Goal: Communication & Community: Answer question/provide support

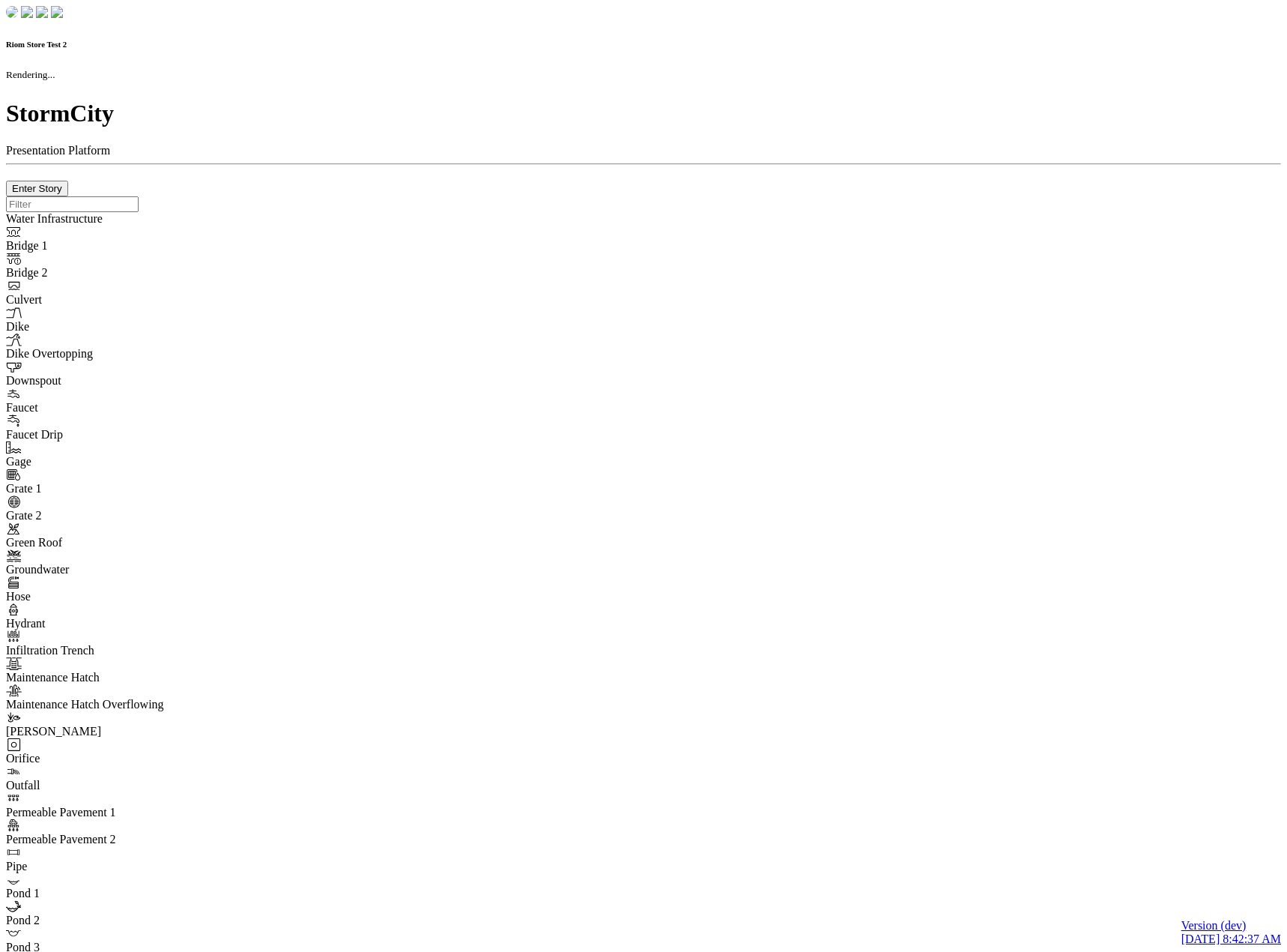
checkbox input "true"
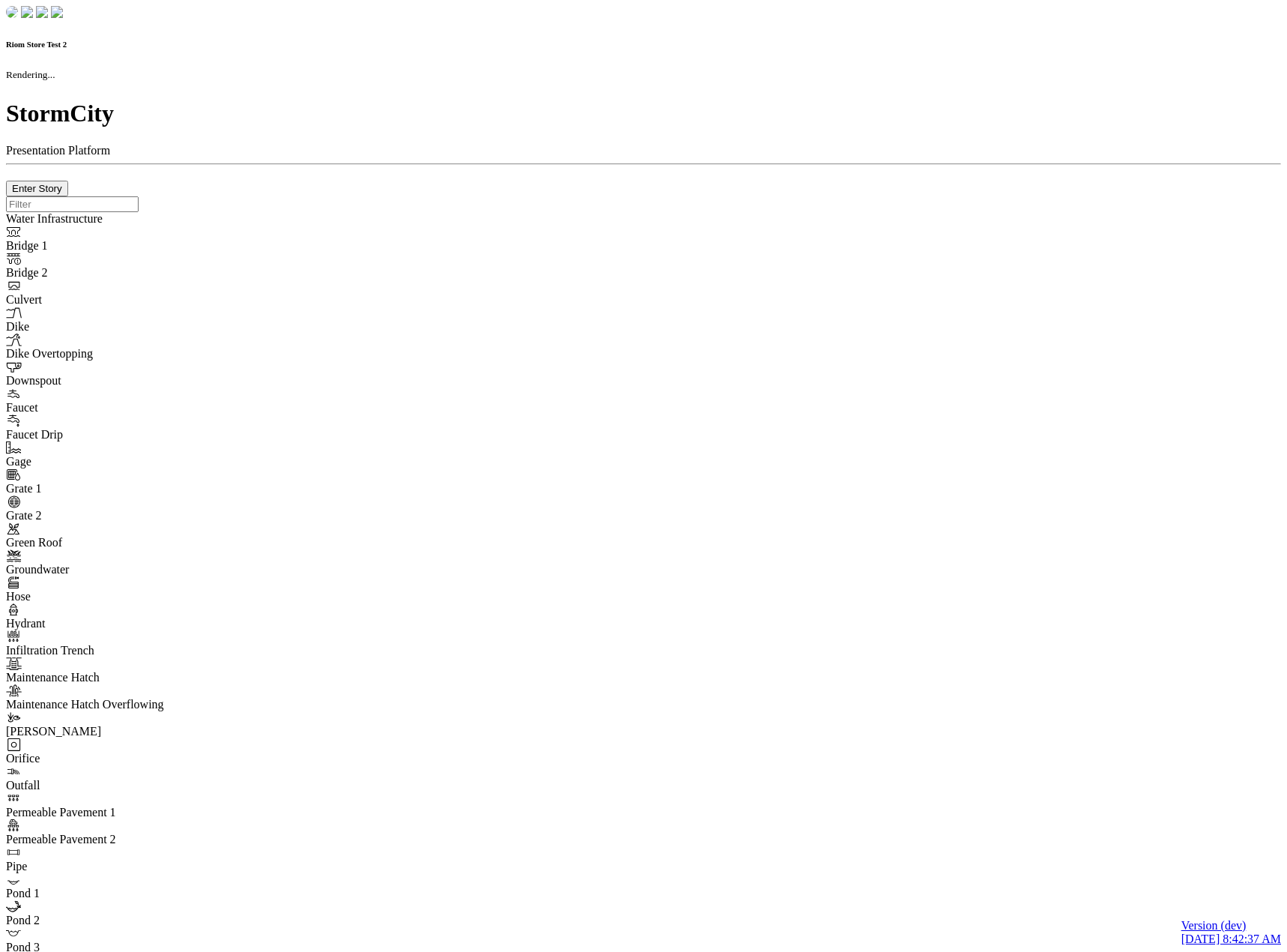
type input "0m"
type textarea "Depth = 0"
checkbox input "true"
select select "CIRCLE"
type input "7"
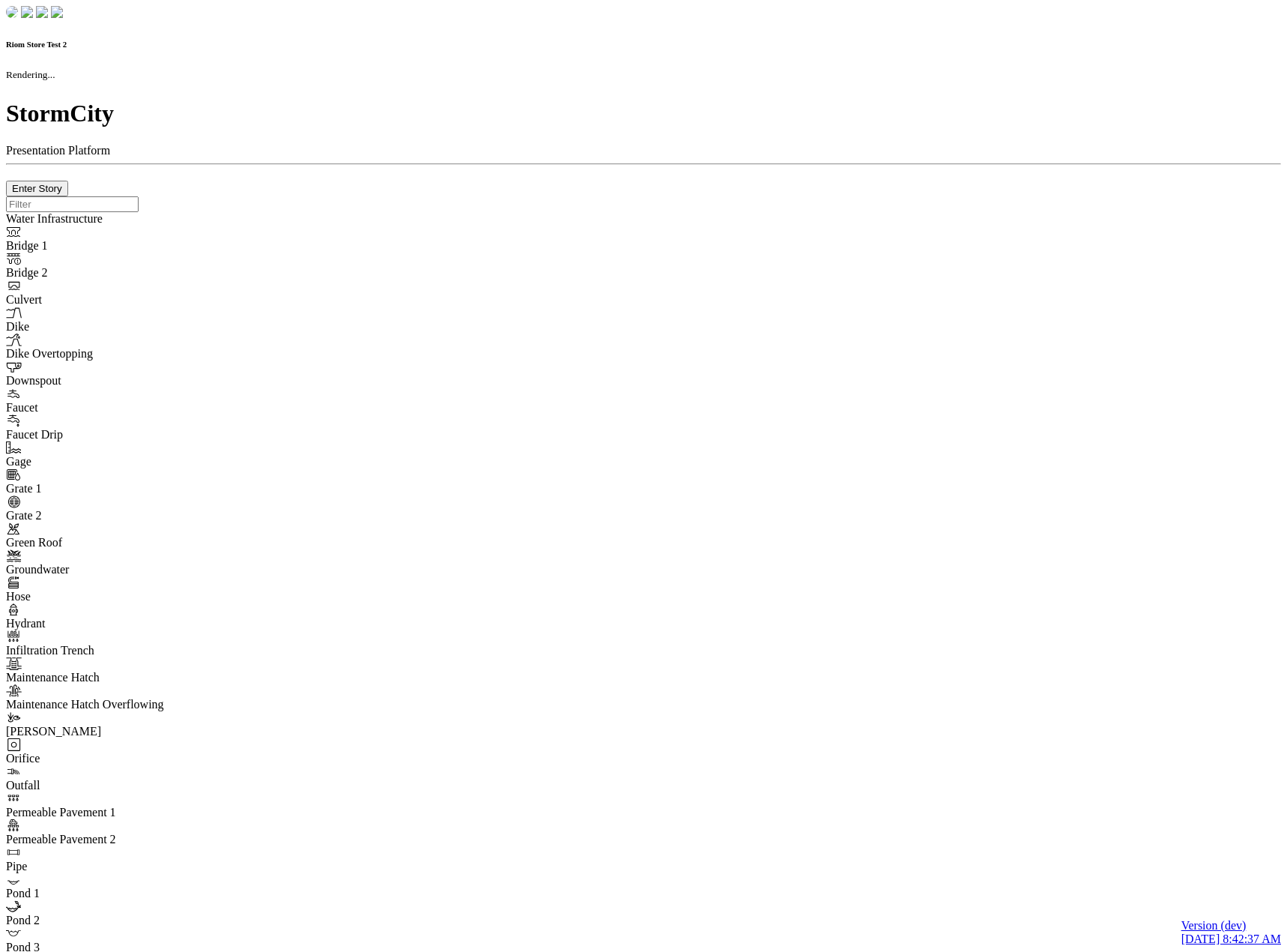
checkbox input "true"
type input "0"
type textarea "<i class="far fa-building"></i>"
select select "None"
type input "7"
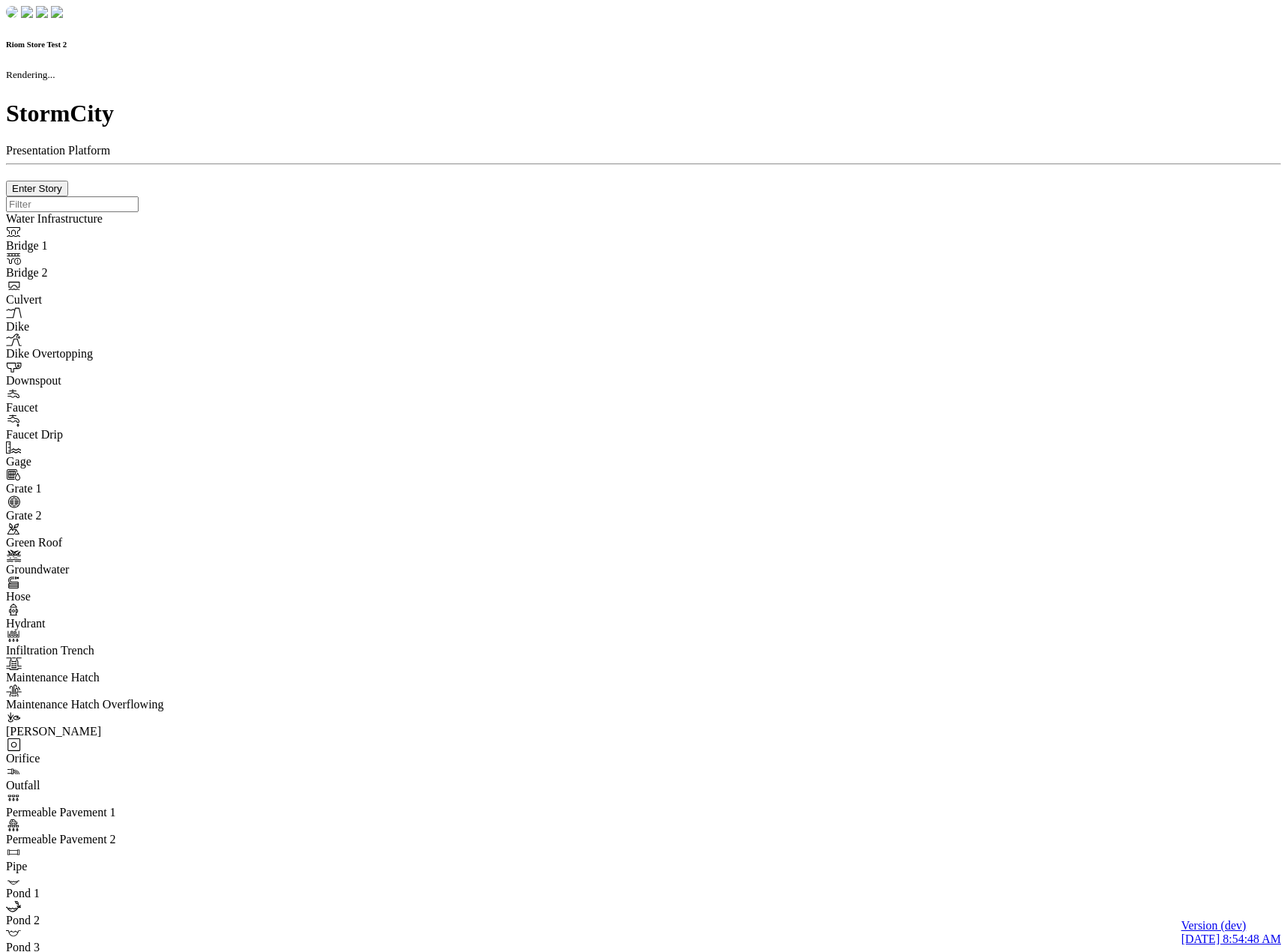
checkbox input "true"
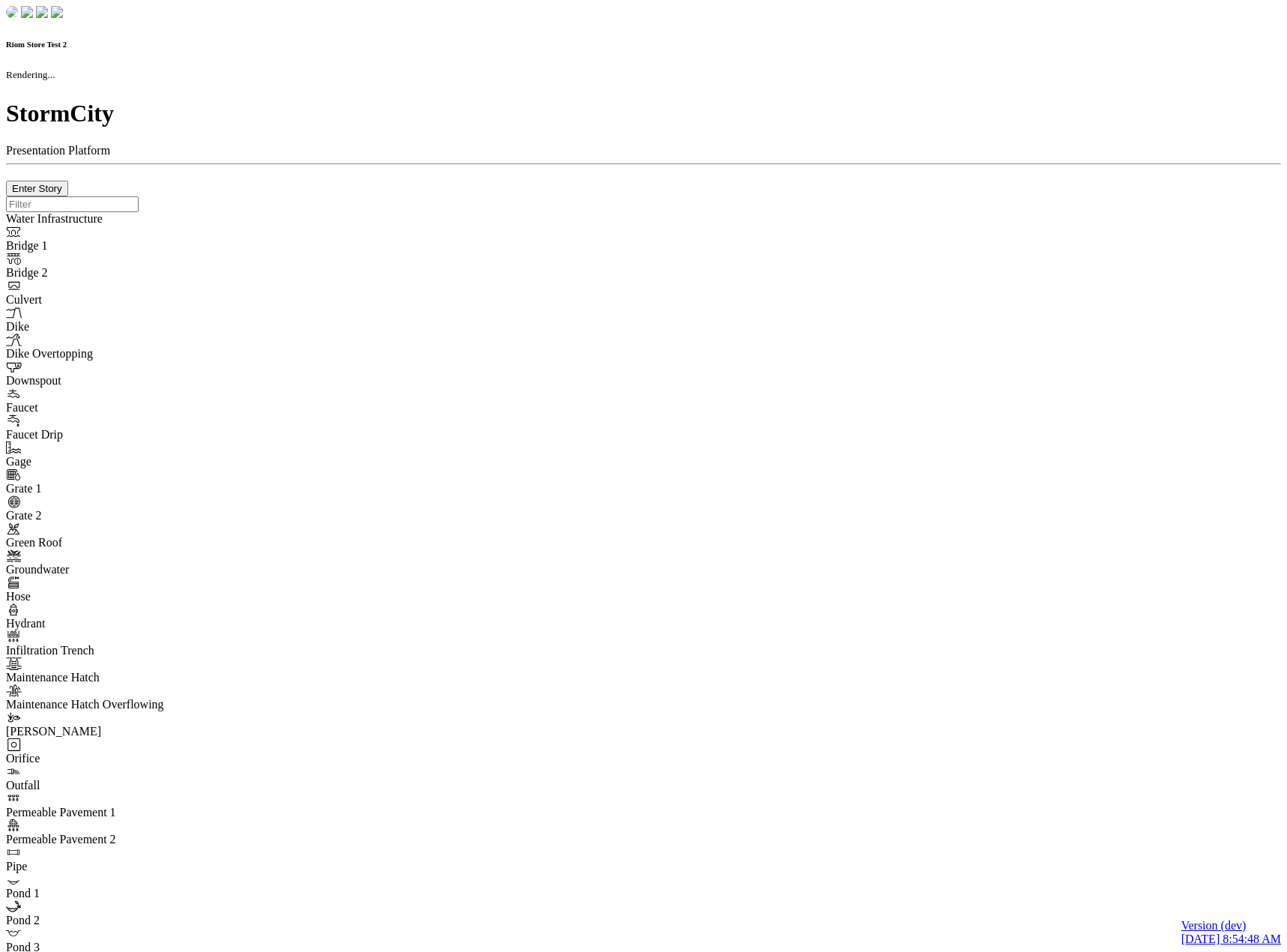
type input "0m"
type textarea "Depth = 0"
checkbox input "true"
select select "CIRCLE"
type input "7"
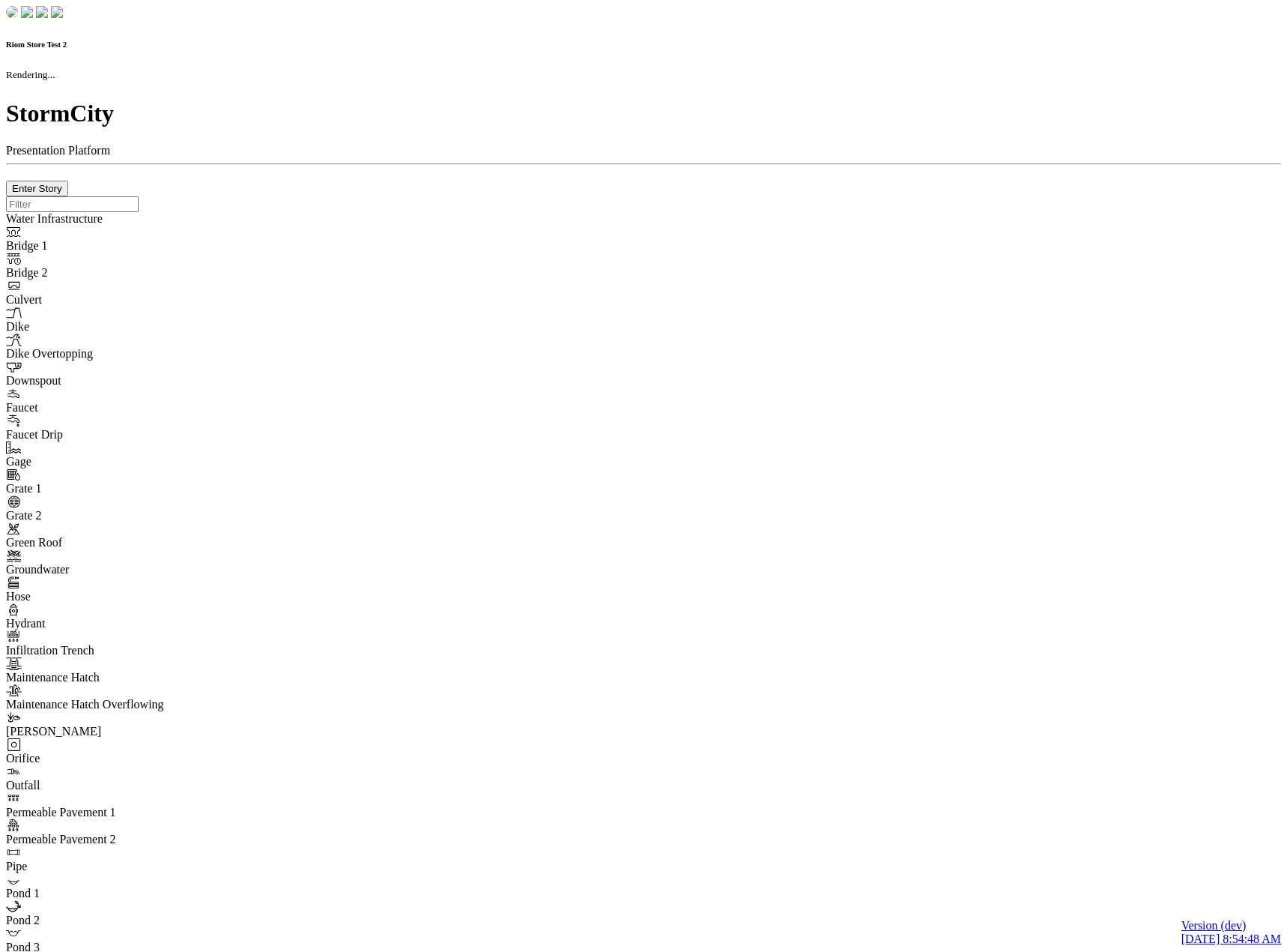
checkbox input "true"
type input "0"
select select "None"
type textarea "<i class="far fa-building"></i>"
type input "7"
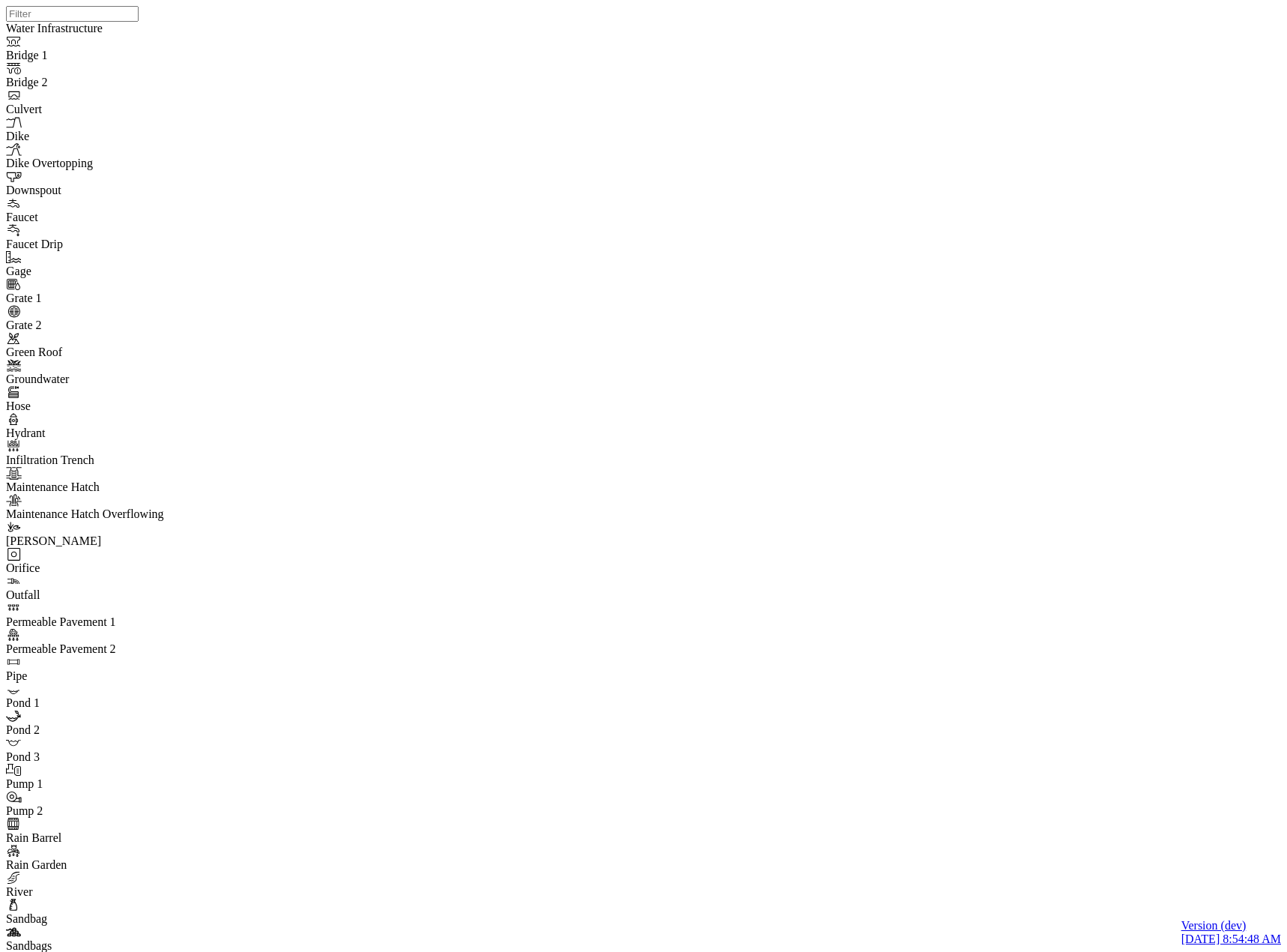
click at [291, 214] on div at bounding box center [650, 456] width 1287 height 914
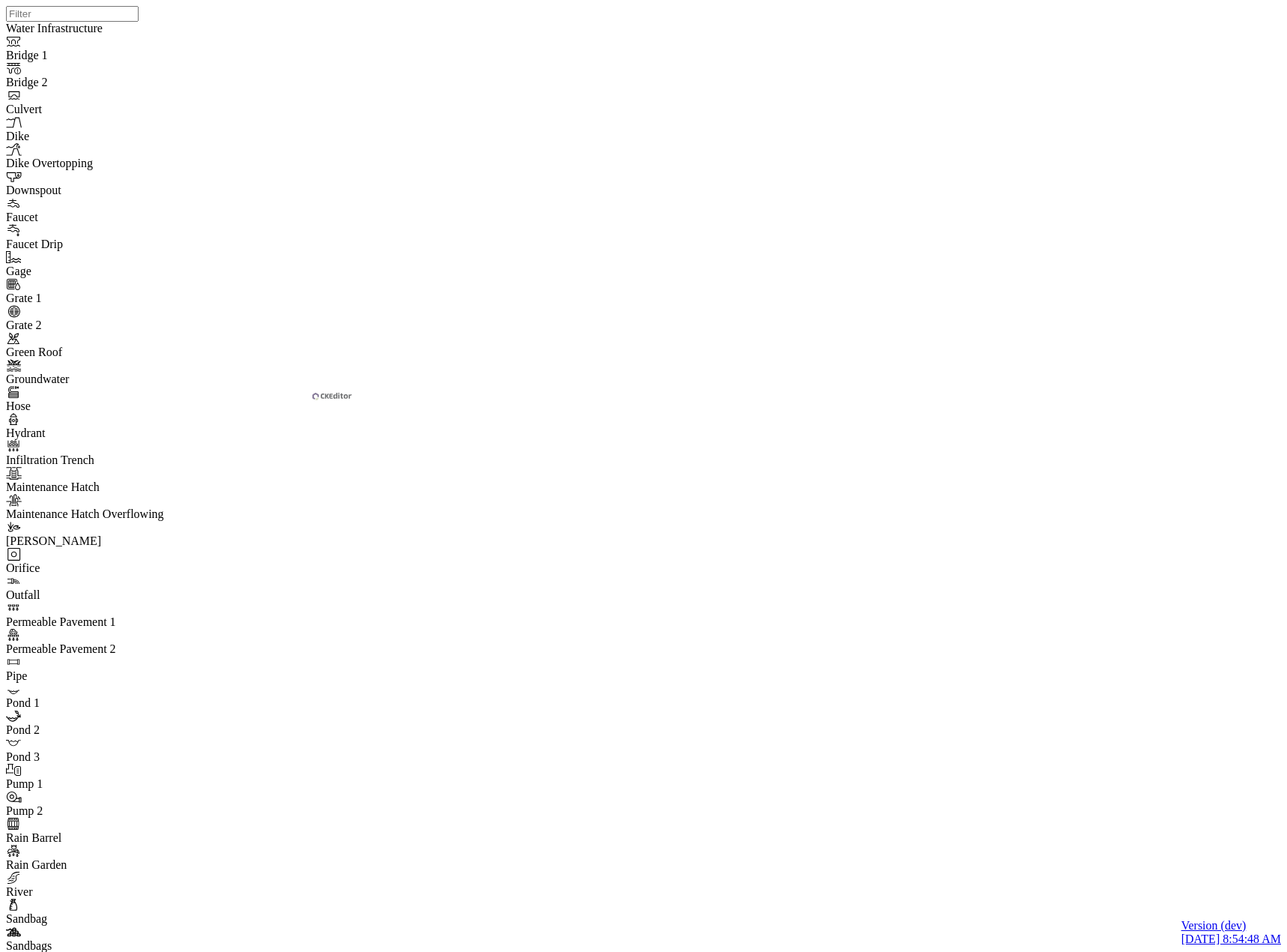
drag, startPoint x: 399, startPoint y: 308, endPoint x: 196, endPoint y: 280, distance: 204.9
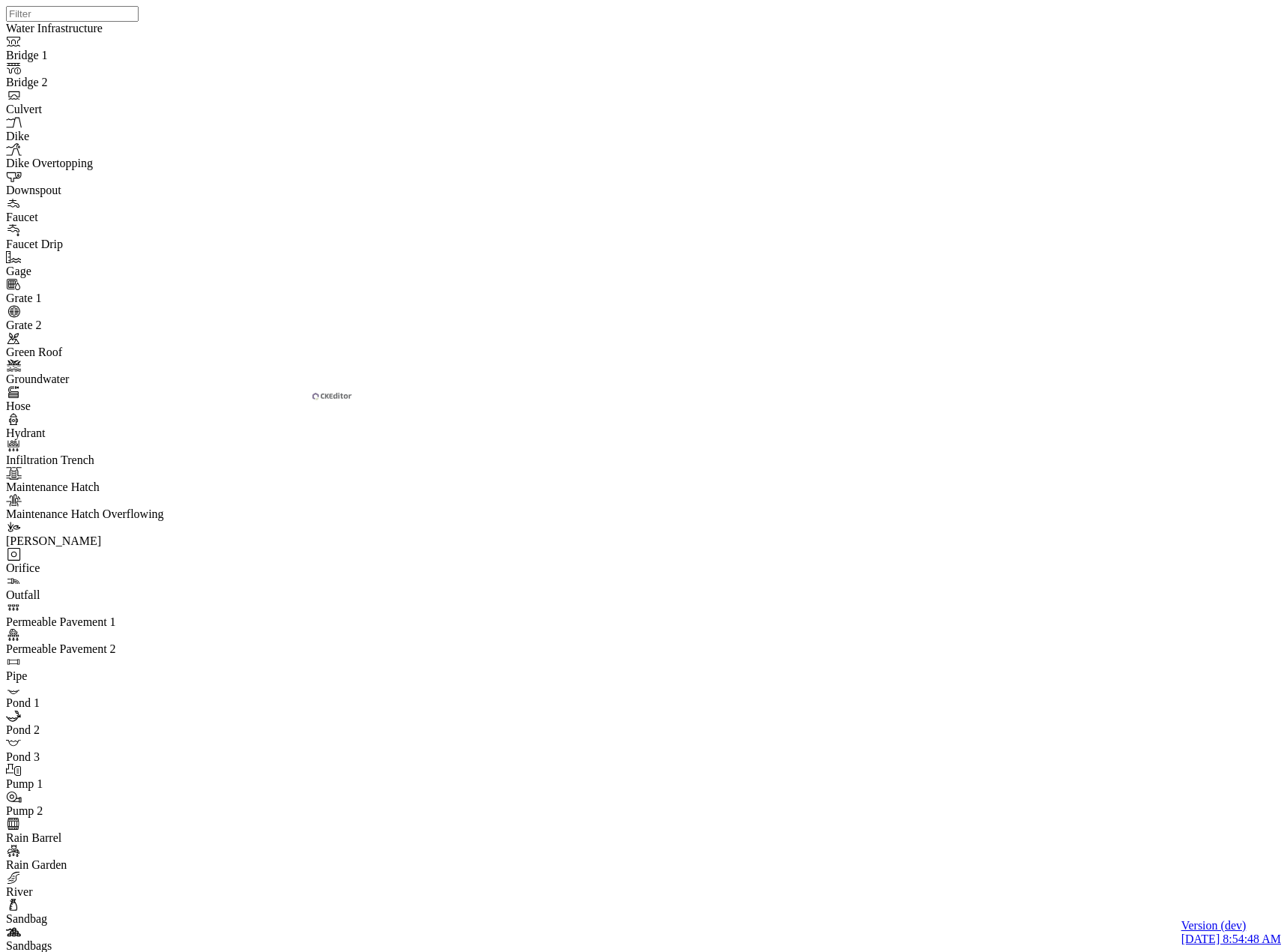
drag, startPoint x: 393, startPoint y: 313, endPoint x: 128, endPoint y: 280, distance: 267.0
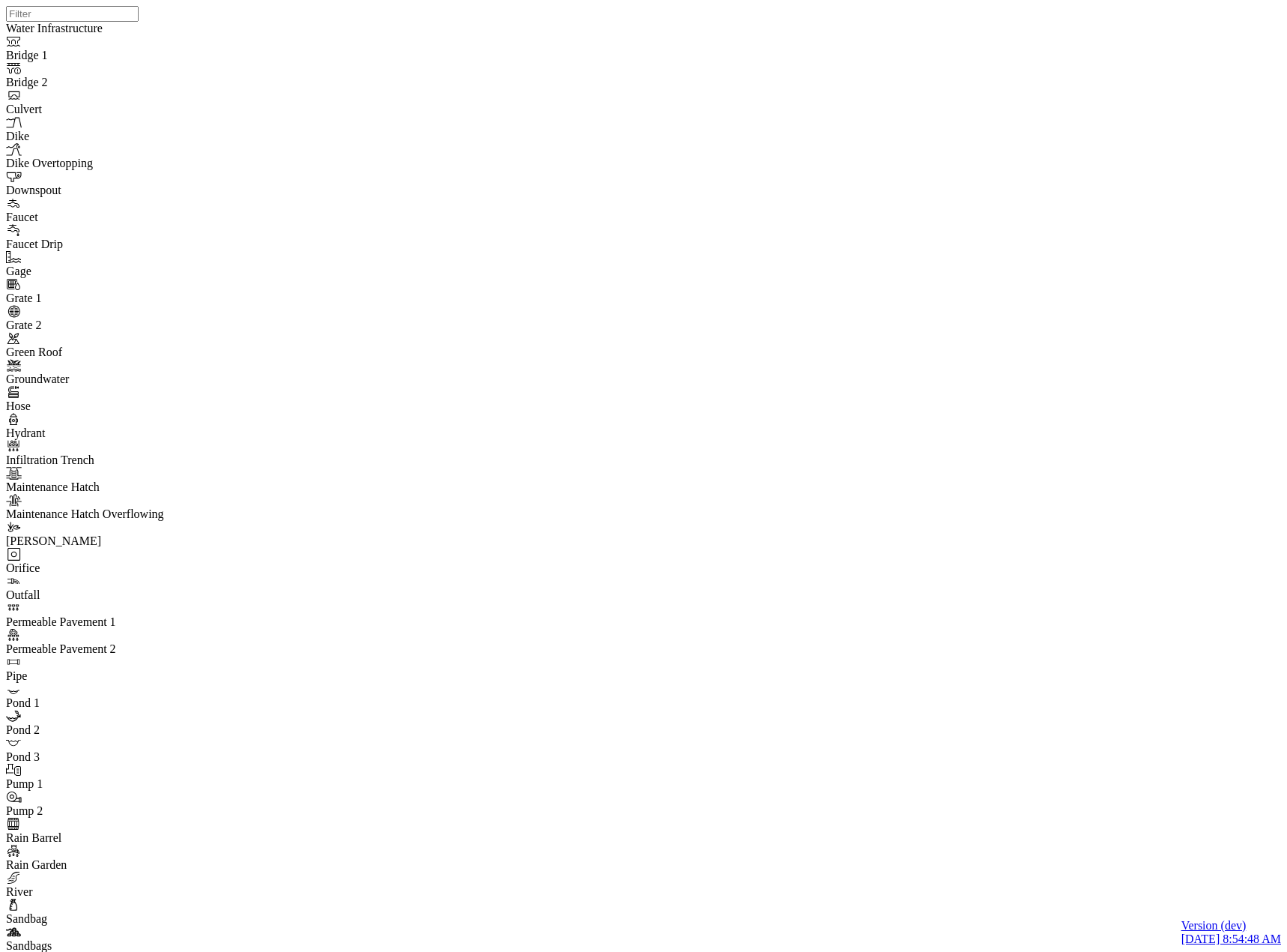
drag, startPoint x: 468, startPoint y: 319, endPoint x: -73, endPoint y: 79, distance: 591.8
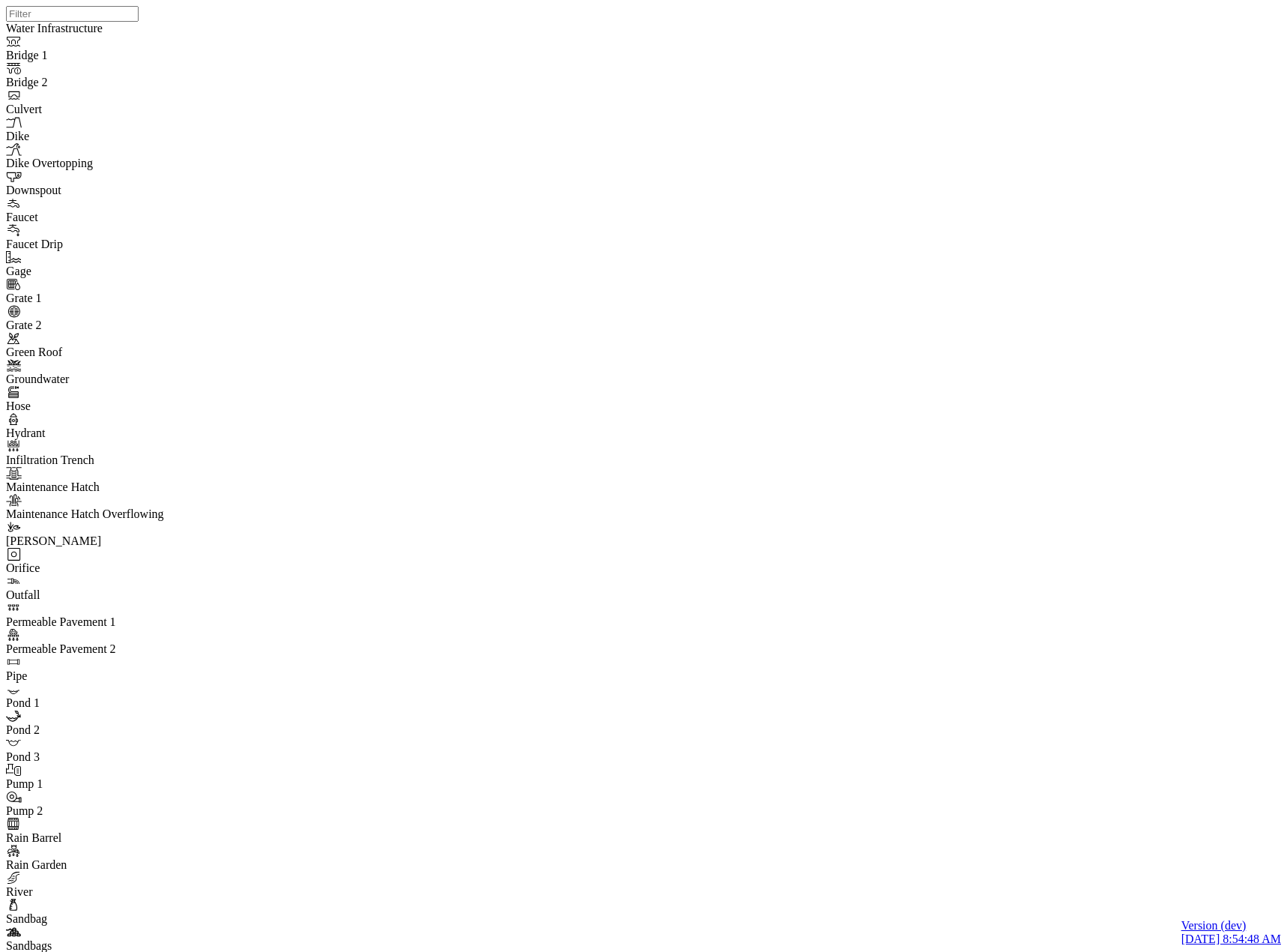
drag, startPoint x: 463, startPoint y: 297, endPoint x: 78, endPoint y: 251, distance: 387.7
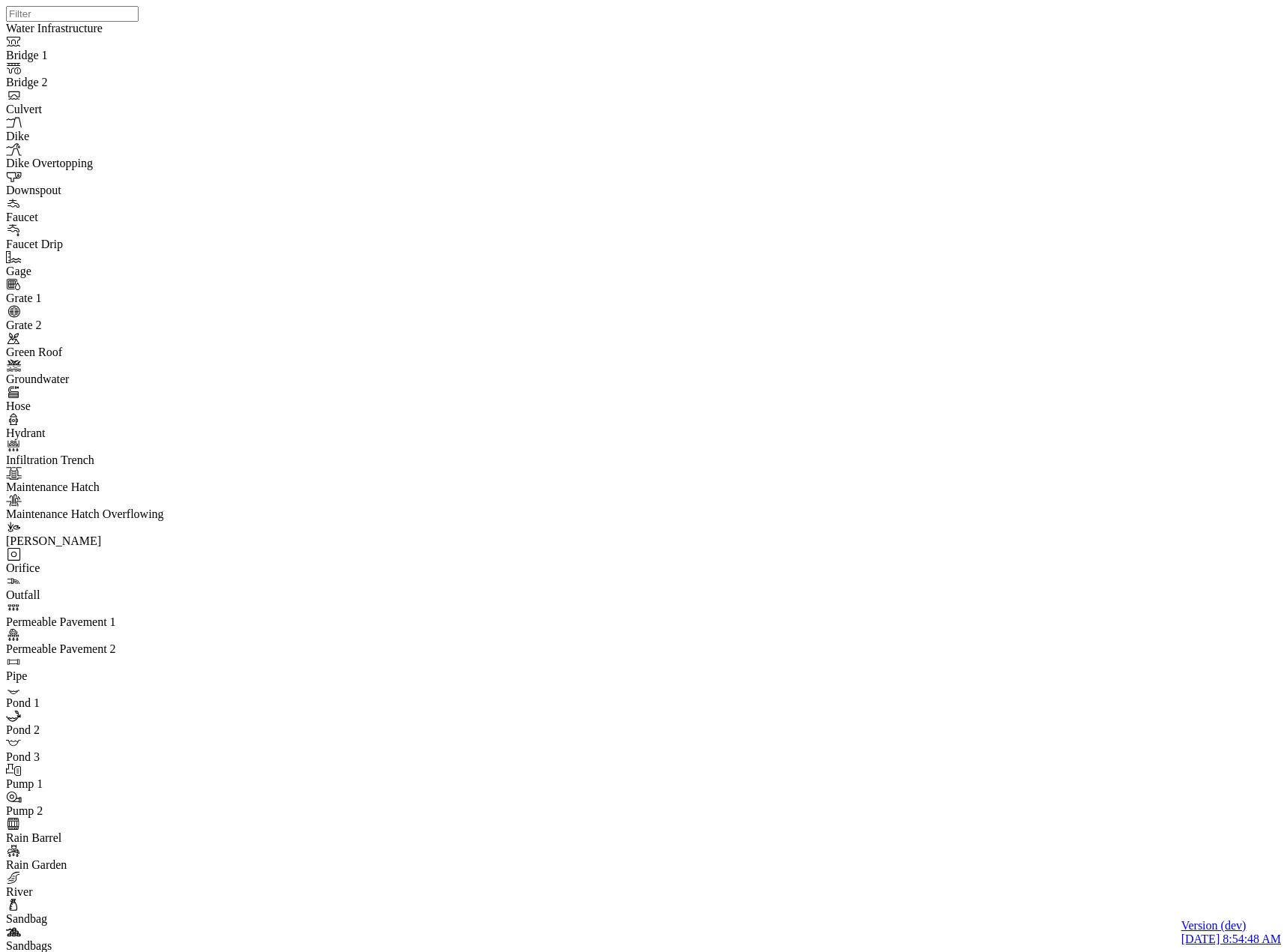
drag, startPoint x: 449, startPoint y: 277, endPoint x: -63, endPoint y: 172, distance: 522.7
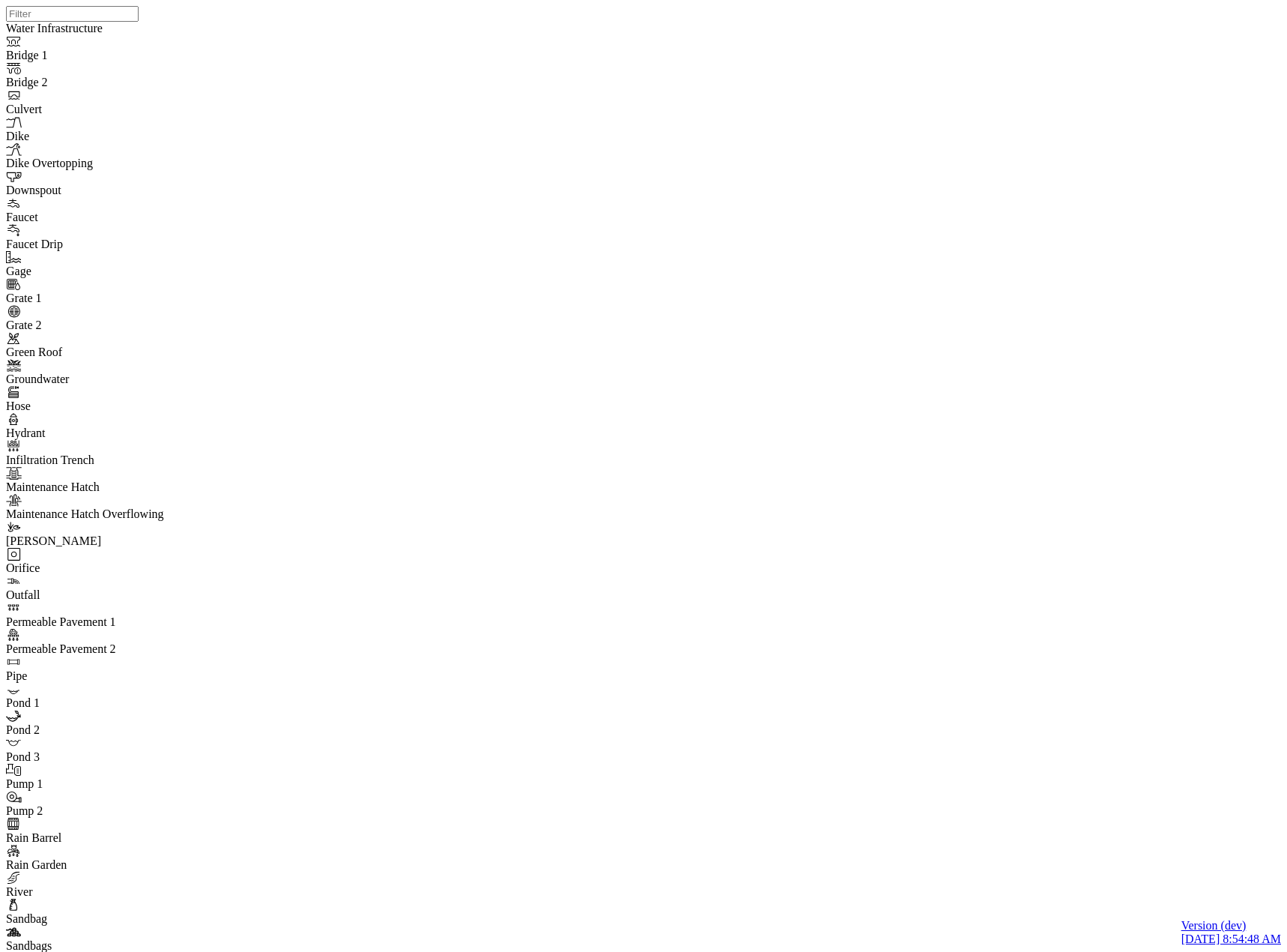
drag, startPoint x: 756, startPoint y: 66, endPoint x: 380, endPoint y: 111, distance: 378.7
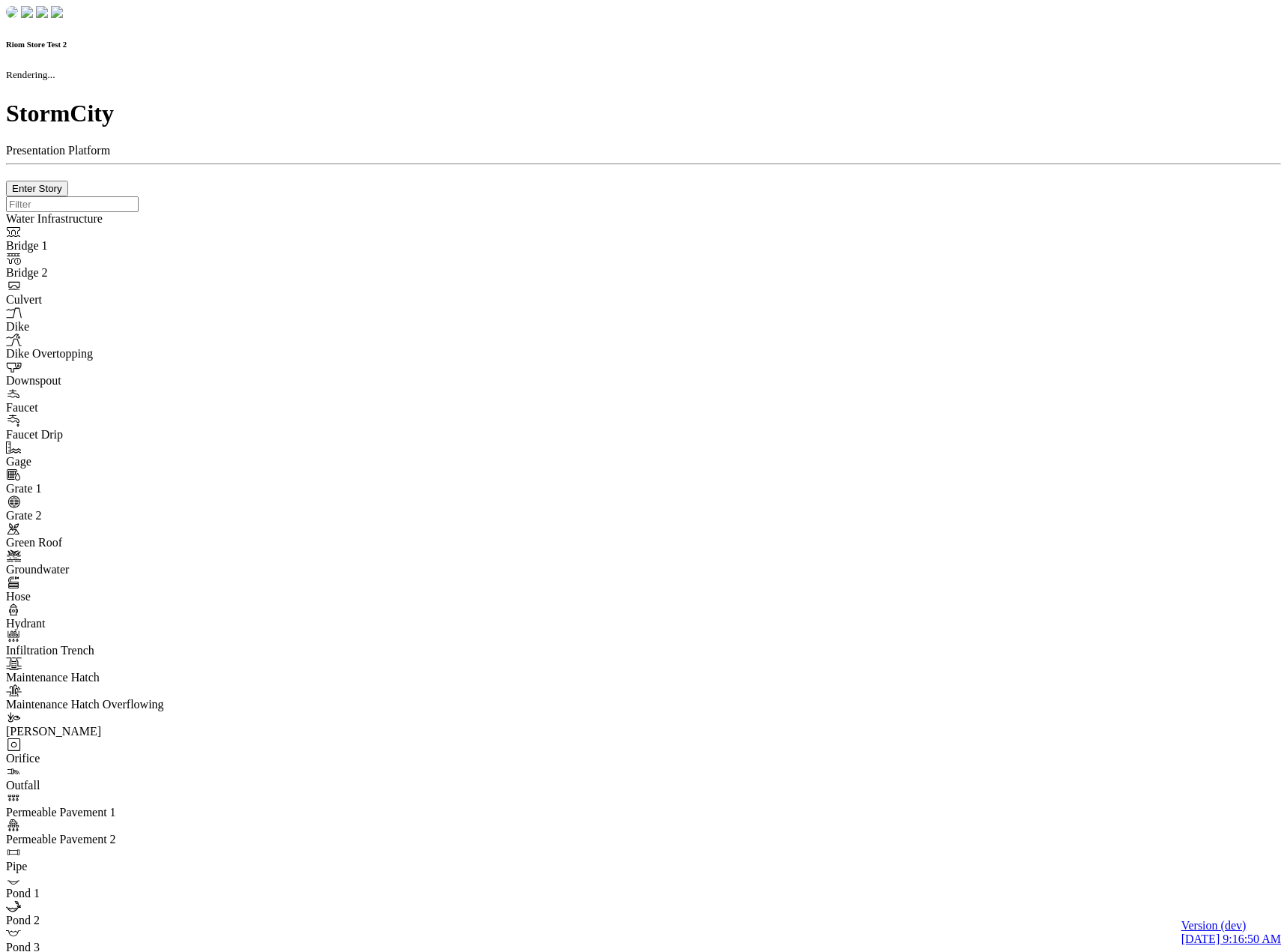
checkbox input "true"
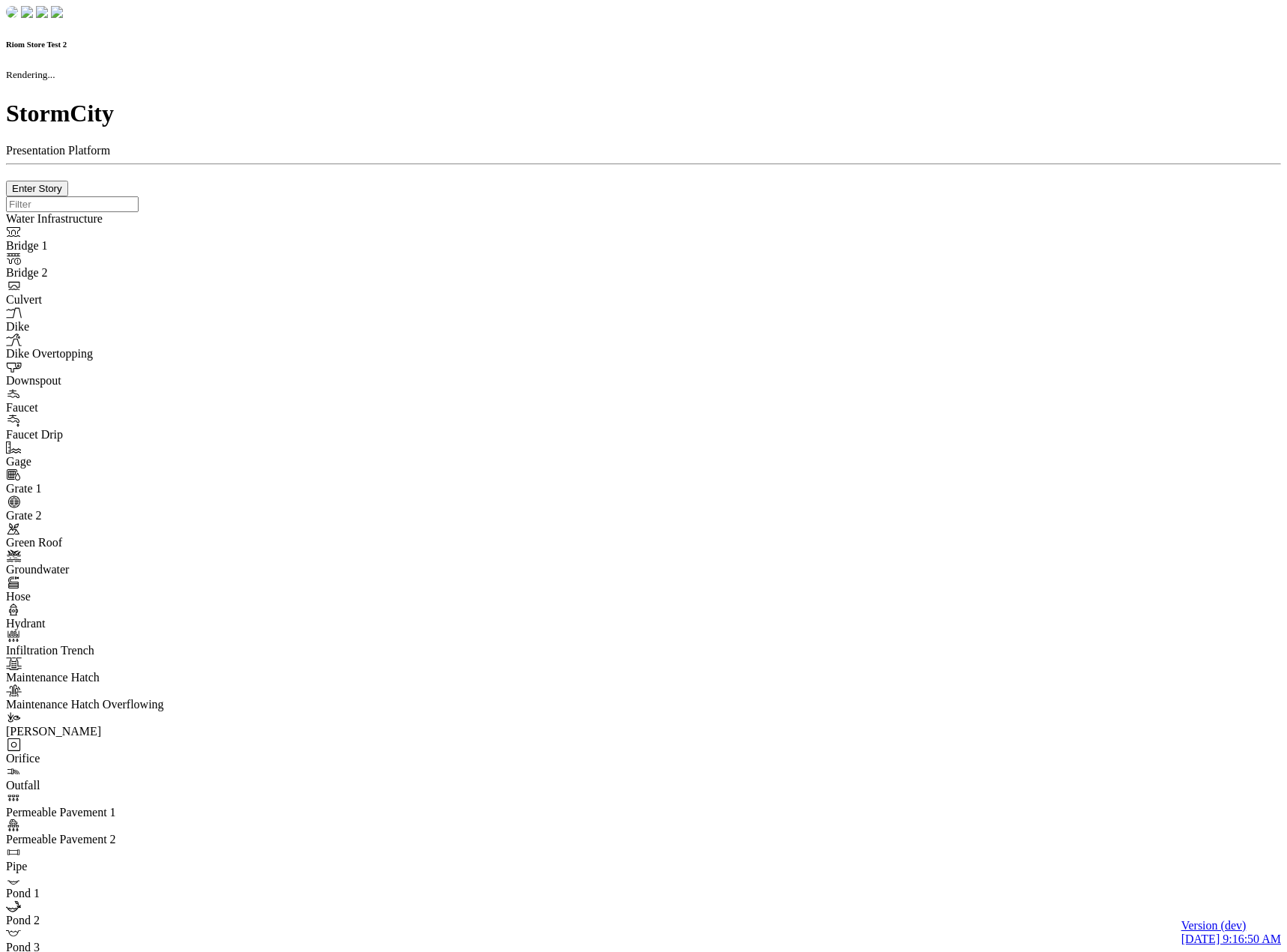
type input "0m"
type textarea "Depth = 0"
checkbox input "true"
select select "CIRCLE"
type input "7"
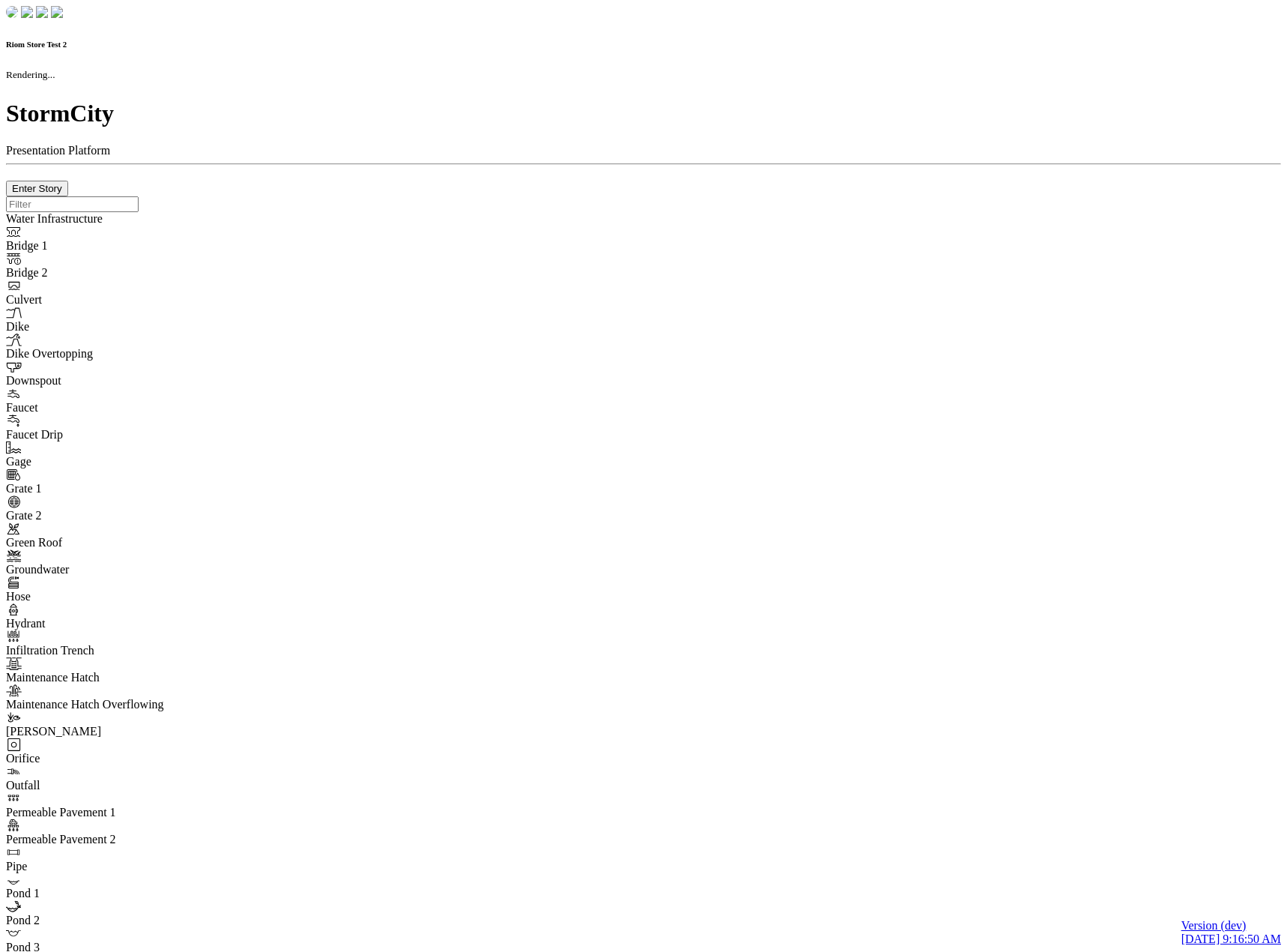
checkbox input "true"
type input "0"
type textarea "<i class="far fa-building"></i>"
select select "None"
type input "7"
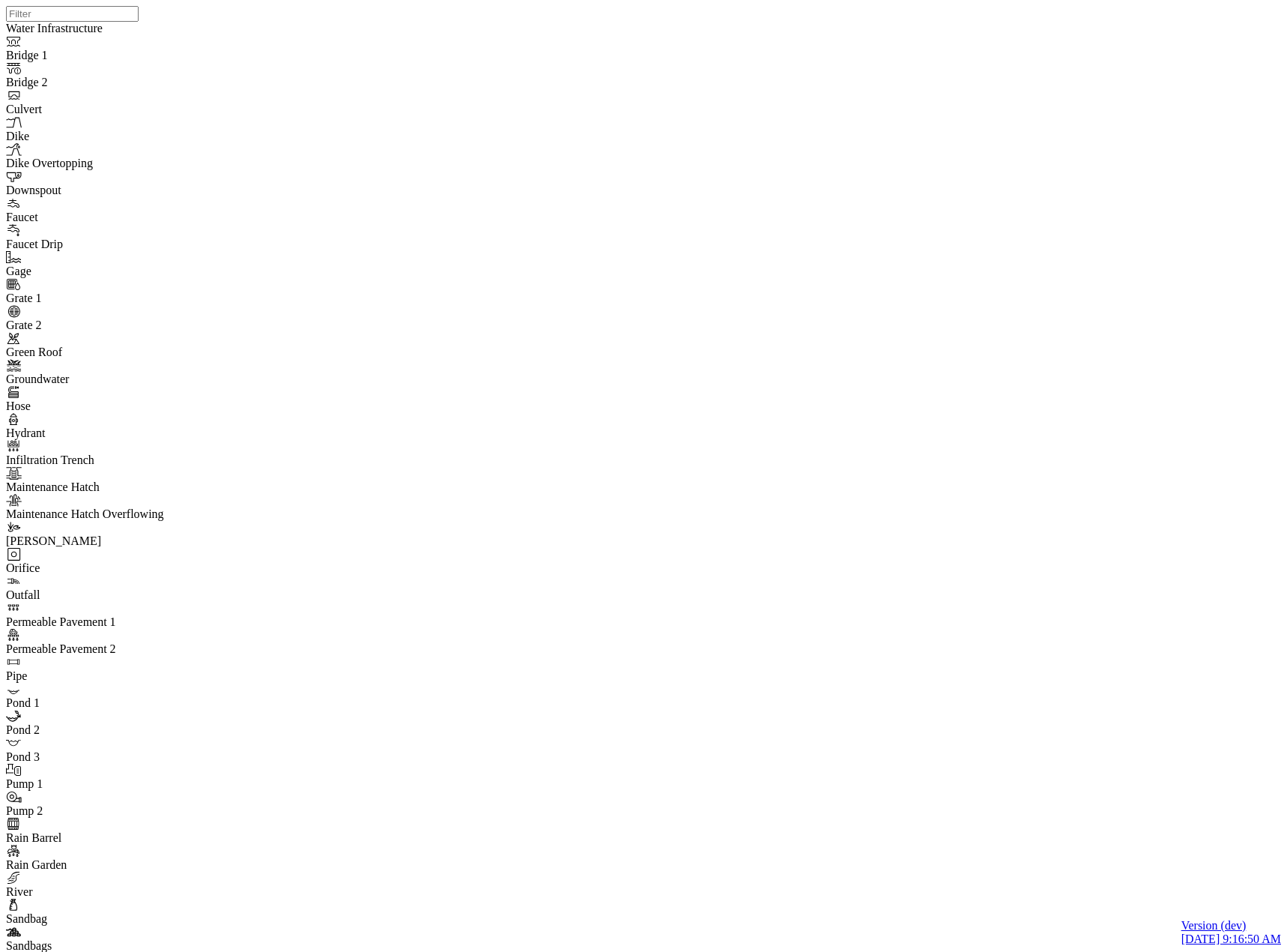
drag, startPoint x: 89, startPoint y: 783, endPoint x: 111, endPoint y: 648, distance: 136.8
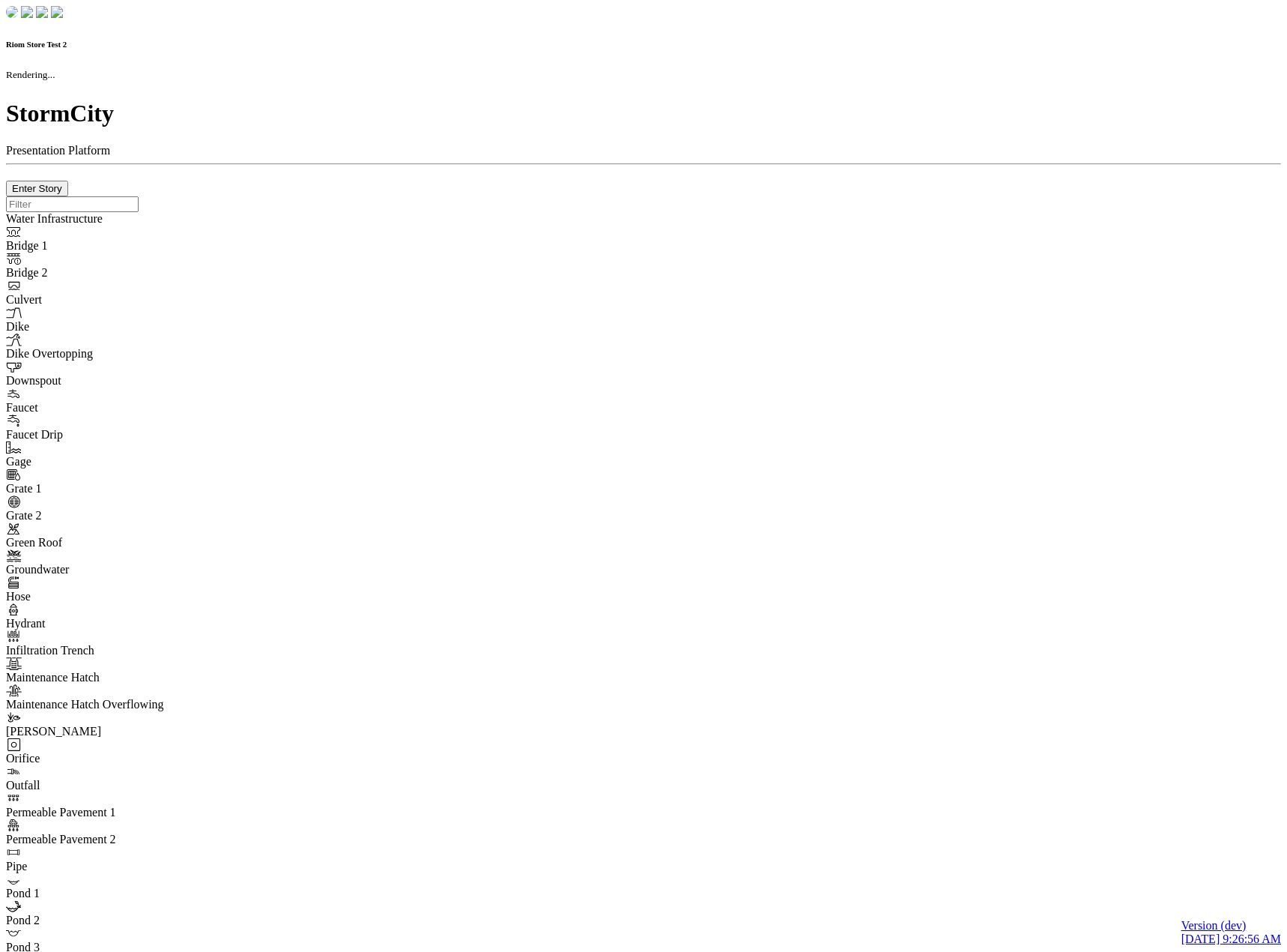
checkbox input "true"
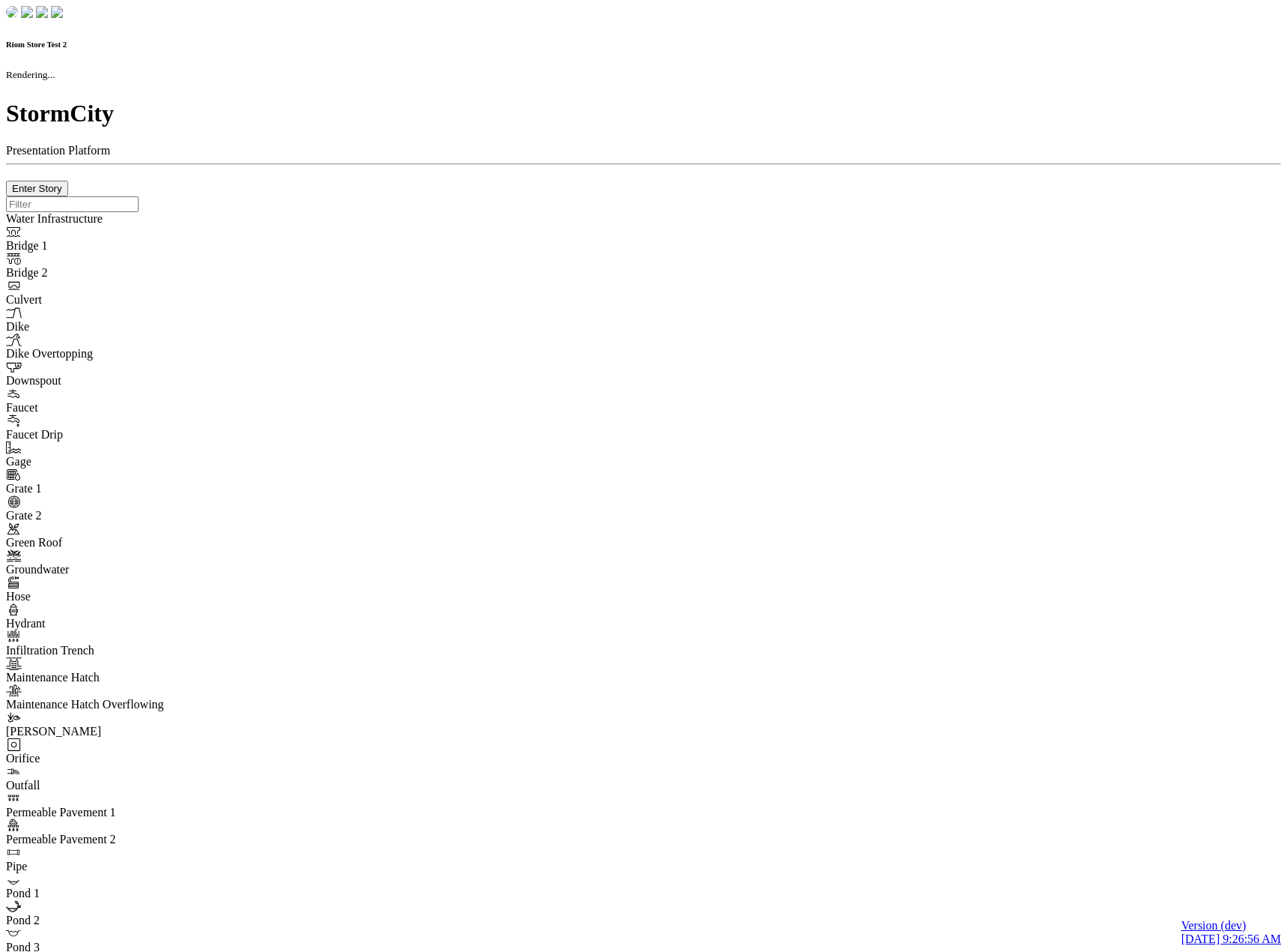
type input "0m"
type textarea "Depth = 0"
checkbox input "true"
select select "CIRCLE"
type input "7"
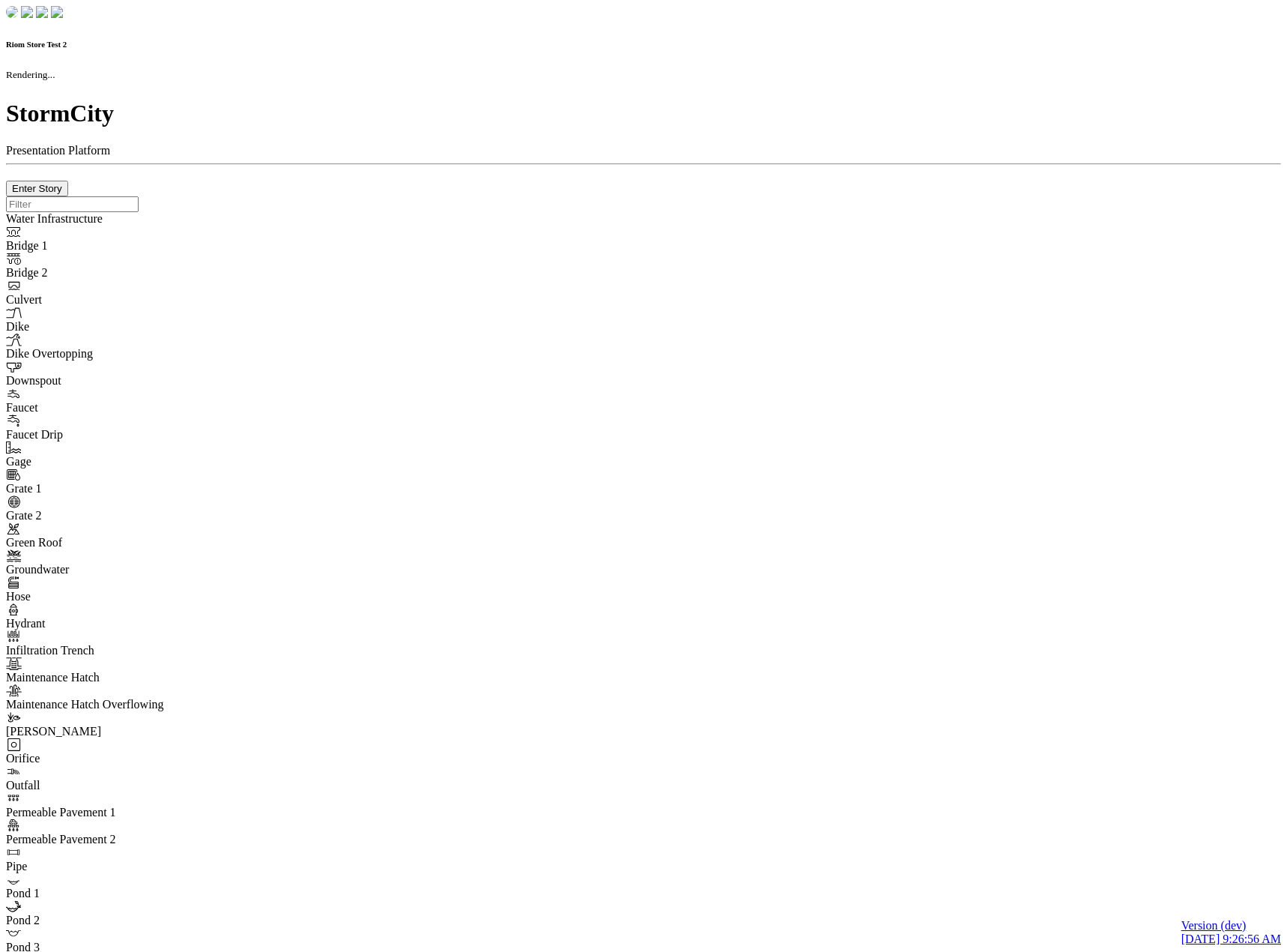
checkbox input "true"
type input "0"
type textarea "<i class="far fa-building"></i>"
select select "None"
type input "7"
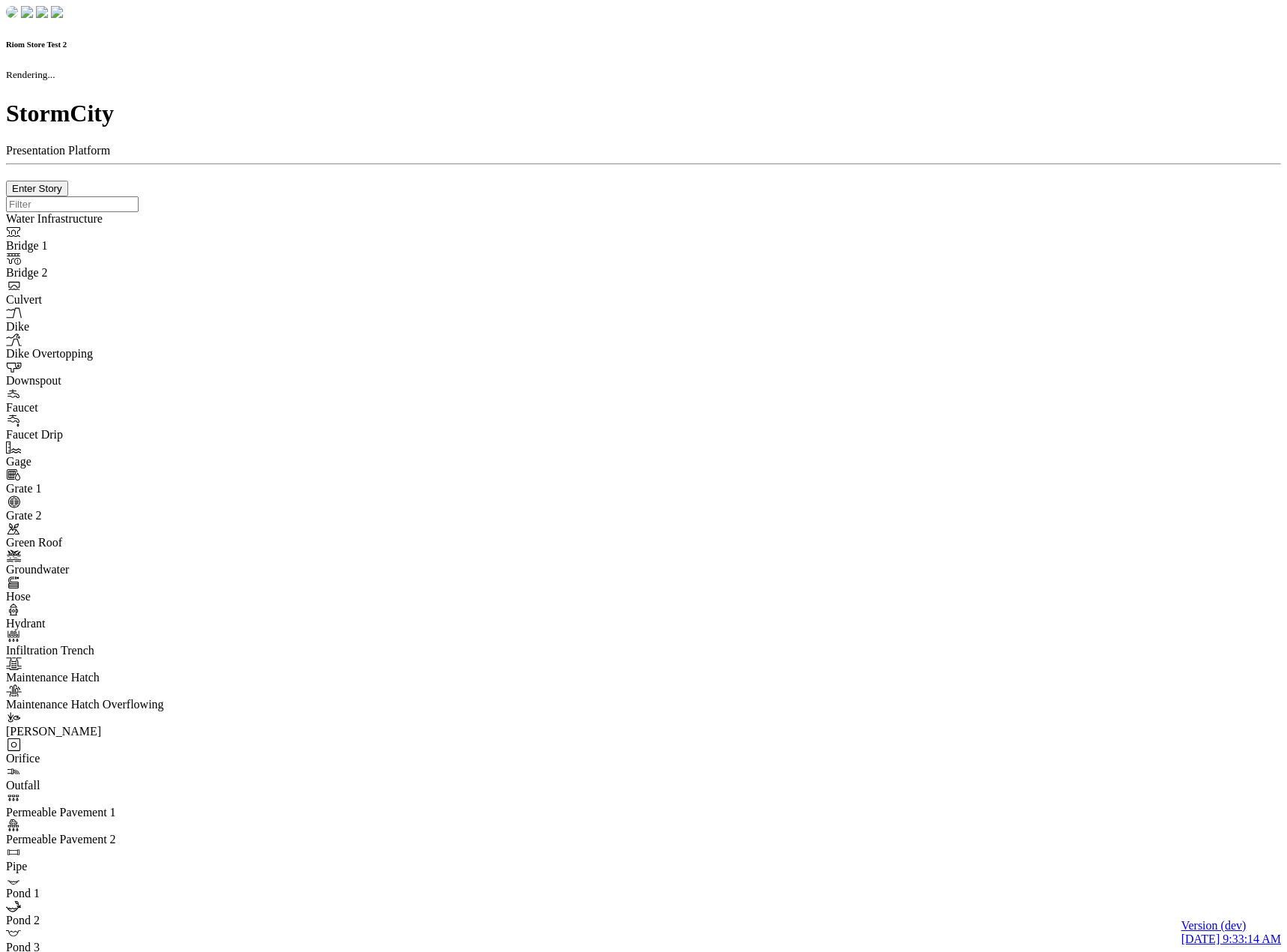
checkbox input "true"
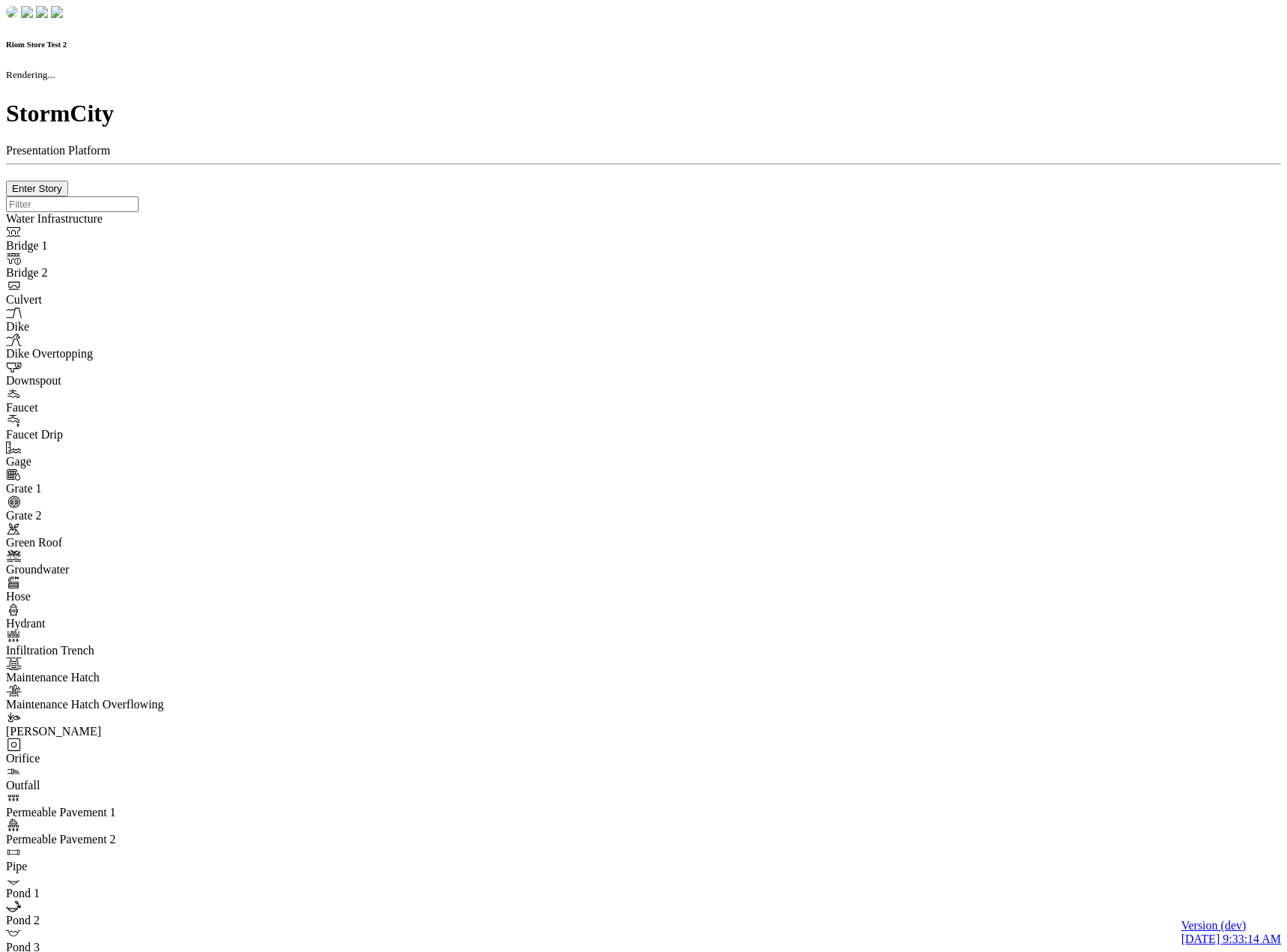
type input "0m"
type textarea "Depth = 0"
checkbox input "true"
select select "CIRCLE"
type input "7"
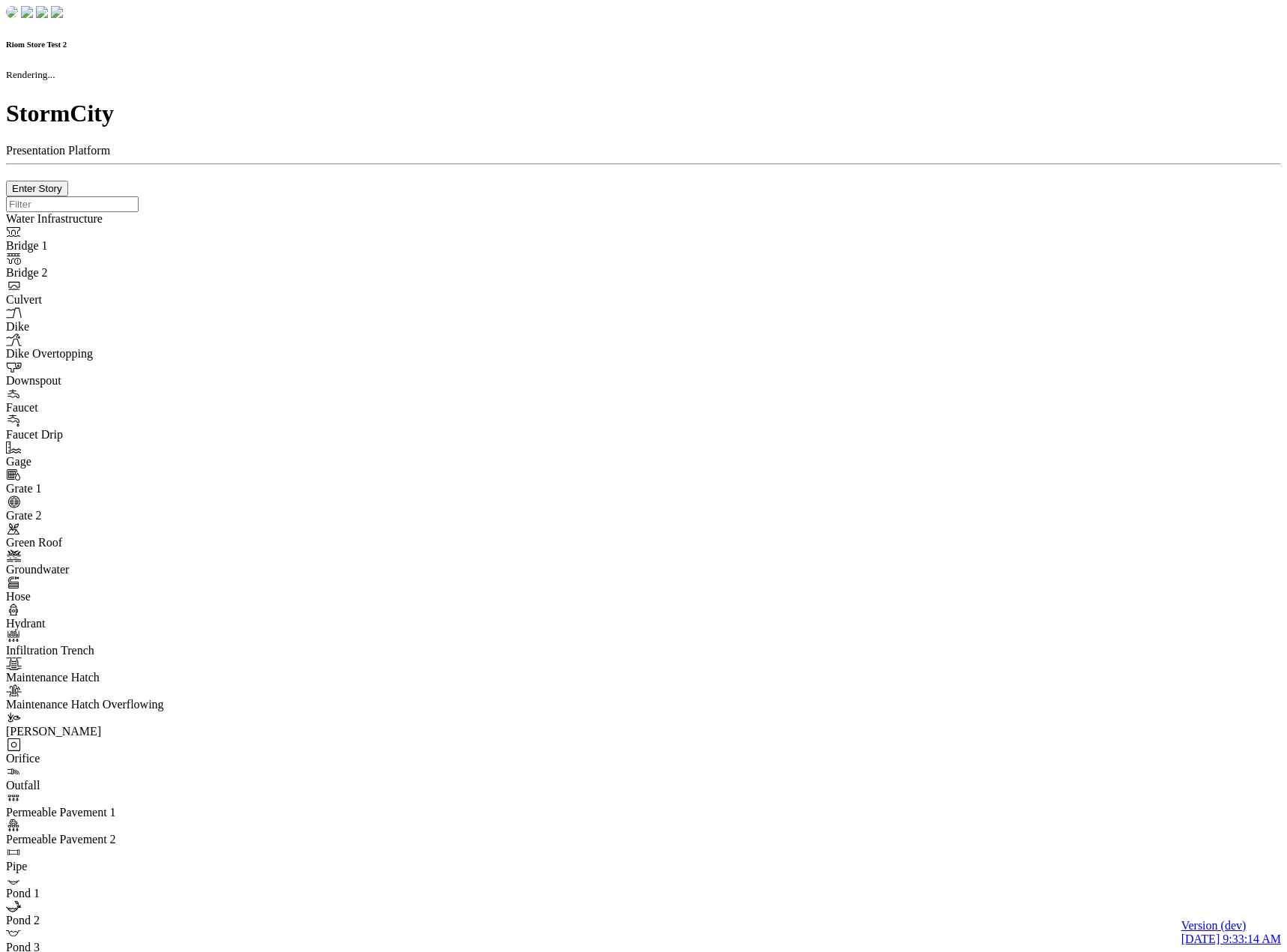
checkbox input "true"
type input "0"
type textarea "<i class="far fa-building"></i>"
select select "None"
type input "7"
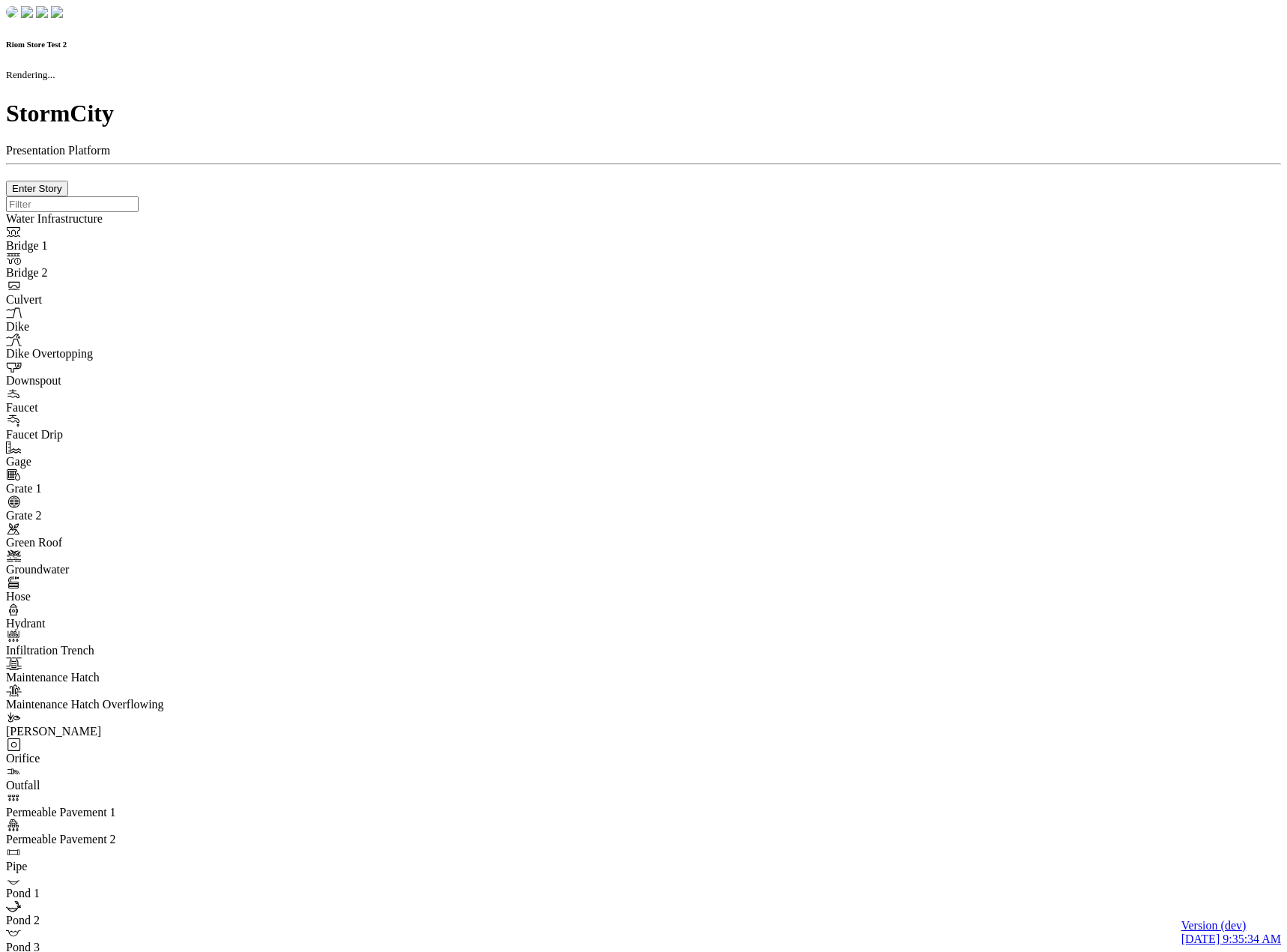
checkbox input "true"
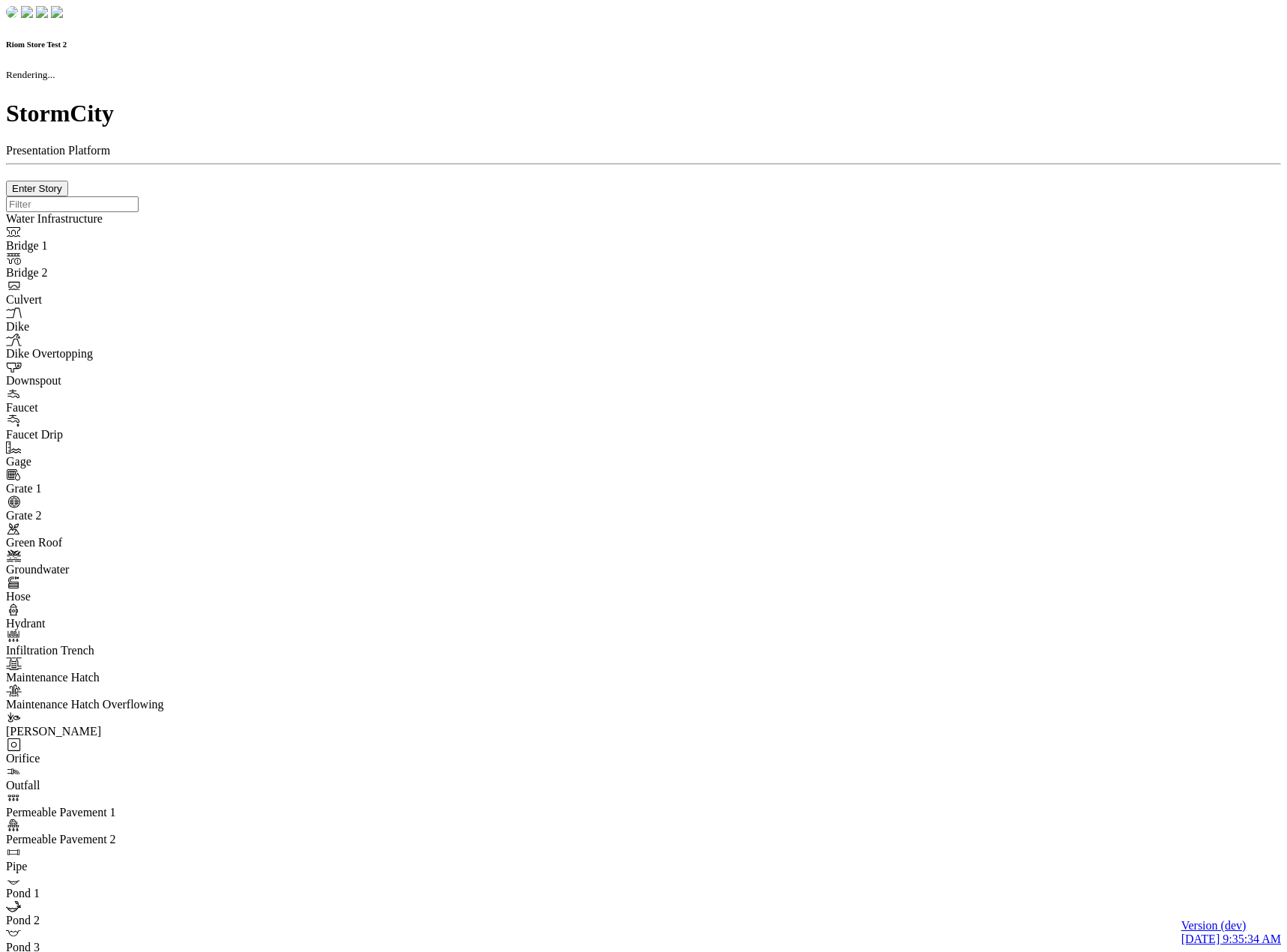
type input "0m"
type textarea "Depth = 0"
checkbox input "true"
select select "CIRCLE"
type input "7"
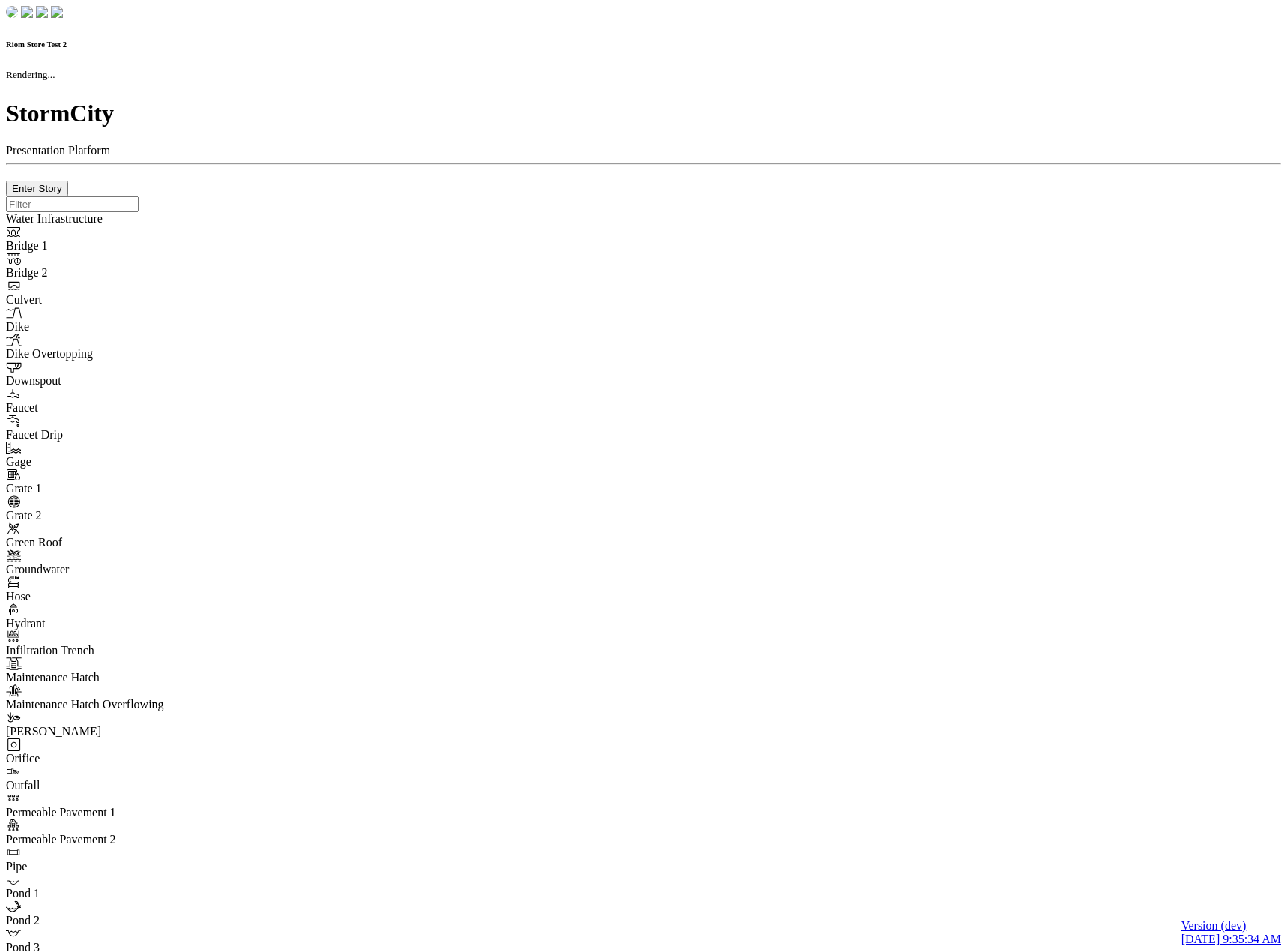
checkbox input "true"
type input "0"
type textarea "<i class="far fa-building"></i>"
select select "None"
type input "7"
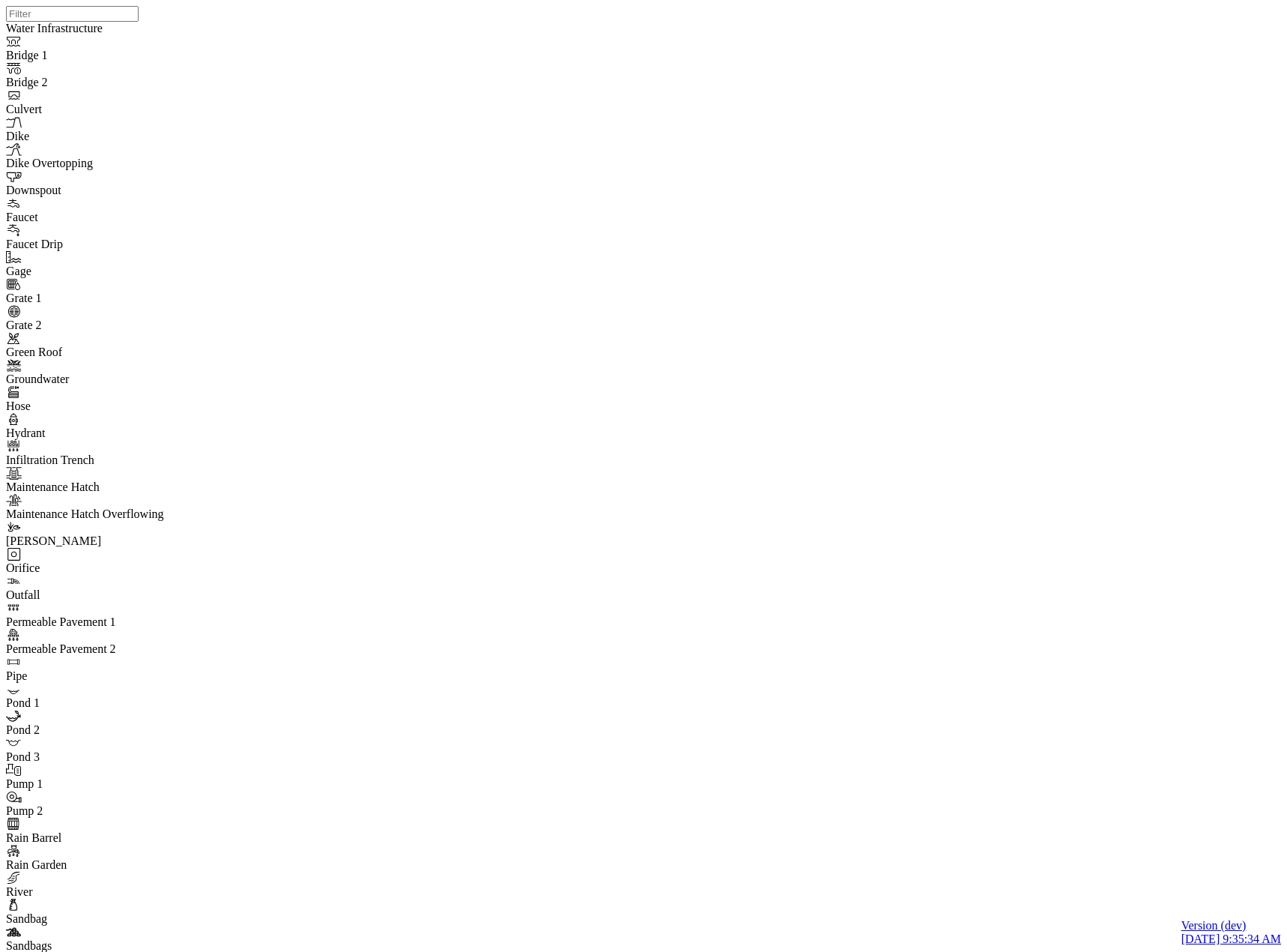
click at [290, 253] on div at bounding box center [650, 456] width 1287 height 914
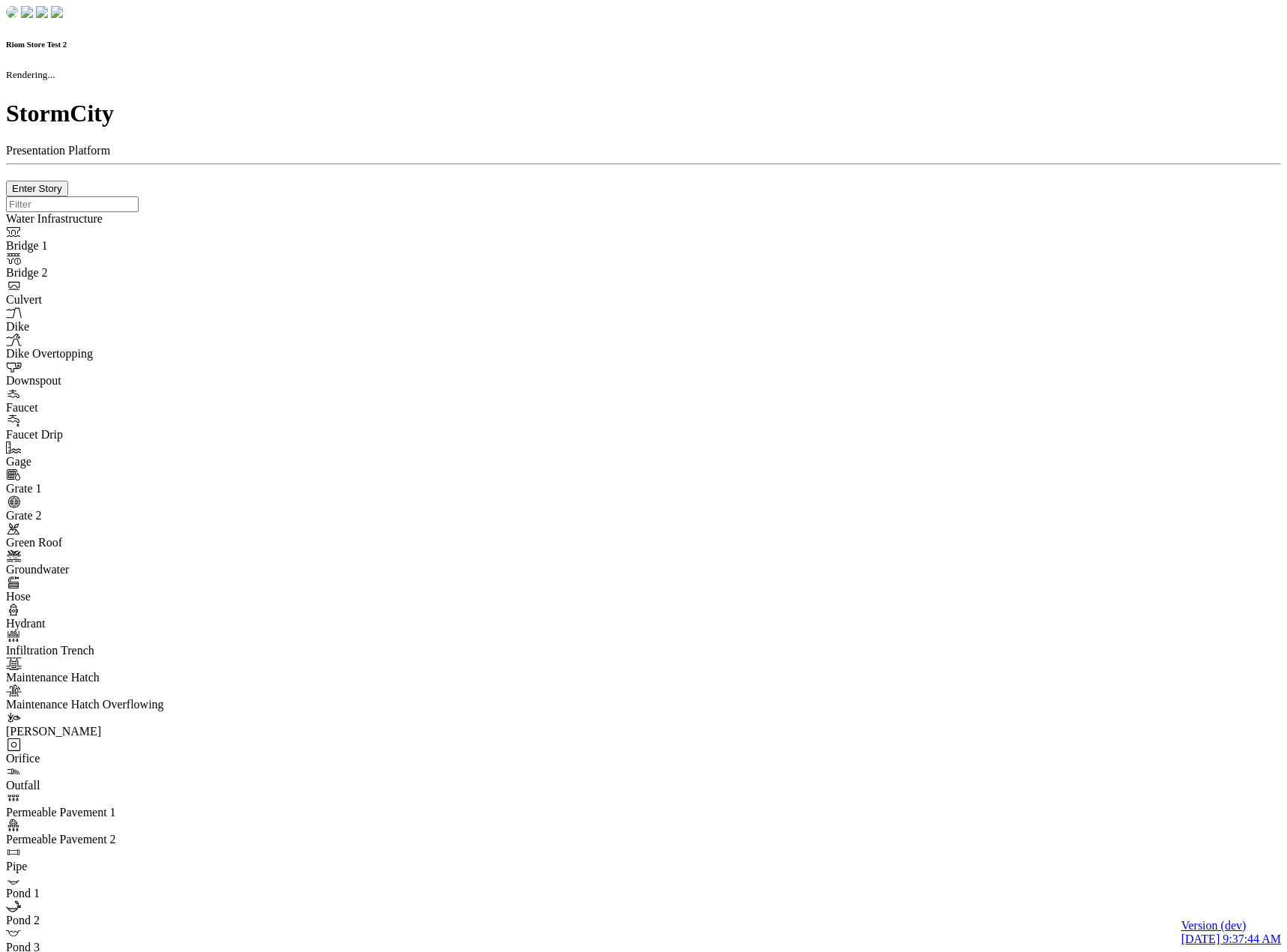
checkbox input "true"
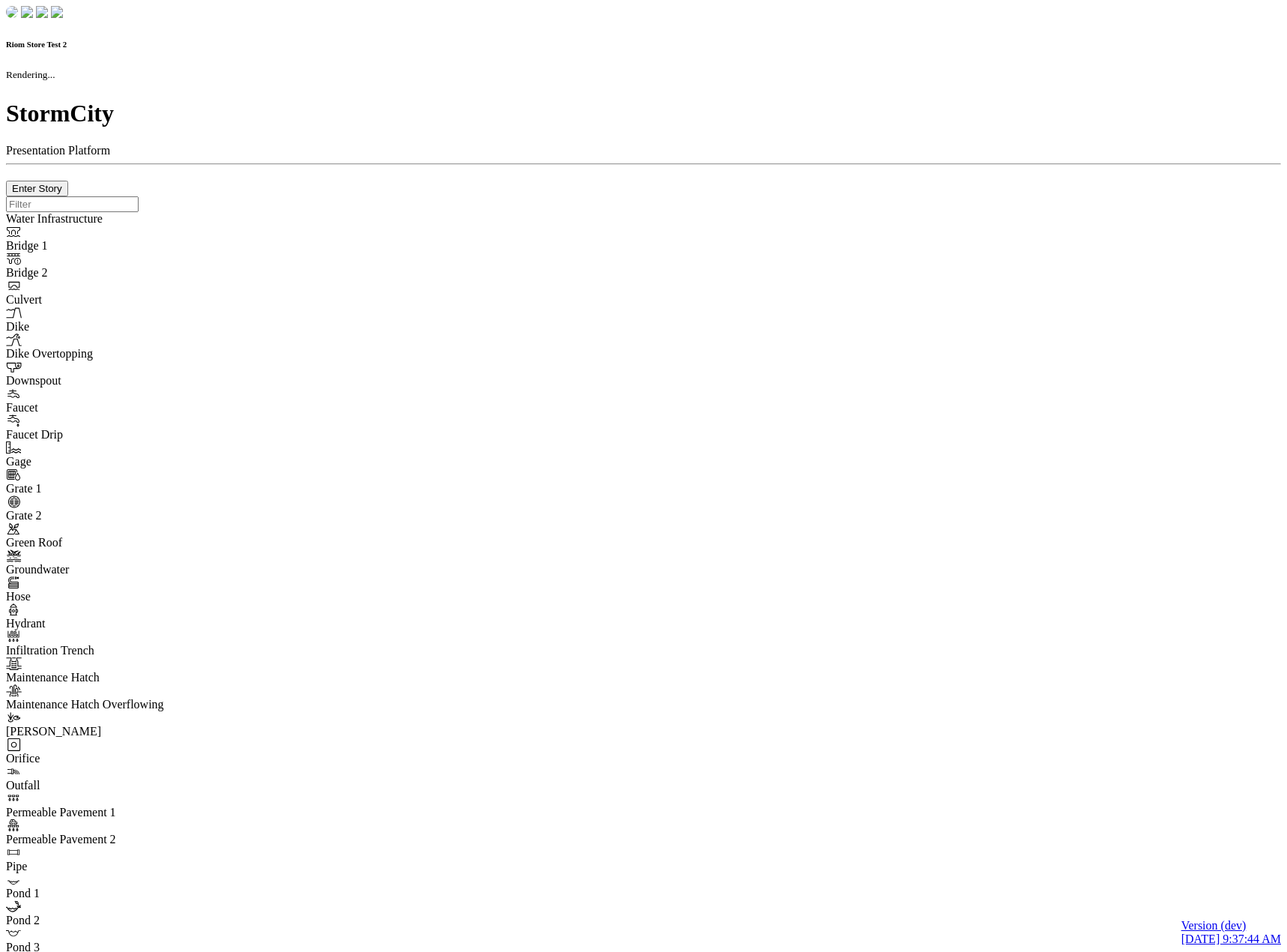
type input "0m"
type textarea "Depth = 0"
checkbox input "true"
select select "CIRCLE"
type input "7"
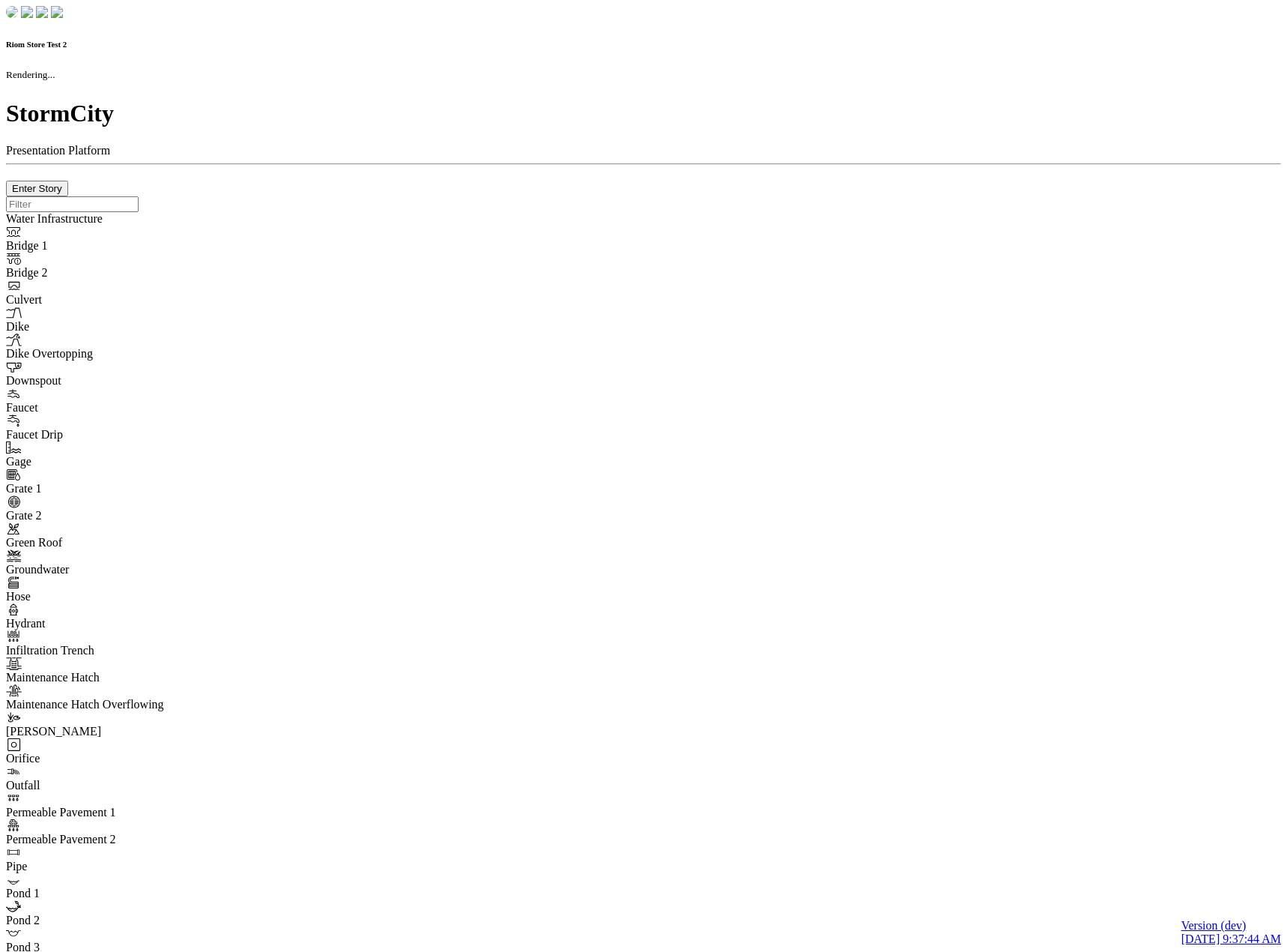
checkbox input "true"
type input "0"
type textarea "<i class="far fa-building"></i>"
select select "None"
type input "7"
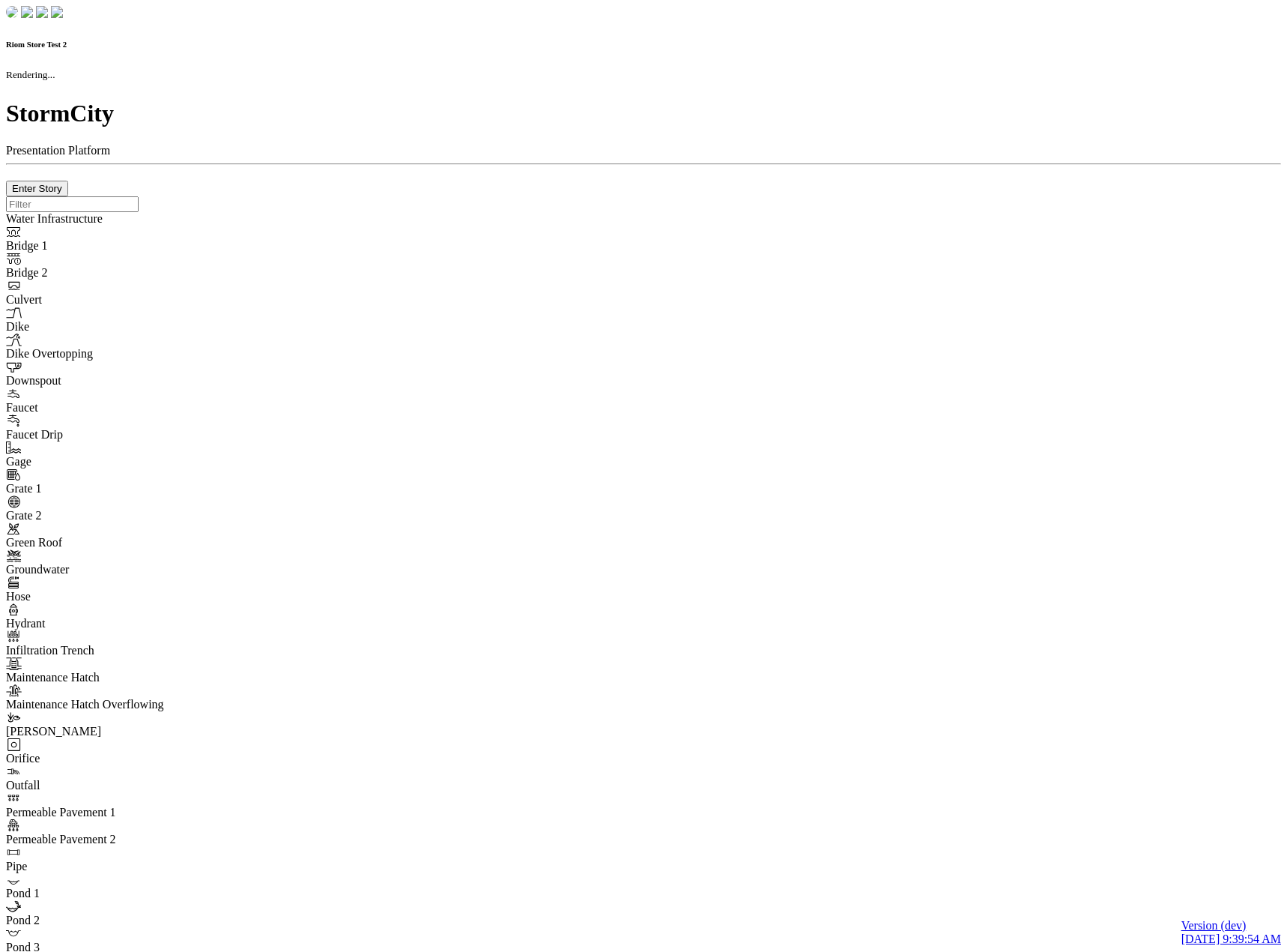
checkbox input "true"
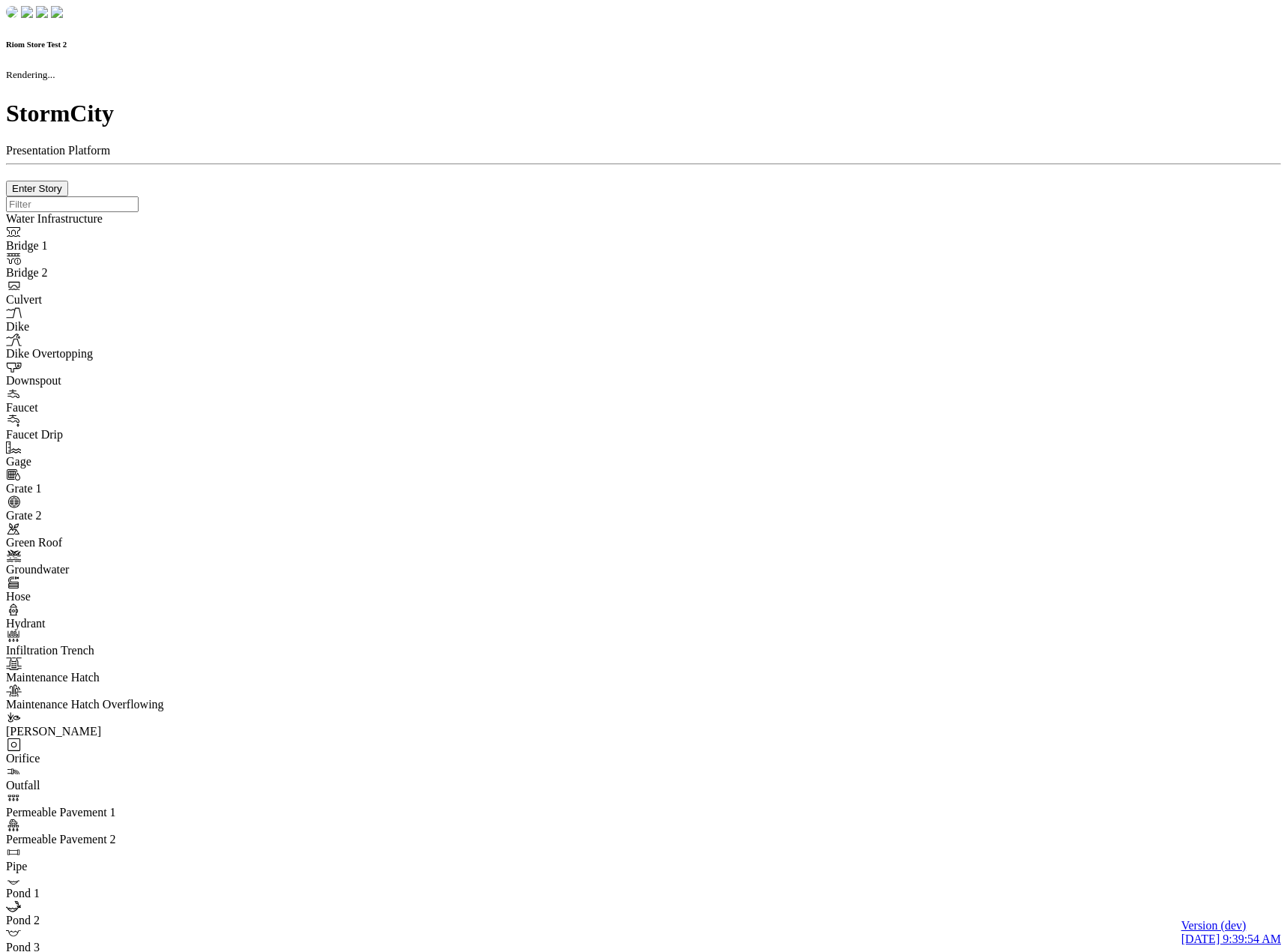
type input "0m"
type textarea "Depth = 0"
checkbox input "true"
select select "CIRCLE"
type input "7"
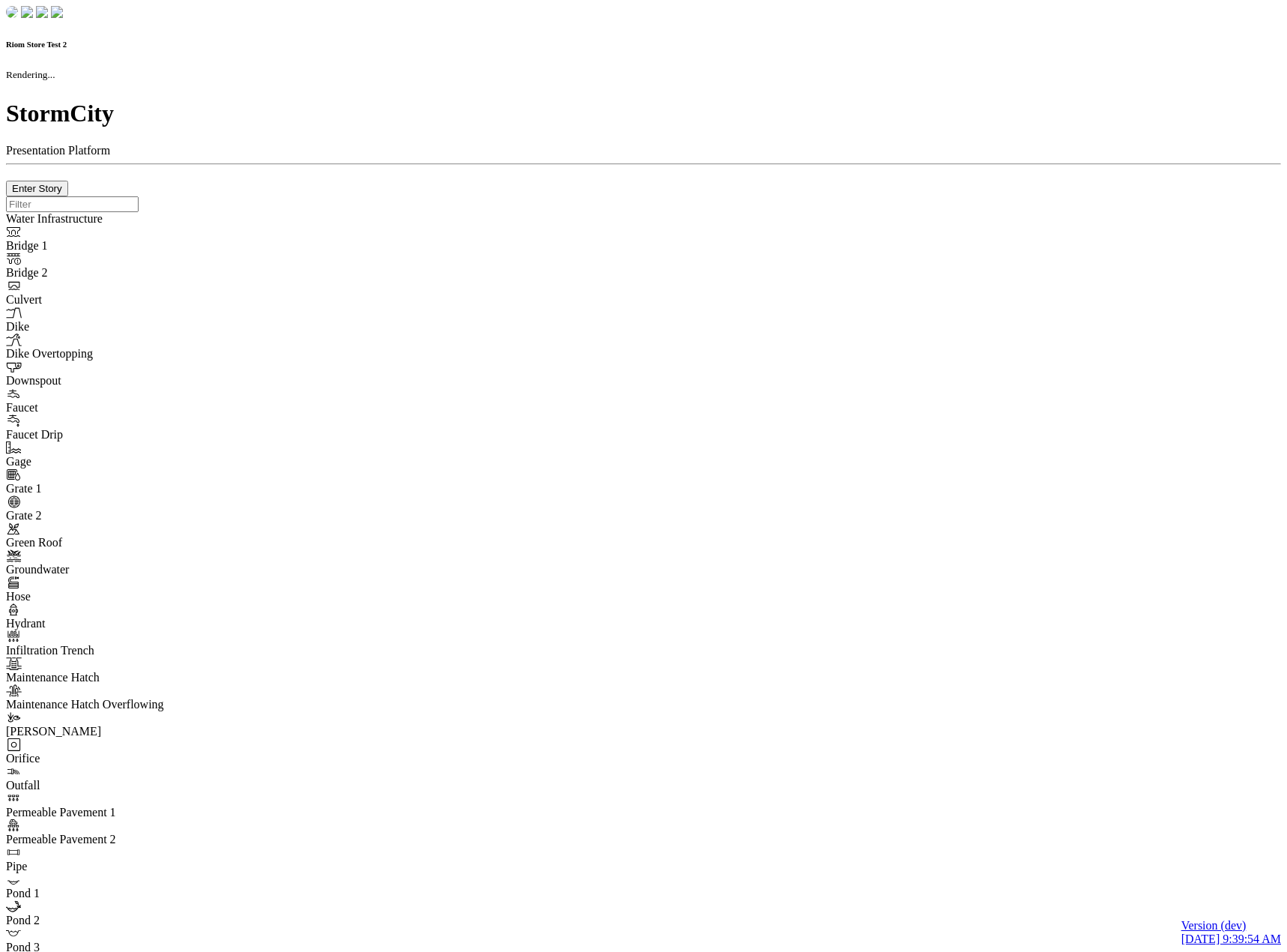
checkbox input "true"
type input "0"
type textarea "<i class="far fa-building"></i>"
select select "None"
type input "7"
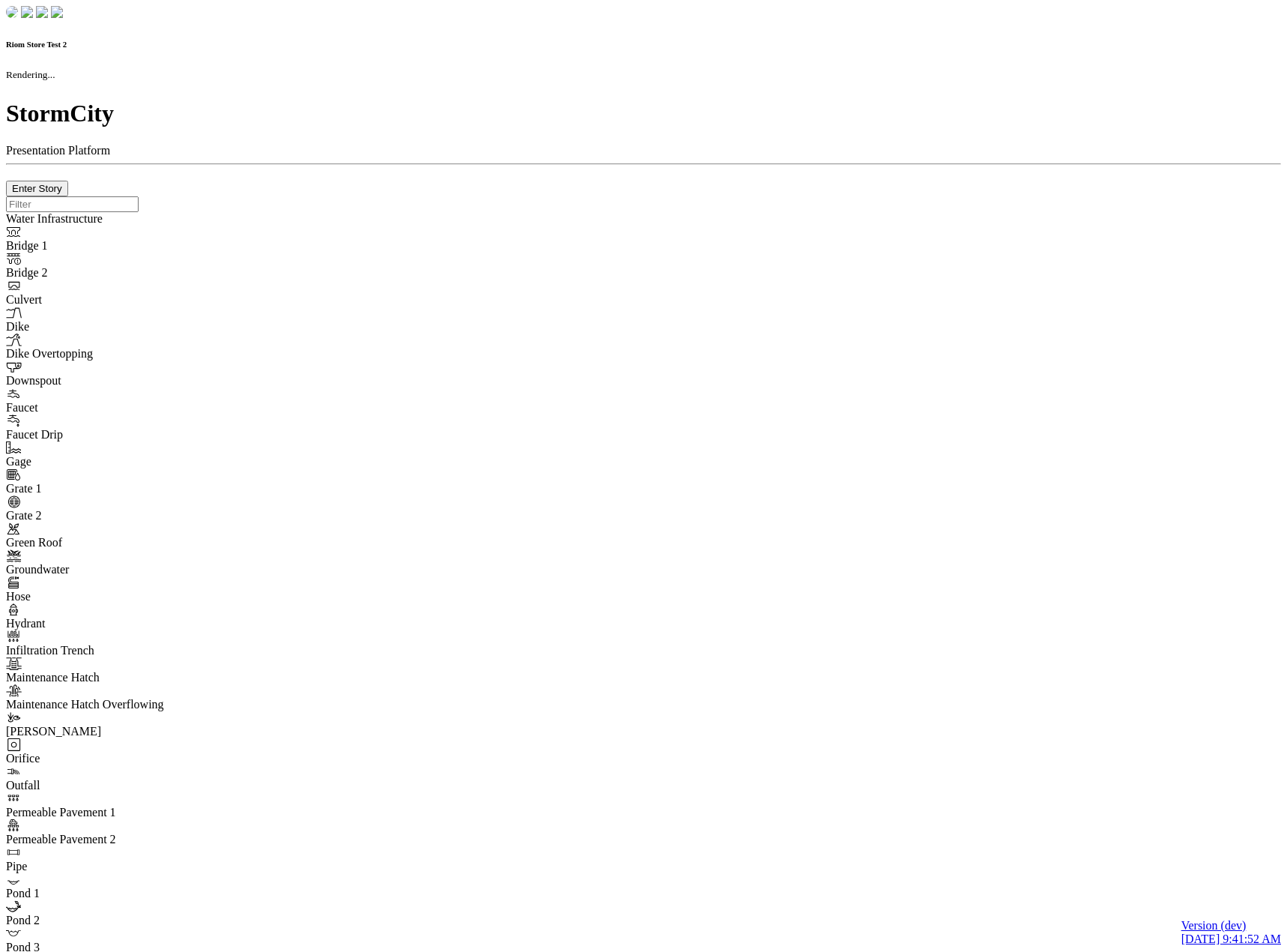
checkbox input "true"
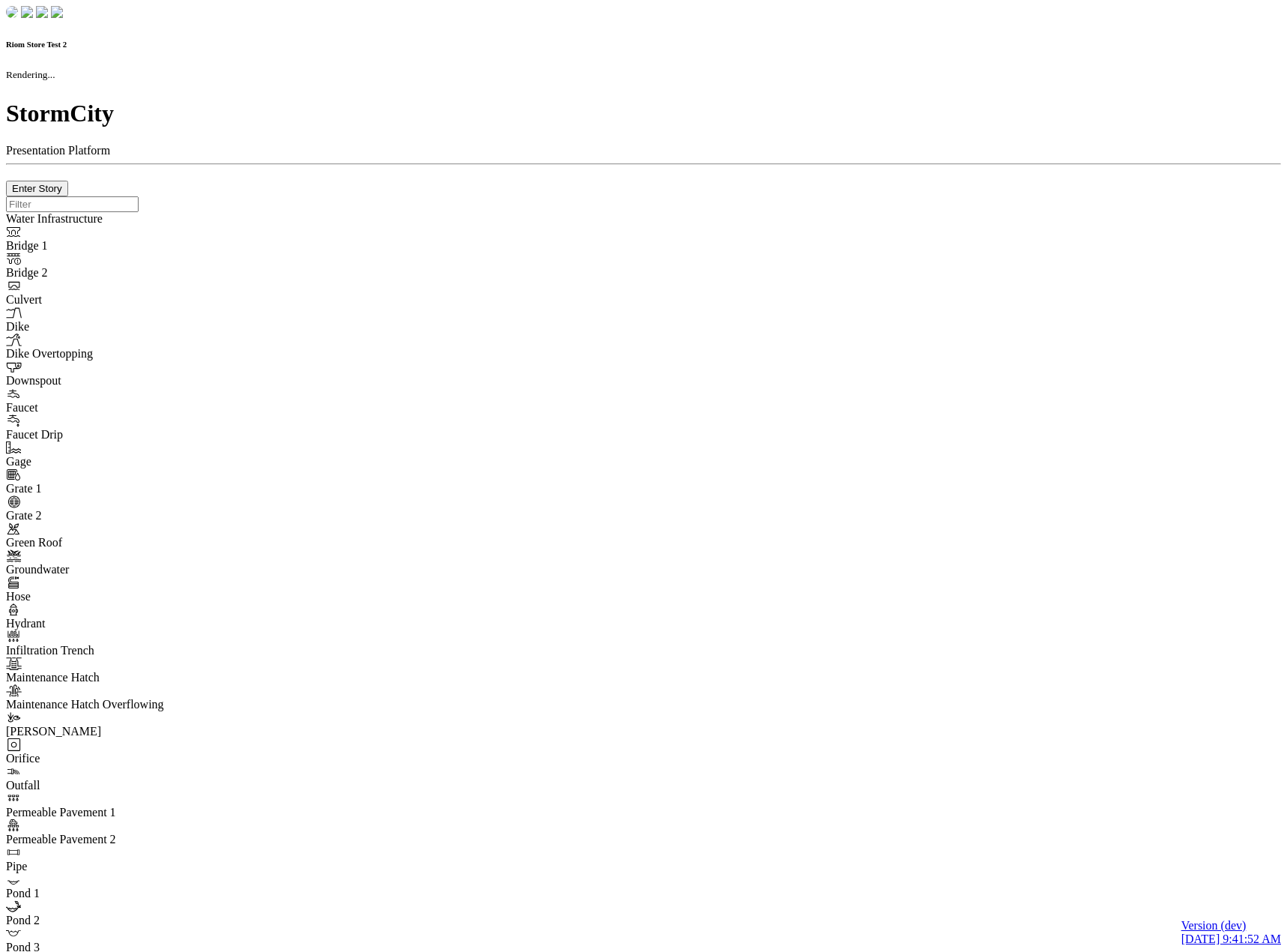
type input "0m"
type textarea "Depth = 0"
checkbox input "true"
select select "CIRCLE"
type input "7"
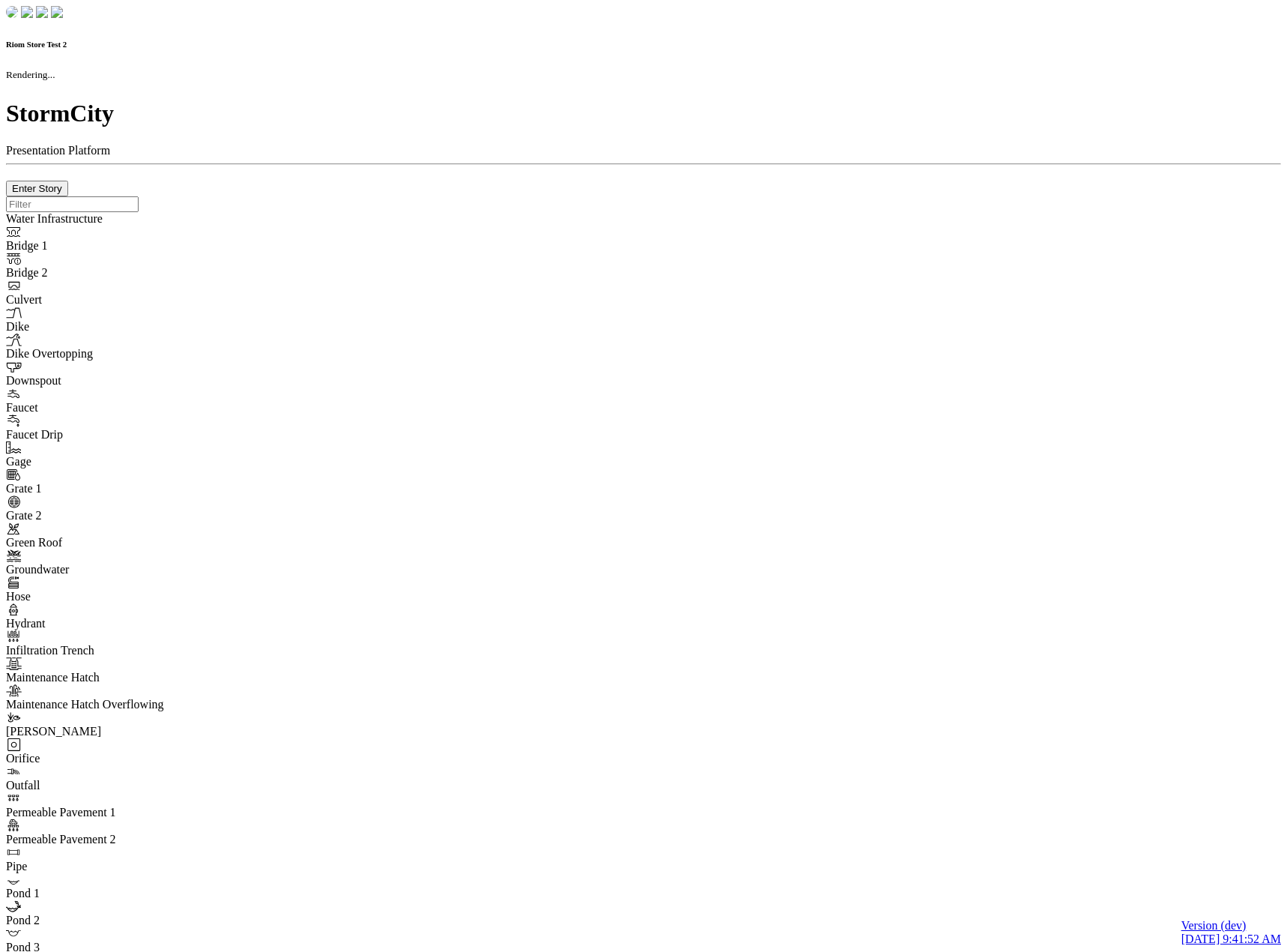
checkbox input "true"
type input "0"
type textarea "<i class="far fa-building"></i>"
select select "None"
type input "7"
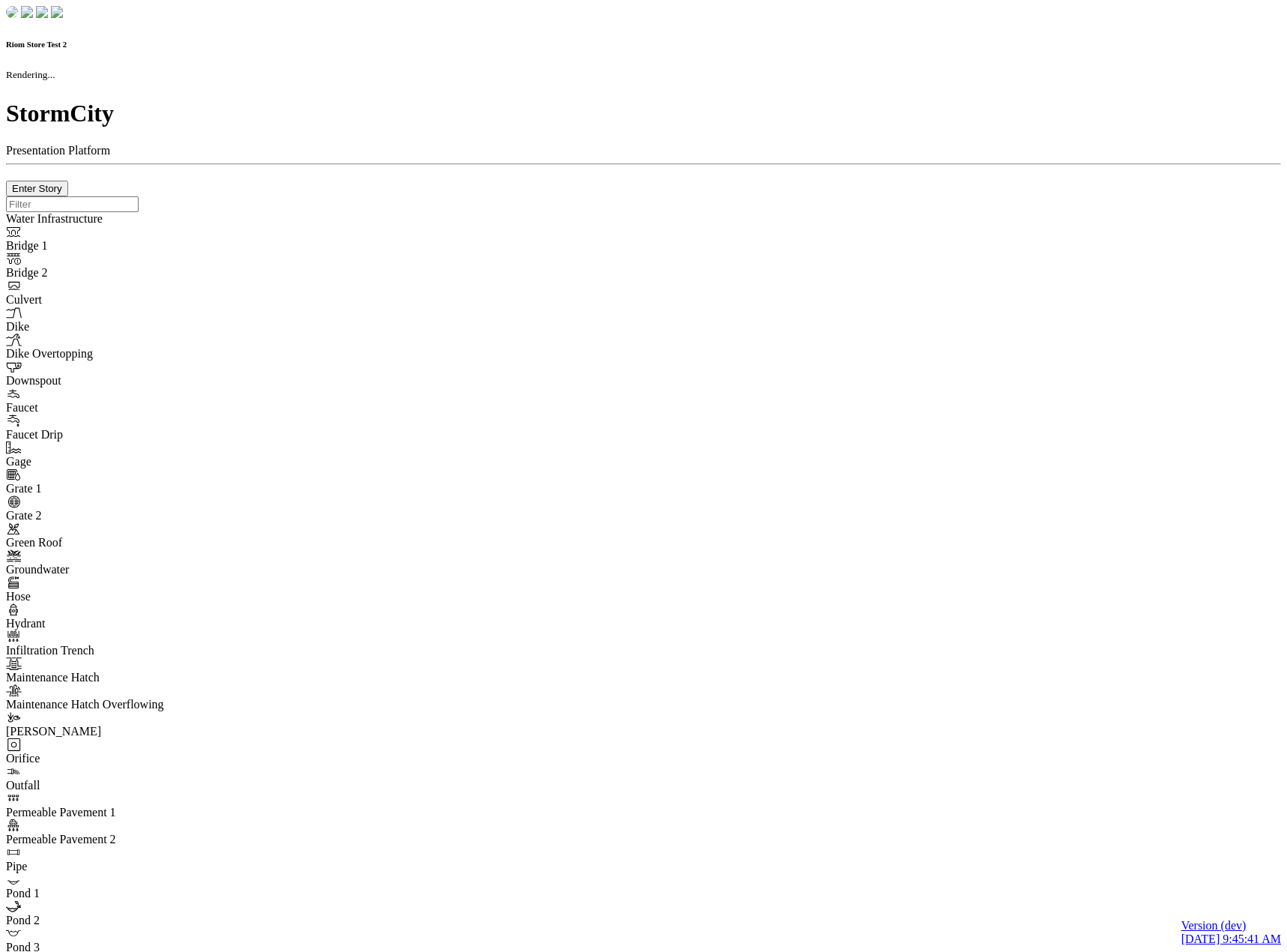
checkbox input "true"
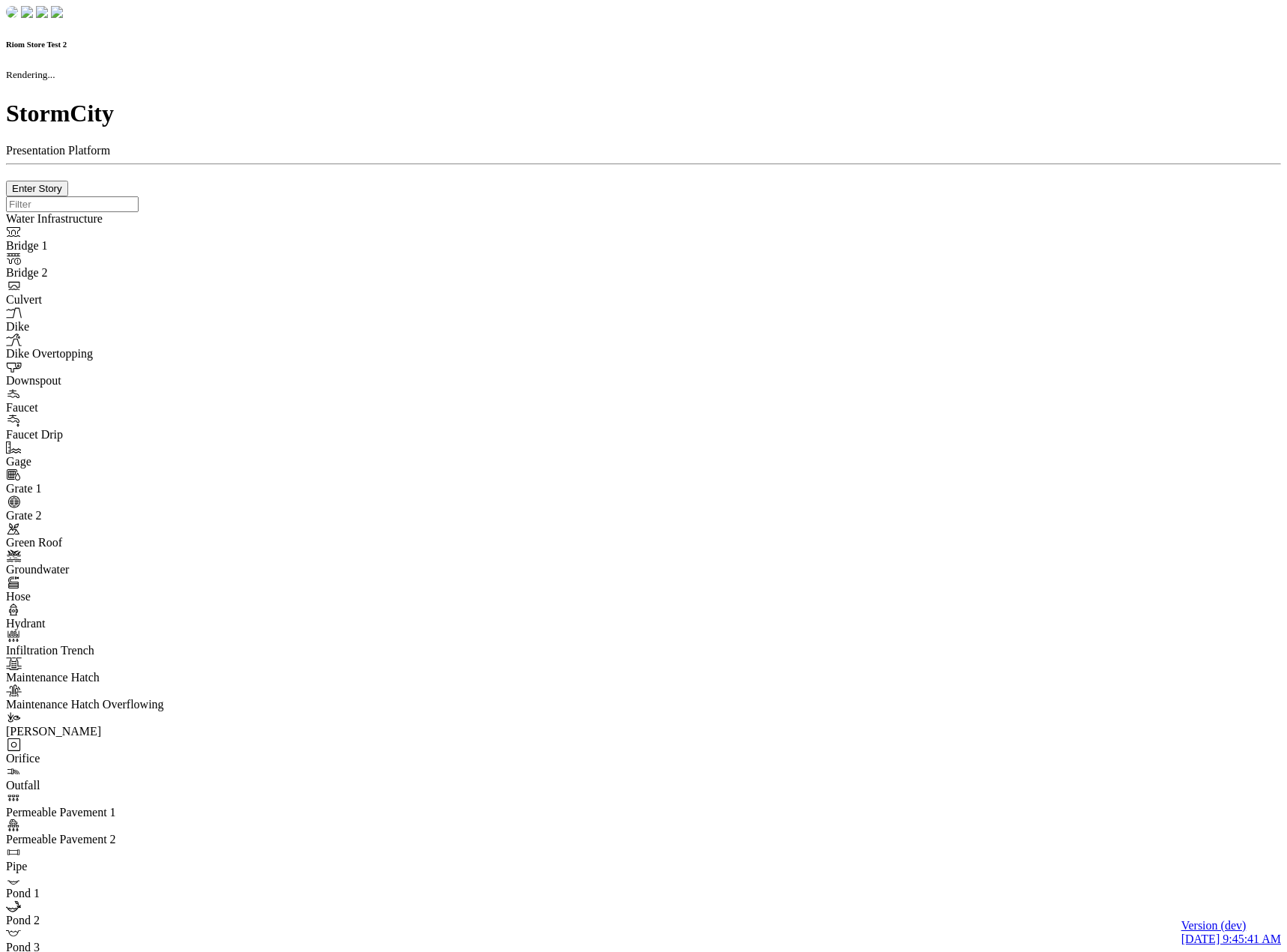
type input "0m"
type textarea "Depth = 0"
checkbox input "true"
select select "CIRCLE"
type input "7"
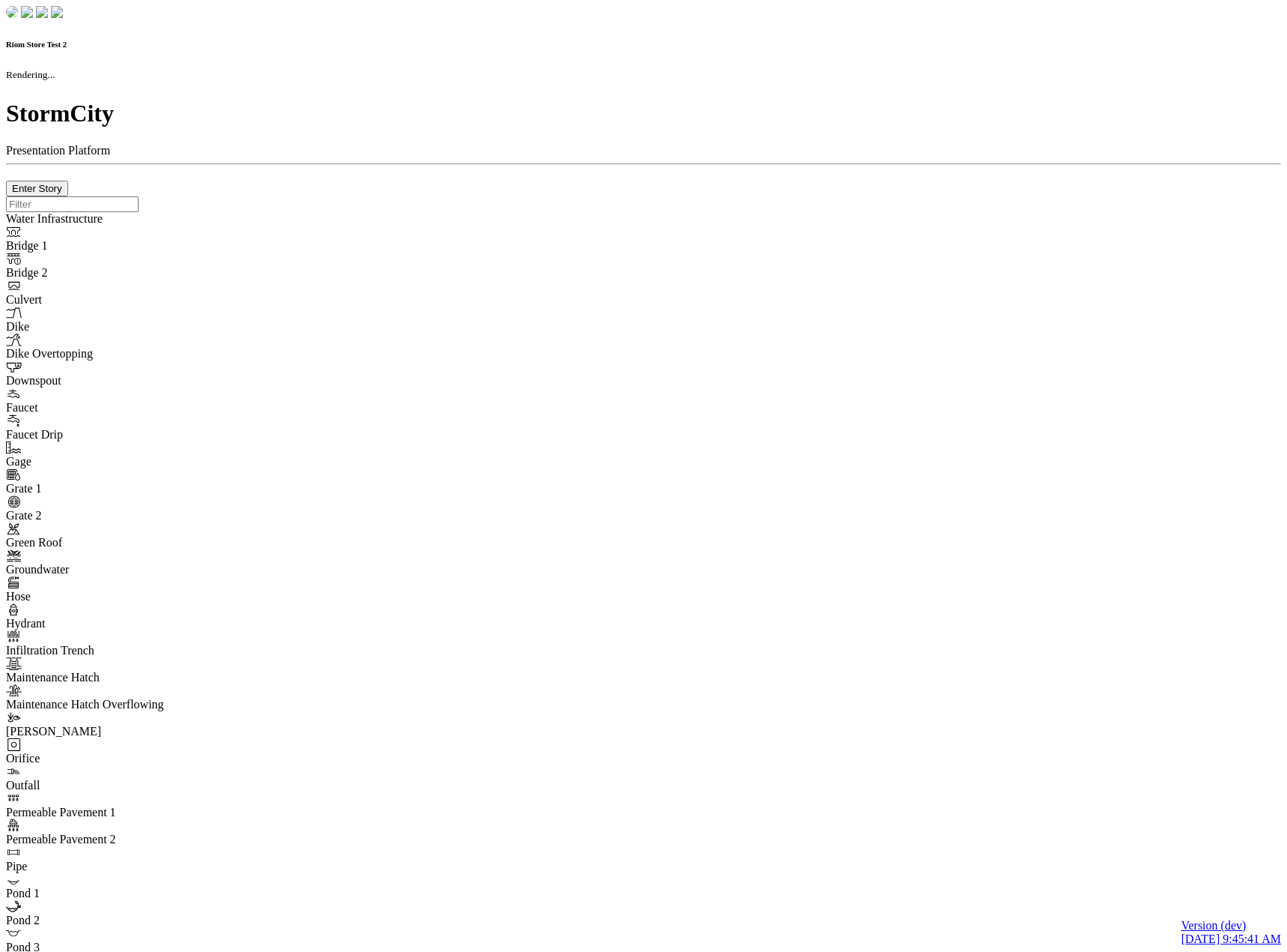
checkbox input "true"
type input "0"
type textarea "<i class="far fa-building"></i>"
select select "None"
type input "7"
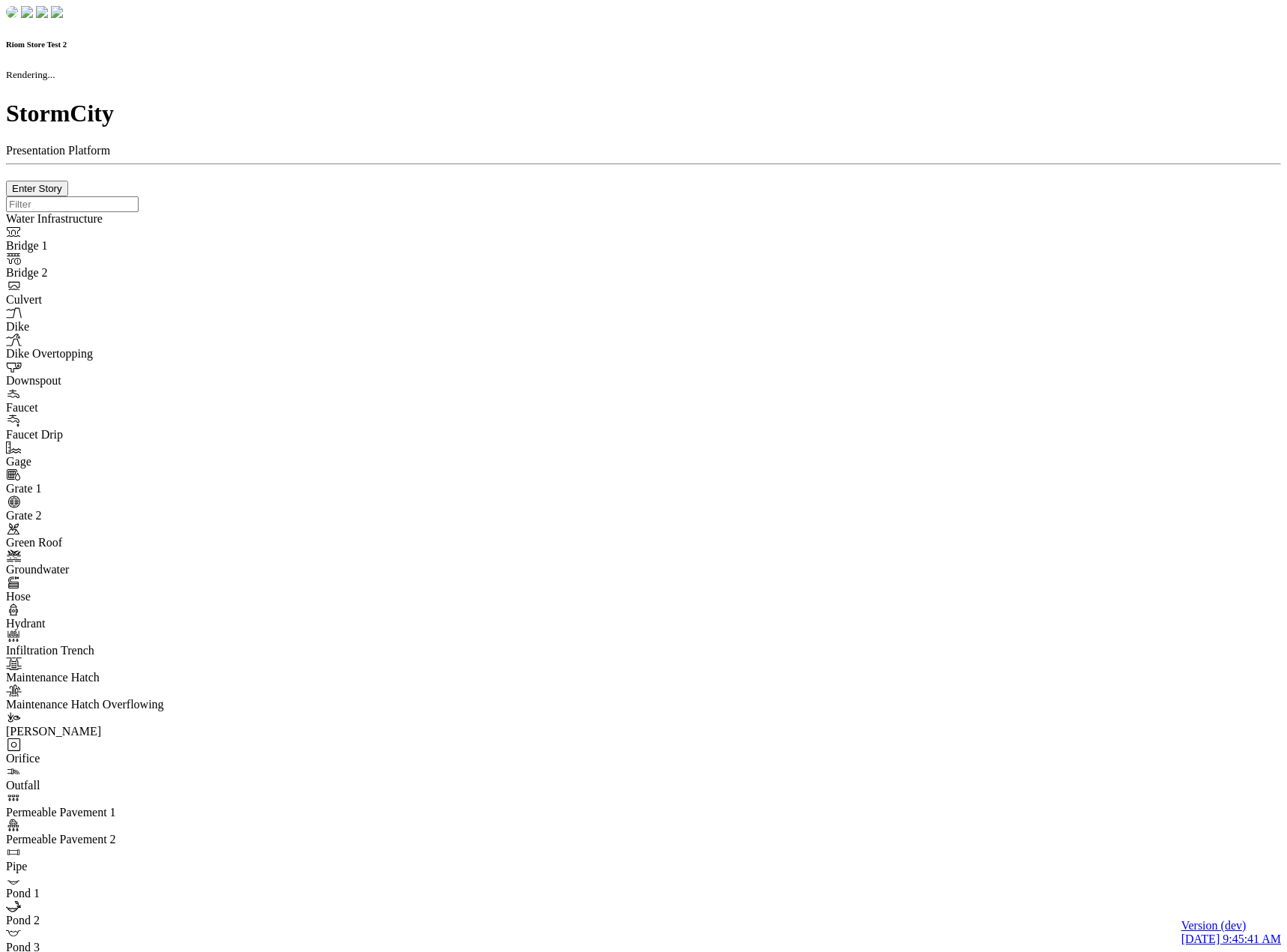
click at [350, 196] on div at bounding box center [644, 196] width 1275 height 0
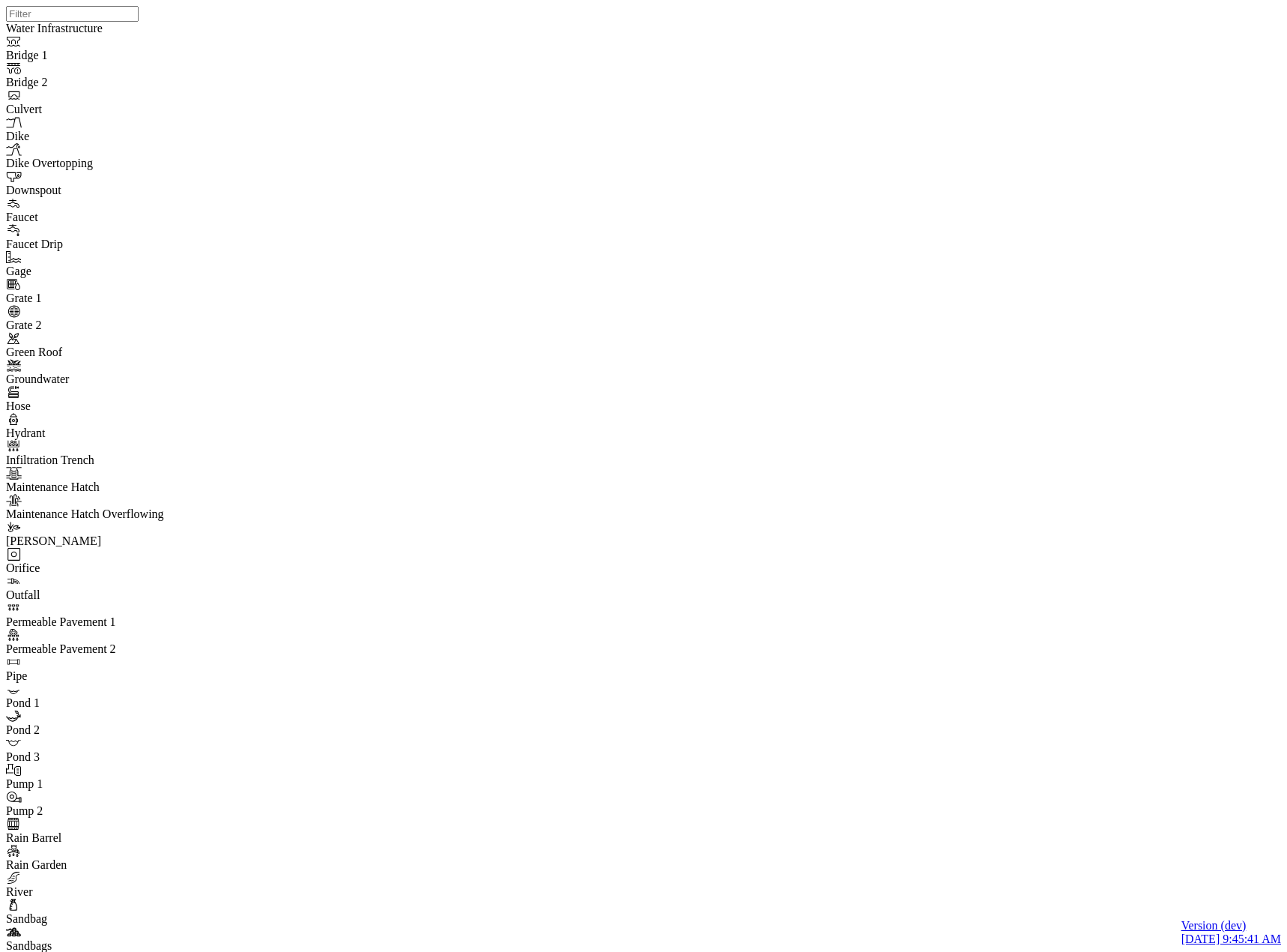
click at [606, 490] on div "JC" at bounding box center [650, 456] width 1287 height 914
click at [627, 477] on div "JC" at bounding box center [650, 456] width 1287 height 914
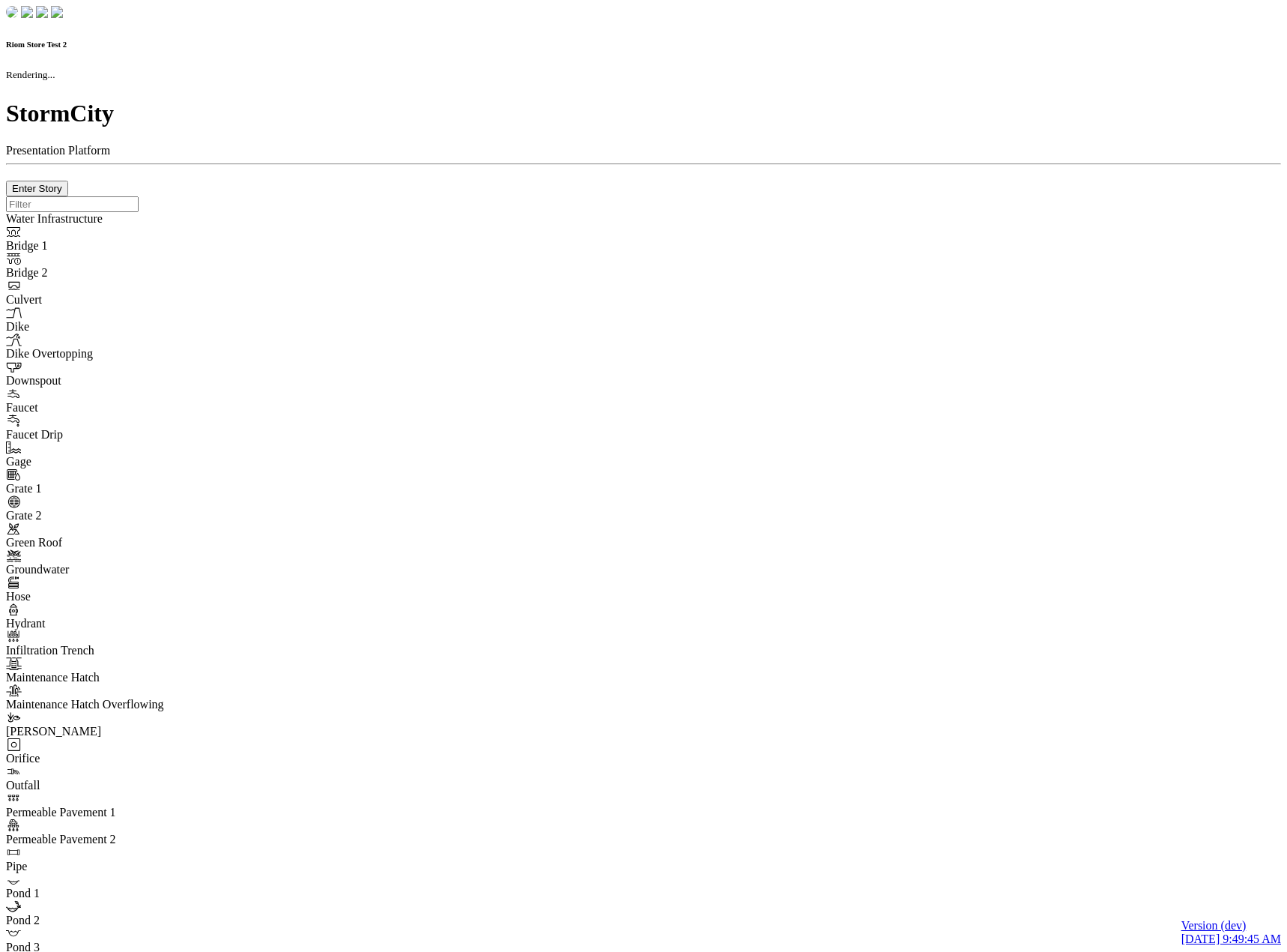
checkbox input "true"
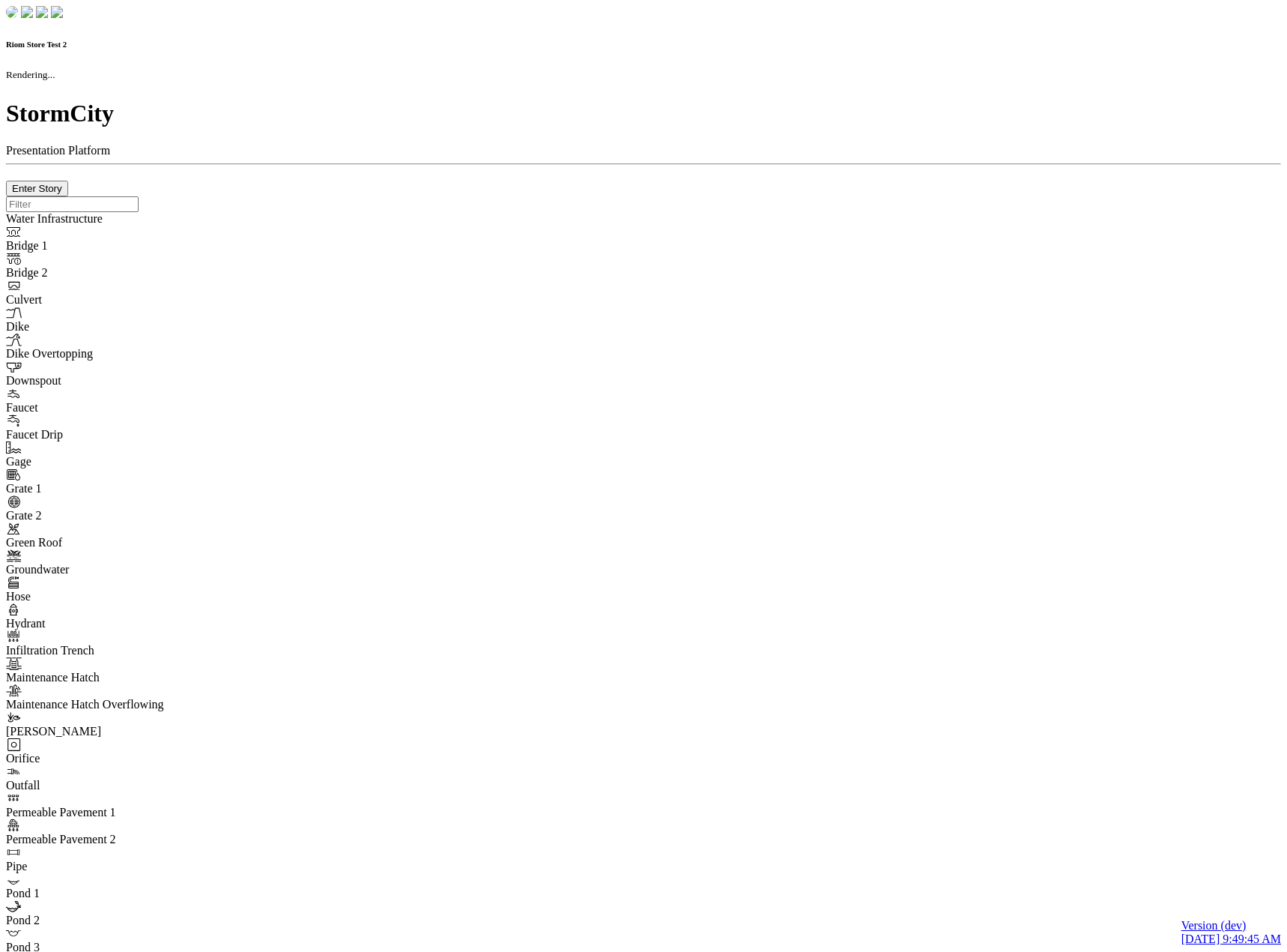
type input "0m"
type textarea "Depth = 0"
checkbox input "true"
select select "CIRCLE"
type input "7"
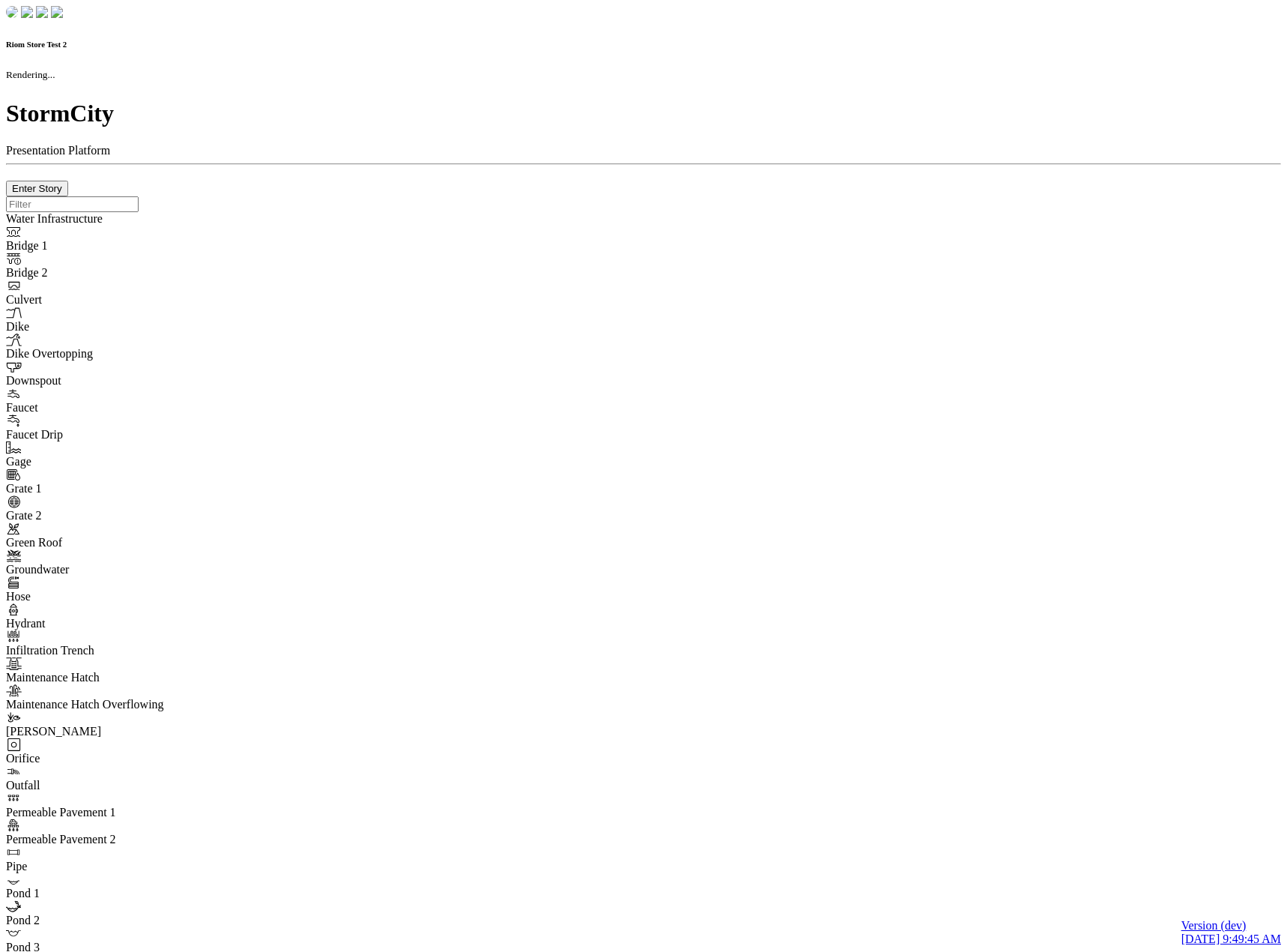
checkbox input "true"
type input "0"
type textarea "<i class="far fa-building"></i>"
type input "7"
select select "None"
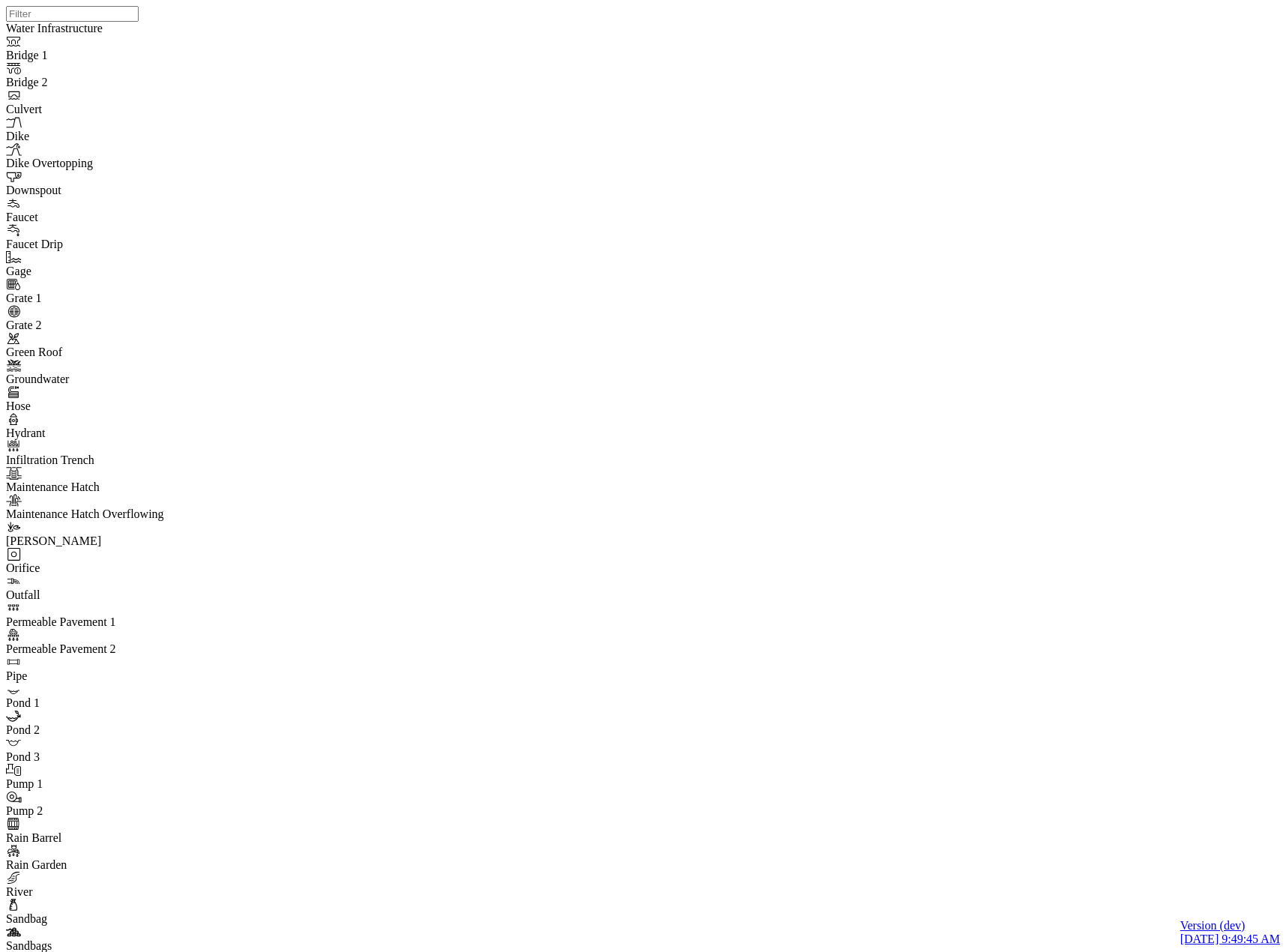
drag, startPoint x: 408, startPoint y: 384, endPoint x: 425, endPoint y: 387, distance: 17.3
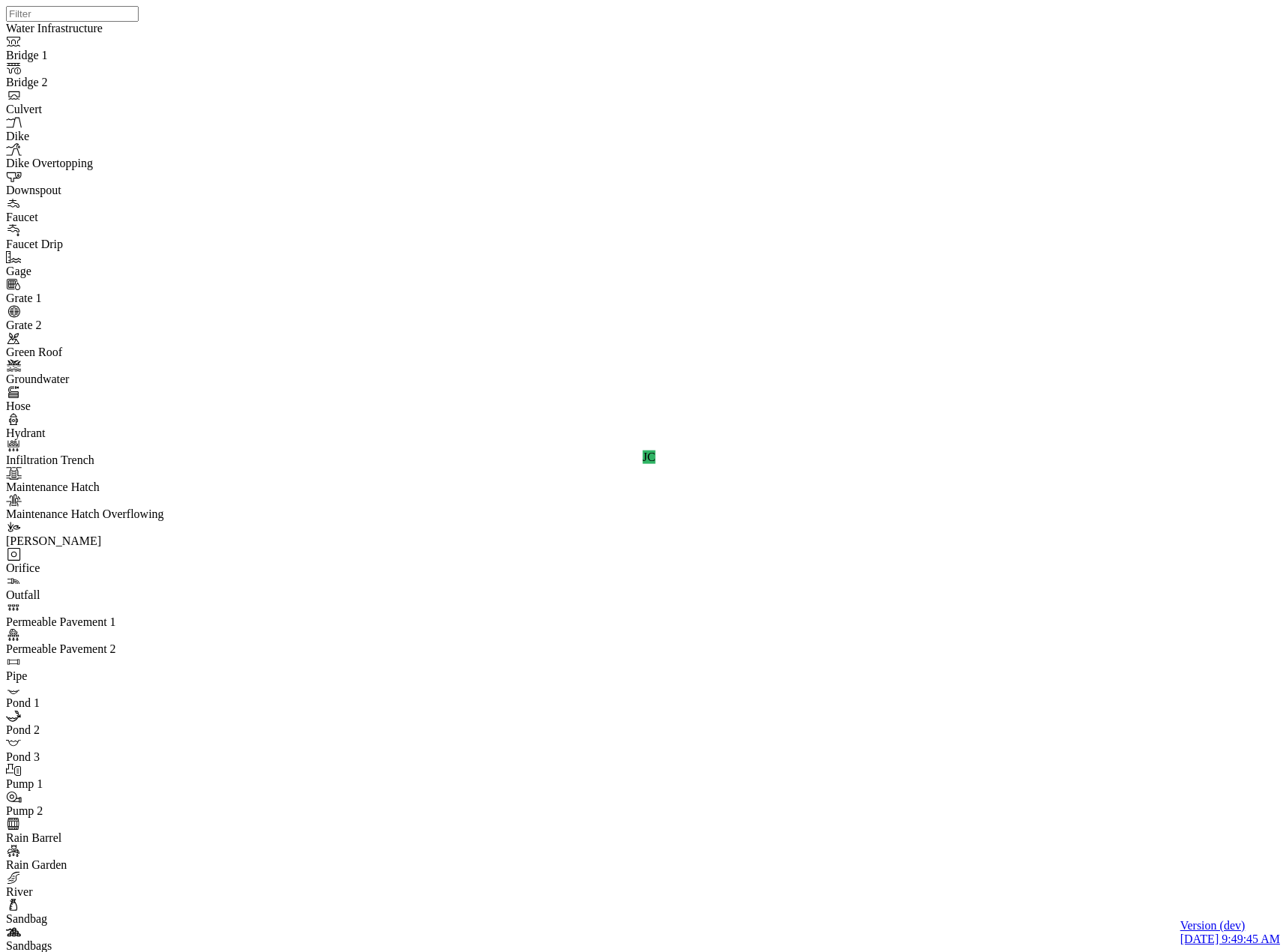
click at [884, 420] on div "JC" at bounding box center [649, 456] width 1286 height 914
click at [950, 379] on div "JC JC" at bounding box center [649, 456] width 1286 height 914
click at [907, 439] on div "JC JC" at bounding box center [649, 456] width 1286 height 914
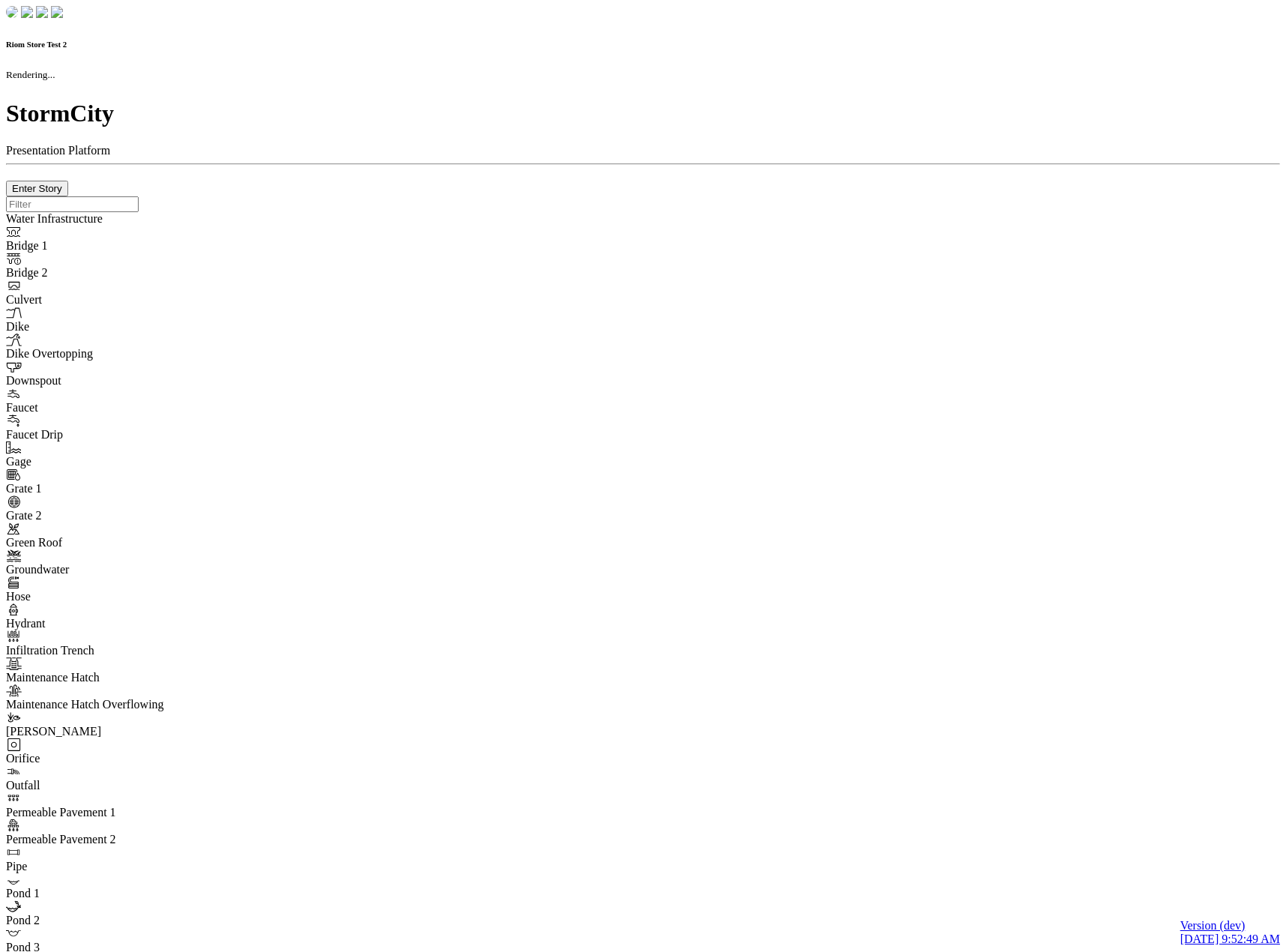
checkbox input "true"
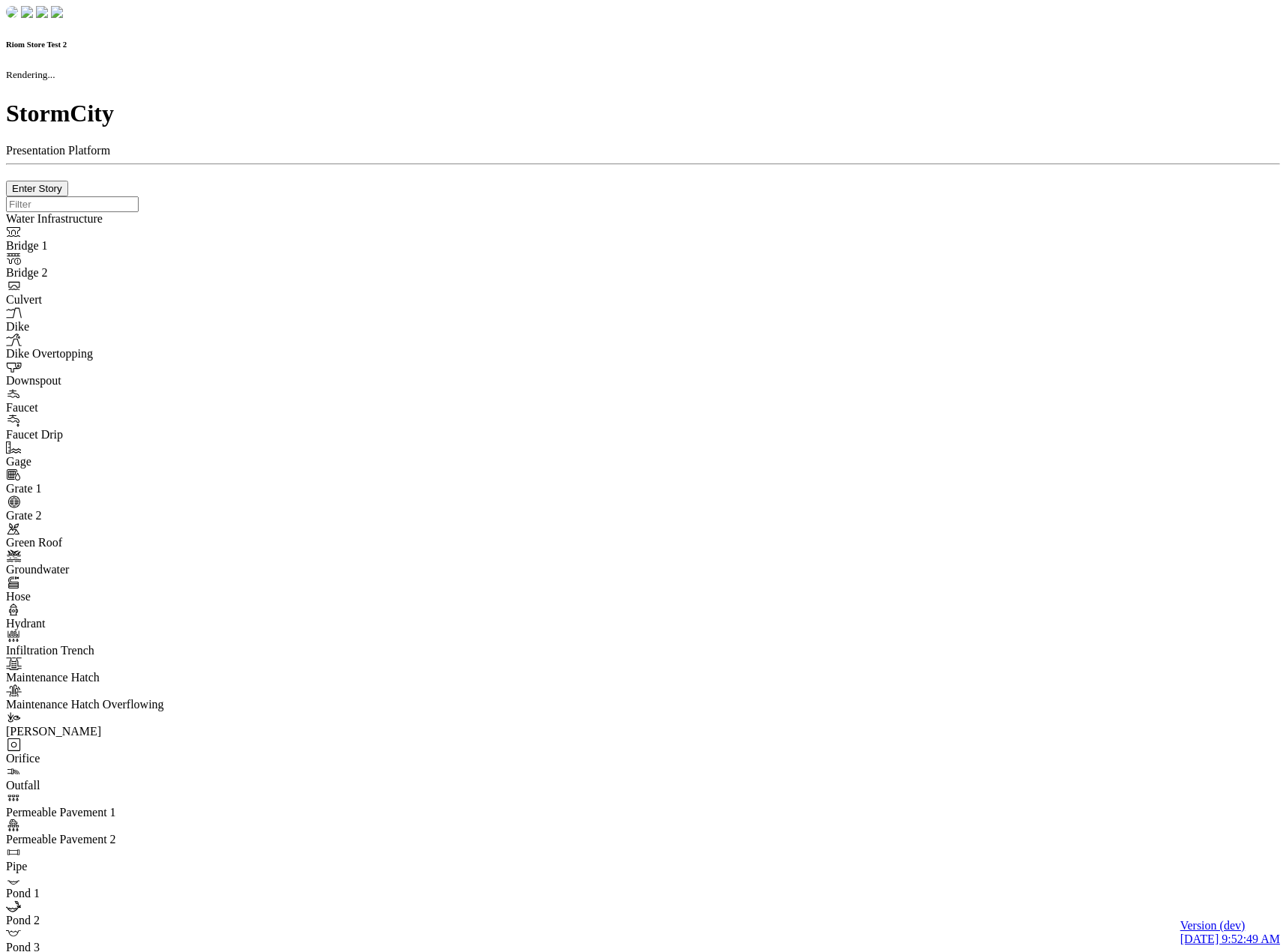
type input "0m"
type textarea "Depth = 0"
checkbox input "true"
select select "CIRCLE"
type input "7"
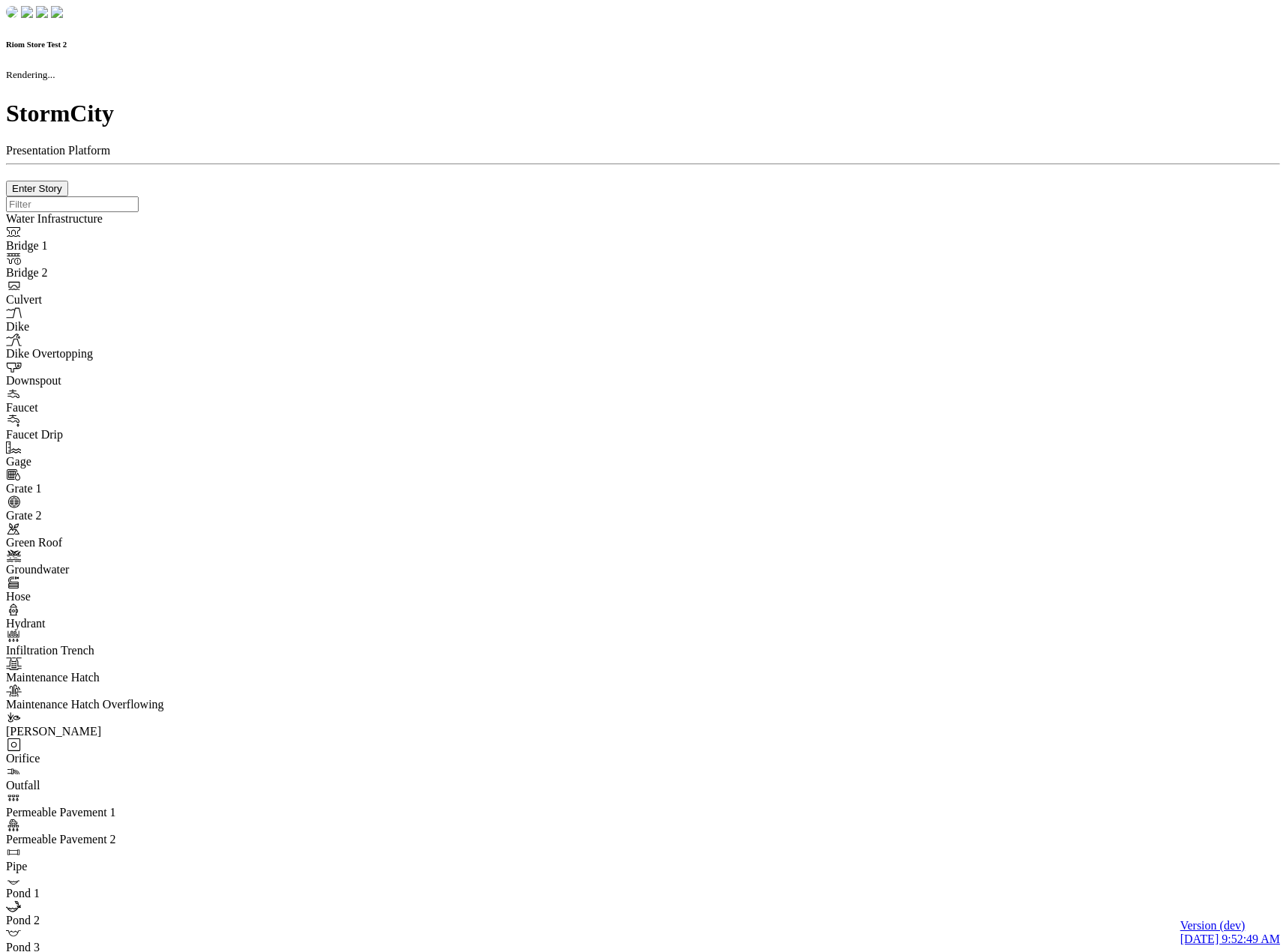
checkbox input "true"
type input "0"
type textarea "<i class="far fa-building"></i>"
select select "None"
type input "7"
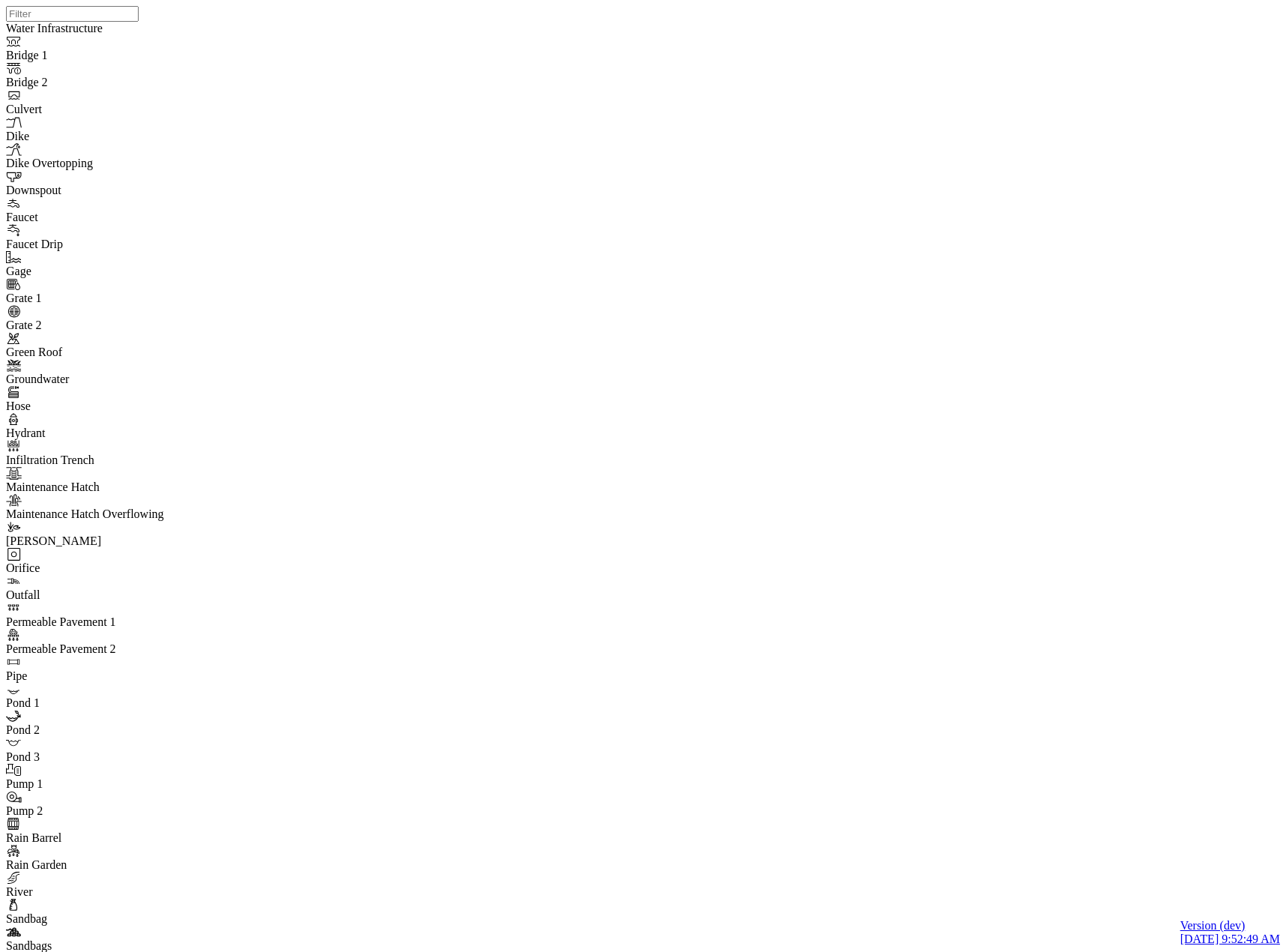
click at [655, 287] on div "JC" at bounding box center [649, 456] width 1286 height 914
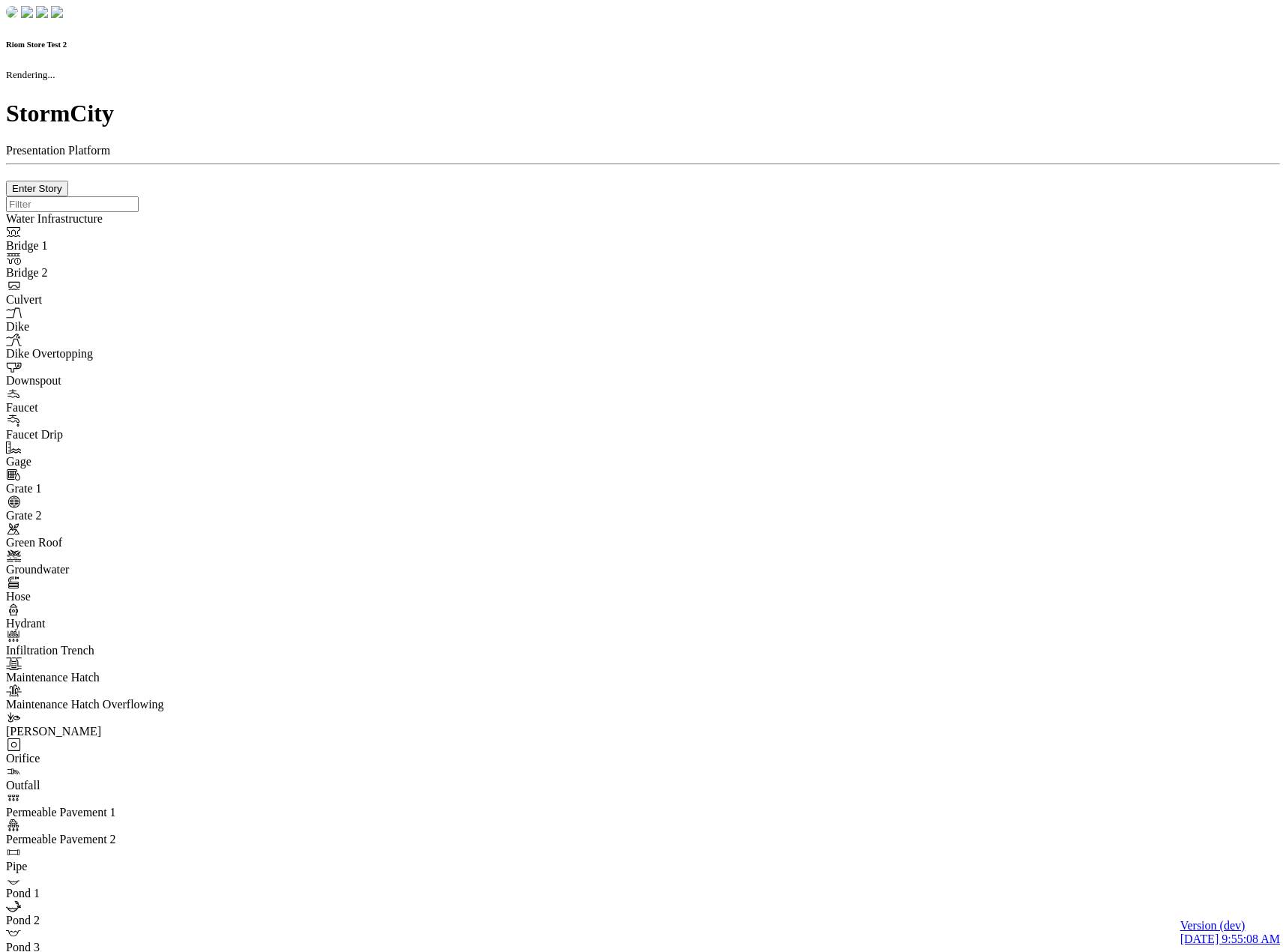
checkbox input "true"
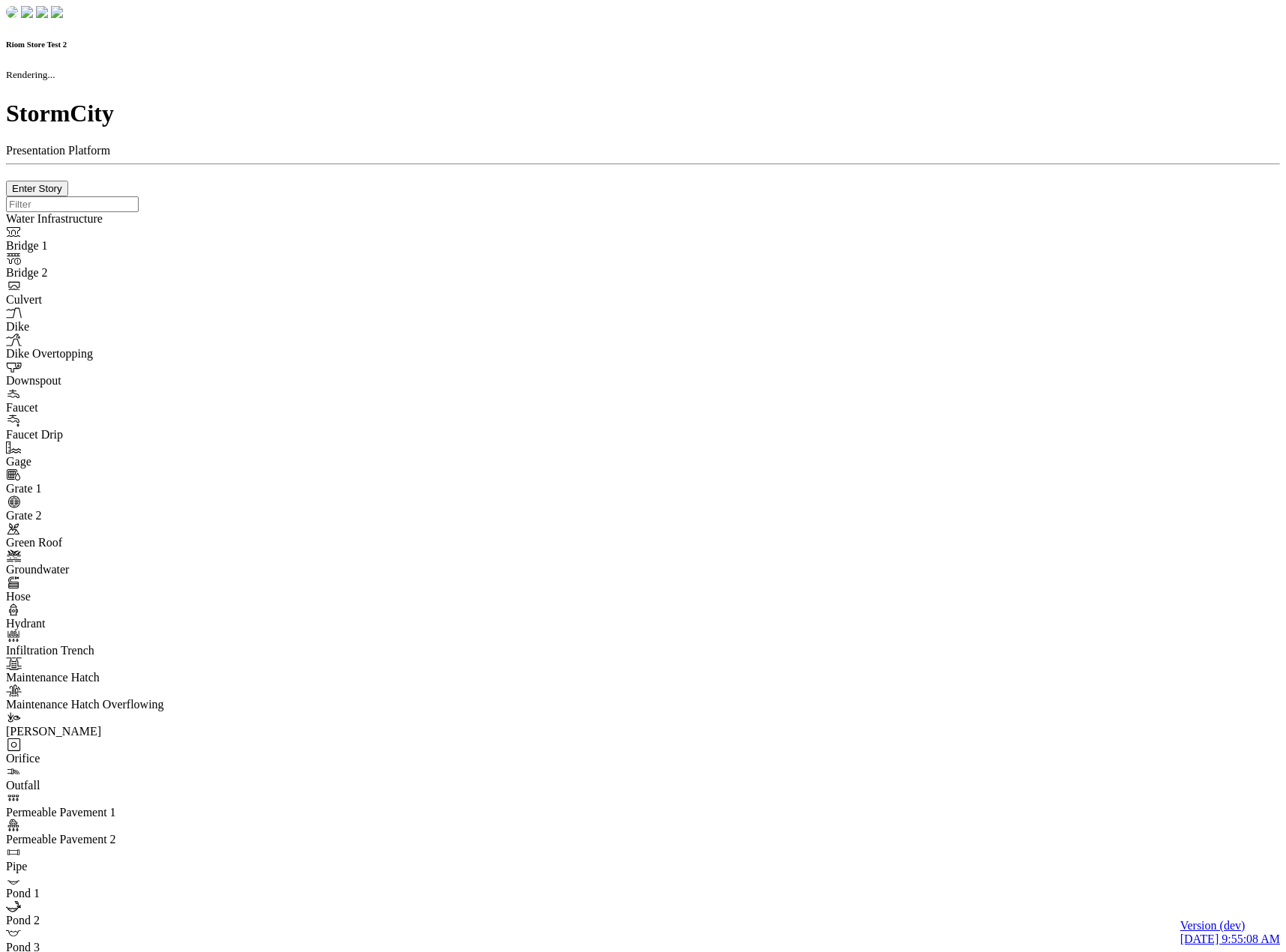
type input "0m"
type textarea "Depth = 0"
checkbox input "true"
select select "CIRCLE"
type input "7"
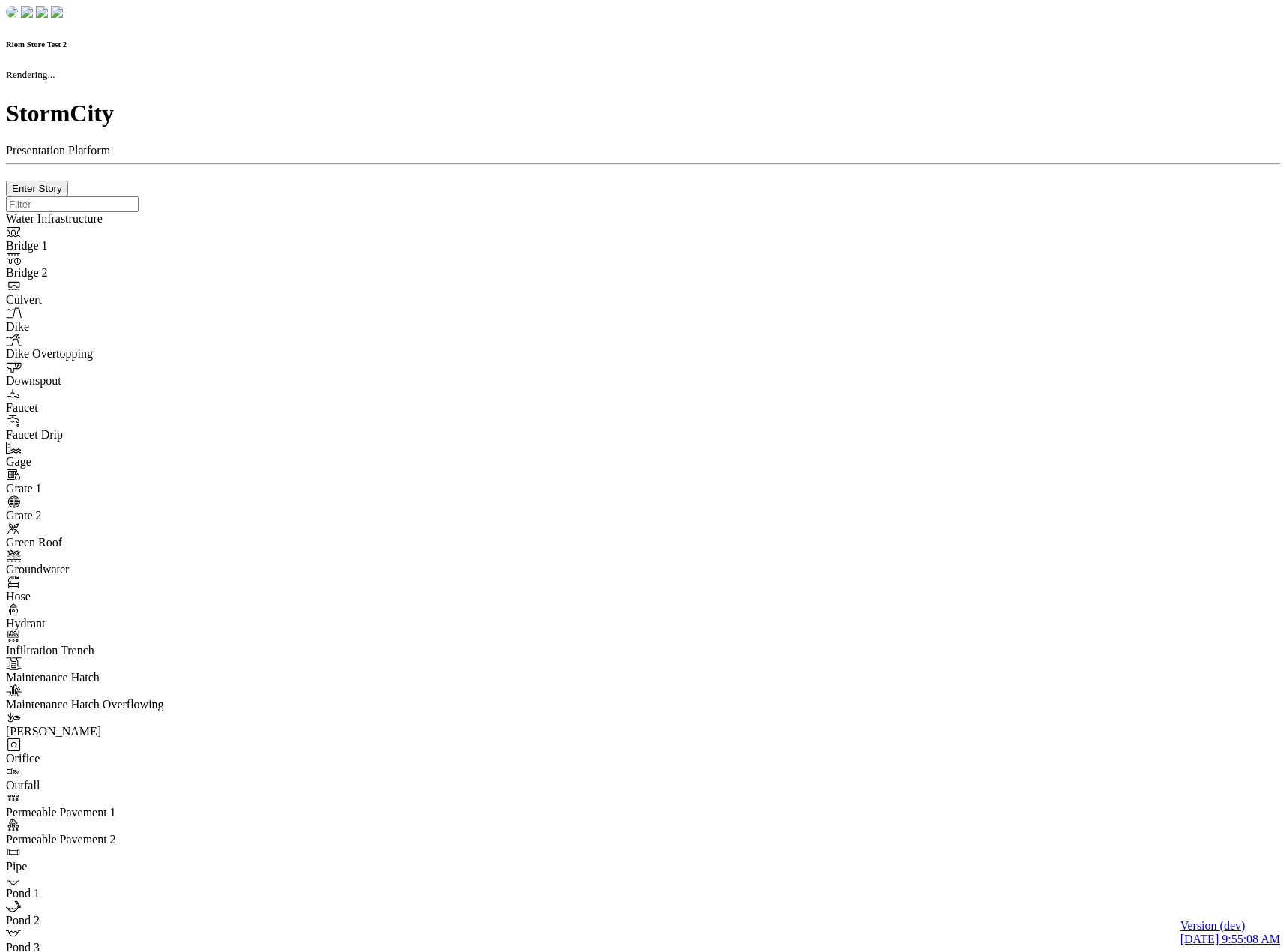
checkbox input "true"
type input "0"
type textarea "<i class="far fa-building"></i>"
select select "None"
type input "7"
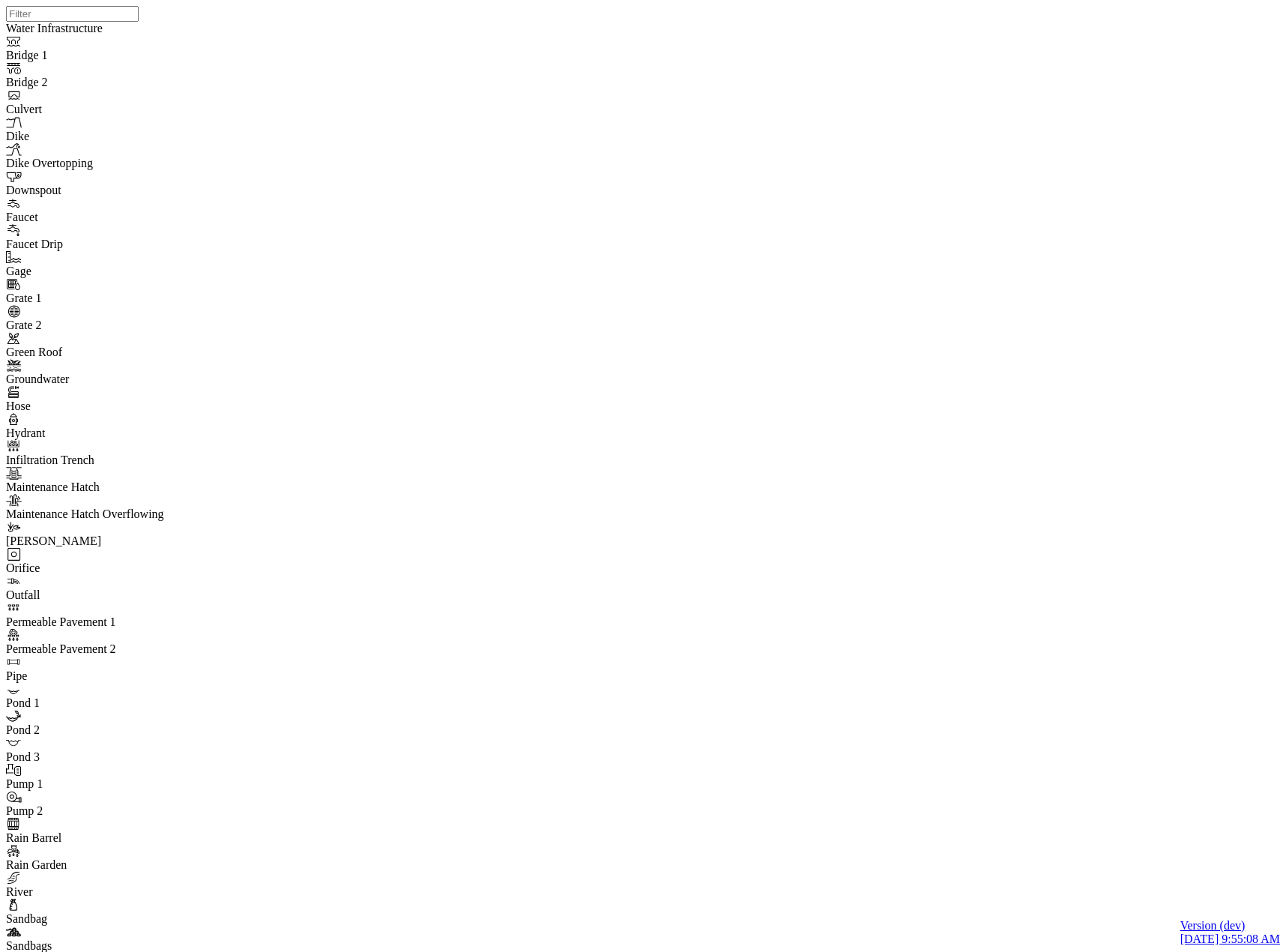
click at [812, 303] on div "JC" at bounding box center [649, 456] width 1286 height 914
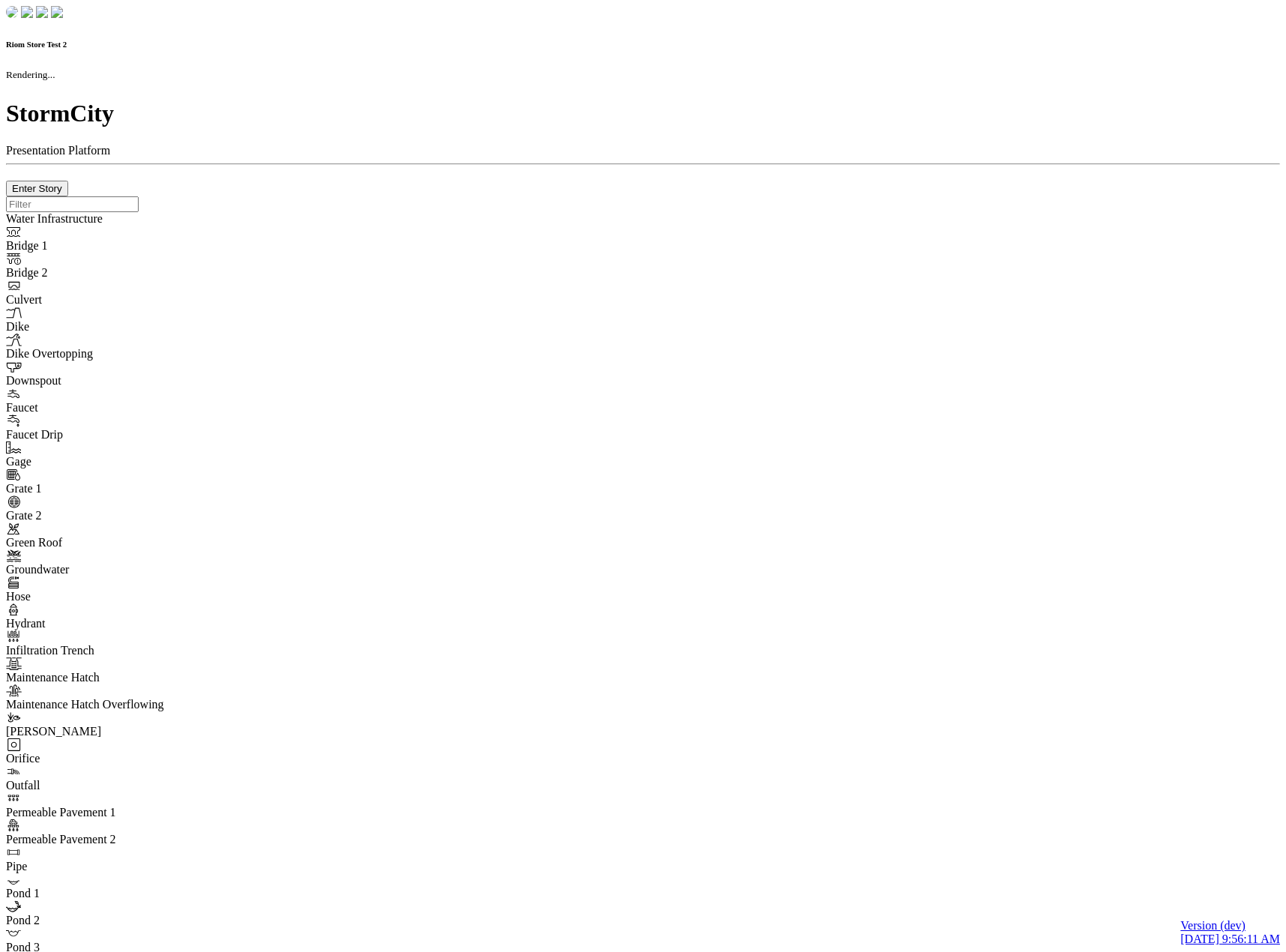
checkbox input "true"
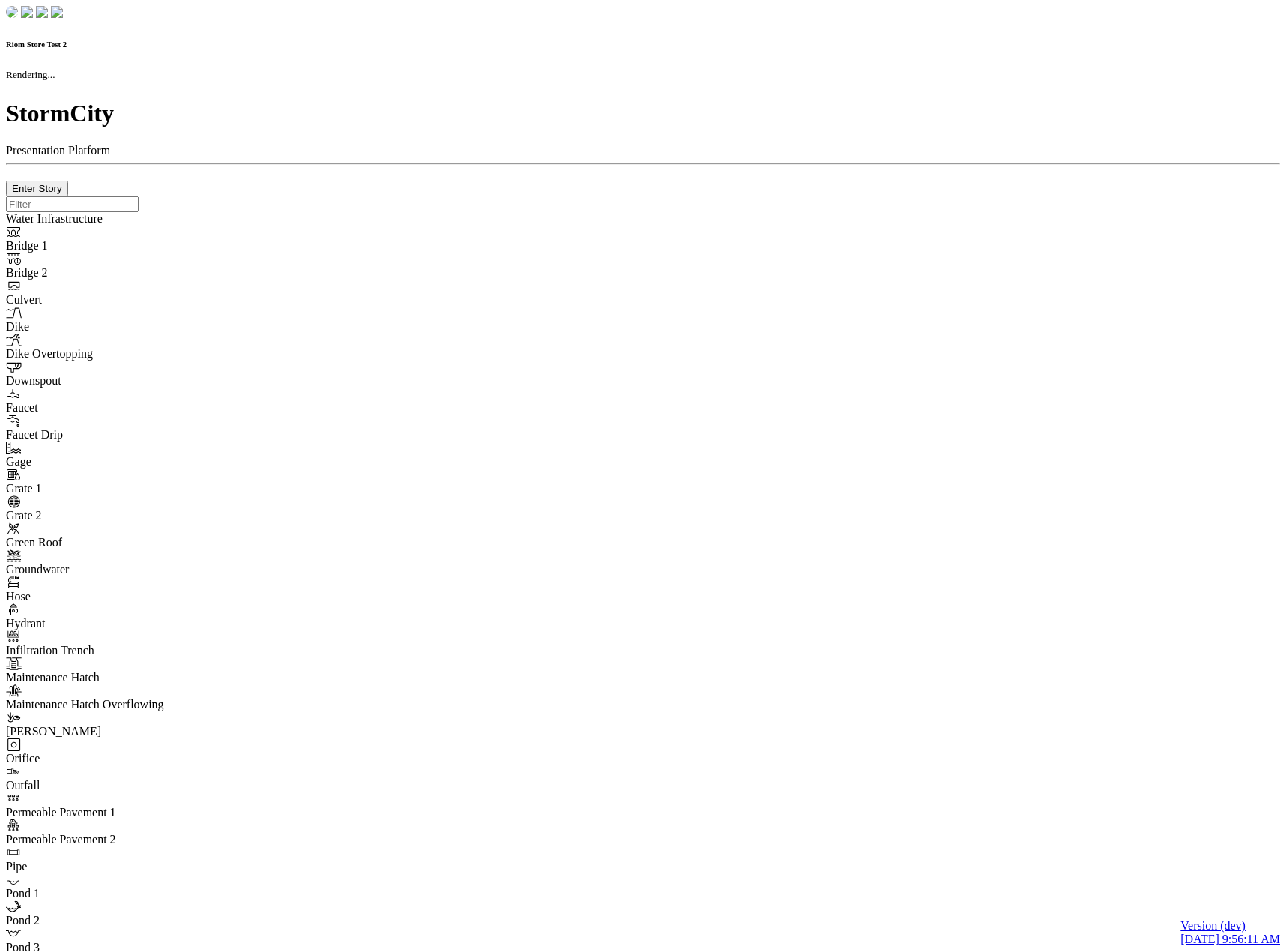
type input "0m"
type textarea "Depth = 0"
checkbox input "true"
select select "CIRCLE"
type input "7"
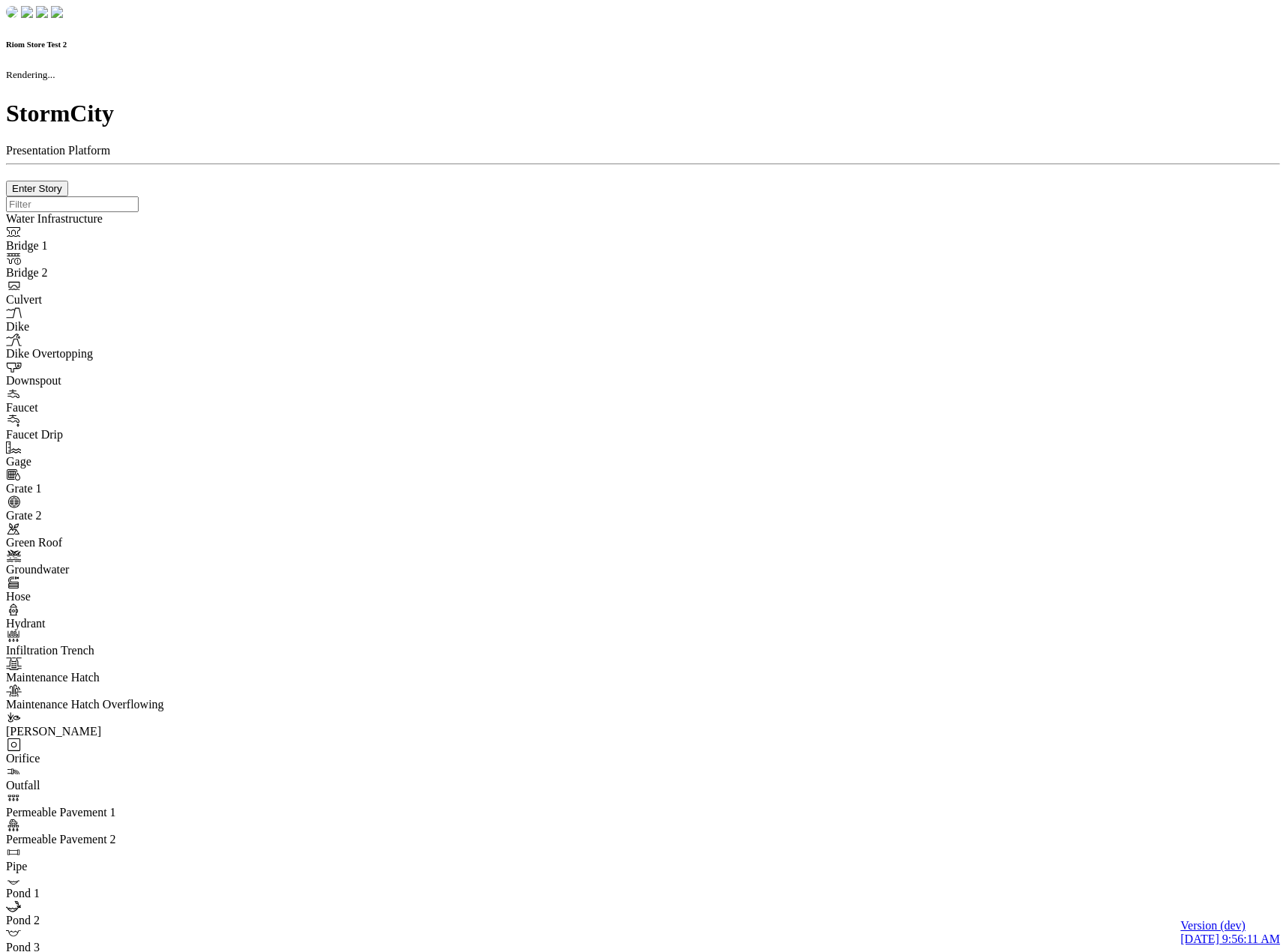
checkbox input "true"
type input "0"
select select "None"
type textarea "<i class="far fa-building"></i>"
type input "7"
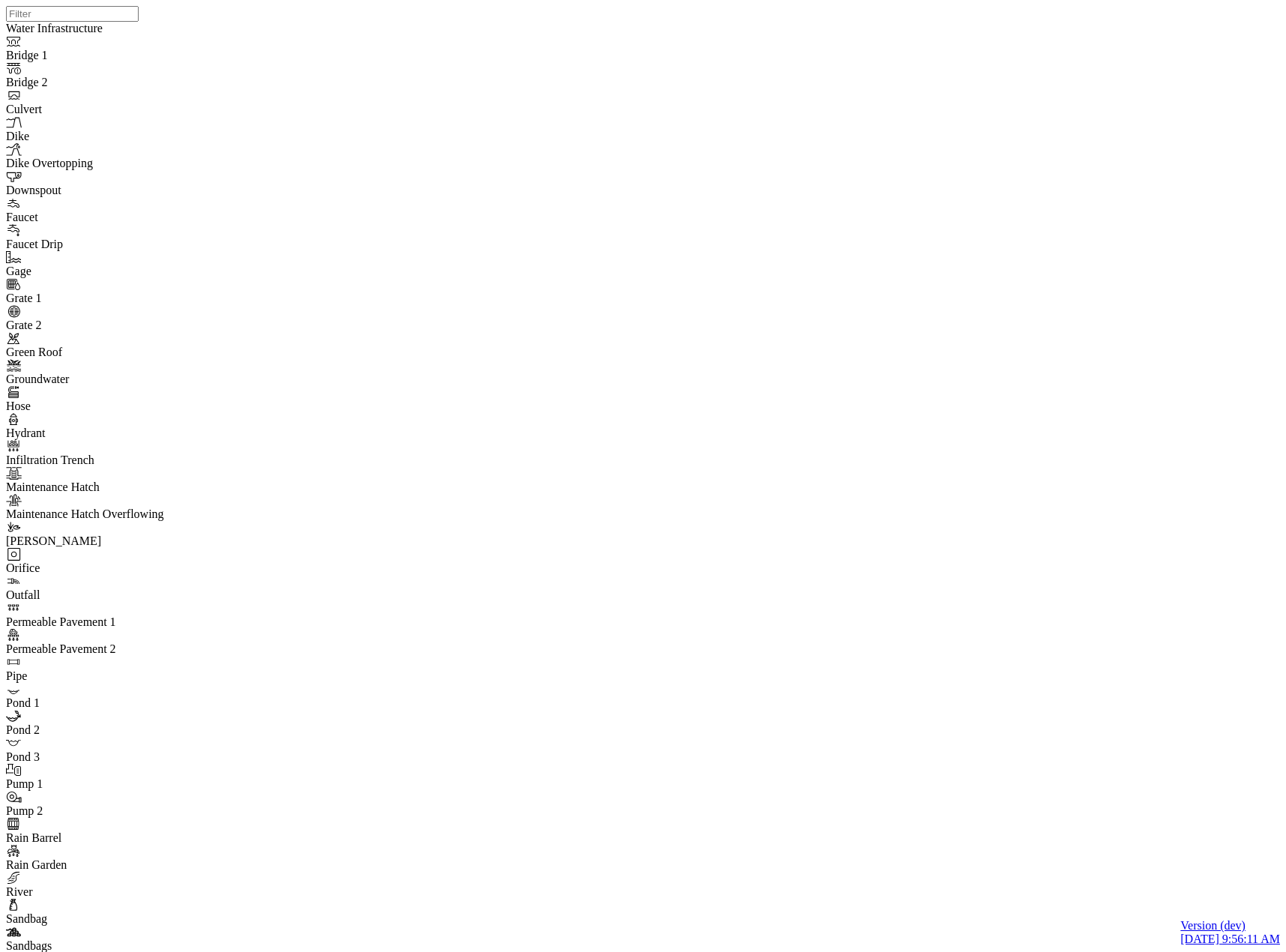
click at [683, 341] on div "JC" at bounding box center [649, 456] width 1286 height 914
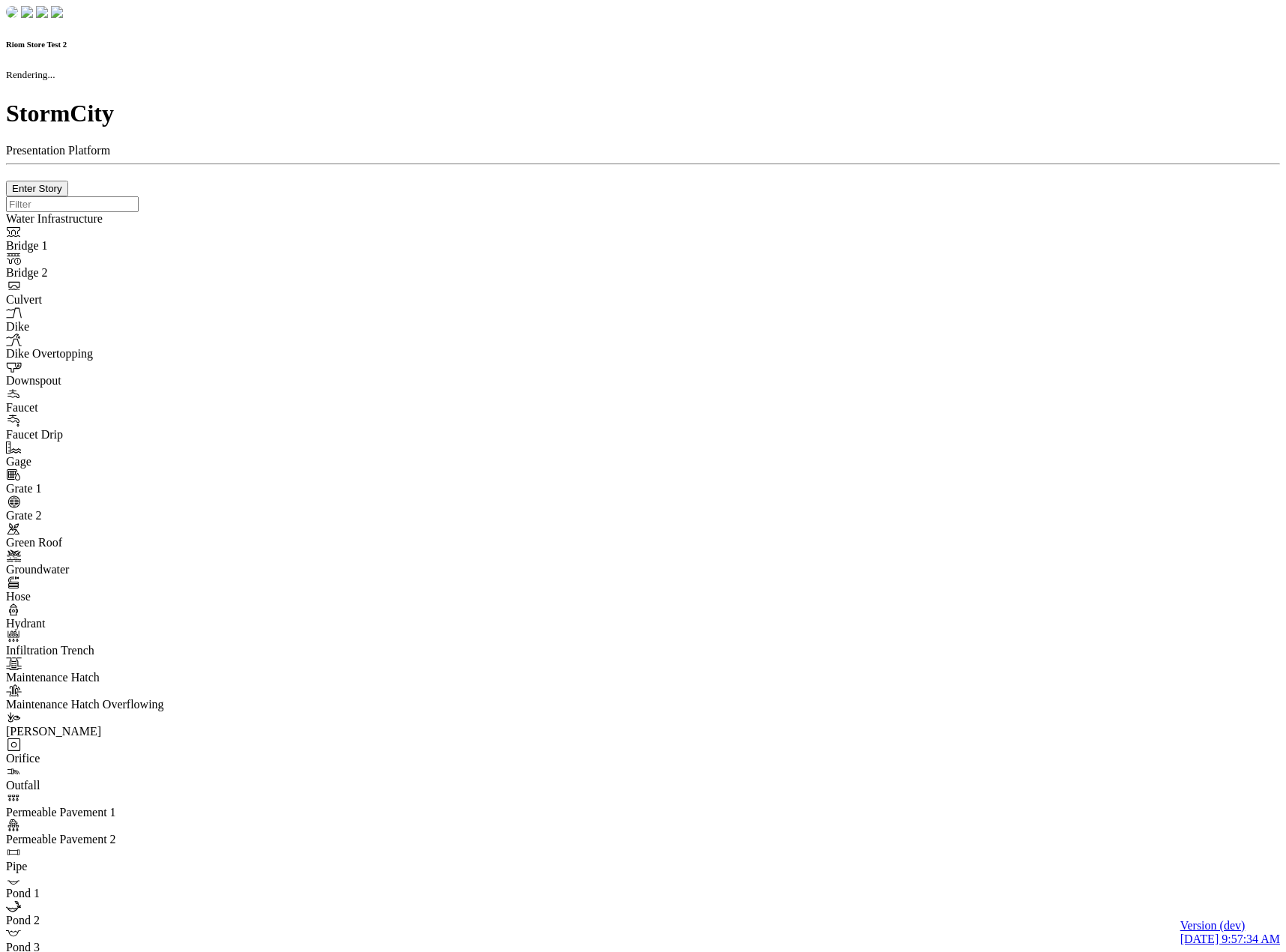
checkbox input "true"
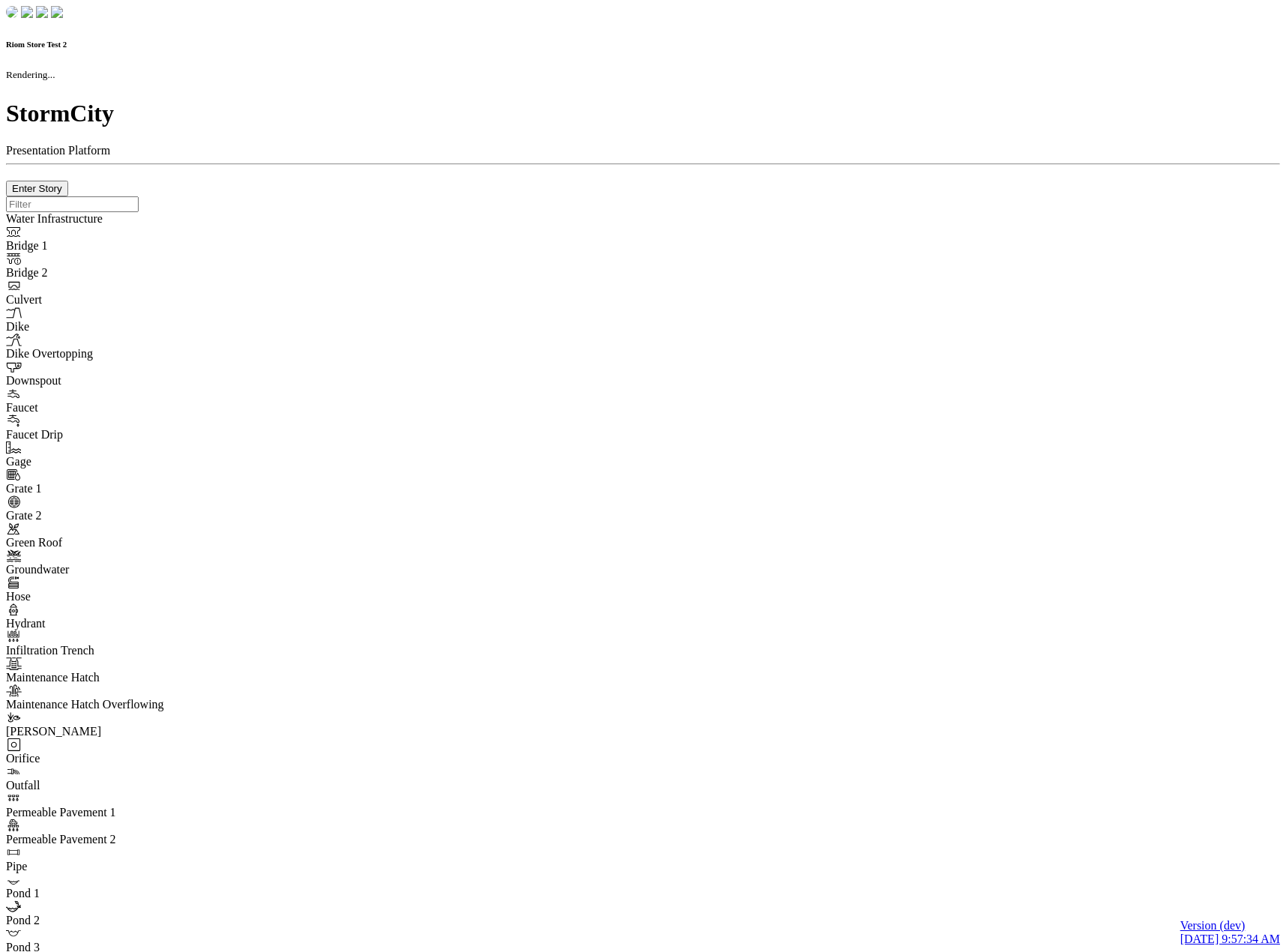
type input "0m"
type textarea "Depth = 0"
checkbox input "true"
select select "CIRCLE"
type input "7"
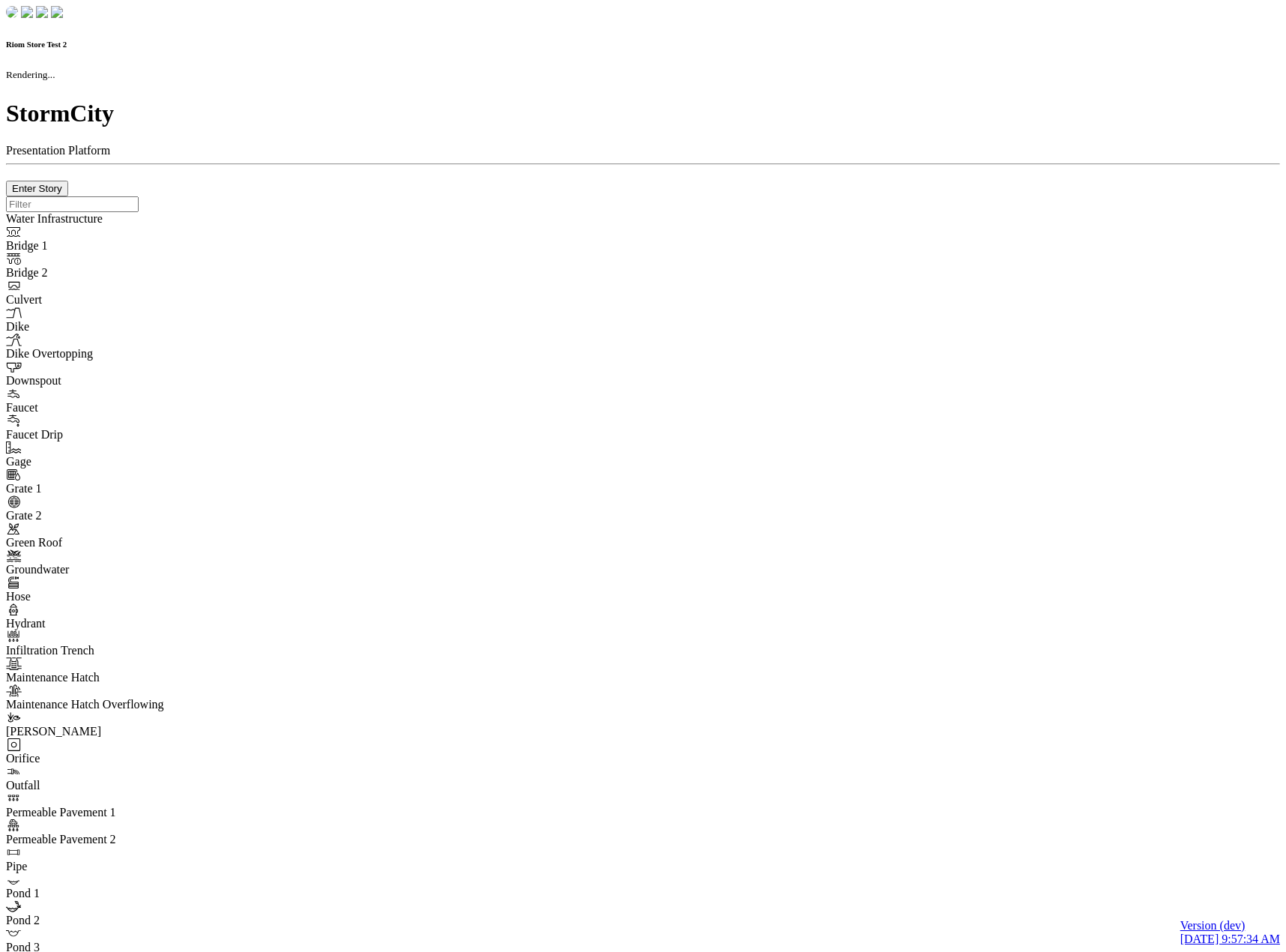
checkbox input "true"
type input "0"
select select "None"
type textarea "<i class="far fa-building"></i>"
type input "7"
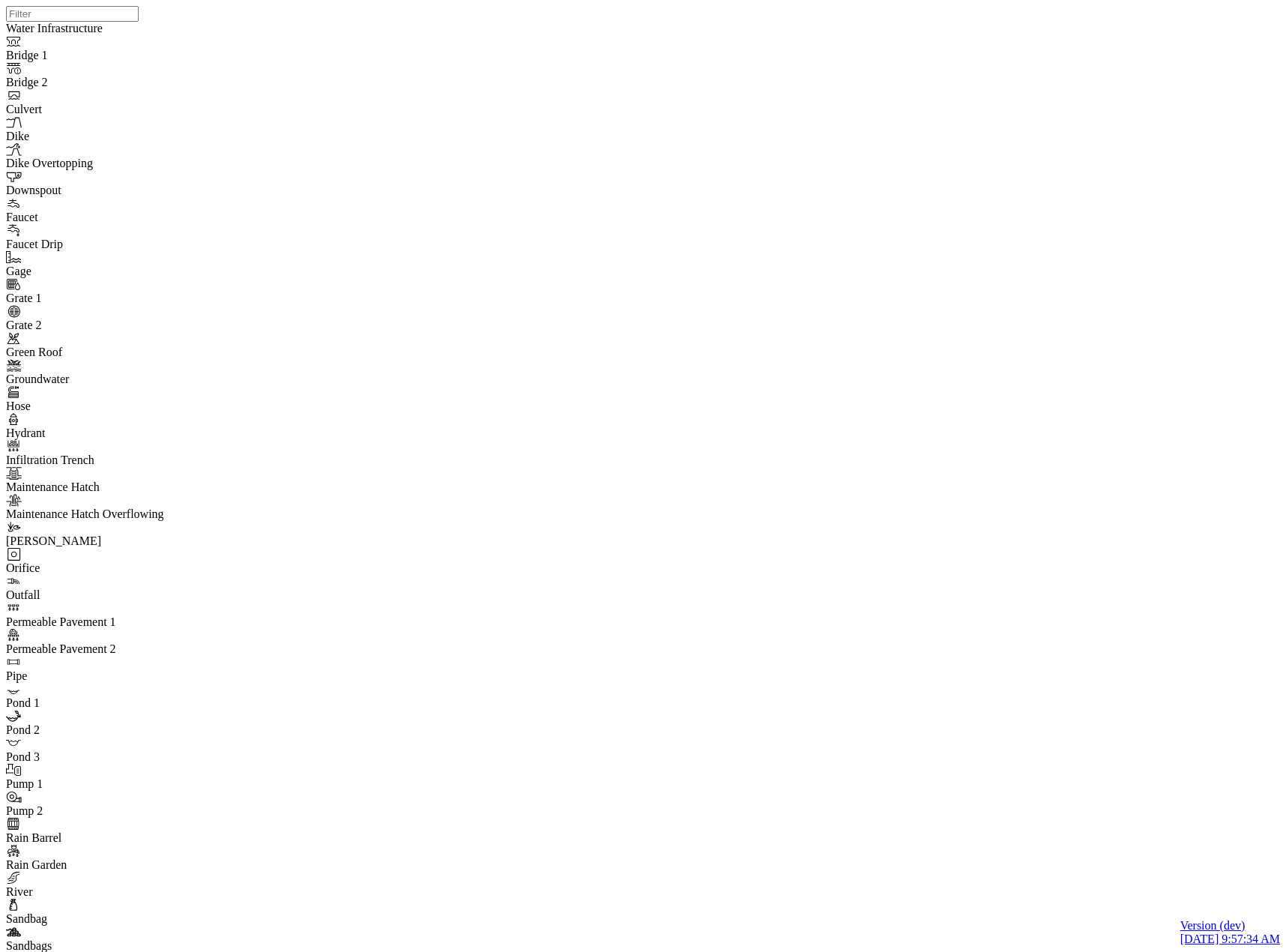
click at [629, 253] on div "JC" at bounding box center [649, 456] width 1286 height 914
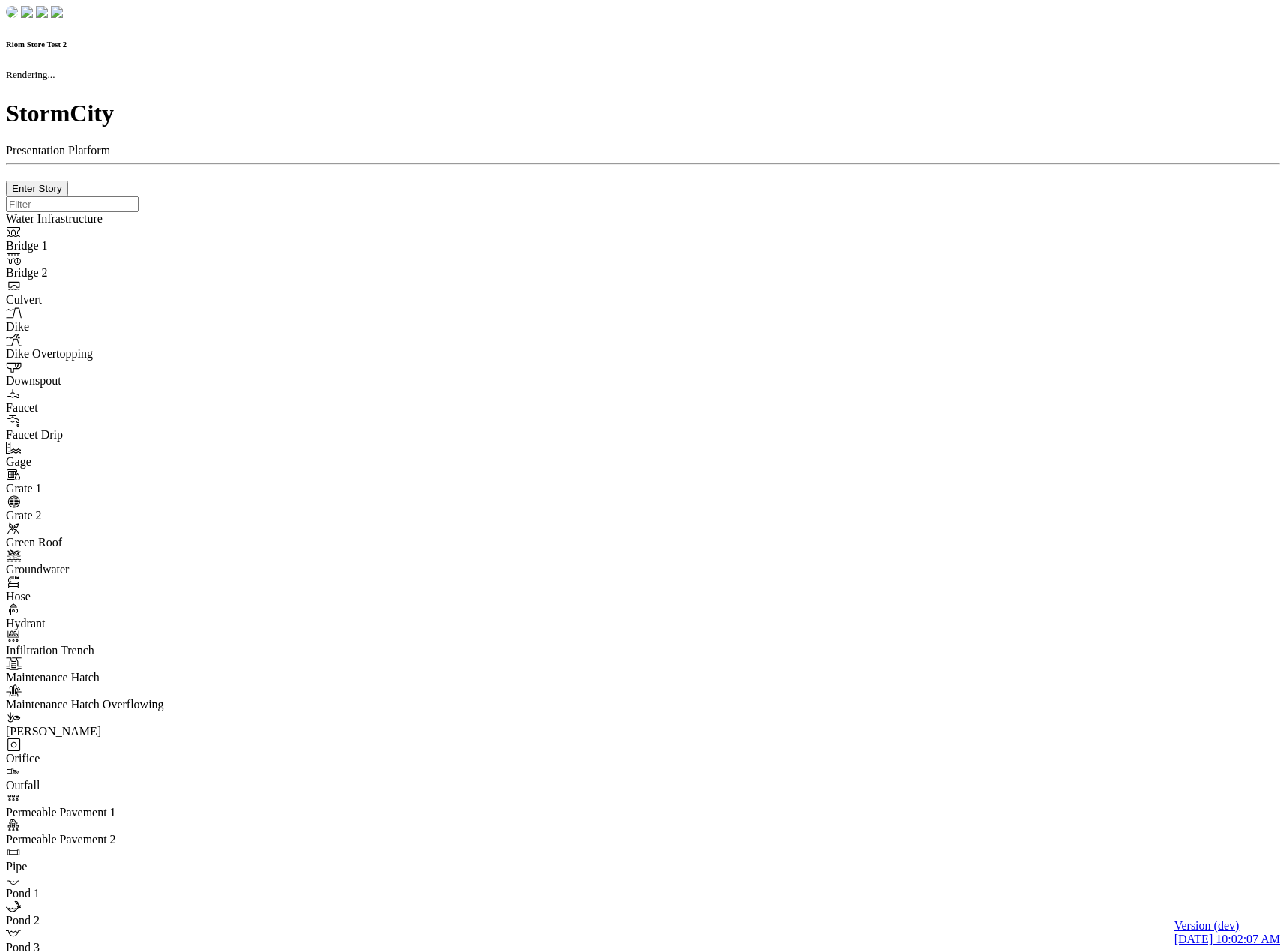
checkbox input "true"
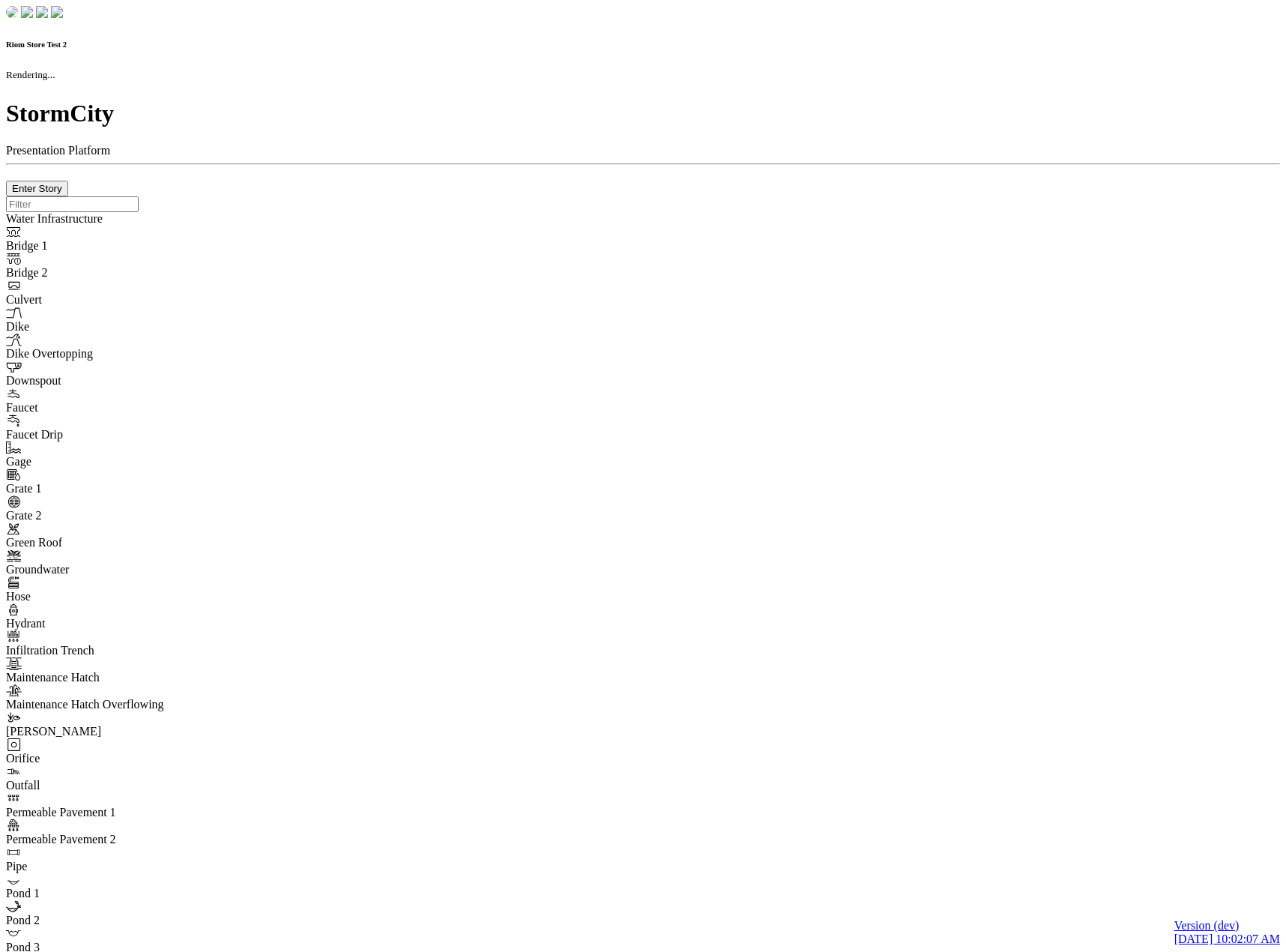
type input "0m"
type textarea "Depth = 0"
checkbox input "true"
select select "CIRCLE"
type input "7"
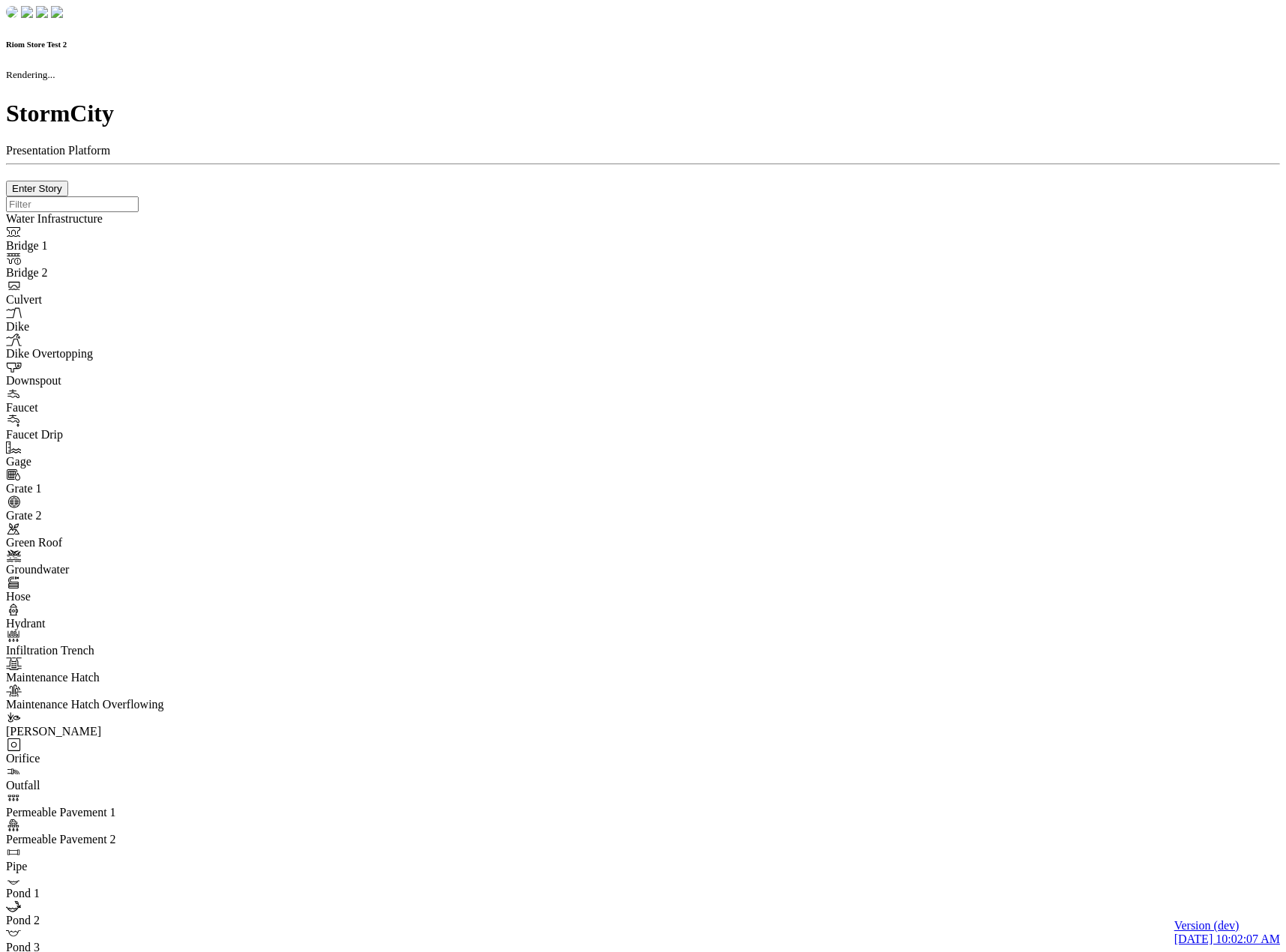
checkbox input "true"
type input "0"
type textarea "<i class="far fa-building"></i>"
type input "7"
select select "None"
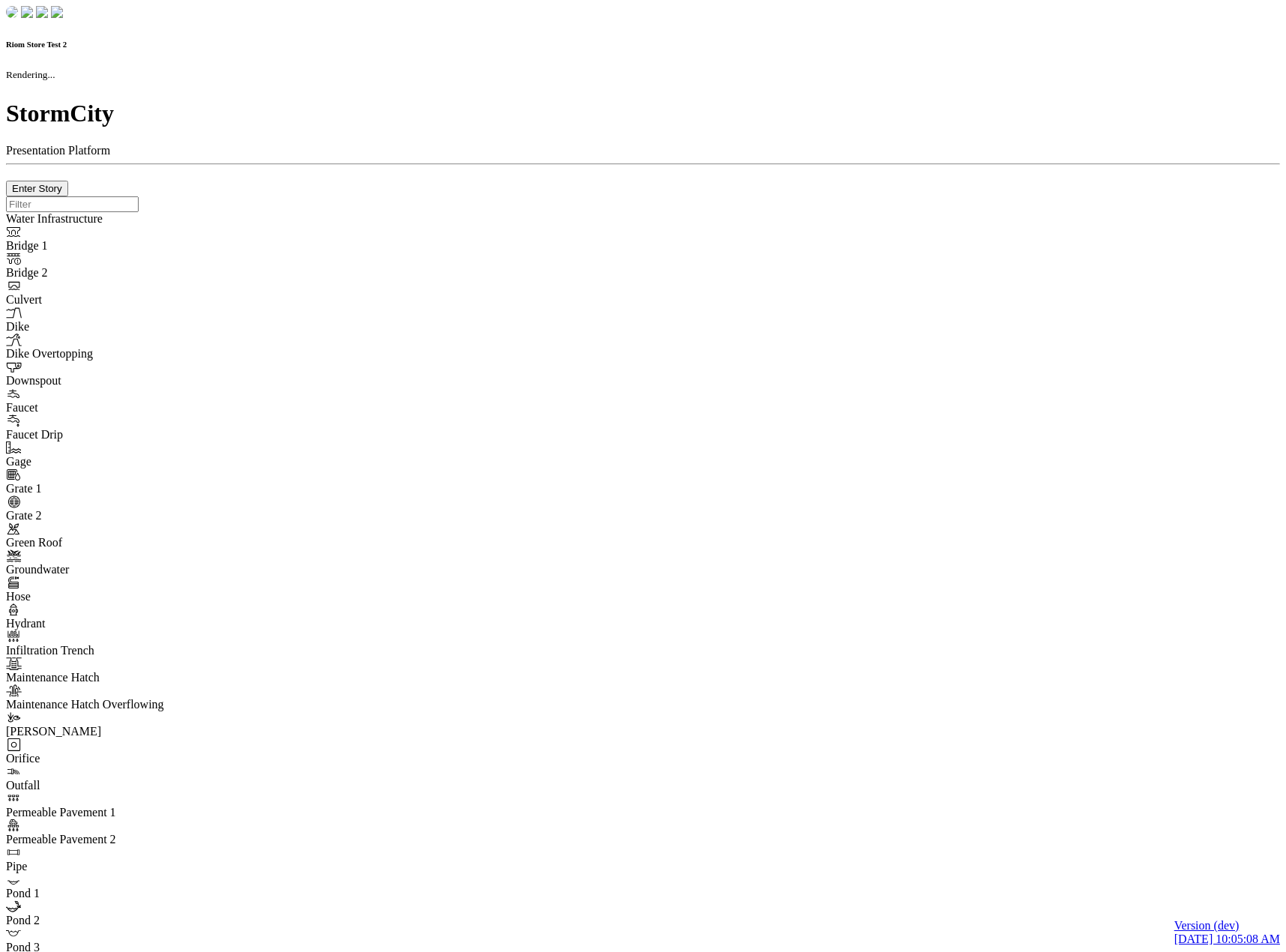
checkbox input "true"
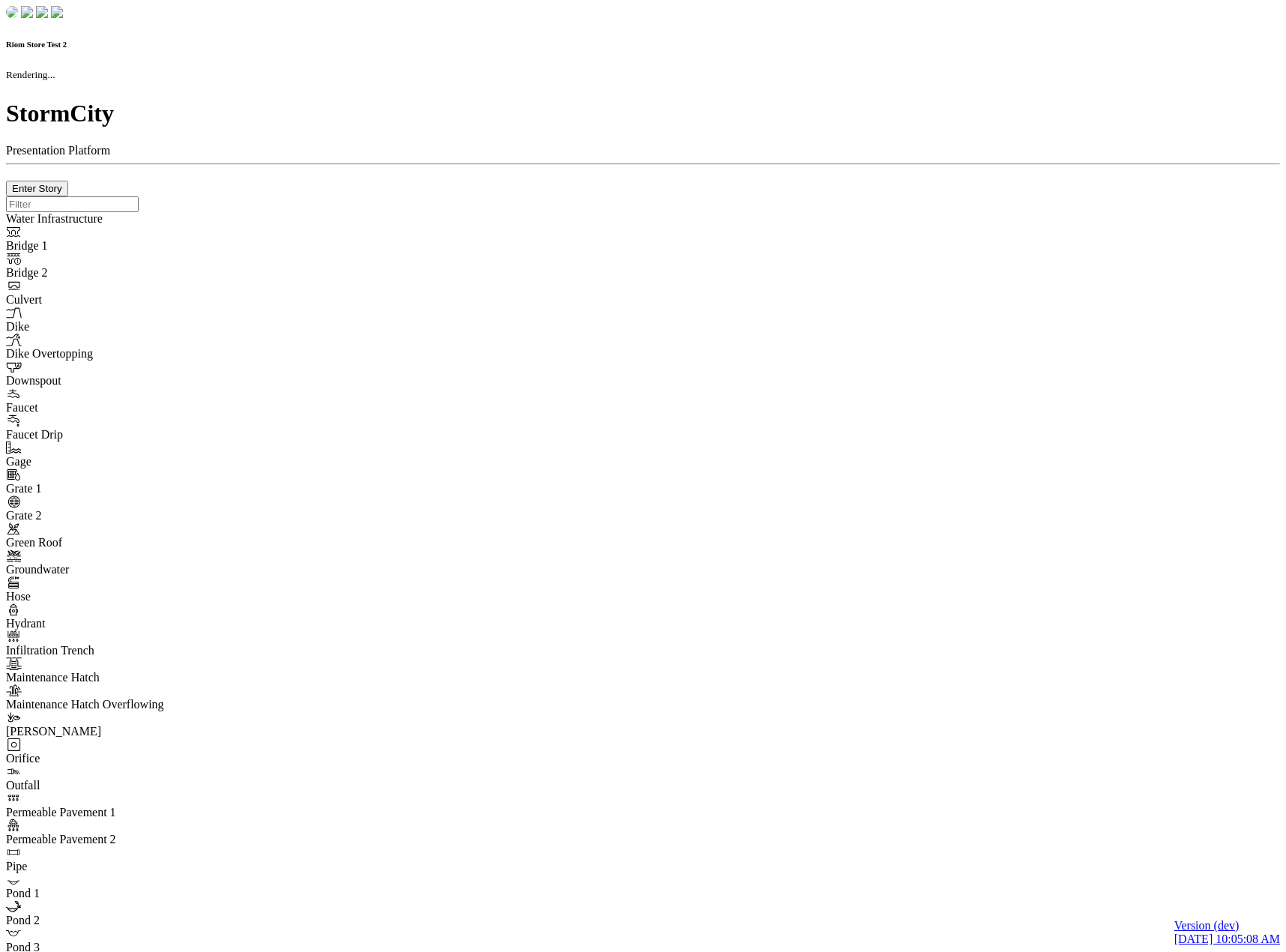
type input "0m"
type textarea "Depth = 0"
checkbox input "true"
select select "CIRCLE"
type input "7"
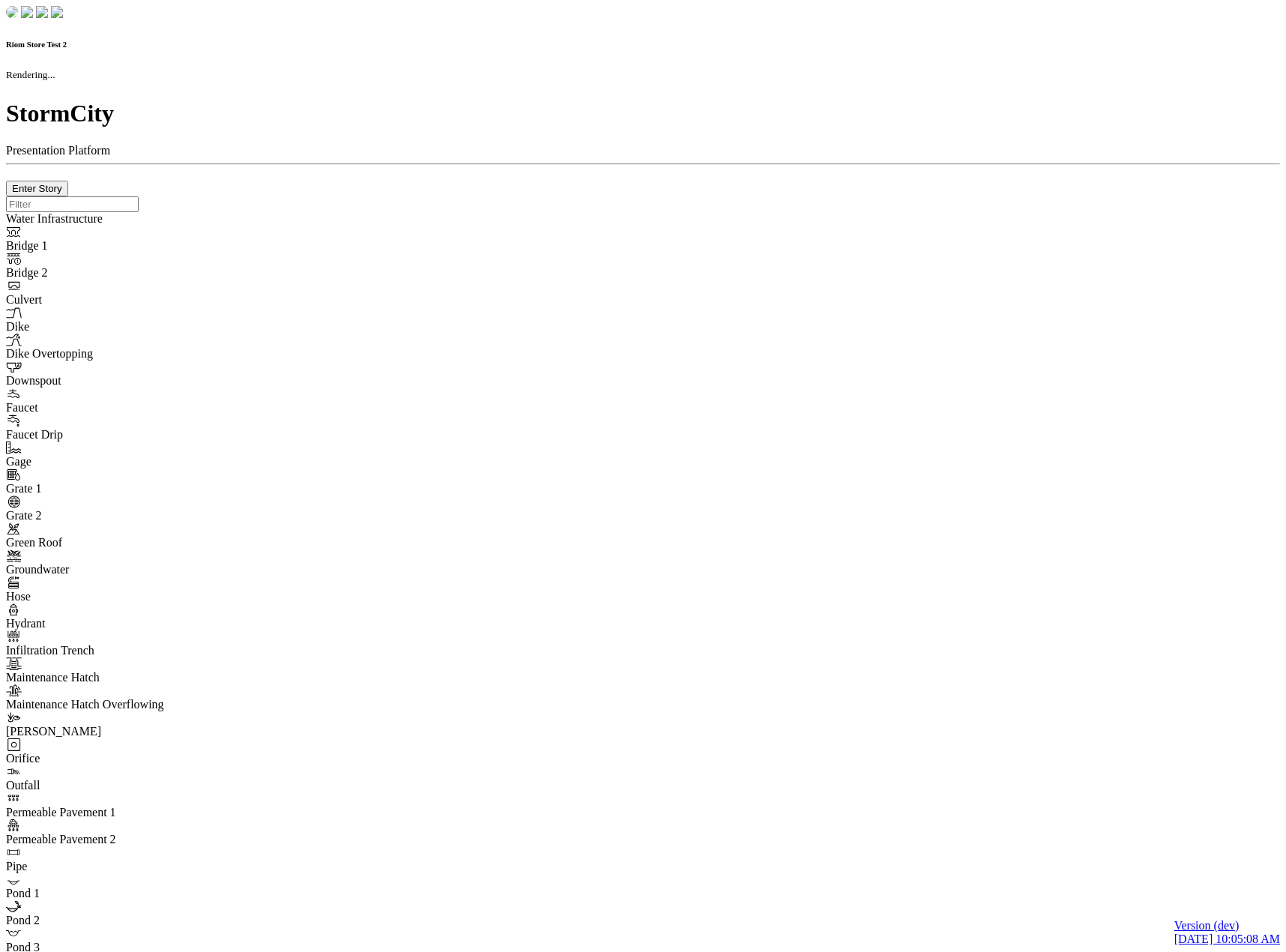
checkbox input "true"
type input "0"
type textarea "<i class="far fa-building"></i>"
select select "None"
type input "7"
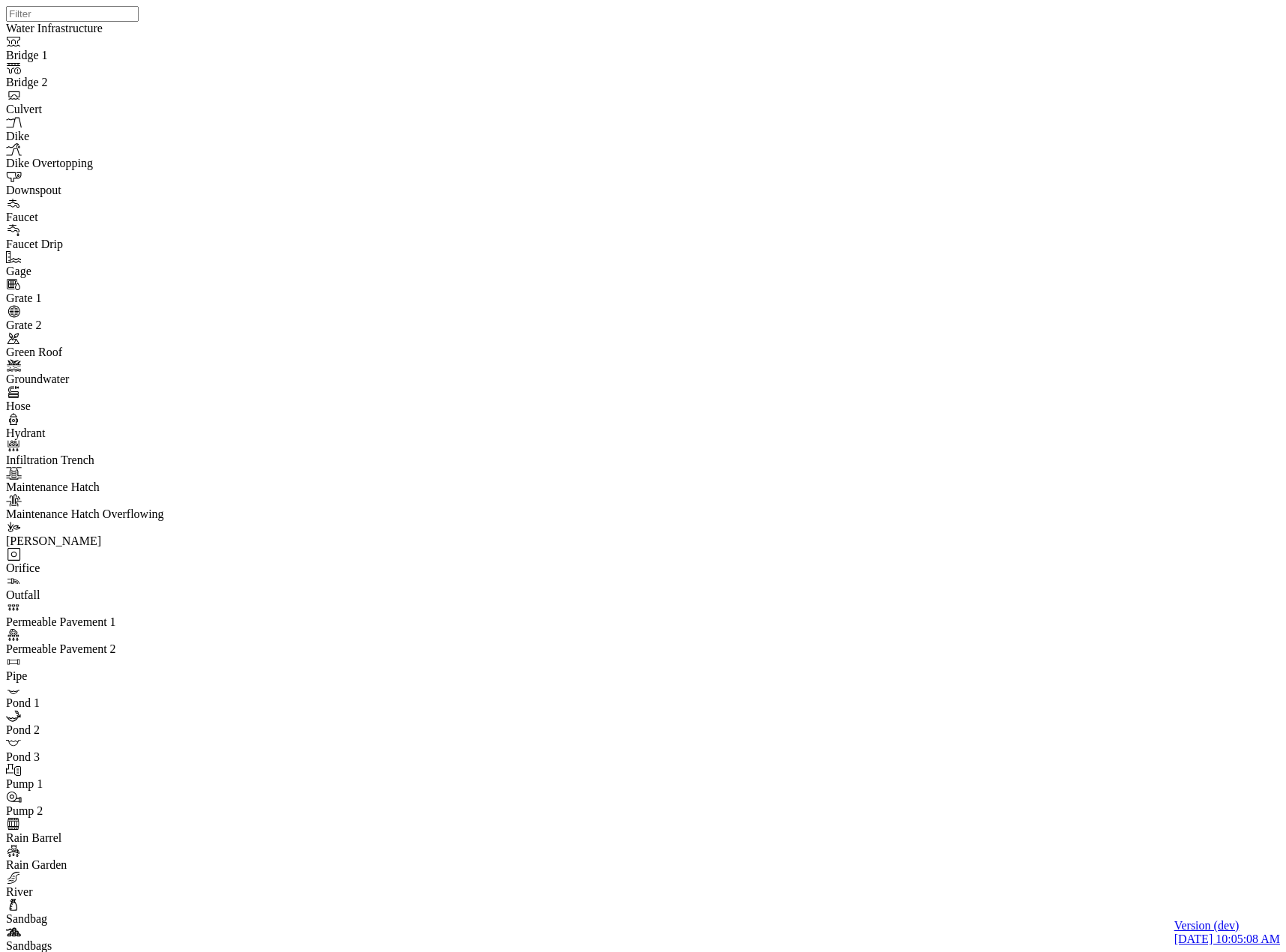
click at [299, 219] on div at bounding box center [649, 456] width 1286 height 914
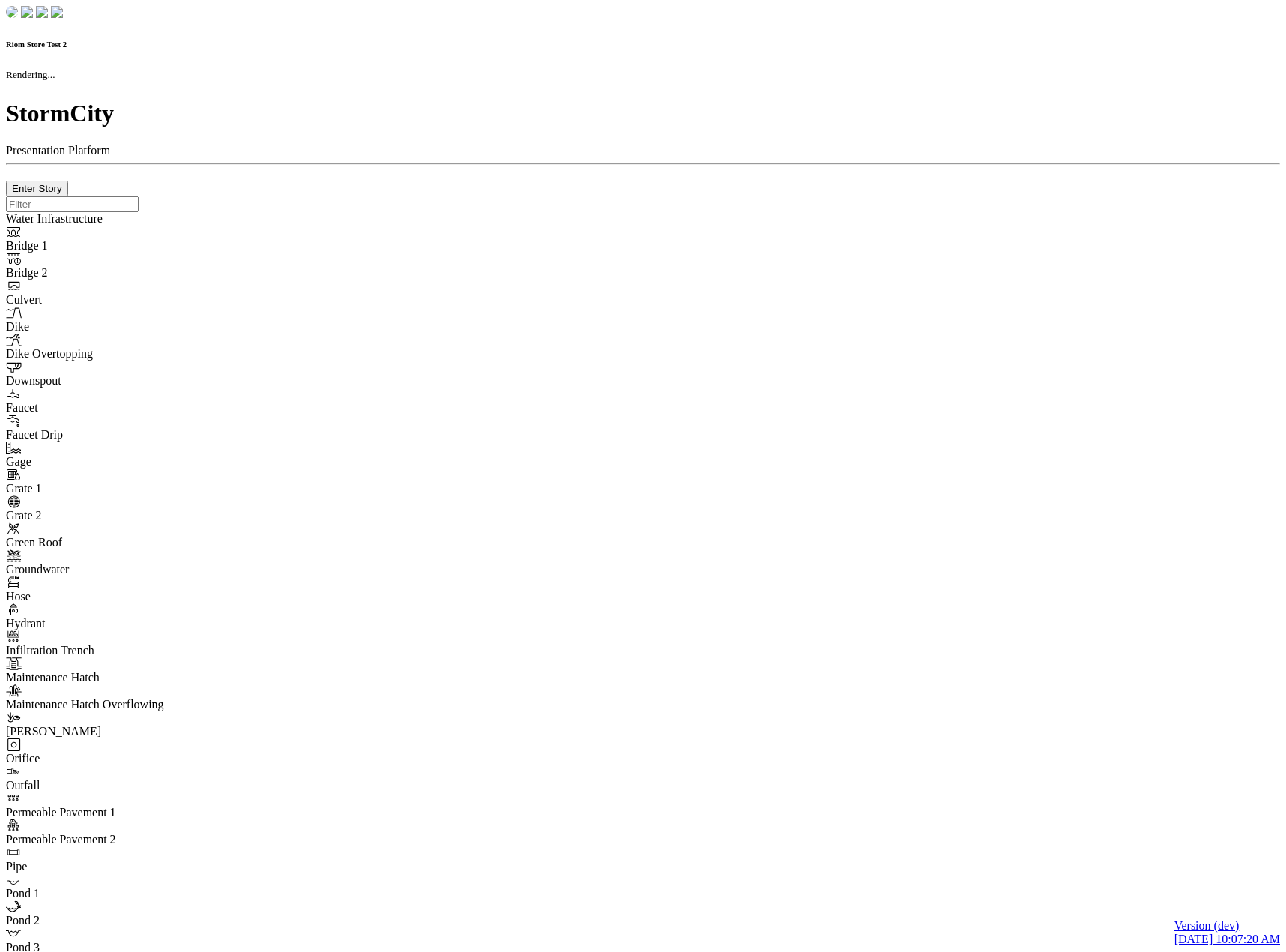
checkbox input "true"
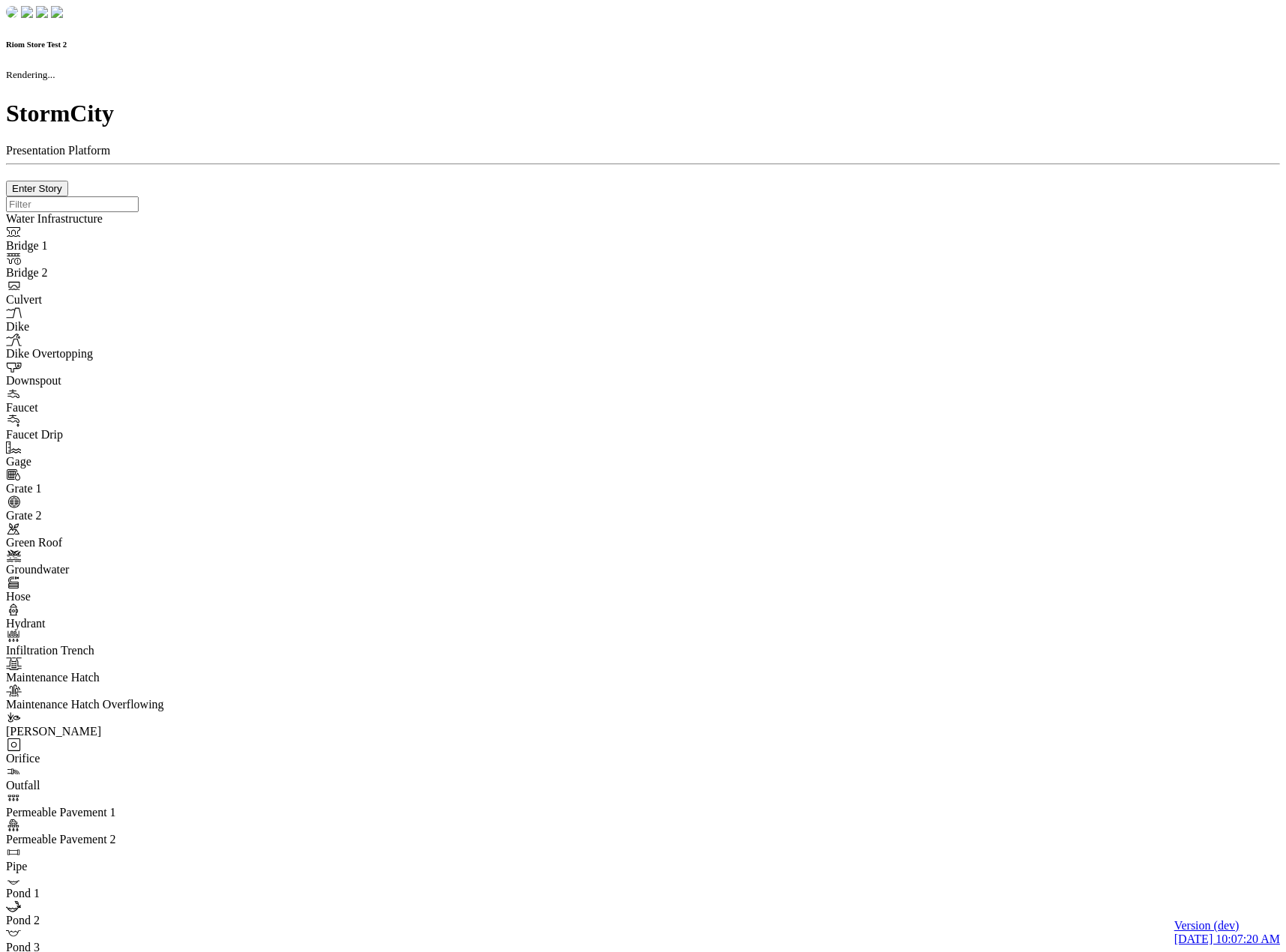
type input "0m"
type textarea "Depth = 0"
checkbox input "true"
select select "CIRCLE"
type input "7"
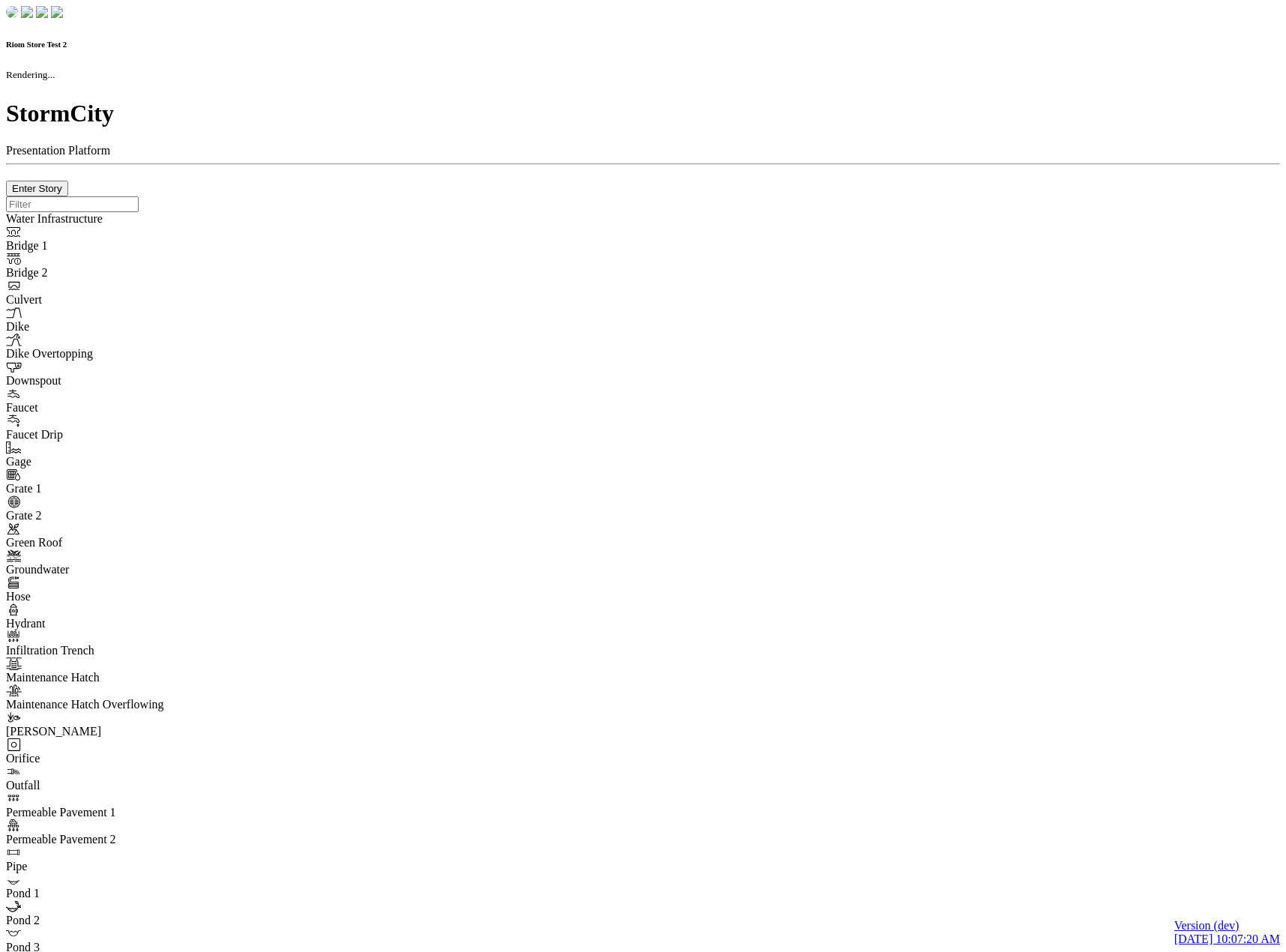
checkbox input "true"
type input "0"
type textarea "<i class="far fa-building"></i>"
select select "None"
type input "7"
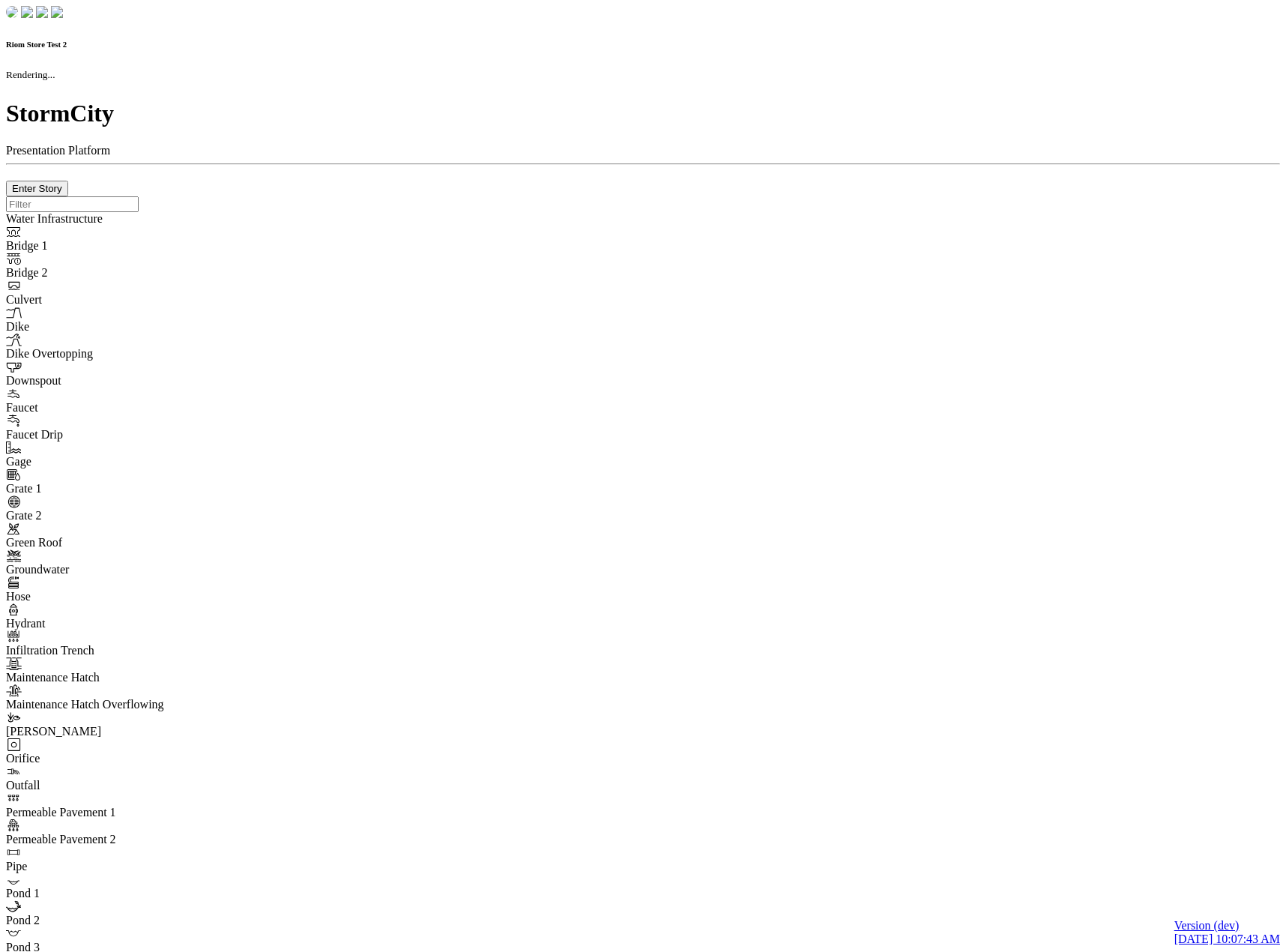
checkbox input "true"
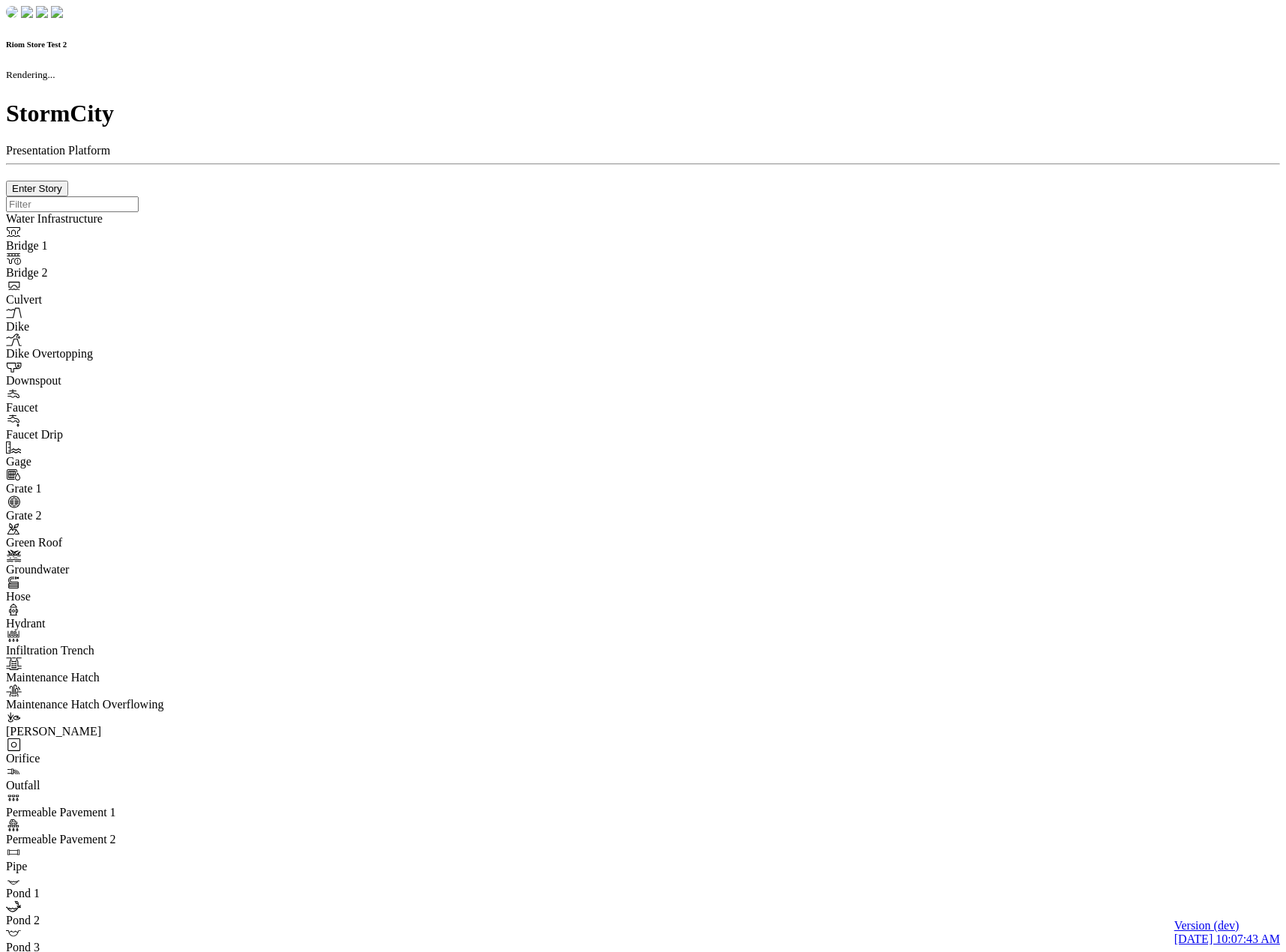
type input "0m"
type textarea "Depth = 0"
checkbox input "true"
select select "CIRCLE"
type input "7"
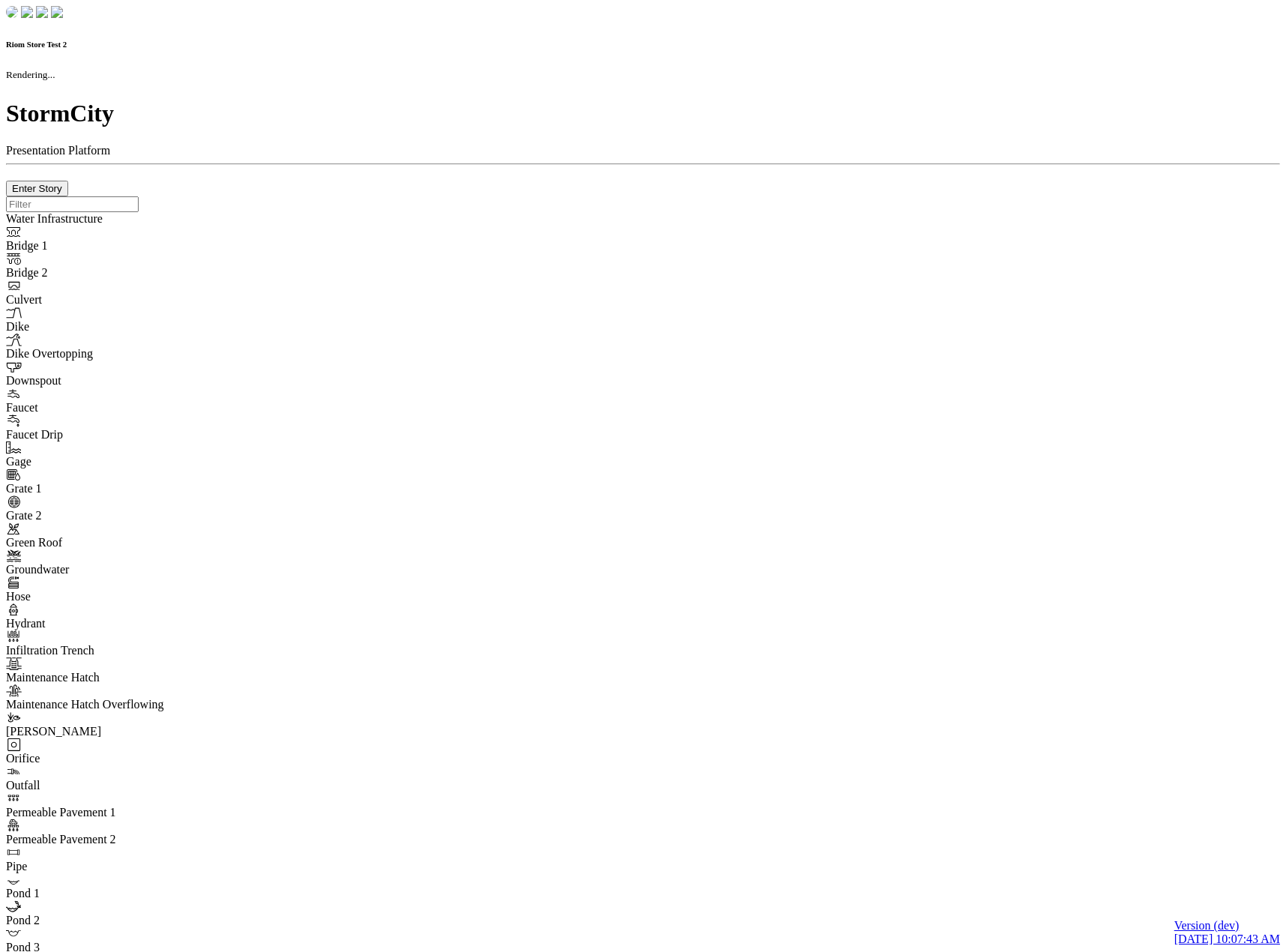
checkbox input "true"
type input "0"
select select "None"
type textarea "<i class="far fa-building"></i>"
type input "7"
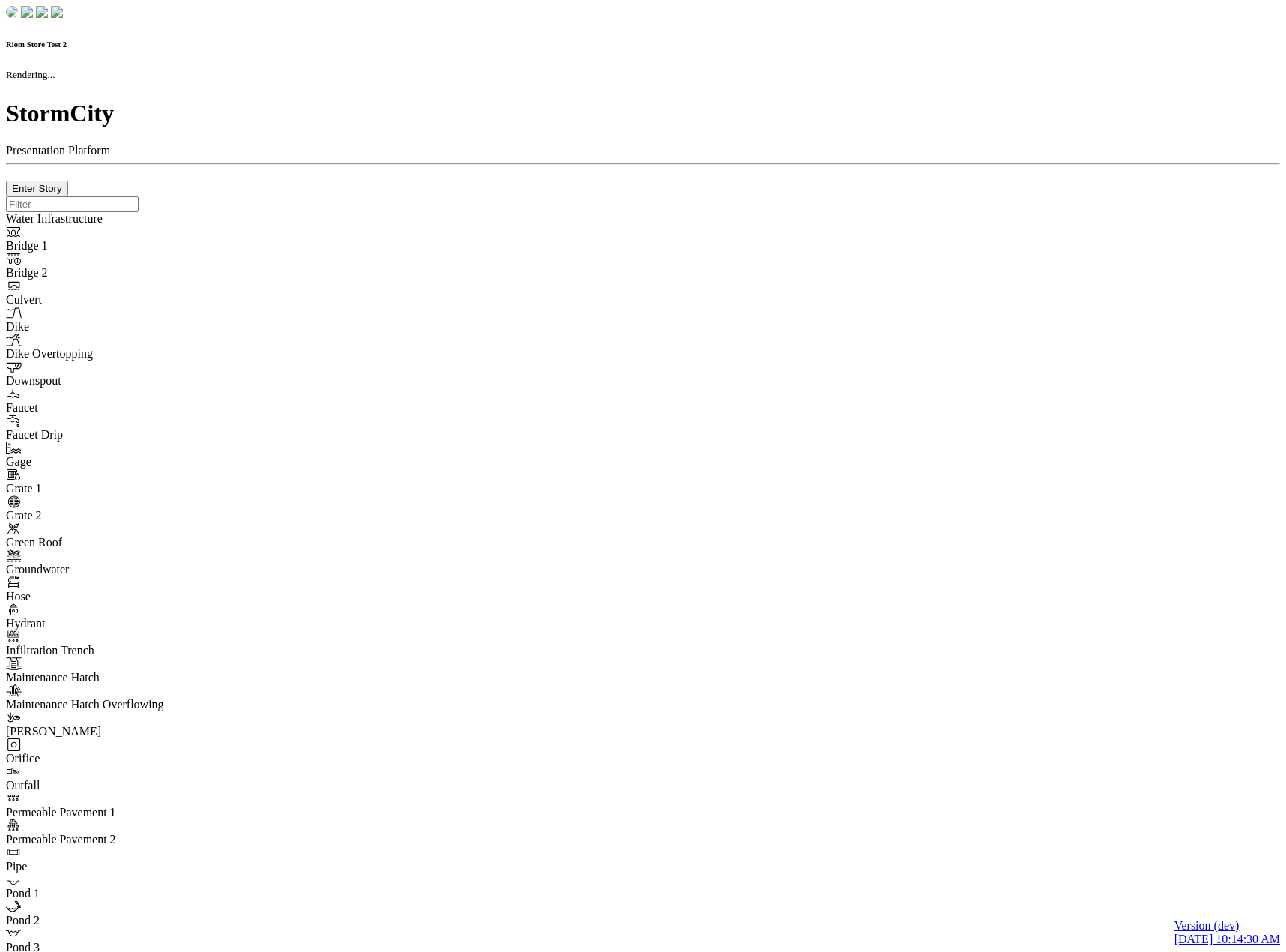
checkbox input "true"
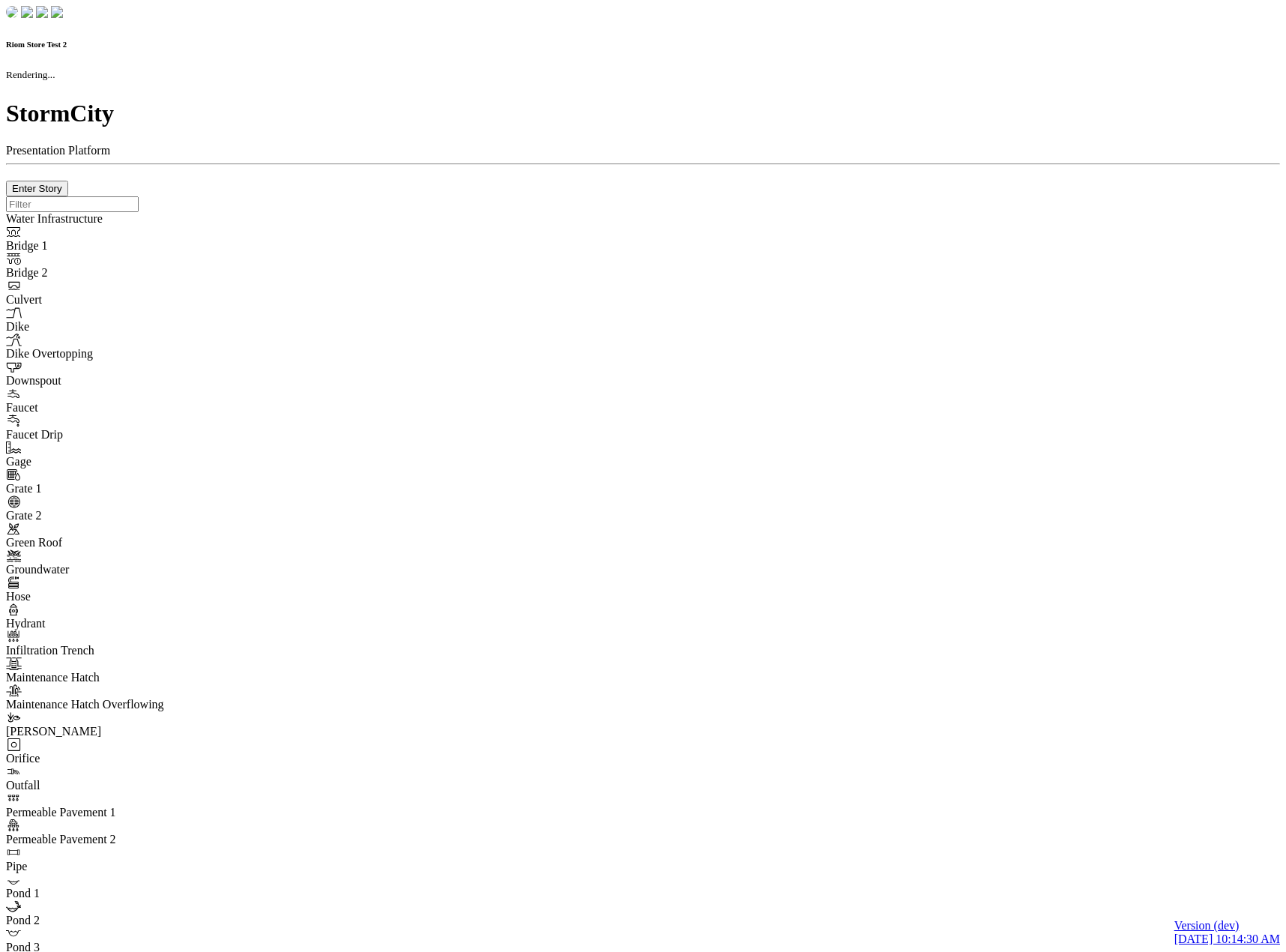
type input "0m"
type textarea "Depth = 0"
checkbox input "true"
select select "CIRCLE"
type input "7"
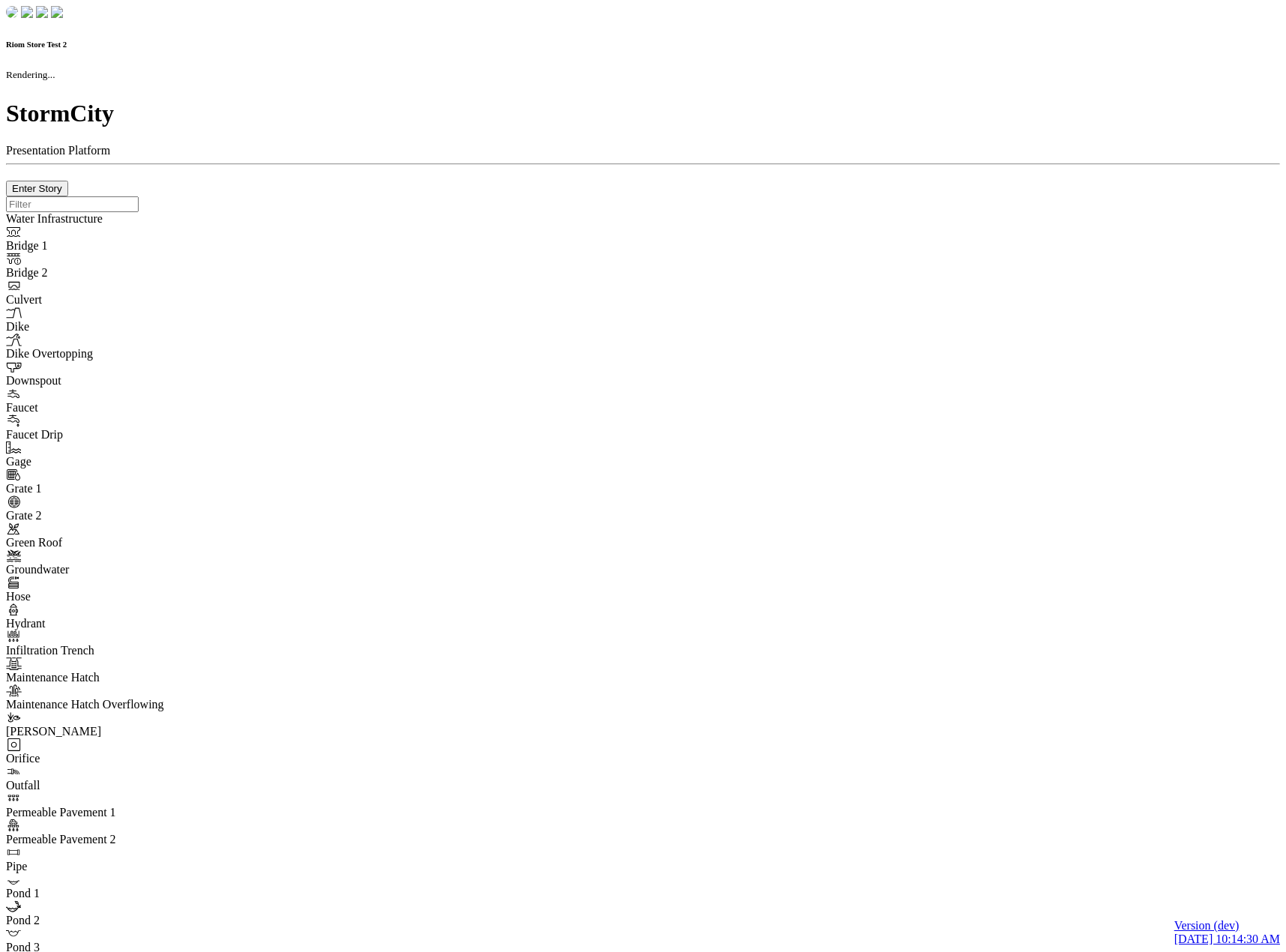
checkbox input "true"
type input "0"
select select "None"
type textarea "<i class="far fa-building"></i>"
type input "7"
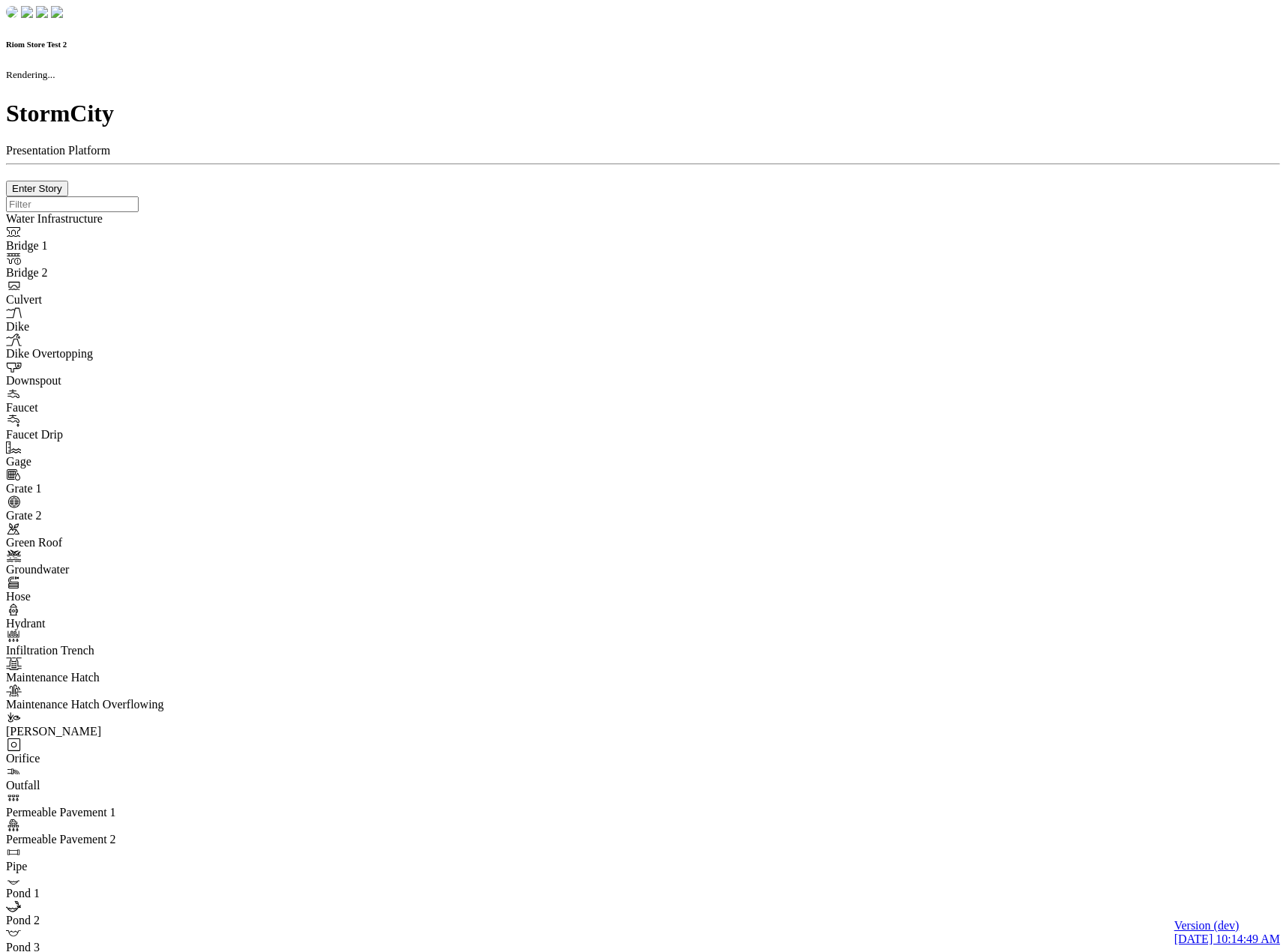
checkbox input "true"
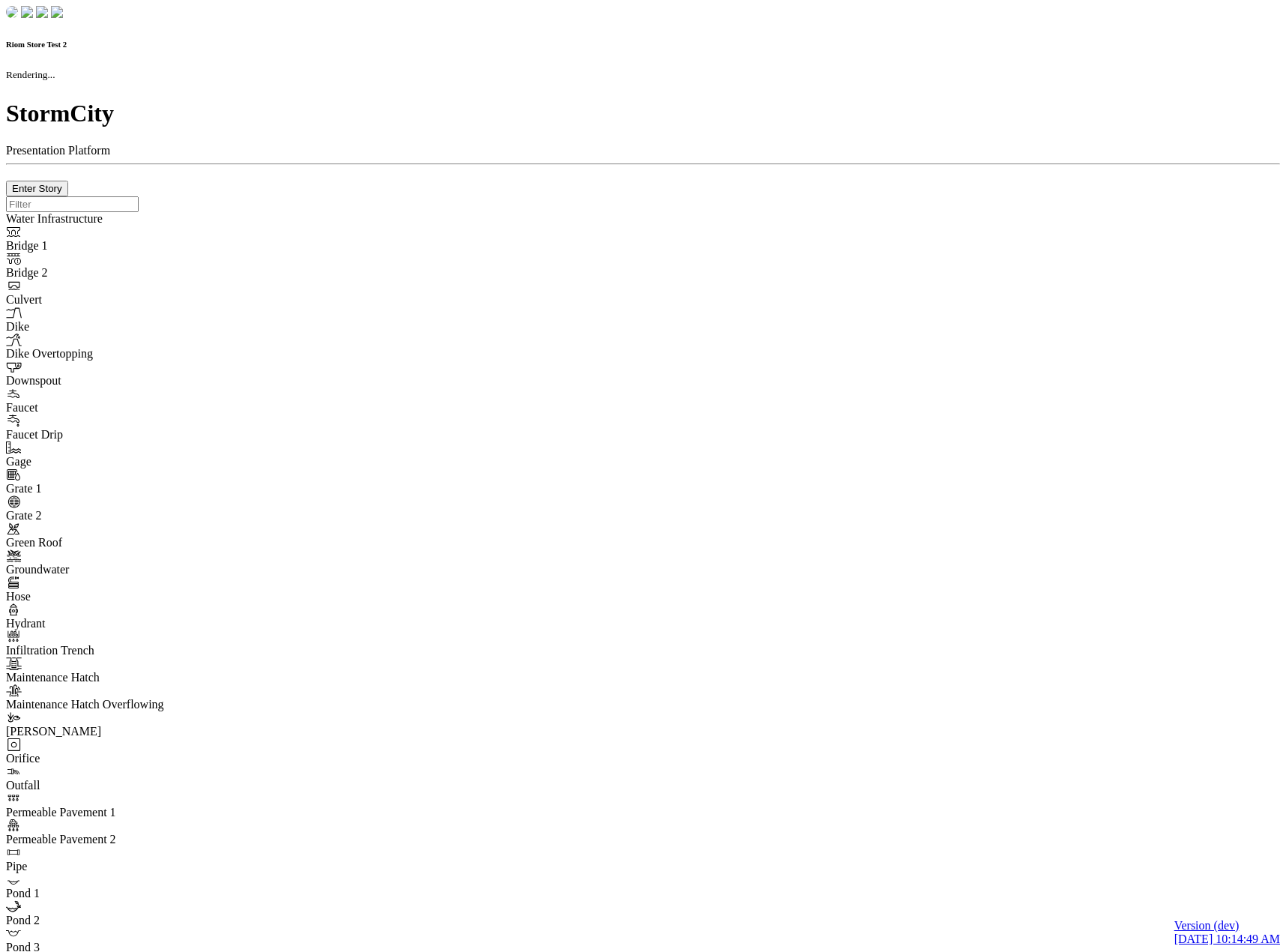
type input "0m"
type textarea "Depth = 0"
checkbox input "true"
select select "CIRCLE"
type input "7"
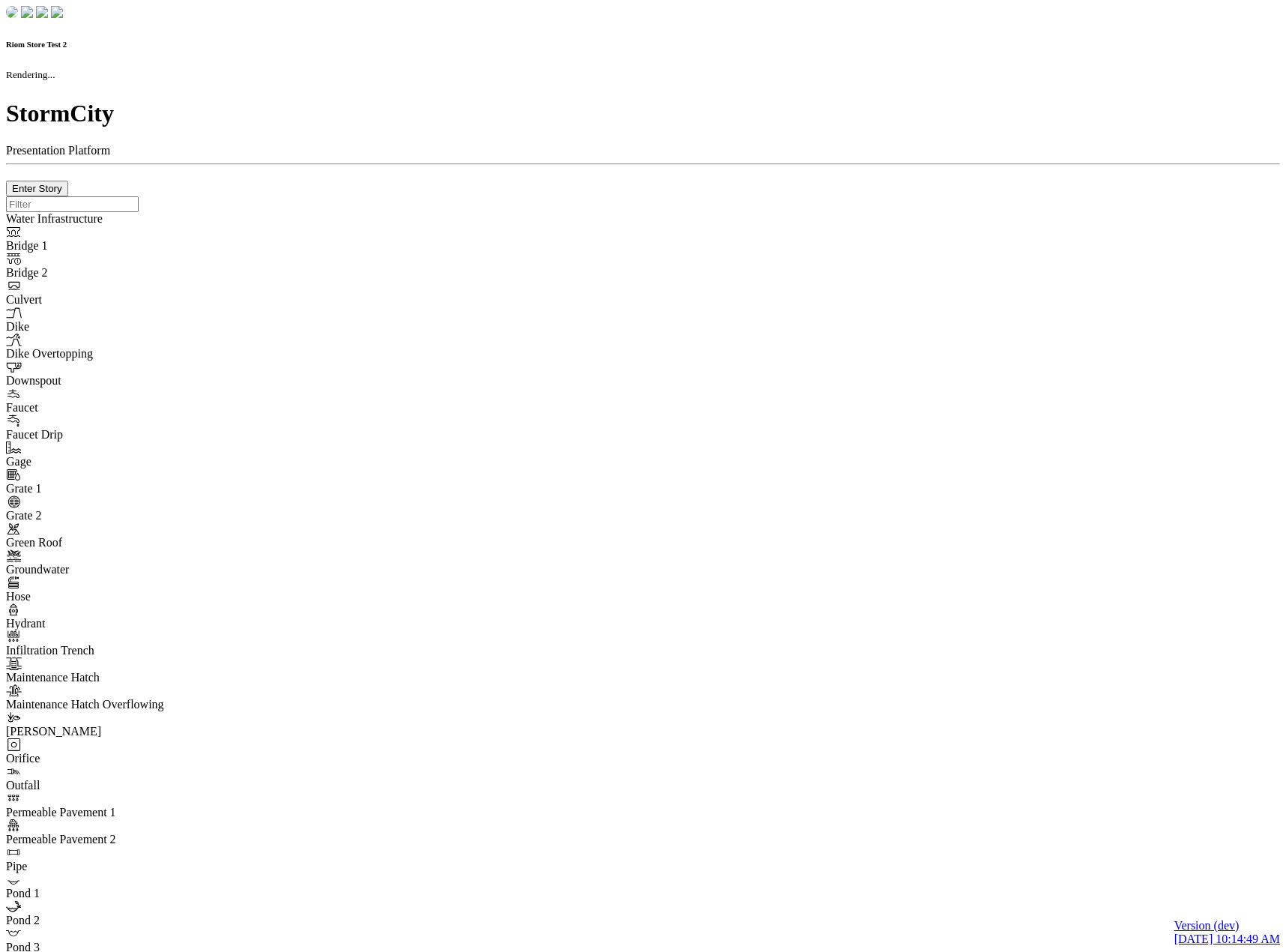
checkbox input "true"
type input "0"
select select "None"
type textarea "<i class="far fa-building"></i>"
type input "7"
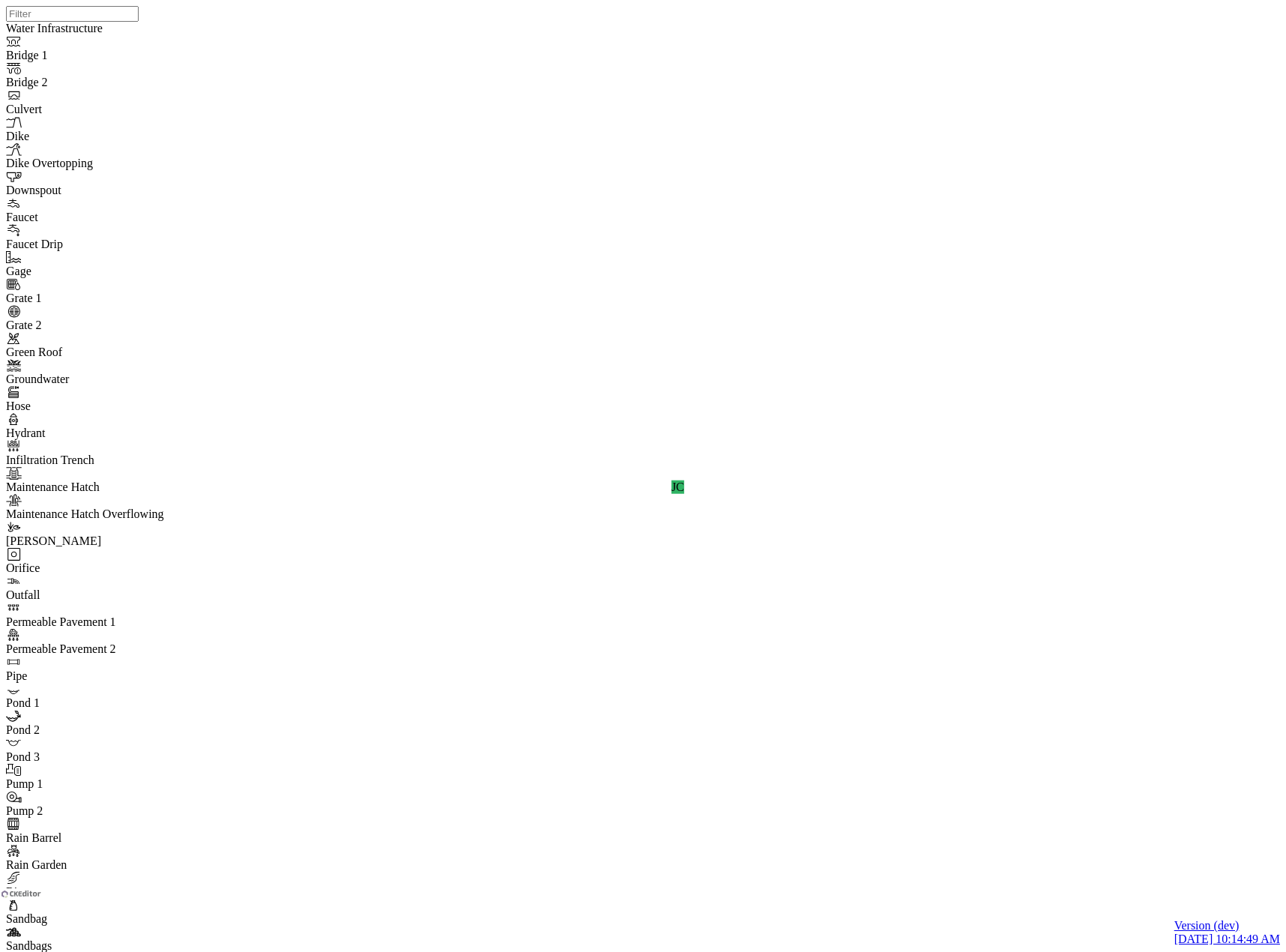
drag, startPoint x: 177, startPoint y: 473, endPoint x: 218, endPoint y: 323, distance: 155.5
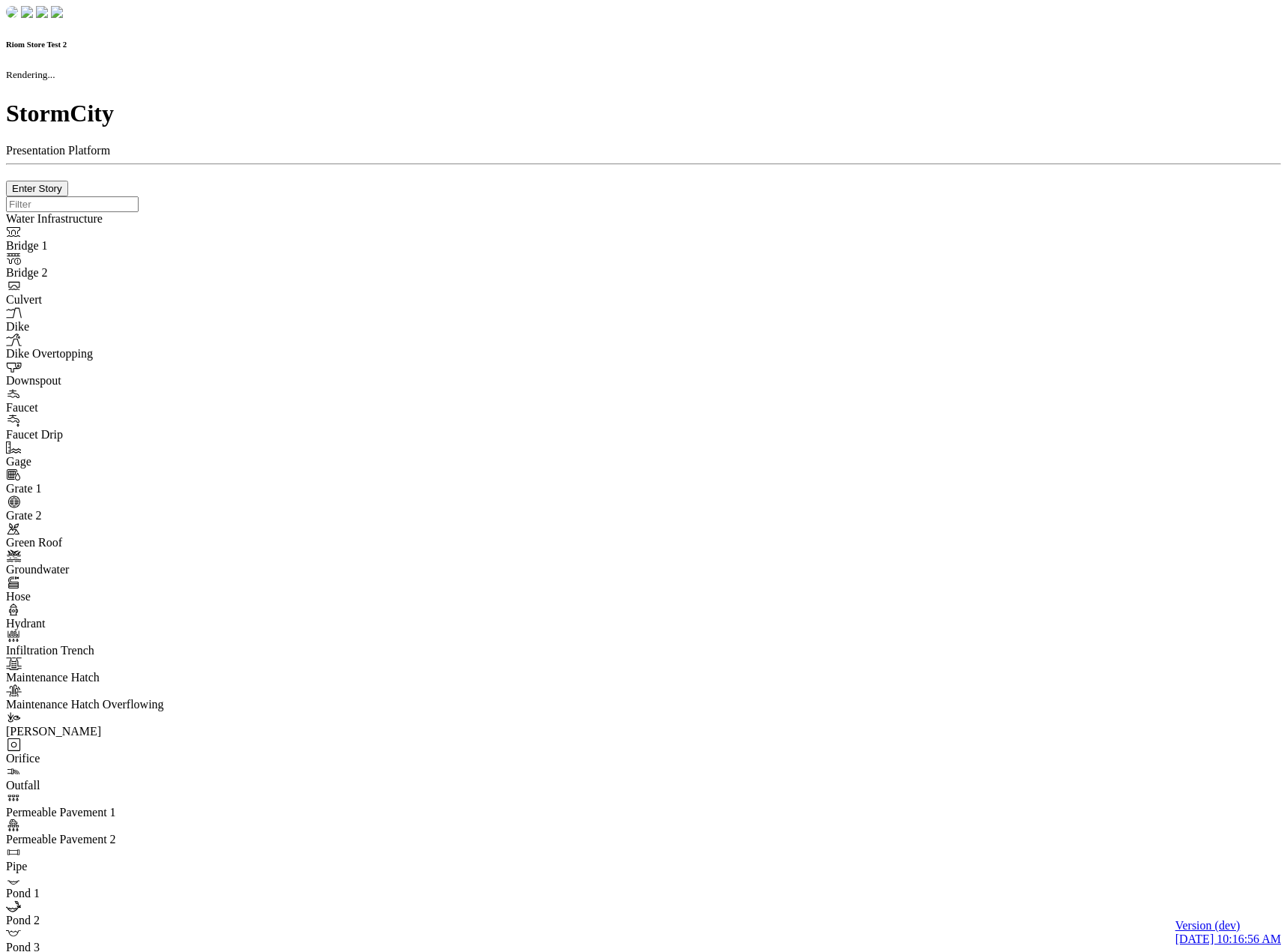
checkbox input "true"
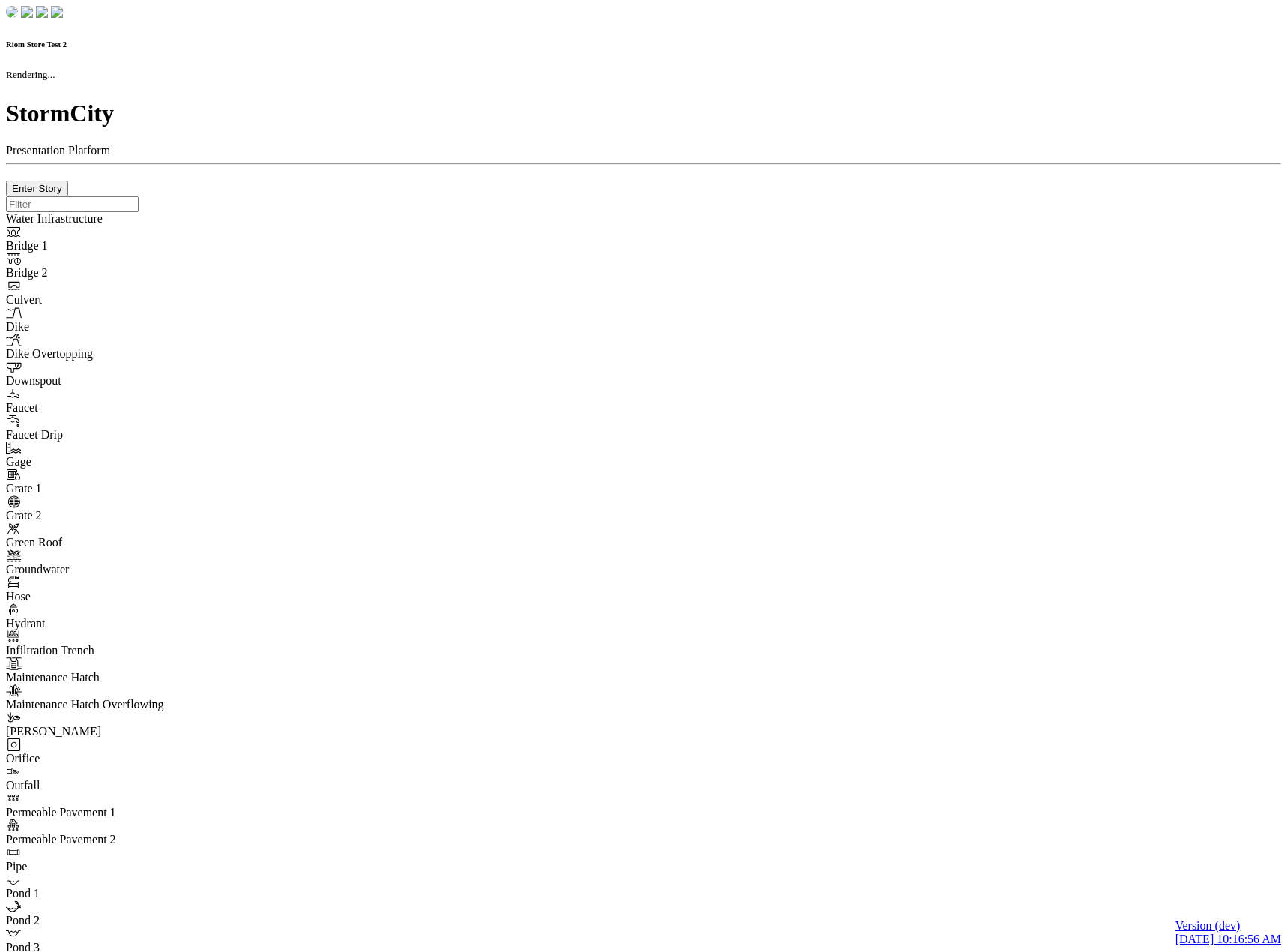
type input "0m"
type textarea "Depth = 0"
checkbox input "true"
select select "CIRCLE"
type input "7"
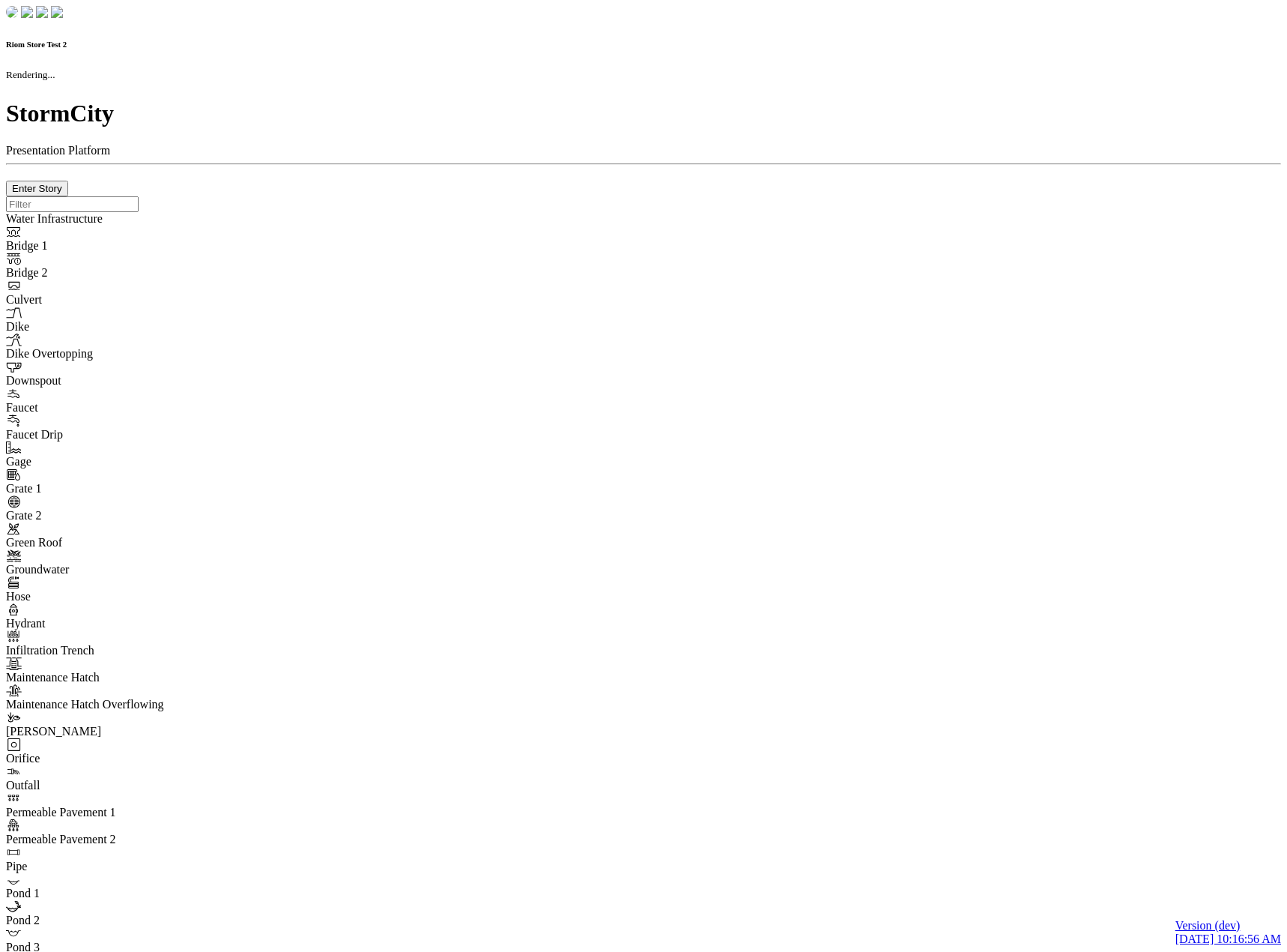
checkbox input "true"
type input "0"
type textarea "<i class="far fa-building"></i>"
select select "None"
type input "7"
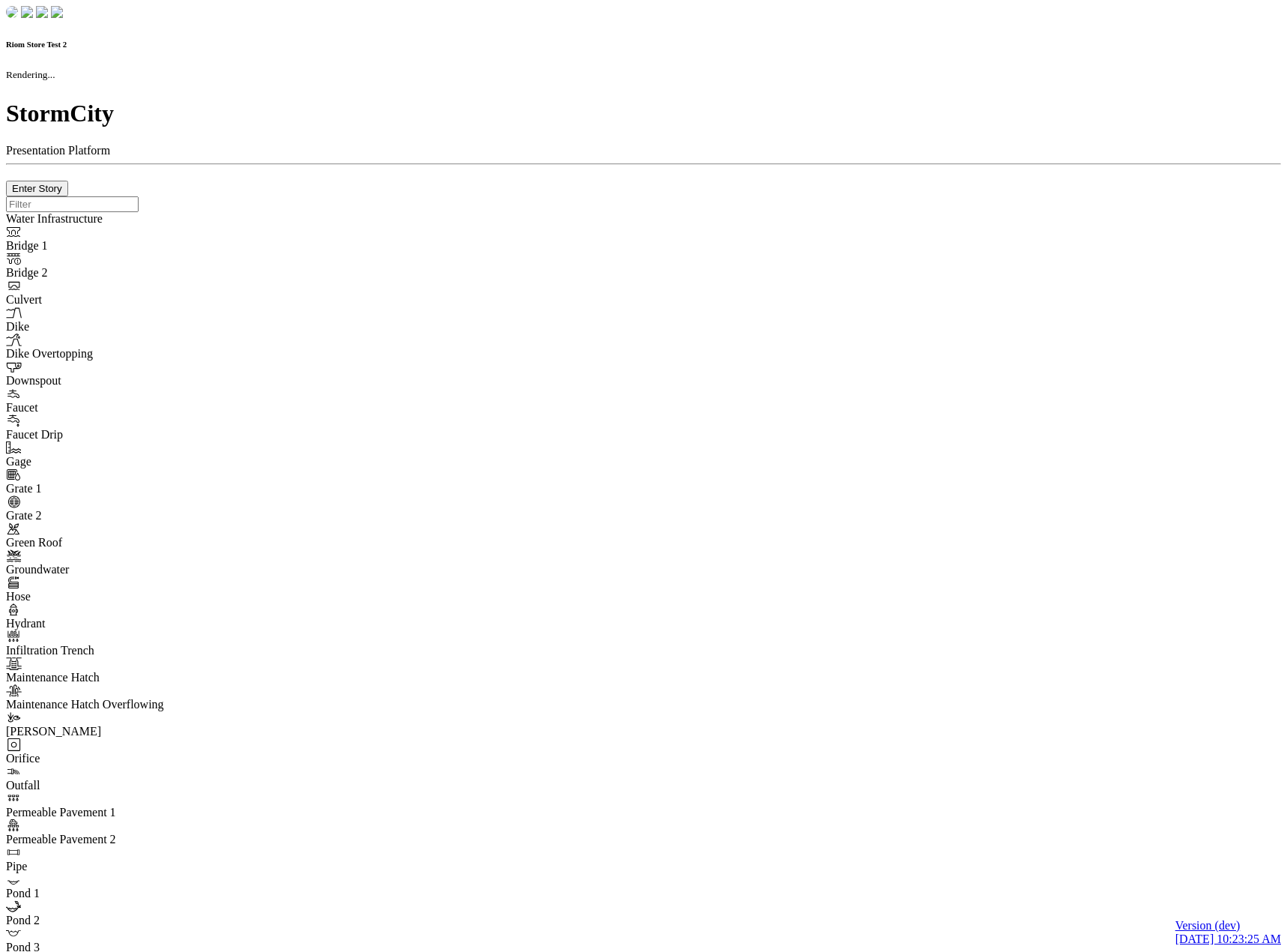
checkbox input "true"
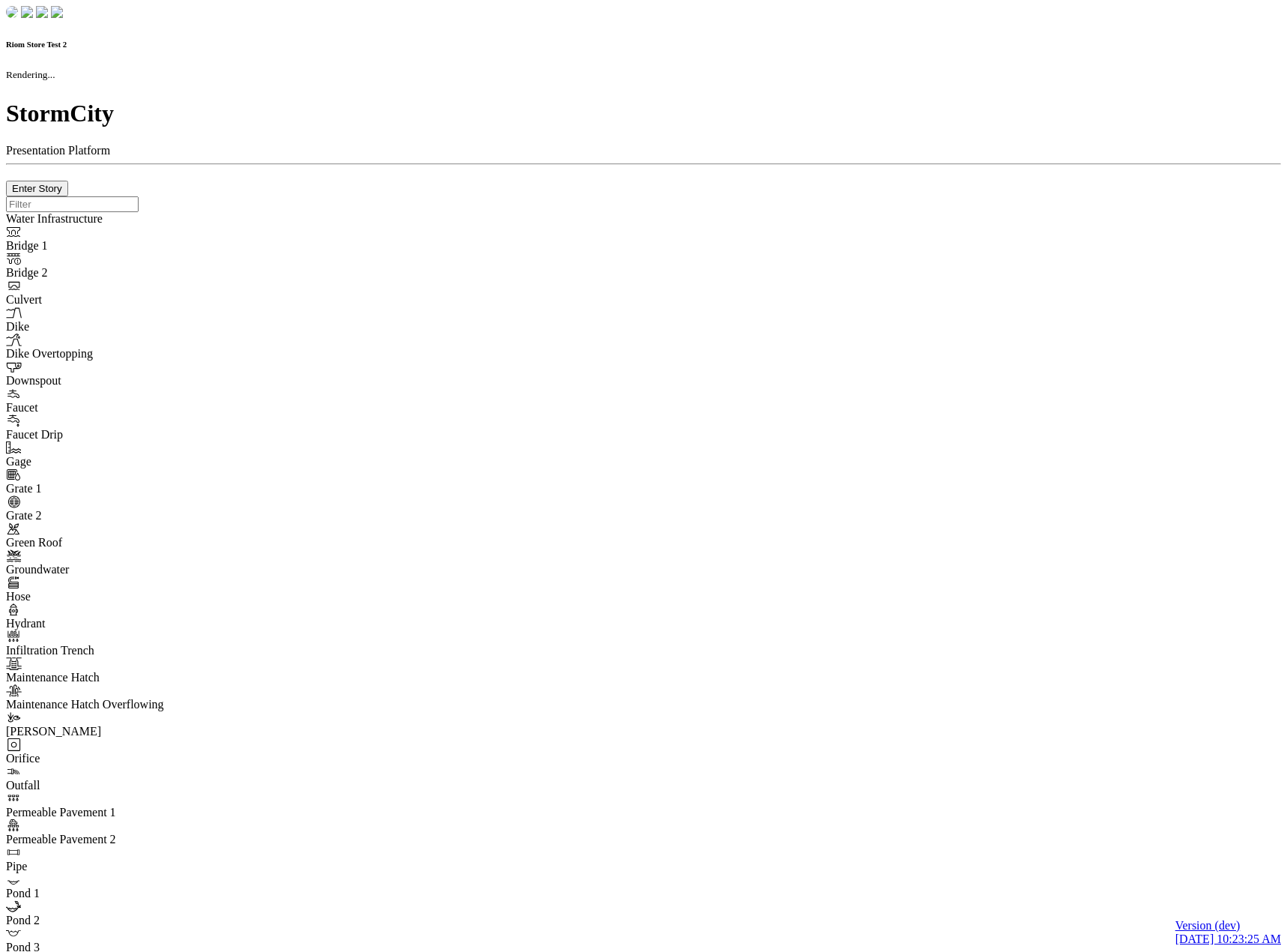
type input "0m"
type textarea "Depth = 0"
checkbox input "true"
select select "CIRCLE"
type input "7"
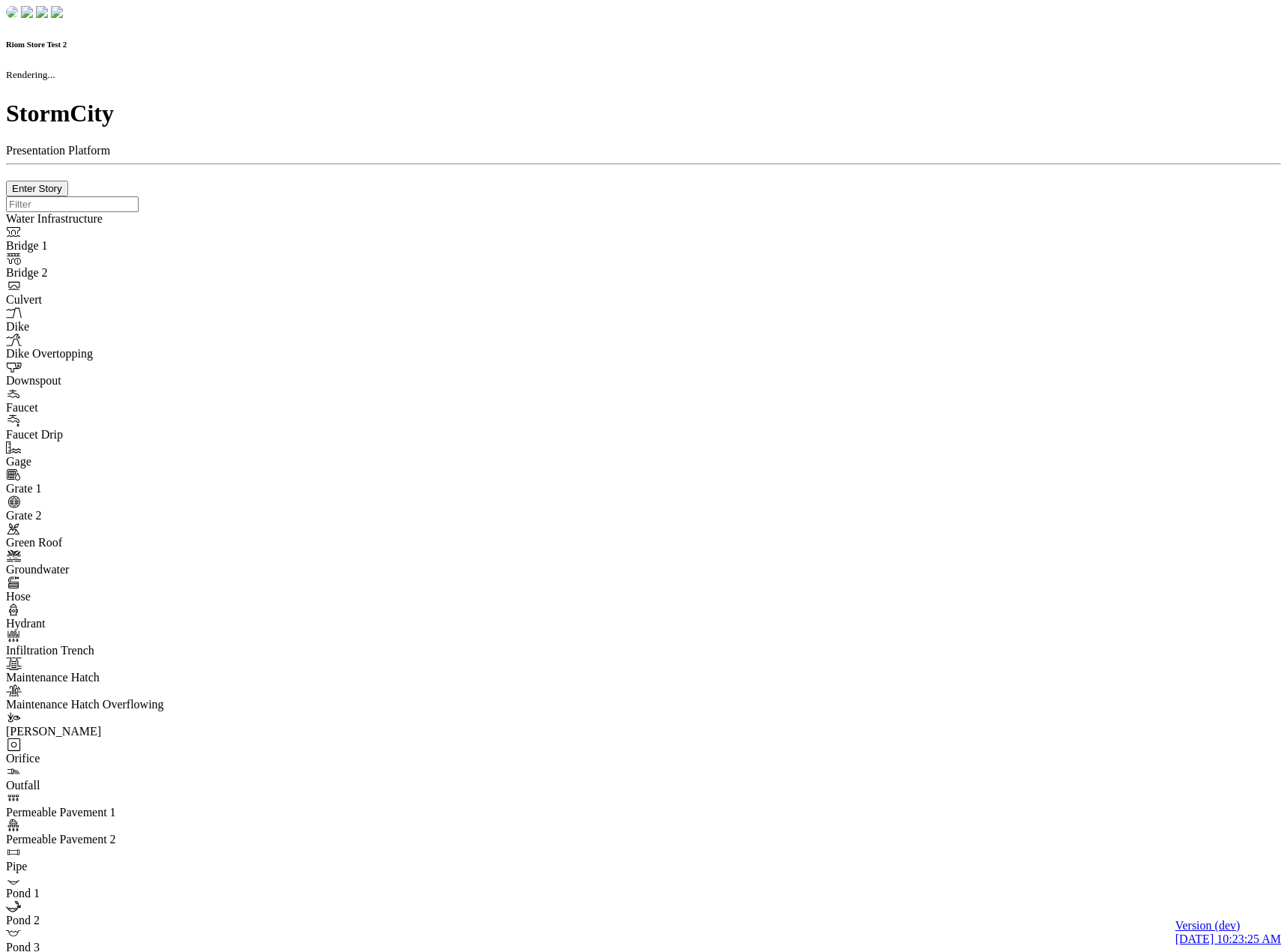
checkbox input "true"
type input "0"
type textarea "<i class="far fa-building"></i>"
select select "None"
type input "7"
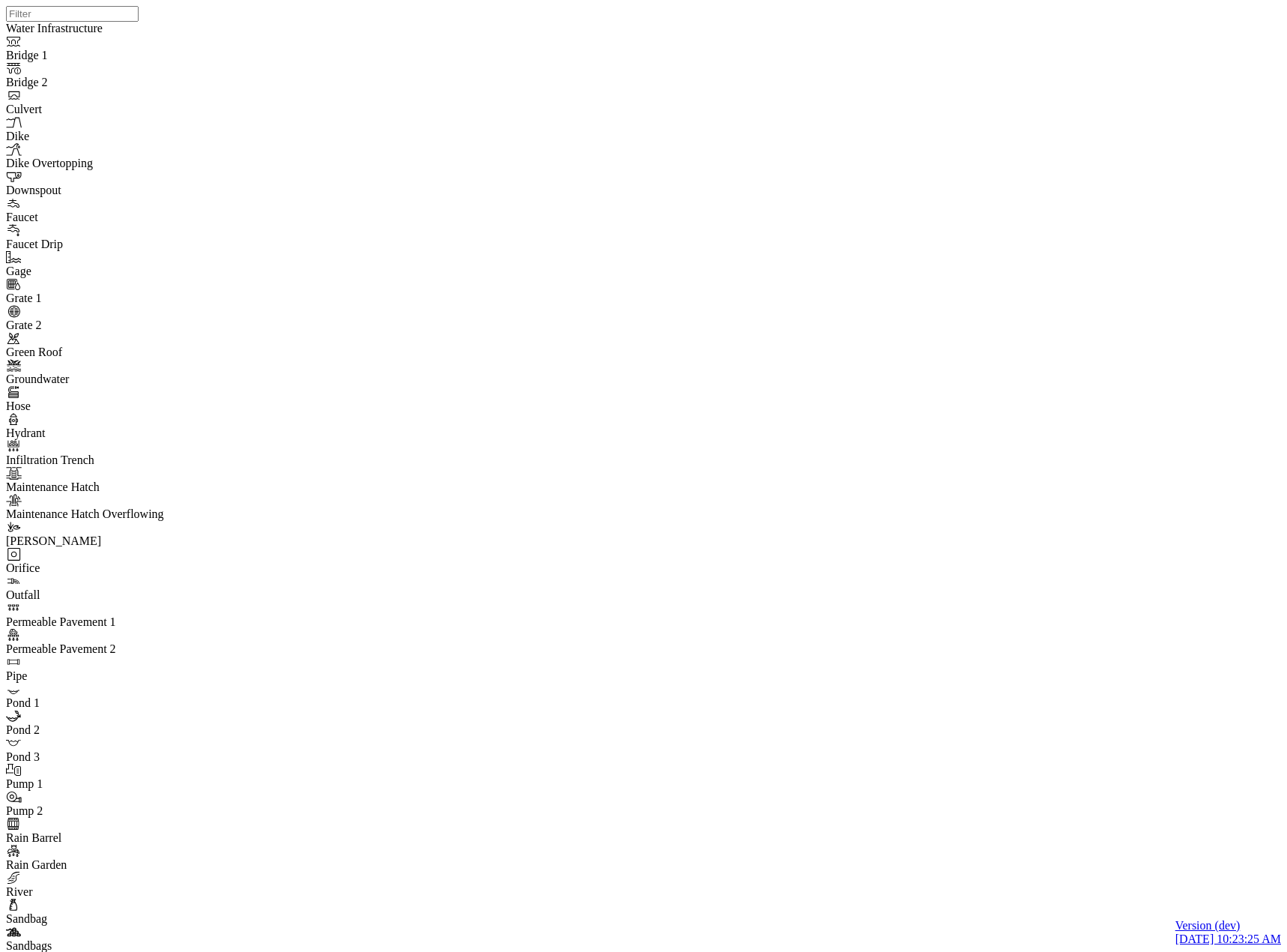
click at [292, 243] on div at bounding box center [650, 456] width 1287 height 914
drag, startPoint x: 231, startPoint y: 88, endPoint x: 224, endPoint y: 99, distance: 13.0
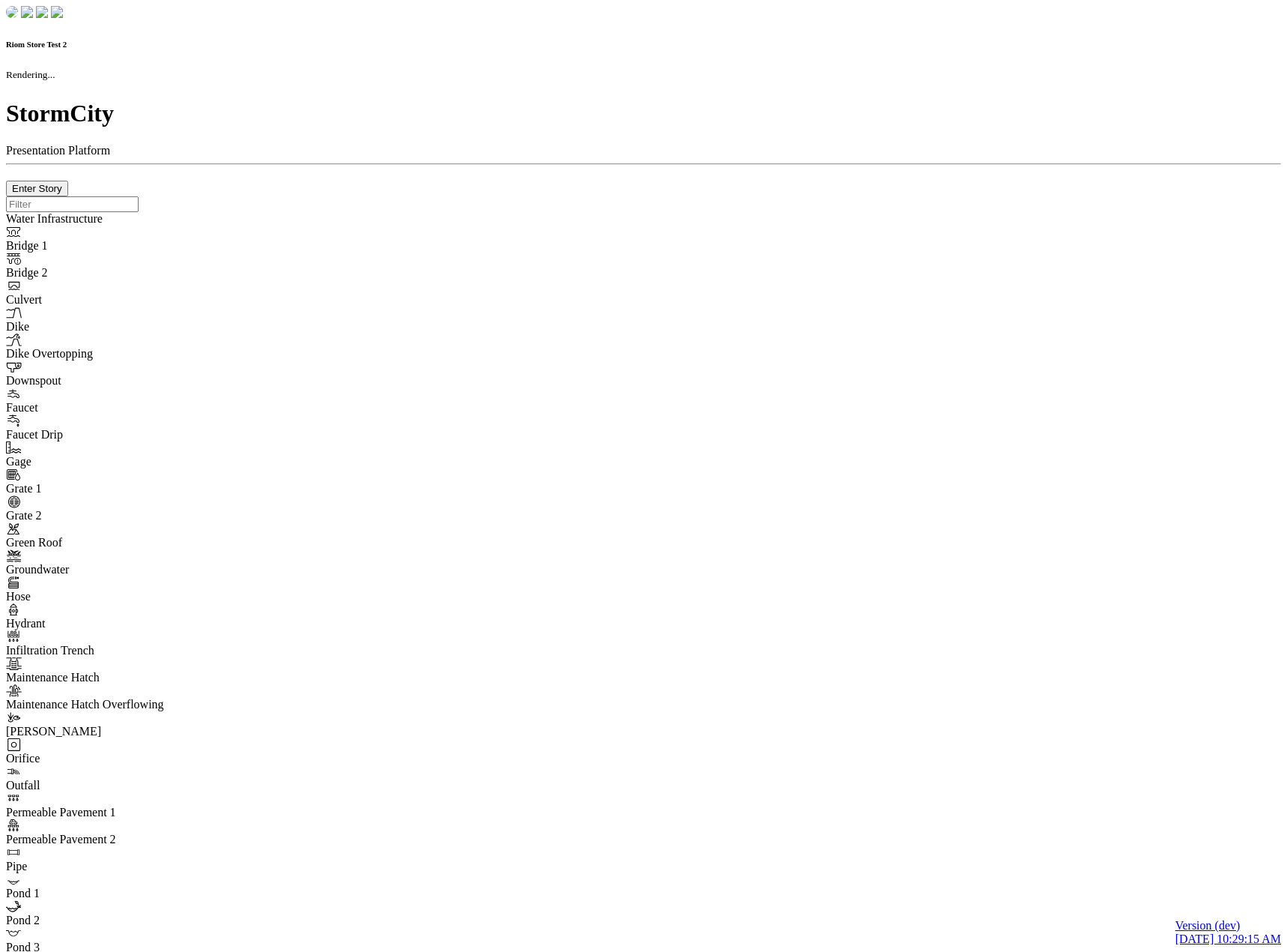
checkbox input "true"
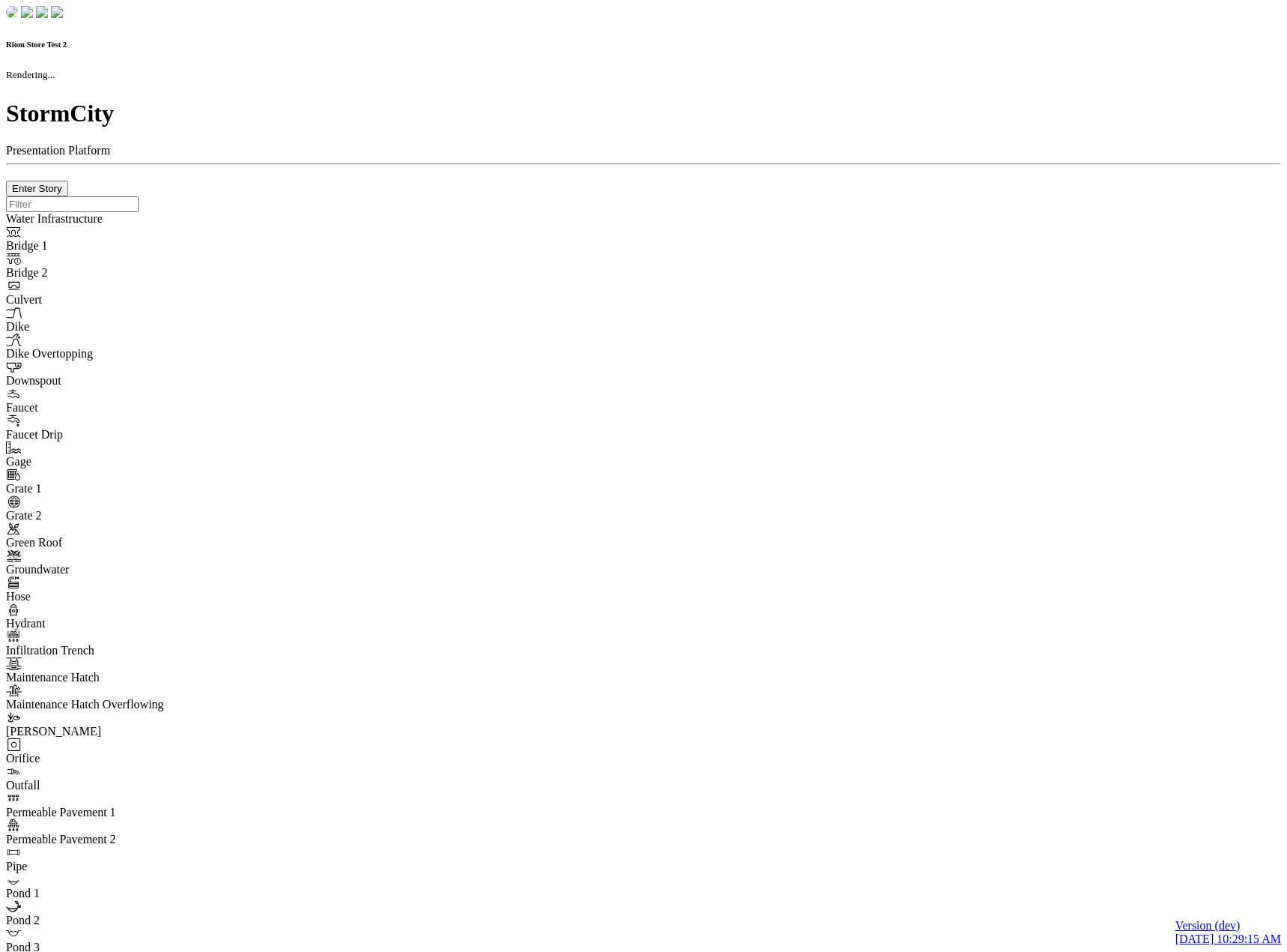
type input "0m"
type textarea "Depth = 0"
checkbox input "true"
select select "CIRCLE"
type input "7"
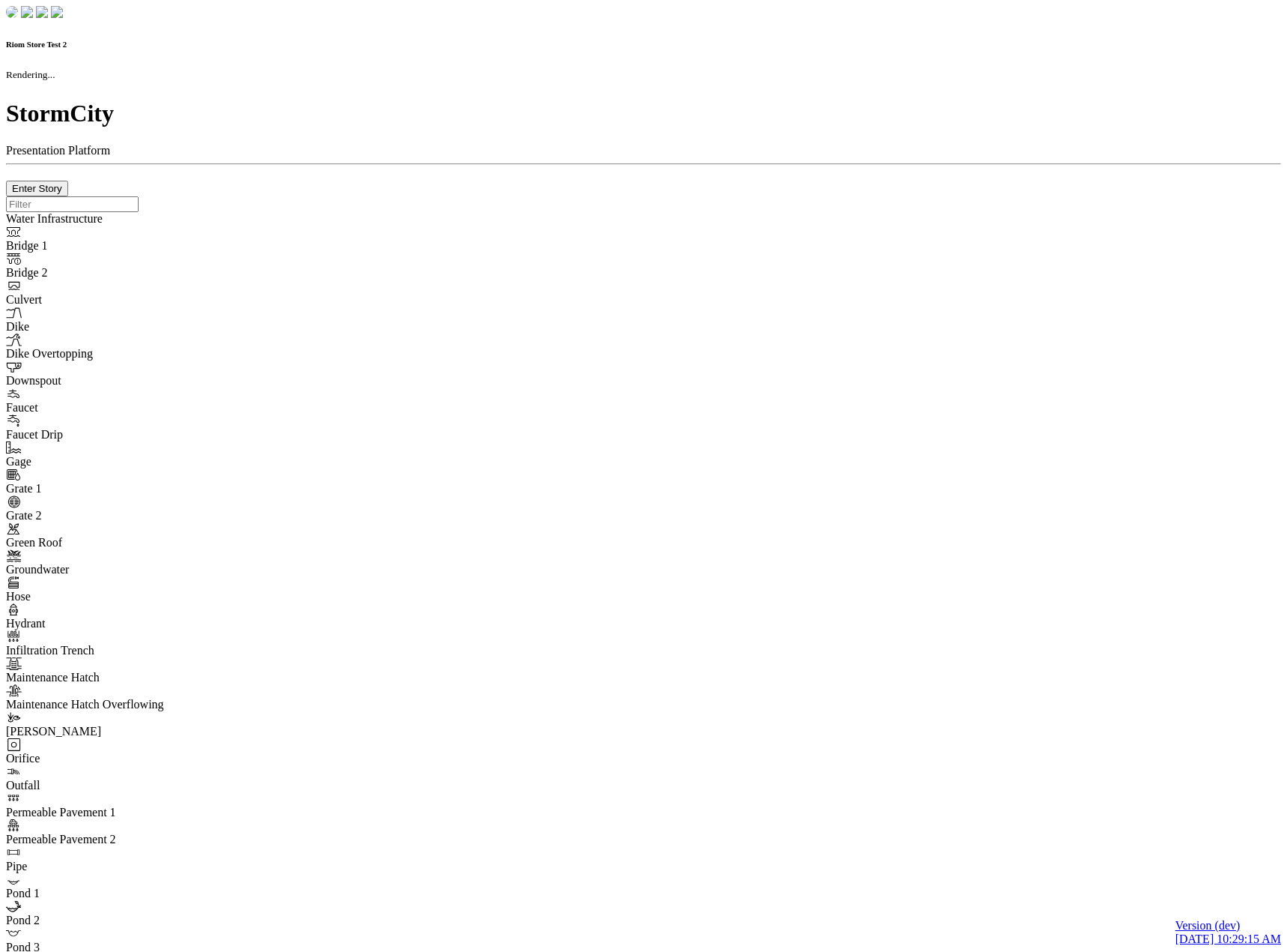
checkbox input "true"
type input "0"
type textarea "<i class="far fa-building"></i>"
type input "7"
select select "None"
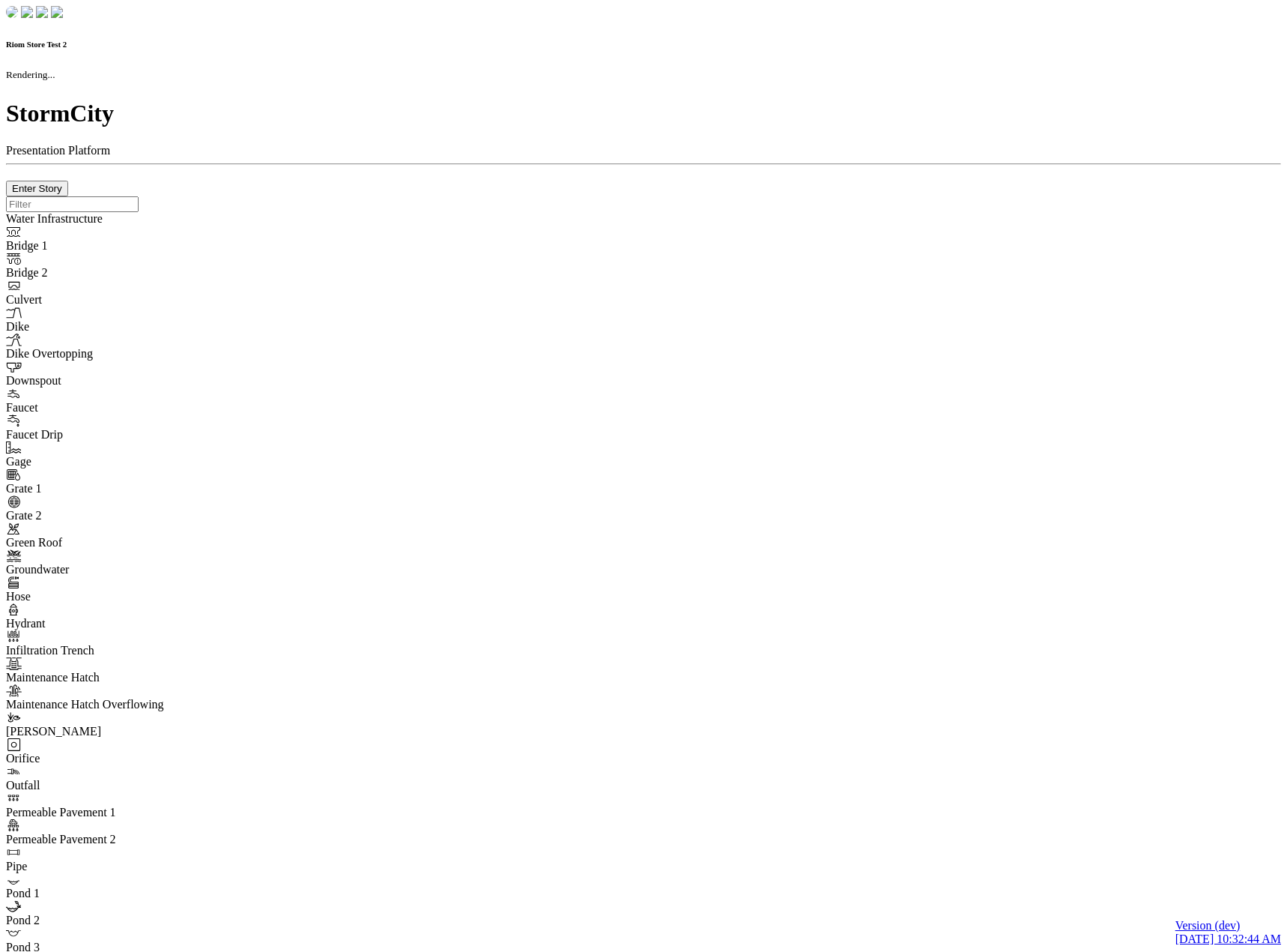
checkbox input "true"
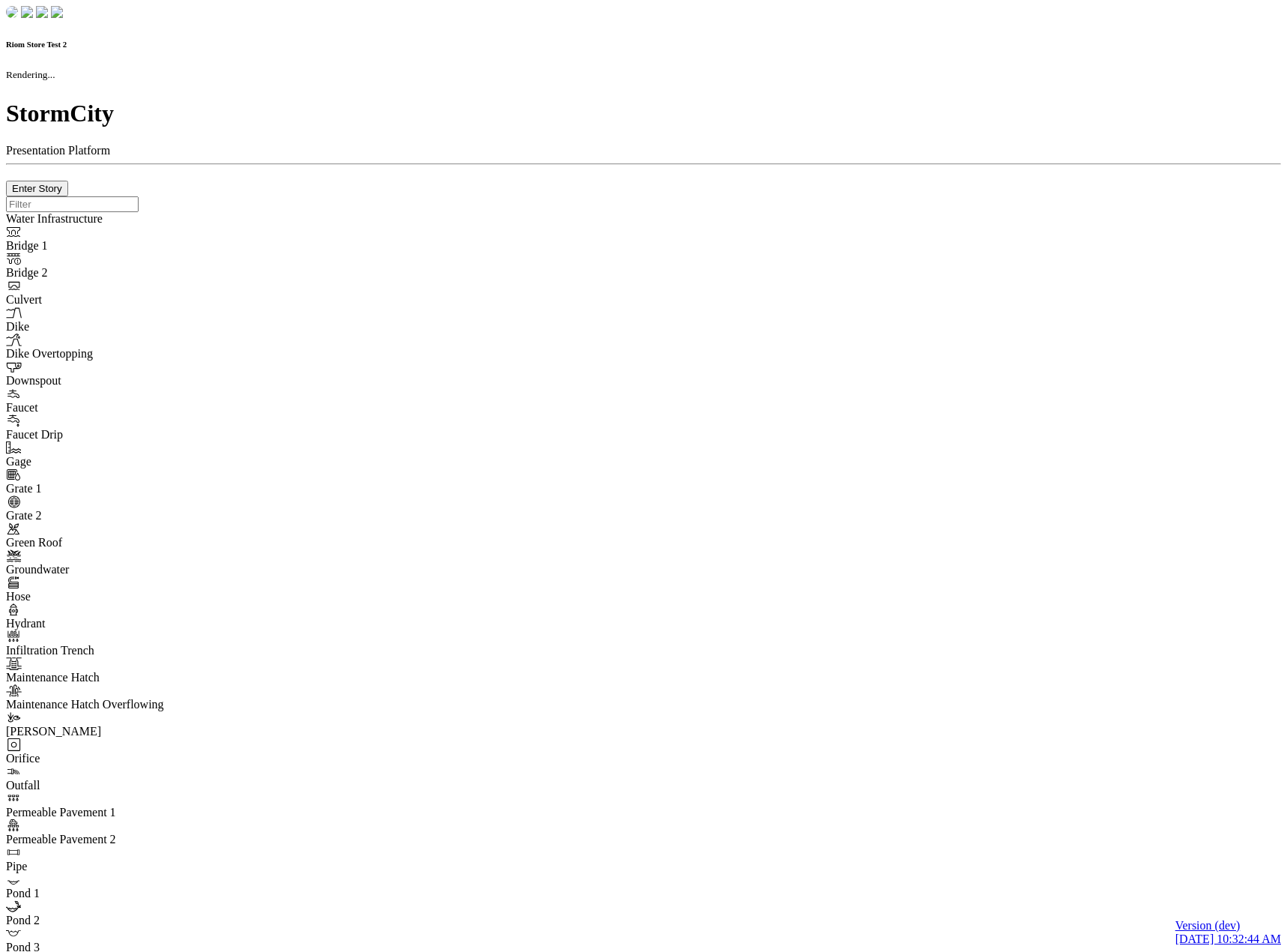
type input "0m"
type textarea "Depth = 0"
checkbox input "true"
select select "CIRCLE"
type input "7"
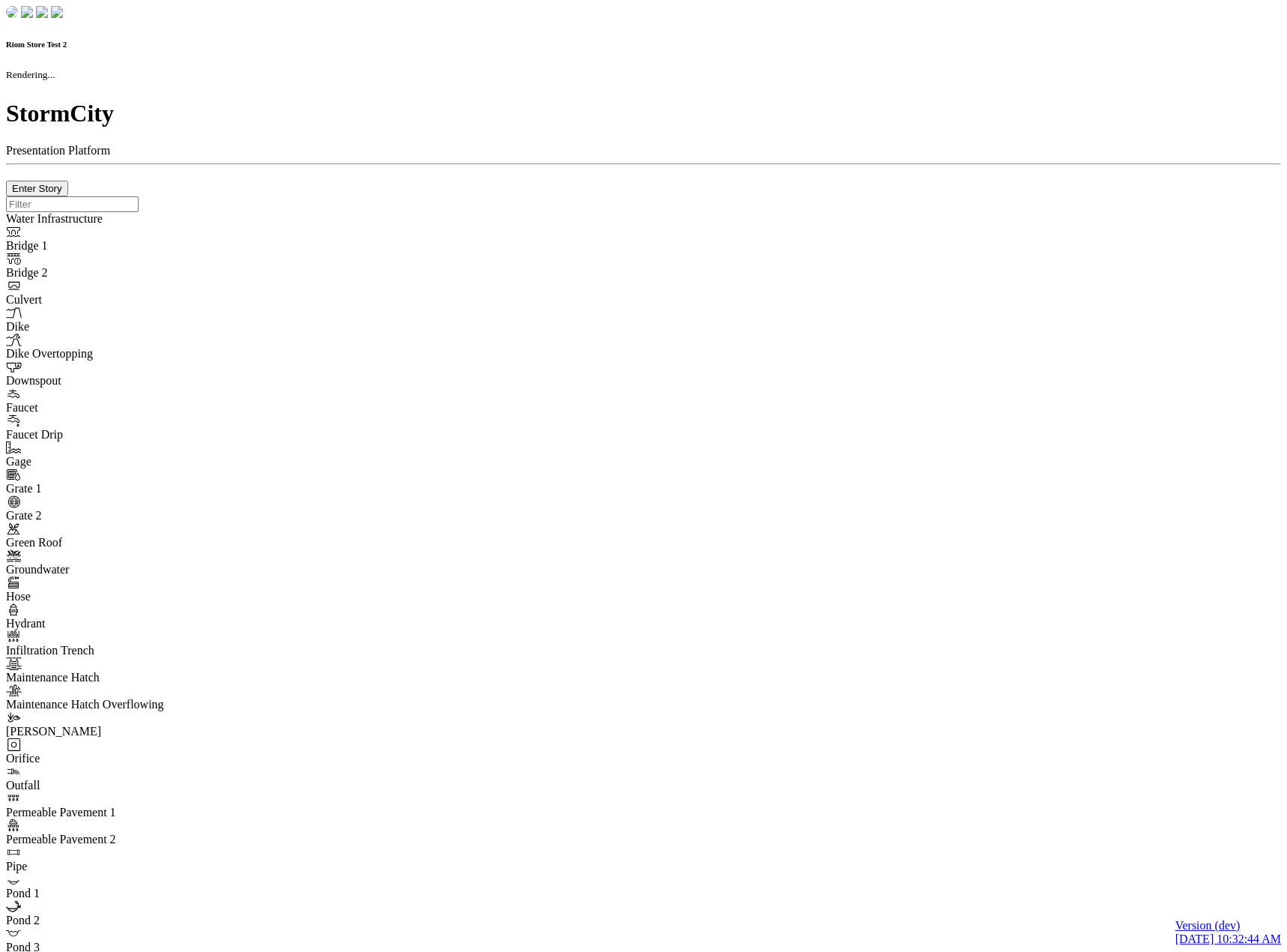
checkbox input "true"
type input "0"
type textarea "<i class="far fa-building"></i>"
select select "None"
type input "7"
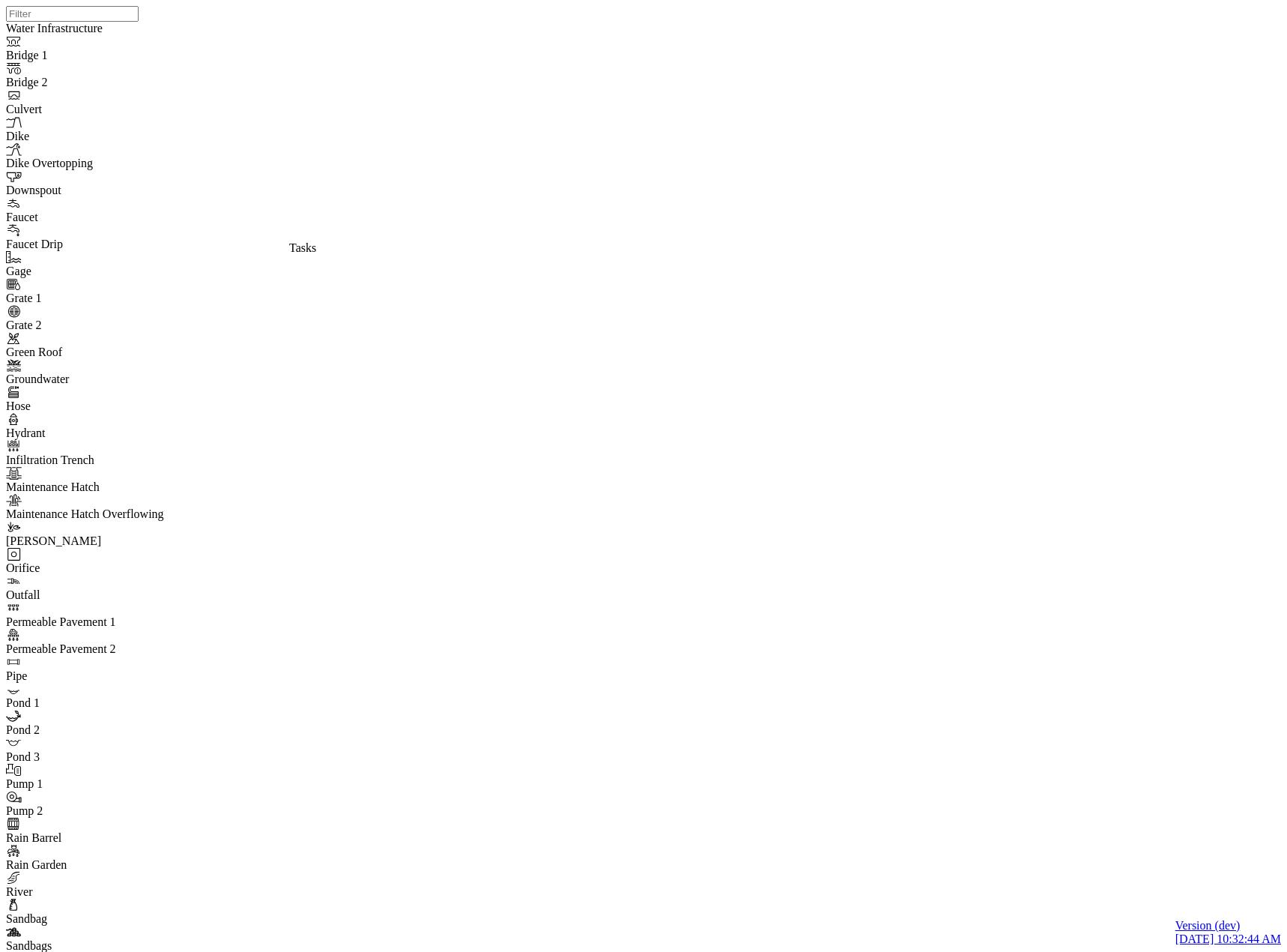
drag, startPoint x: 237, startPoint y: 82, endPoint x: 239, endPoint y: 95, distance: 13.2
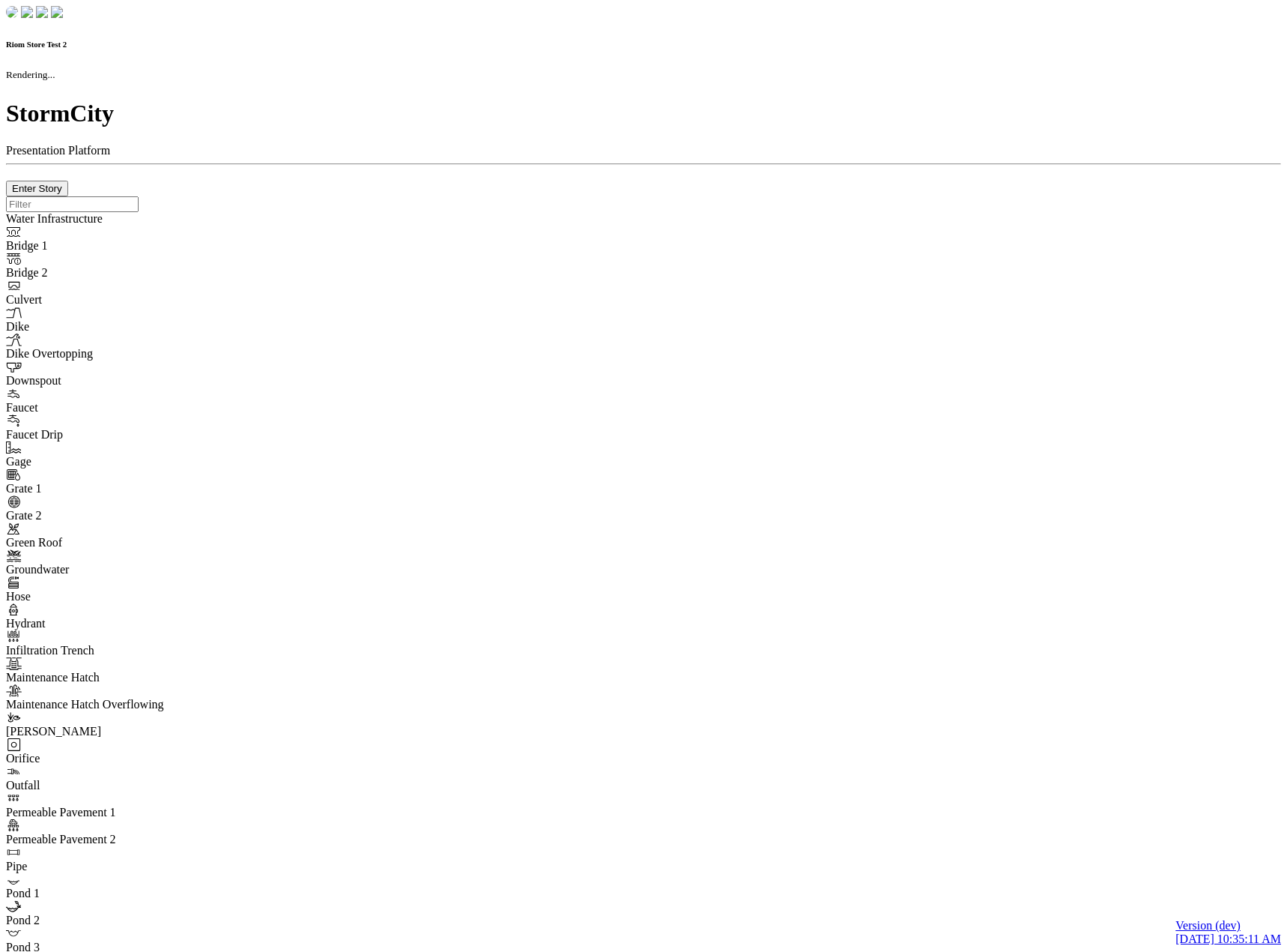
checkbox input "true"
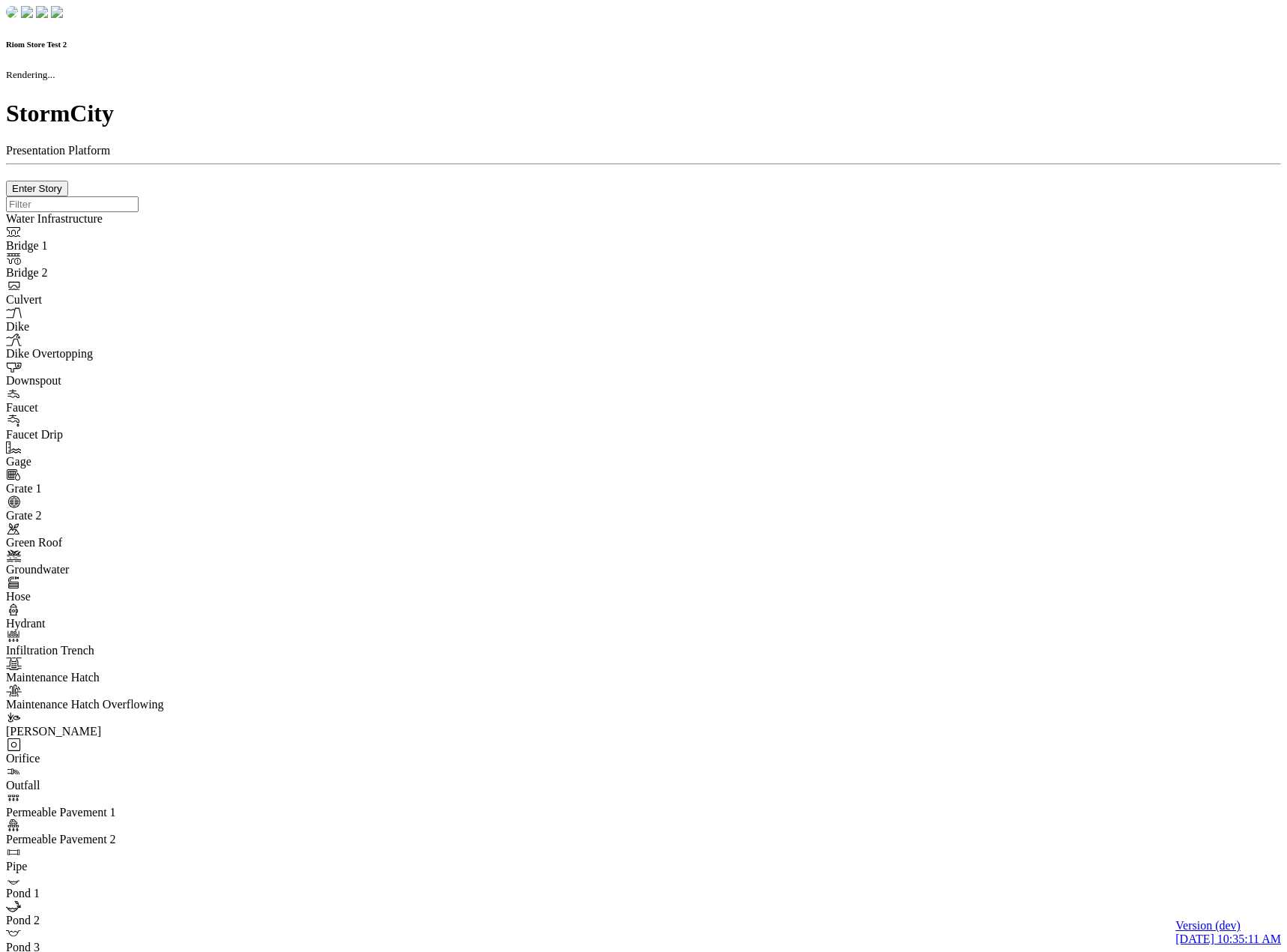
type input "0m"
type textarea "Depth = 0"
checkbox input "true"
select select "CIRCLE"
type input "7"
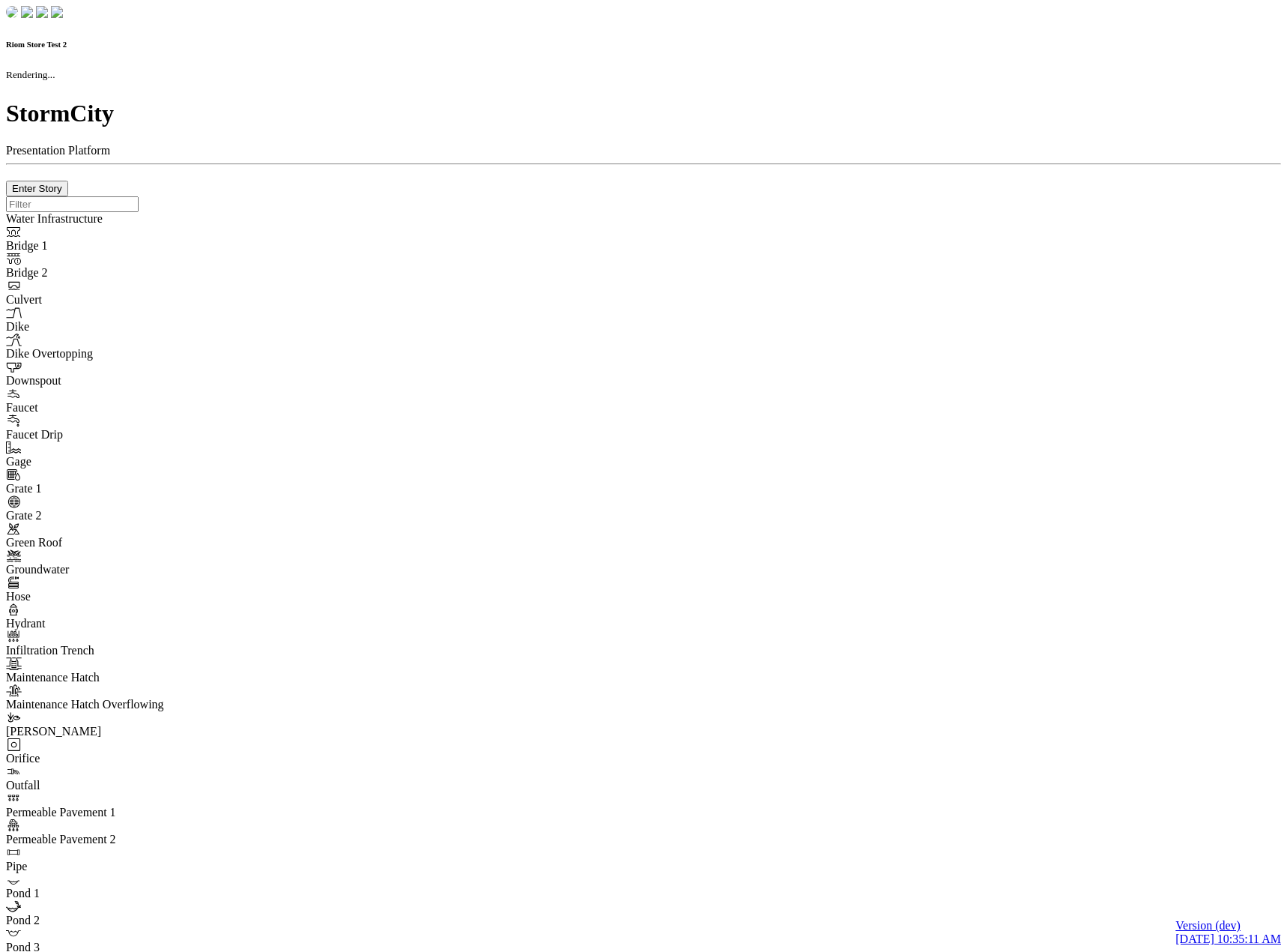
checkbox input "true"
type input "0"
type textarea "<i class="far fa-building"></i>"
type input "7"
select select "None"
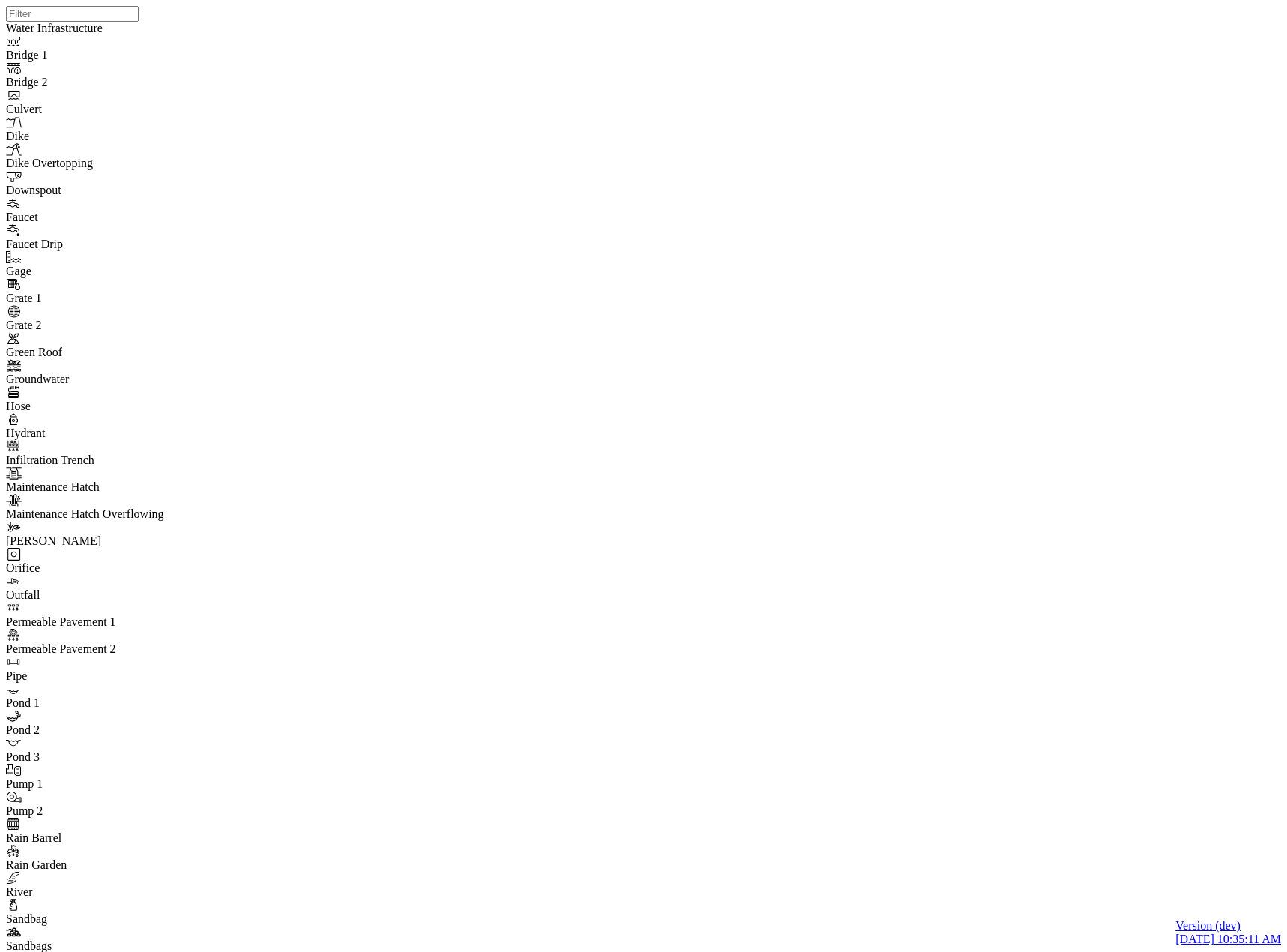
drag, startPoint x: 252, startPoint y: 90, endPoint x: 247, endPoint y: 97, distance: 8.6
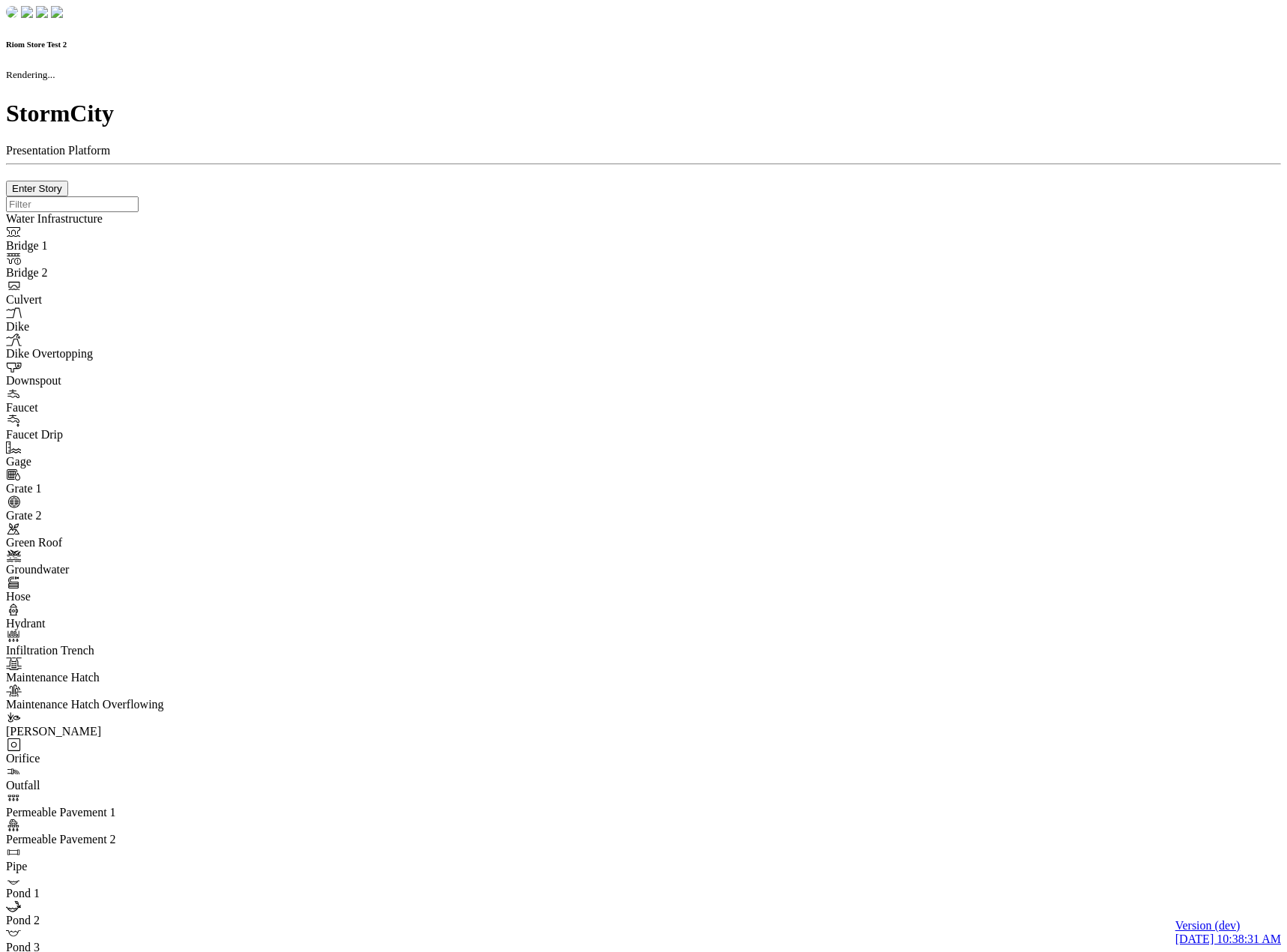
checkbox input "true"
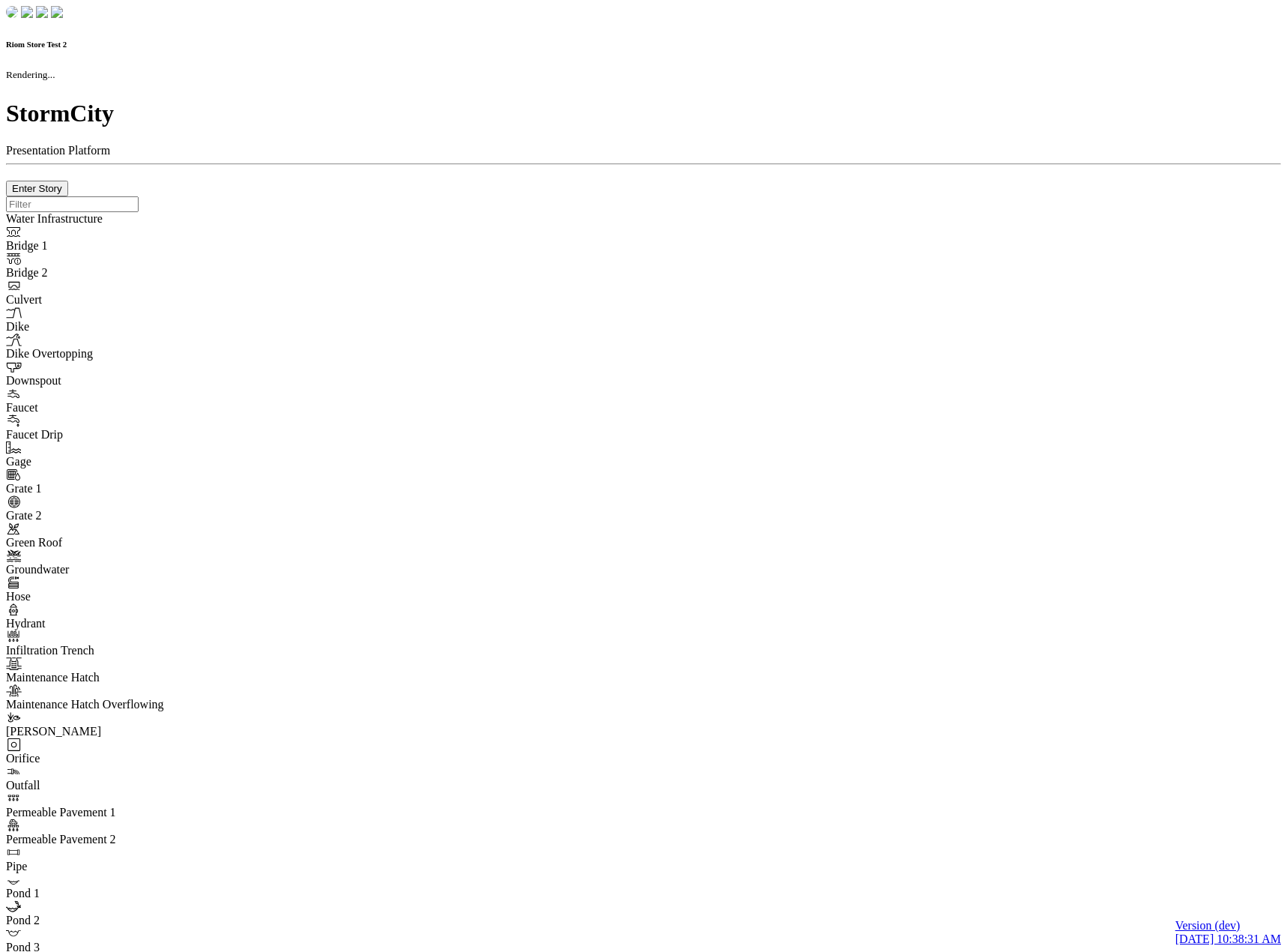
type input "0m"
type textarea "Depth = 0"
checkbox input "true"
select select "CIRCLE"
type input "7"
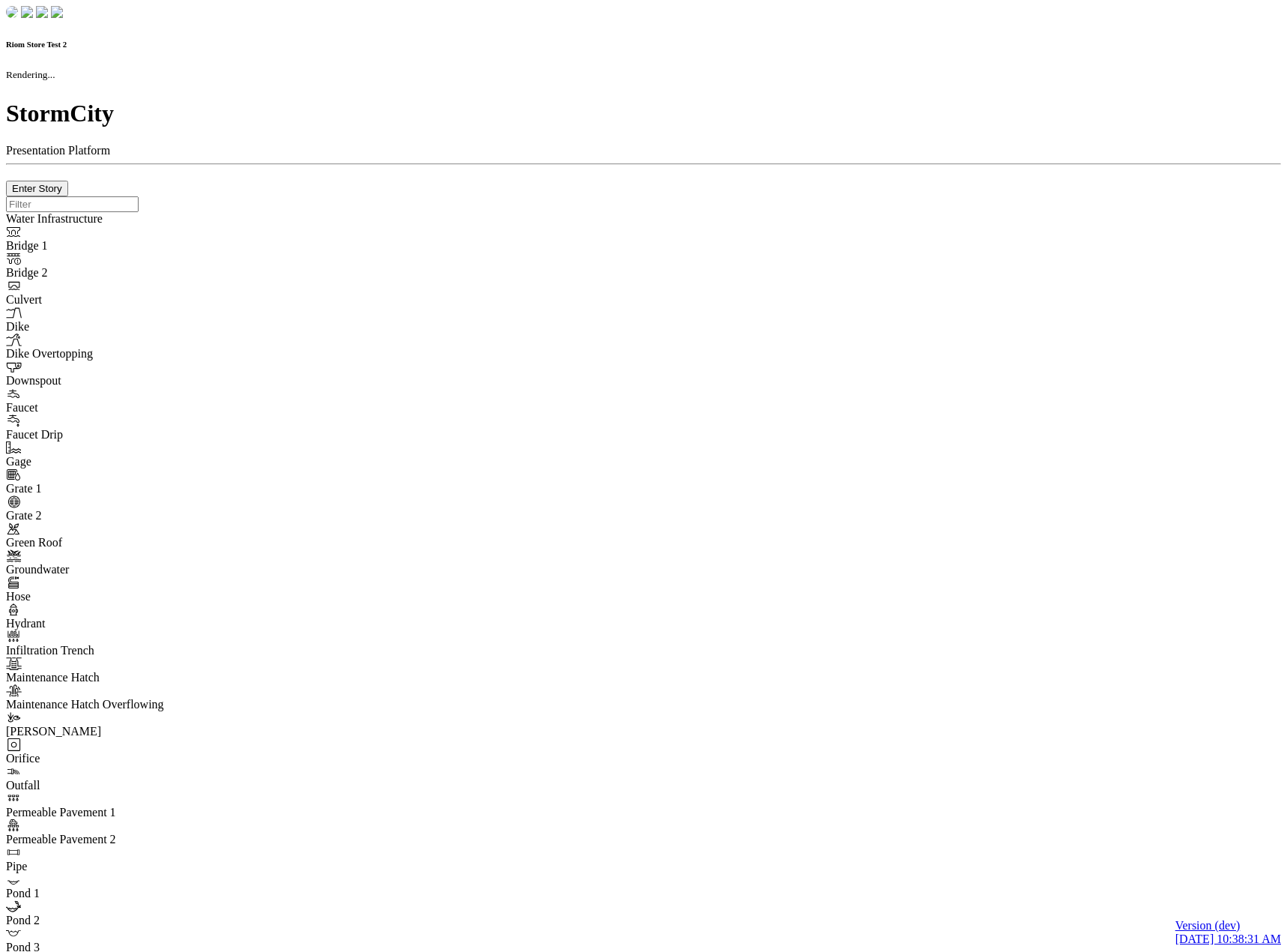
checkbox input "true"
type input "0"
type textarea "<i class="far fa-building"></i>"
select select "None"
type input "7"
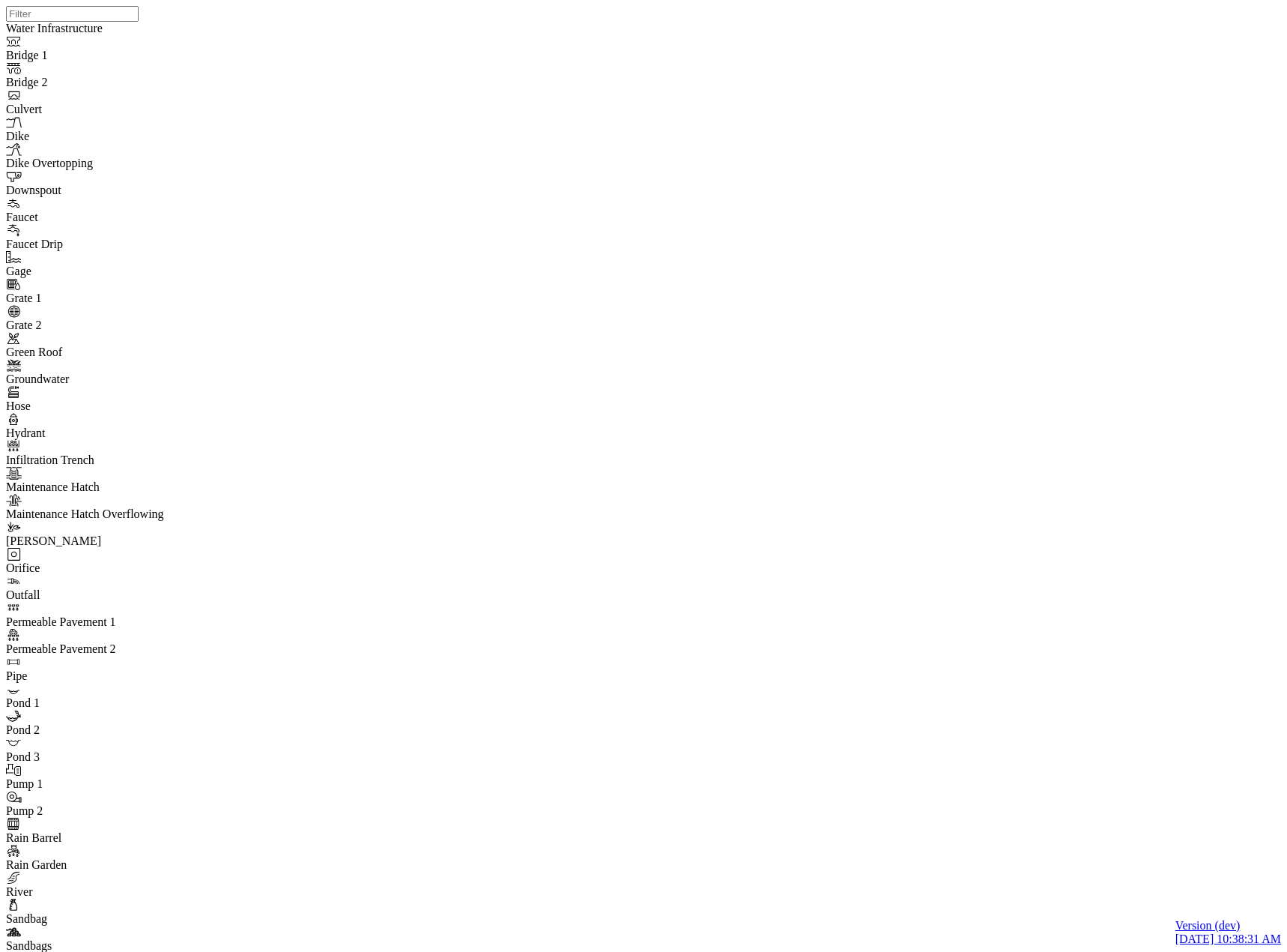
drag, startPoint x: 239, startPoint y: 92, endPoint x: 235, endPoint y: 101, distance: 9.8
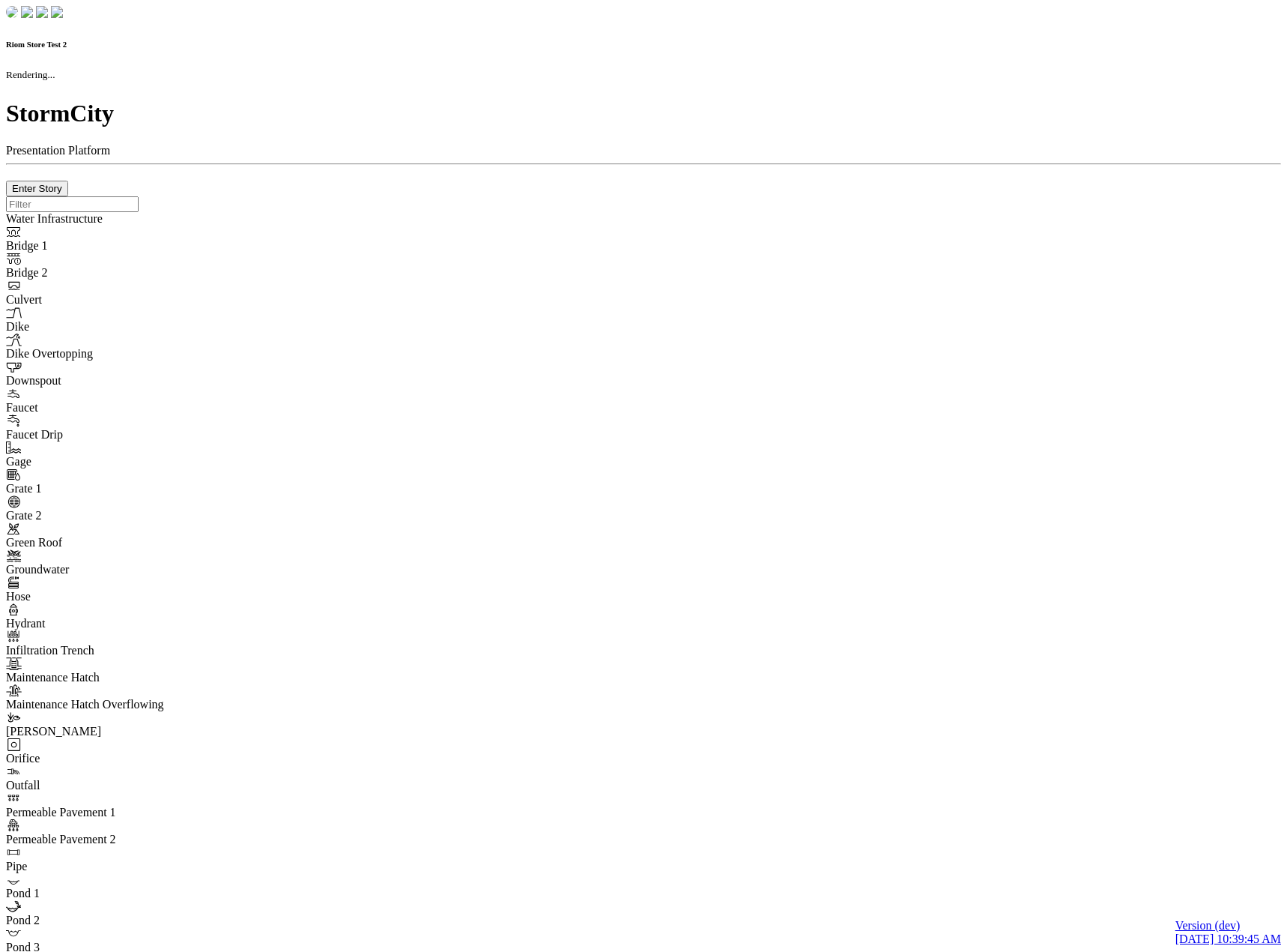
checkbox input "true"
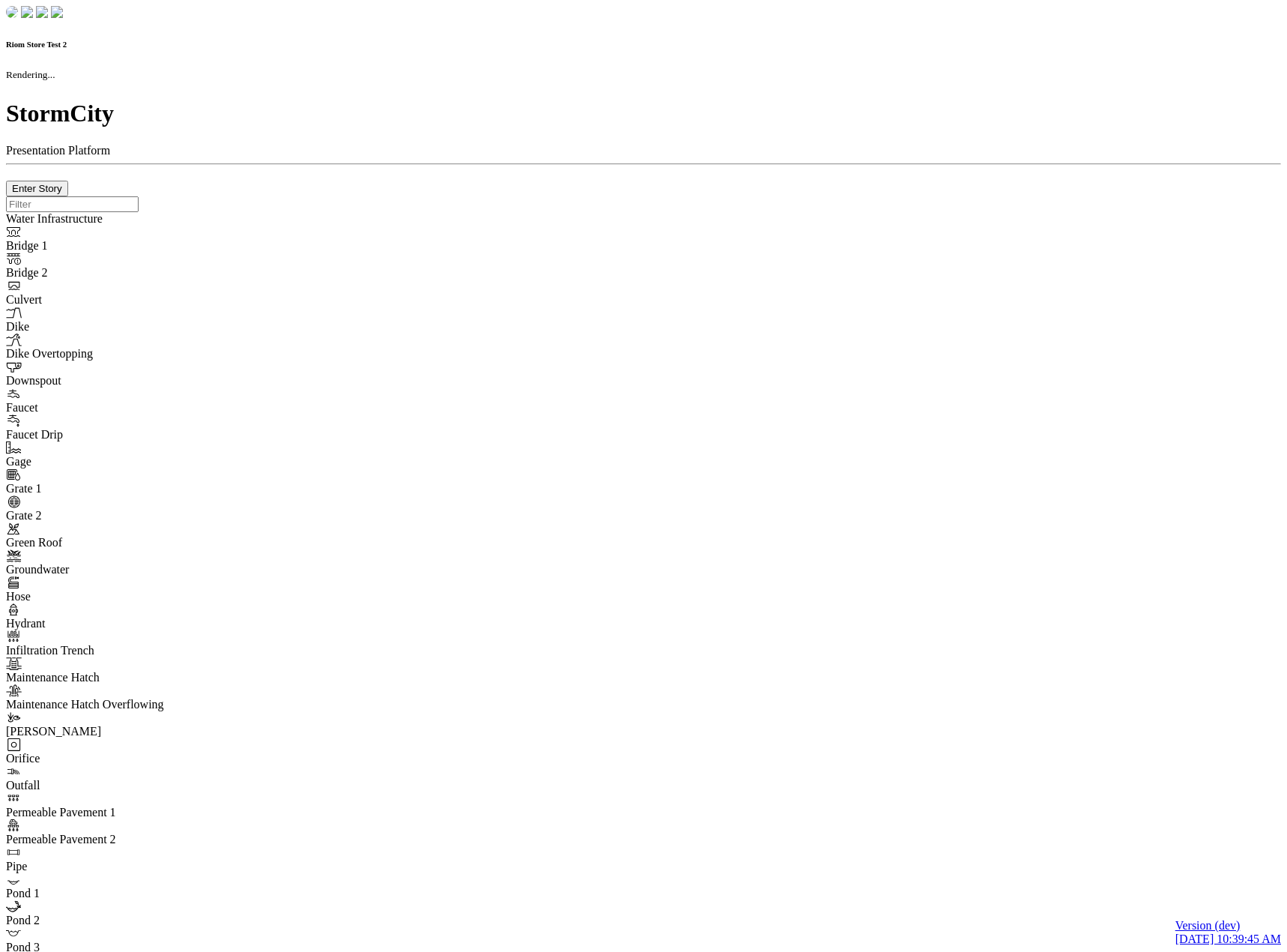
type input "0m"
type textarea "Depth = 0"
checkbox input "true"
select select "CIRCLE"
type input "7"
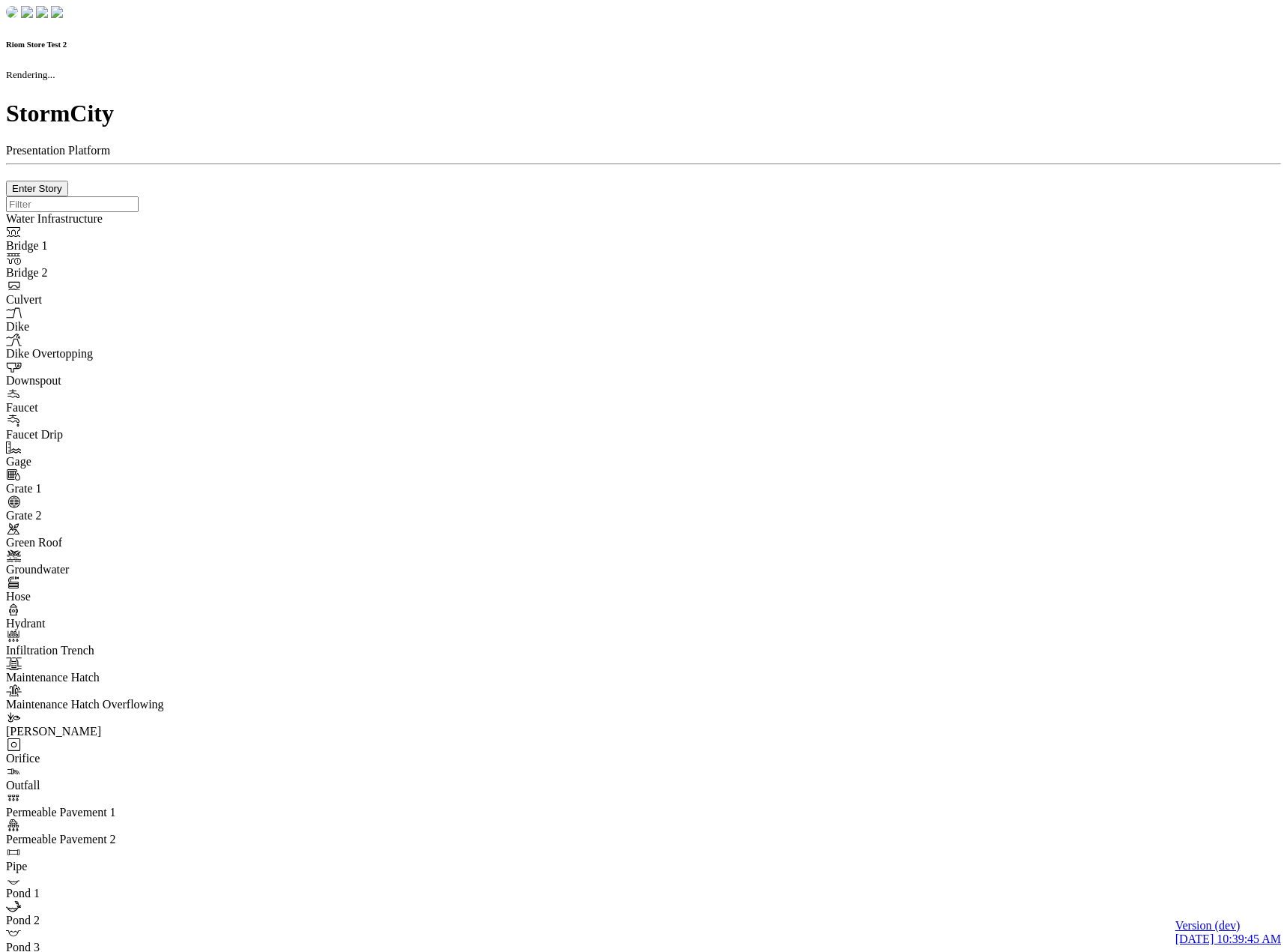
checkbox input "true"
type input "0"
type textarea "<i class="far fa-building"></i>"
select select "None"
type input "7"
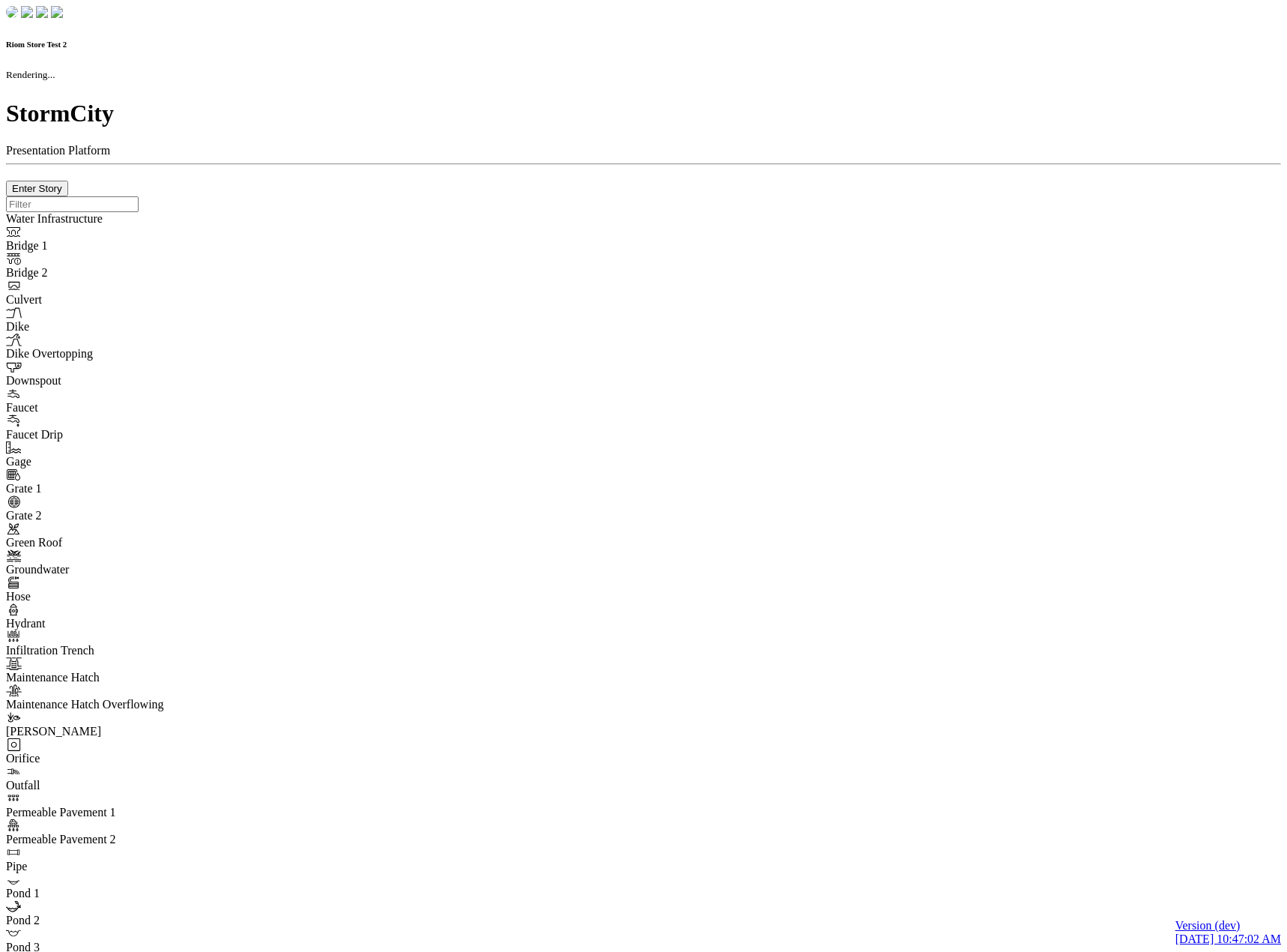
checkbox input "true"
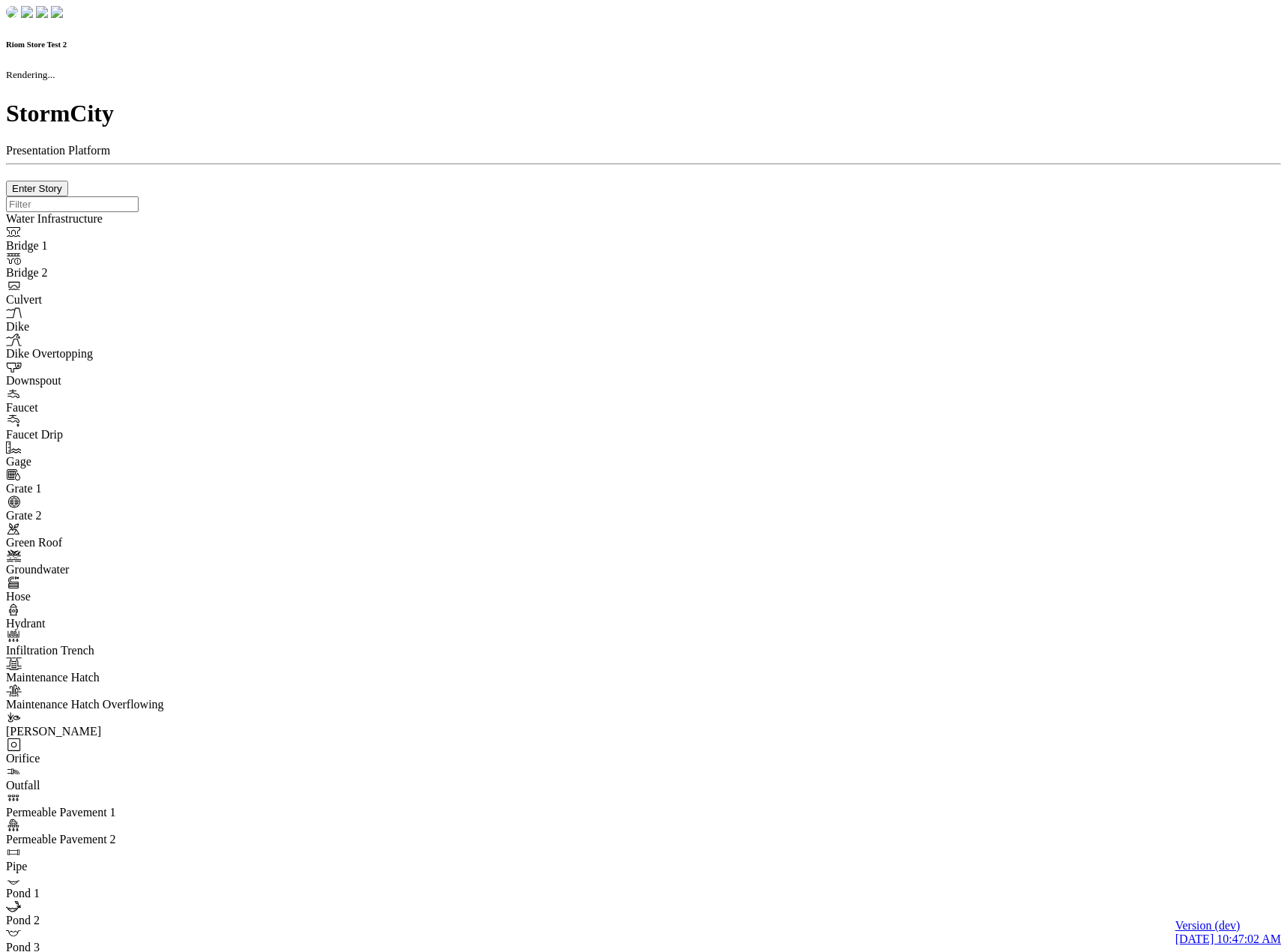
type input "0m"
type textarea "Depth = 0"
checkbox input "true"
select select "CIRCLE"
type input "7"
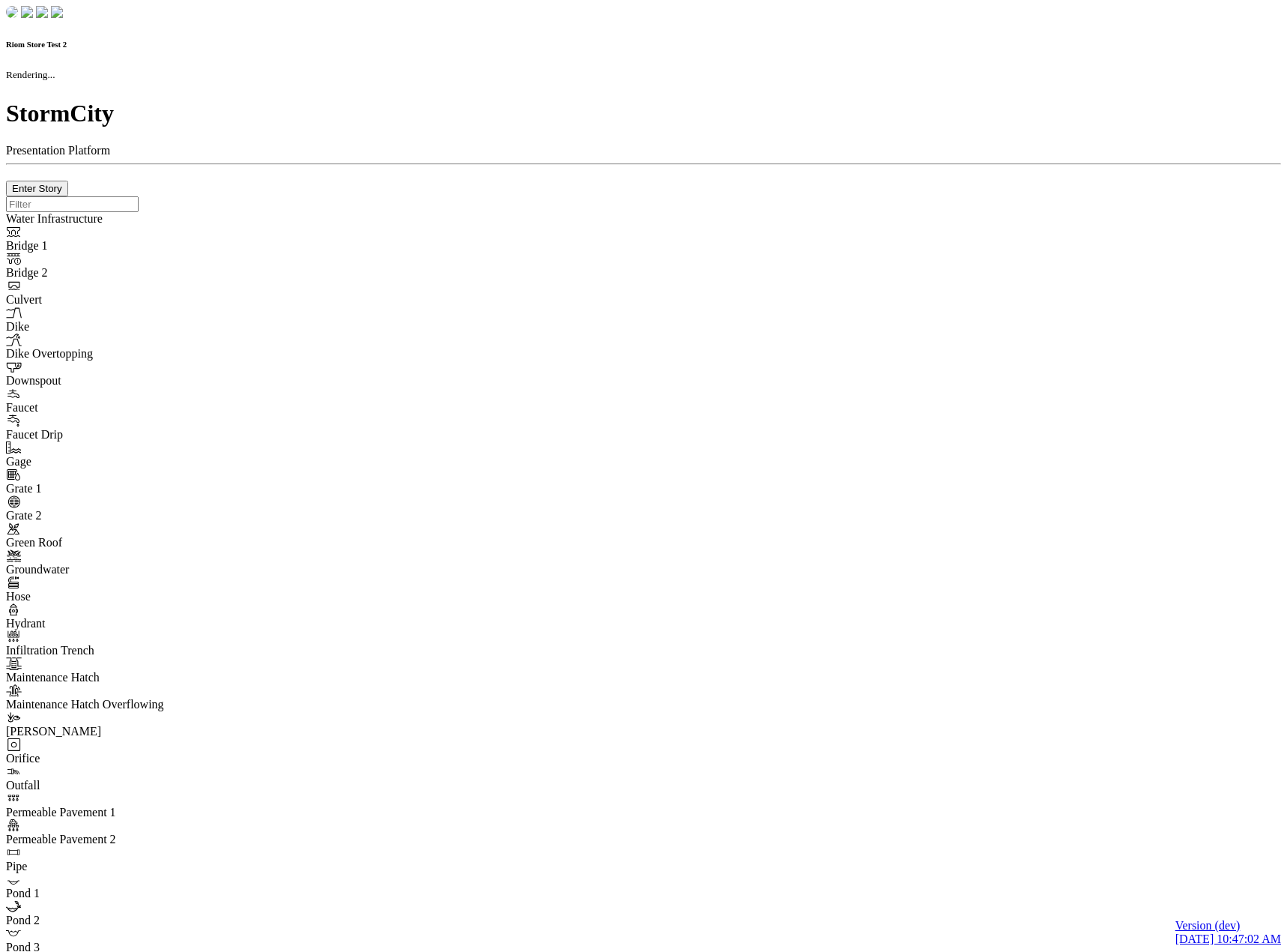
checkbox input "true"
type input "0"
type textarea "<i class="far fa-building"></i>"
select select "None"
type input "7"
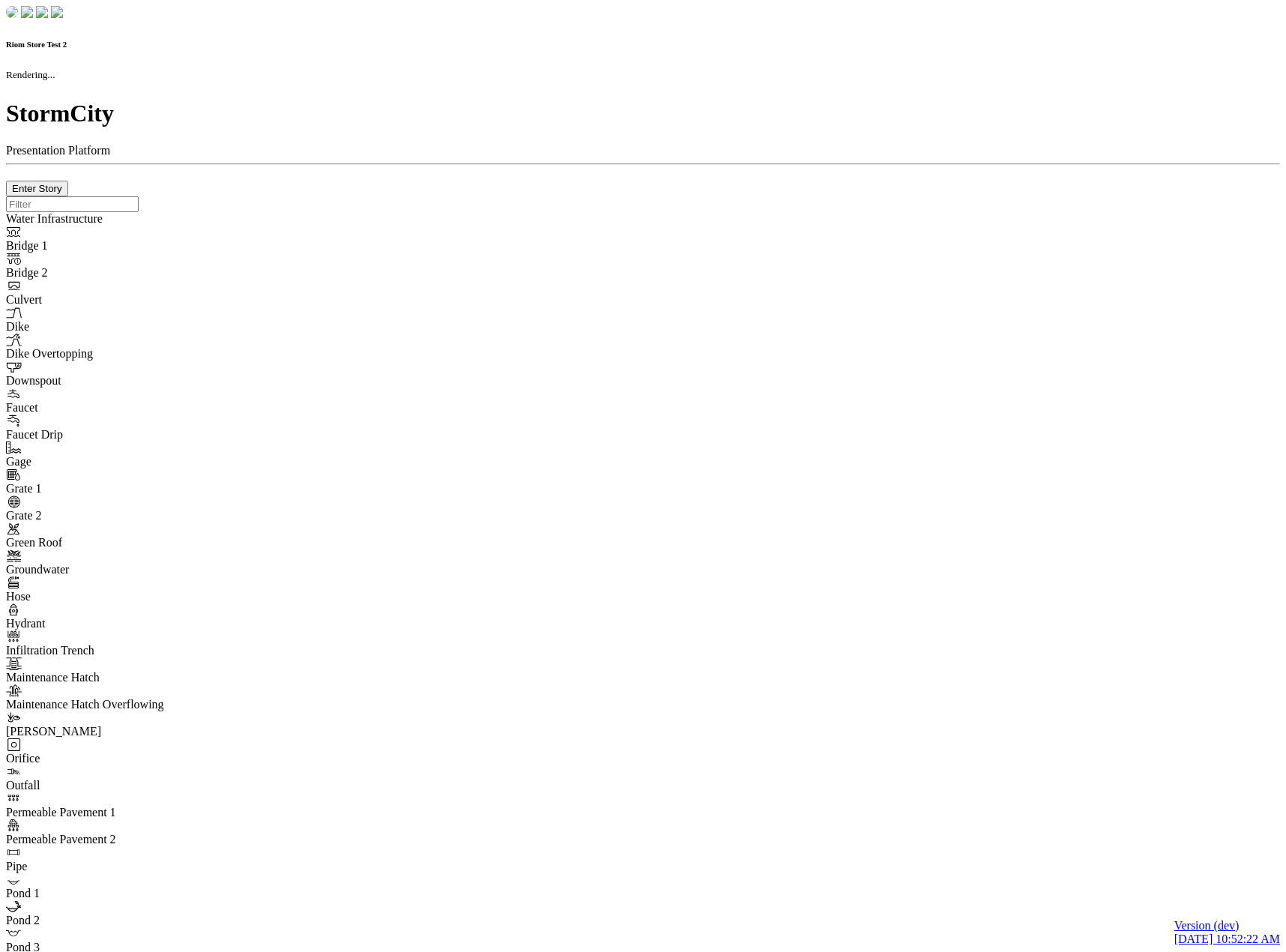
checkbox input "true"
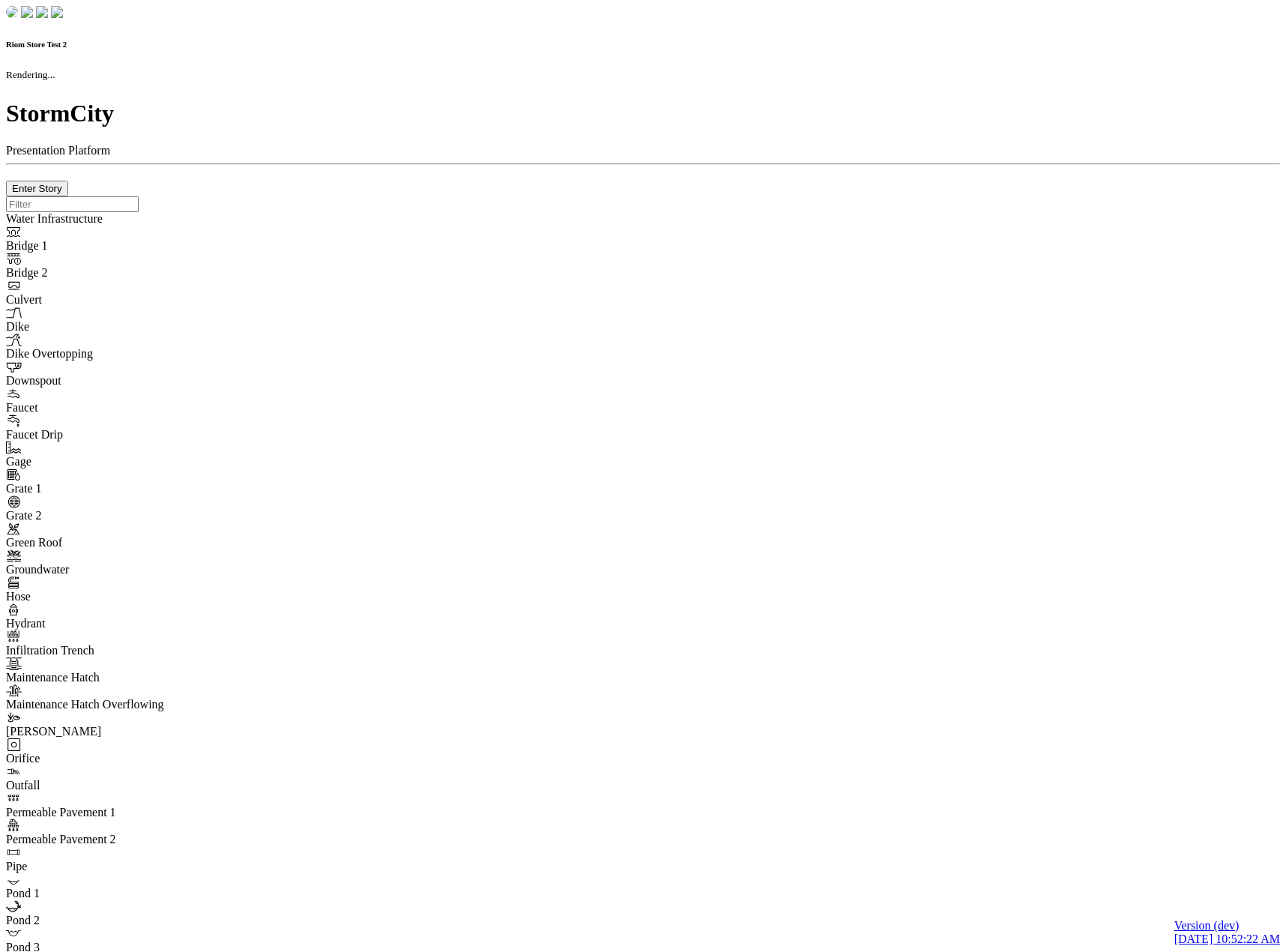
type input "0m"
type textarea "Depth = 0"
checkbox input "true"
select select "CIRCLE"
type input "7"
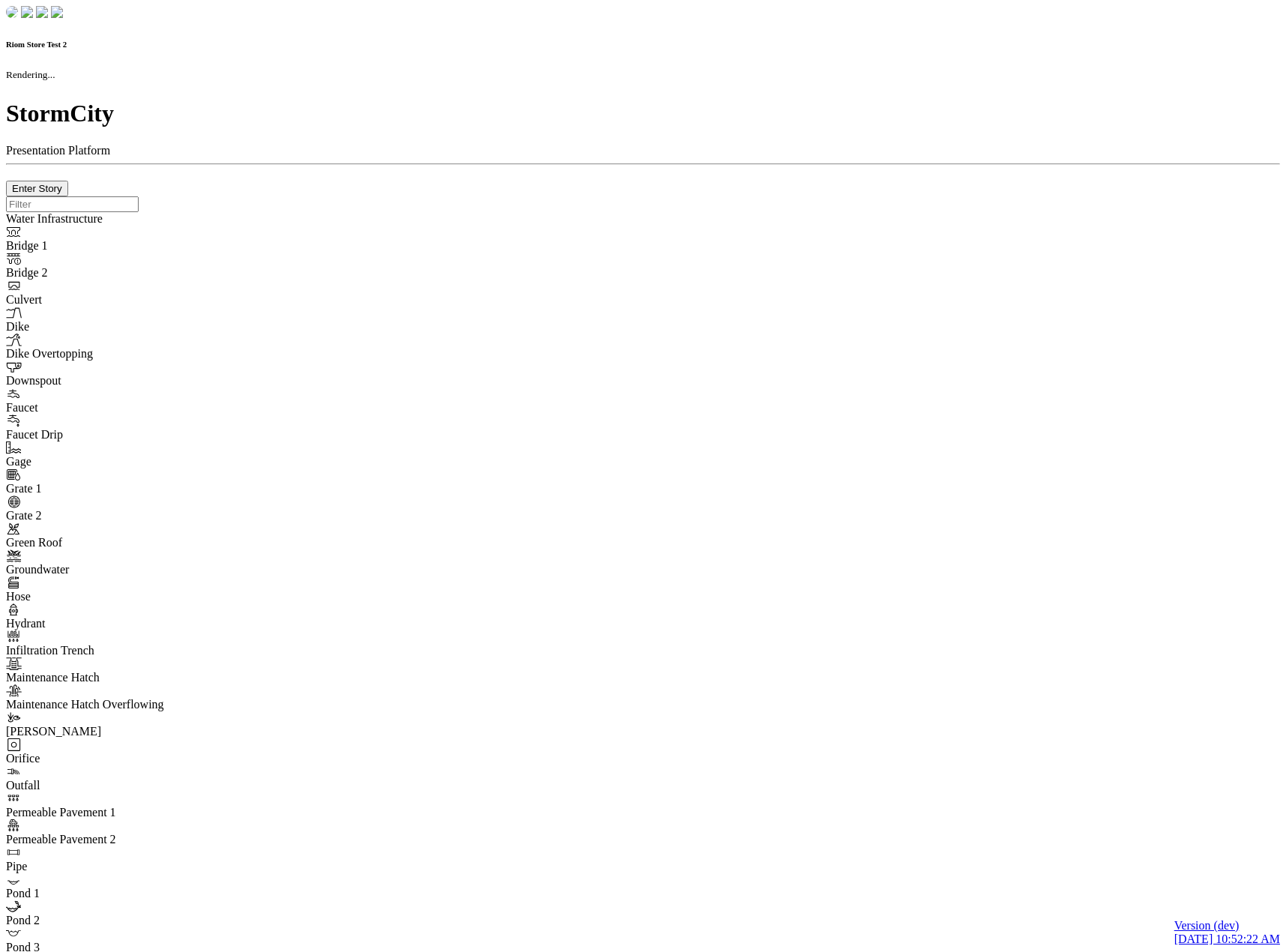
checkbox input "true"
type input "0"
select select "None"
type textarea "<i class="far fa-building"></i>"
type input "7"
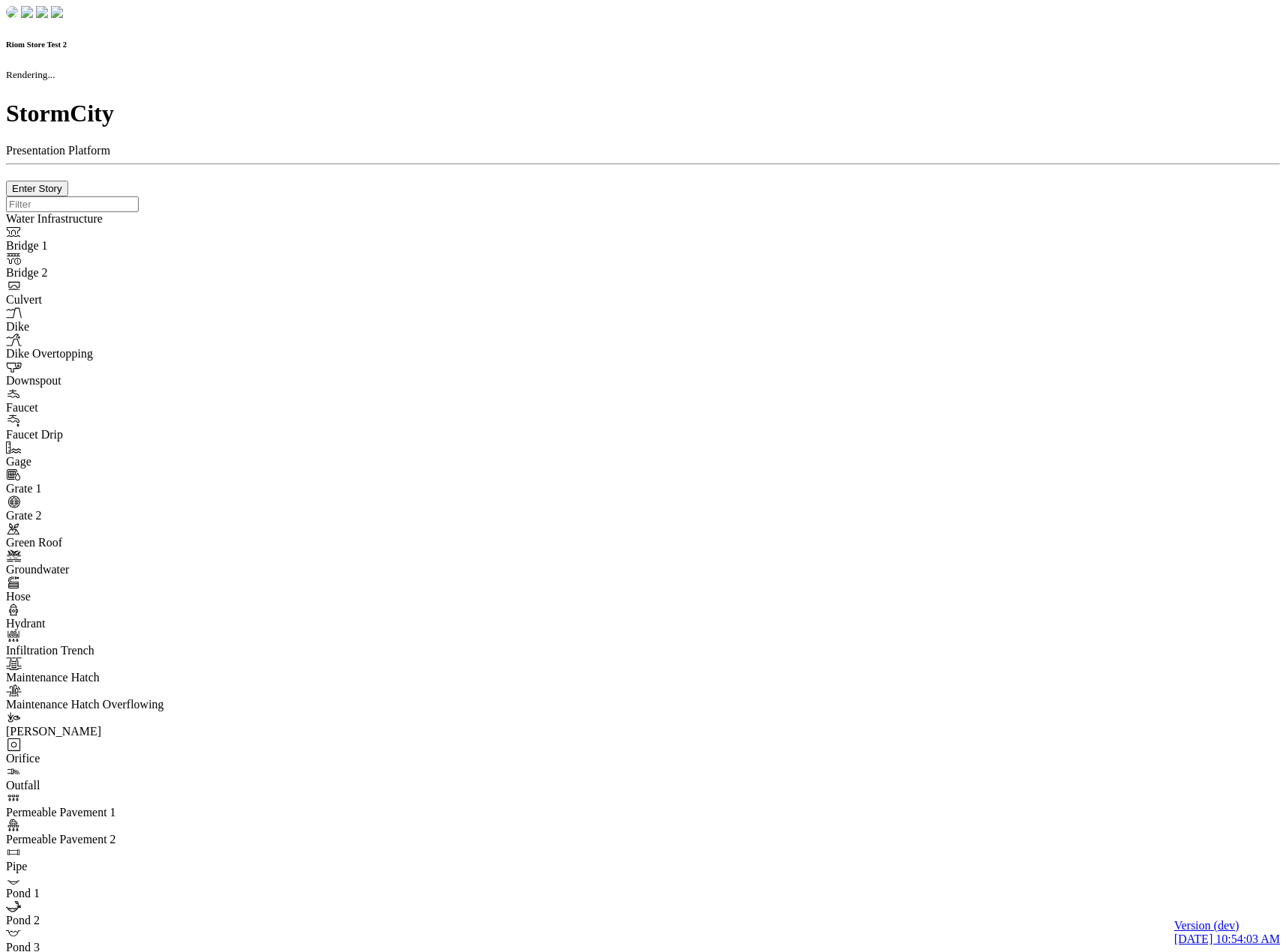
checkbox input "true"
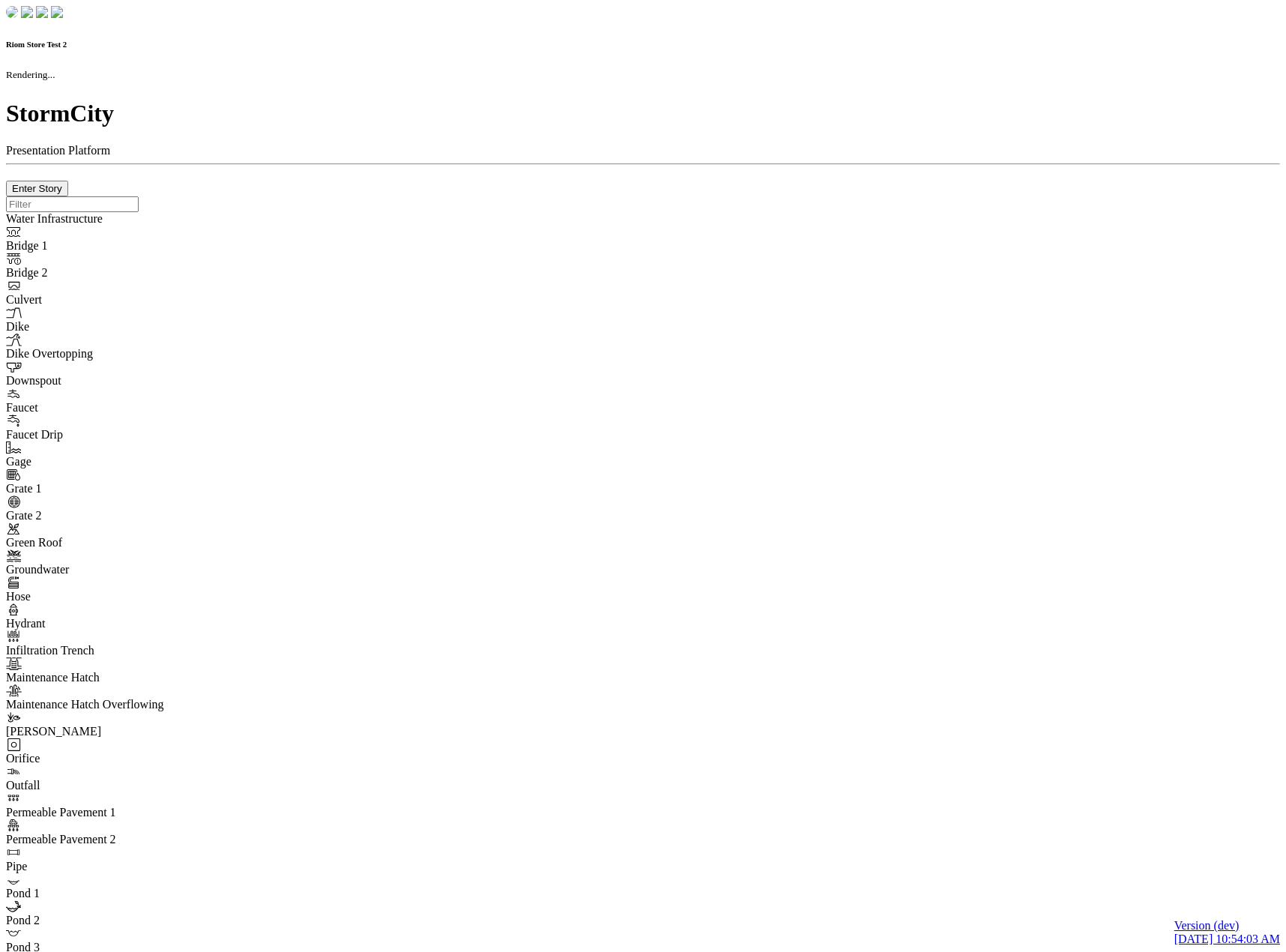
type input "0m"
type textarea "Depth = 0"
checkbox input "true"
select select "CIRCLE"
type input "7"
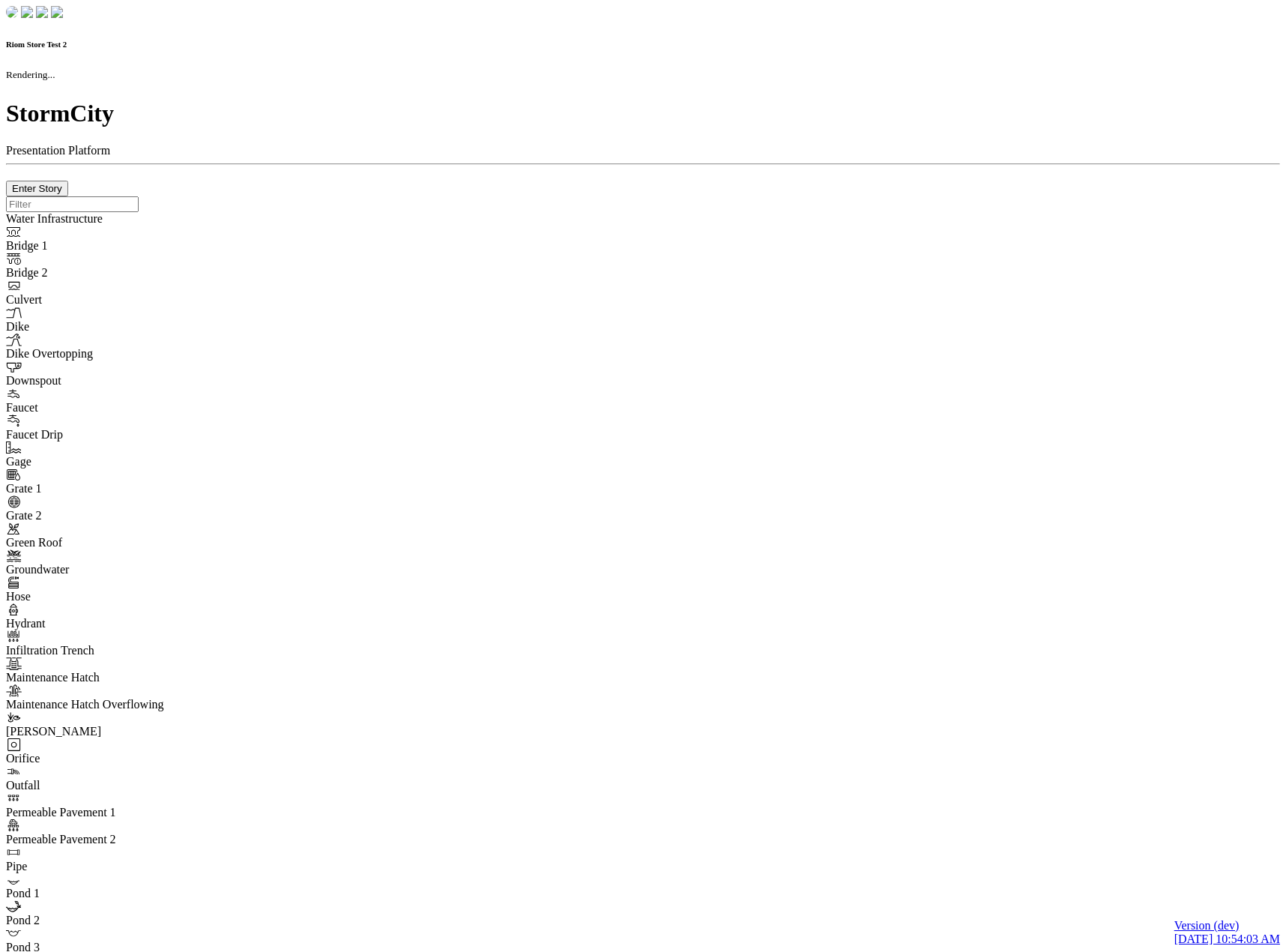
checkbox input "true"
type input "0"
type textarea "<i class="far fa-building"></i>"
select select "None"
type input "7"
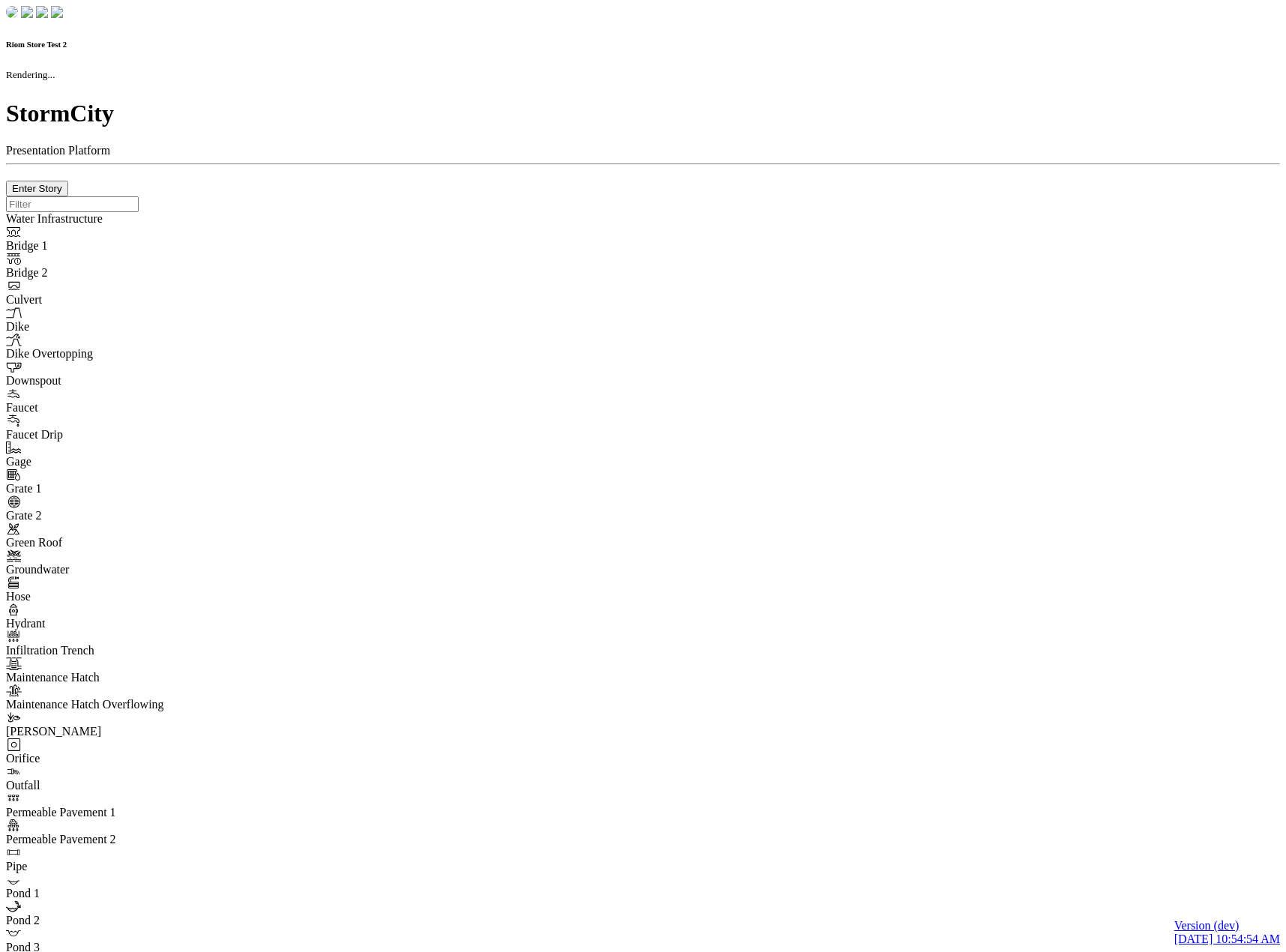
checkbox input "true"
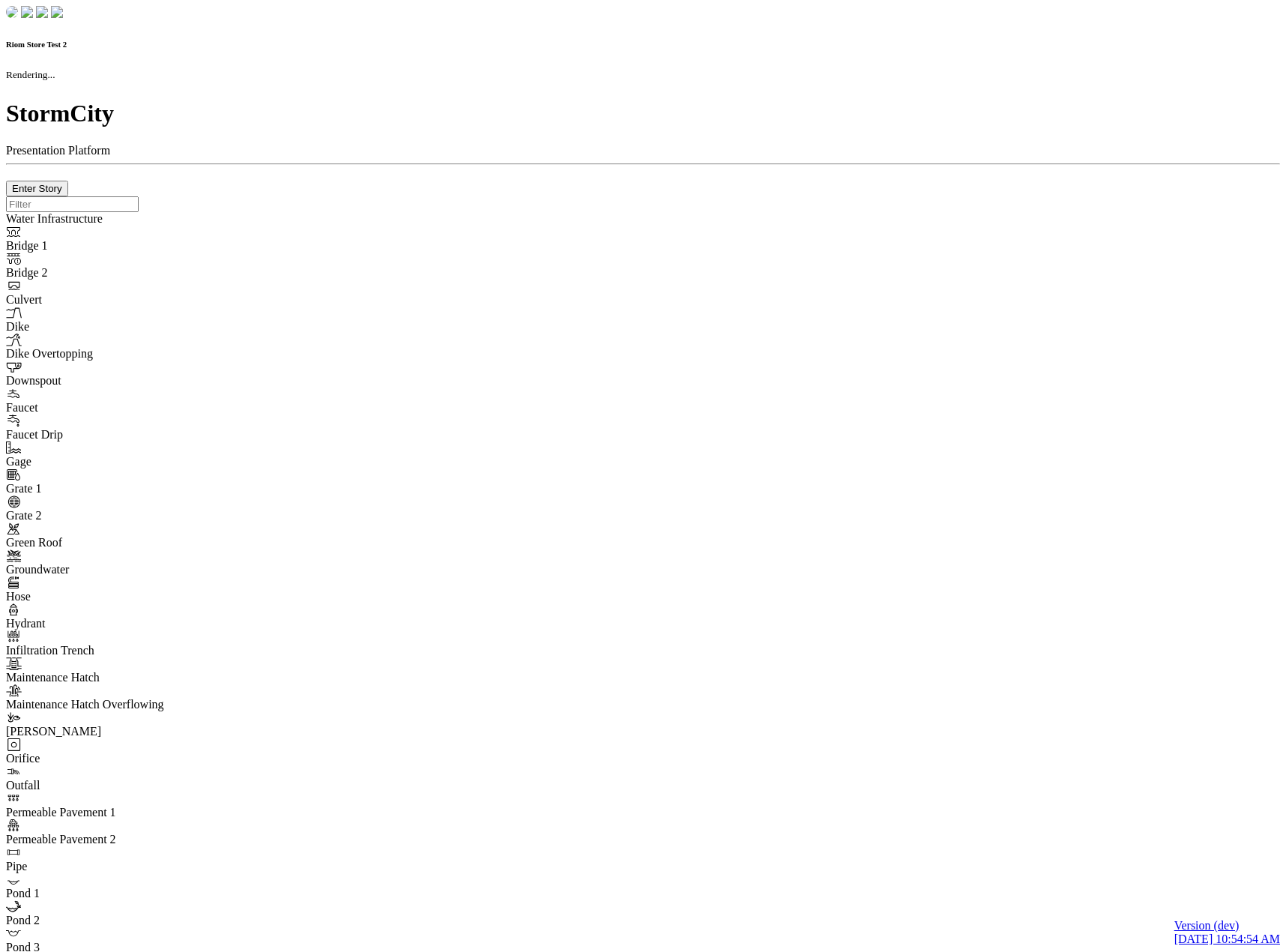
type input "0m"
type textarea "Depth = 0"
checkbox input "true"
select select "CIRCLE"
type input "7"
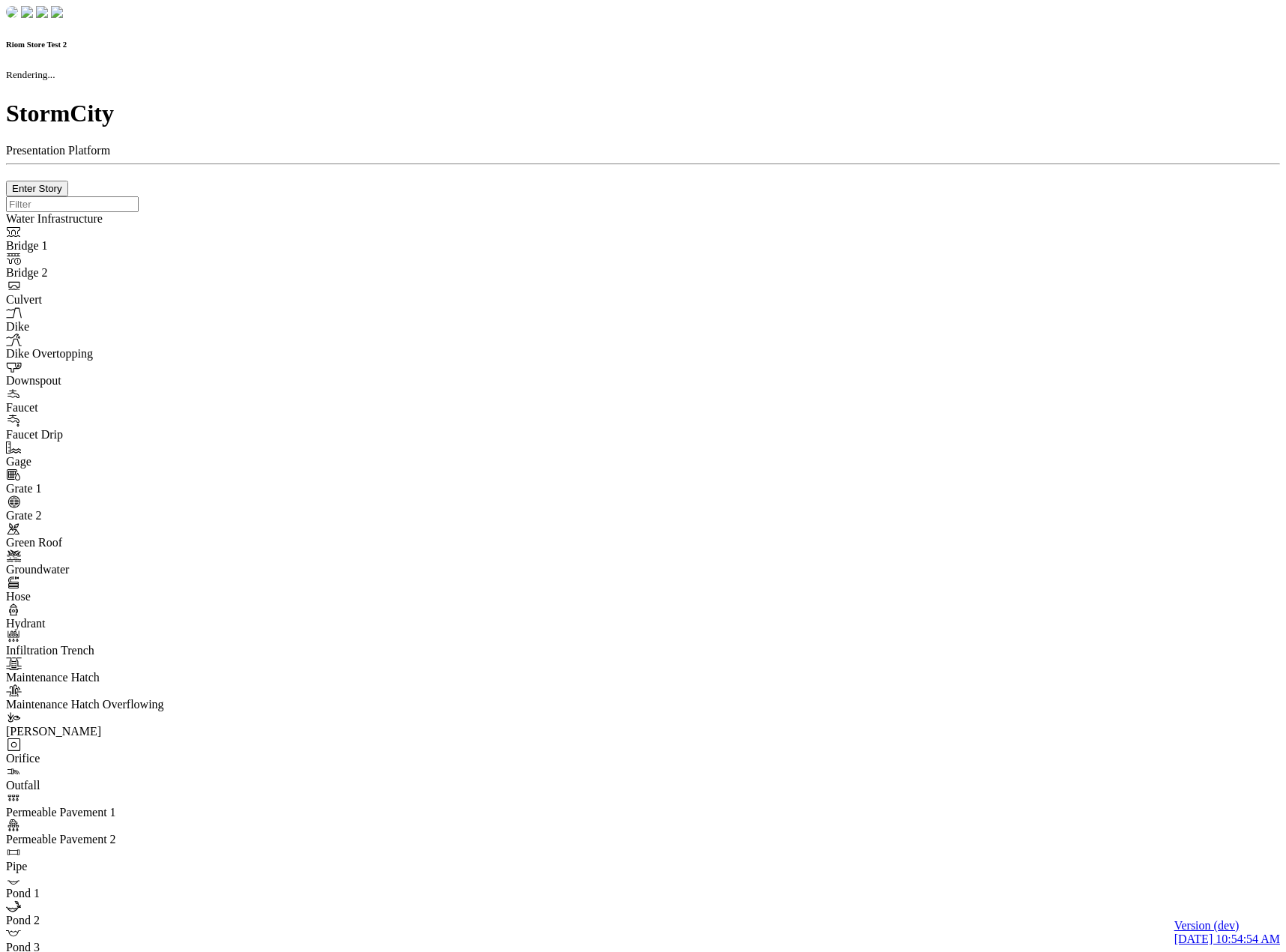
checkbox input "true"
type input "0"
type textarea "<i class="far fa-building"></i>"
select select "None"
type input "7"
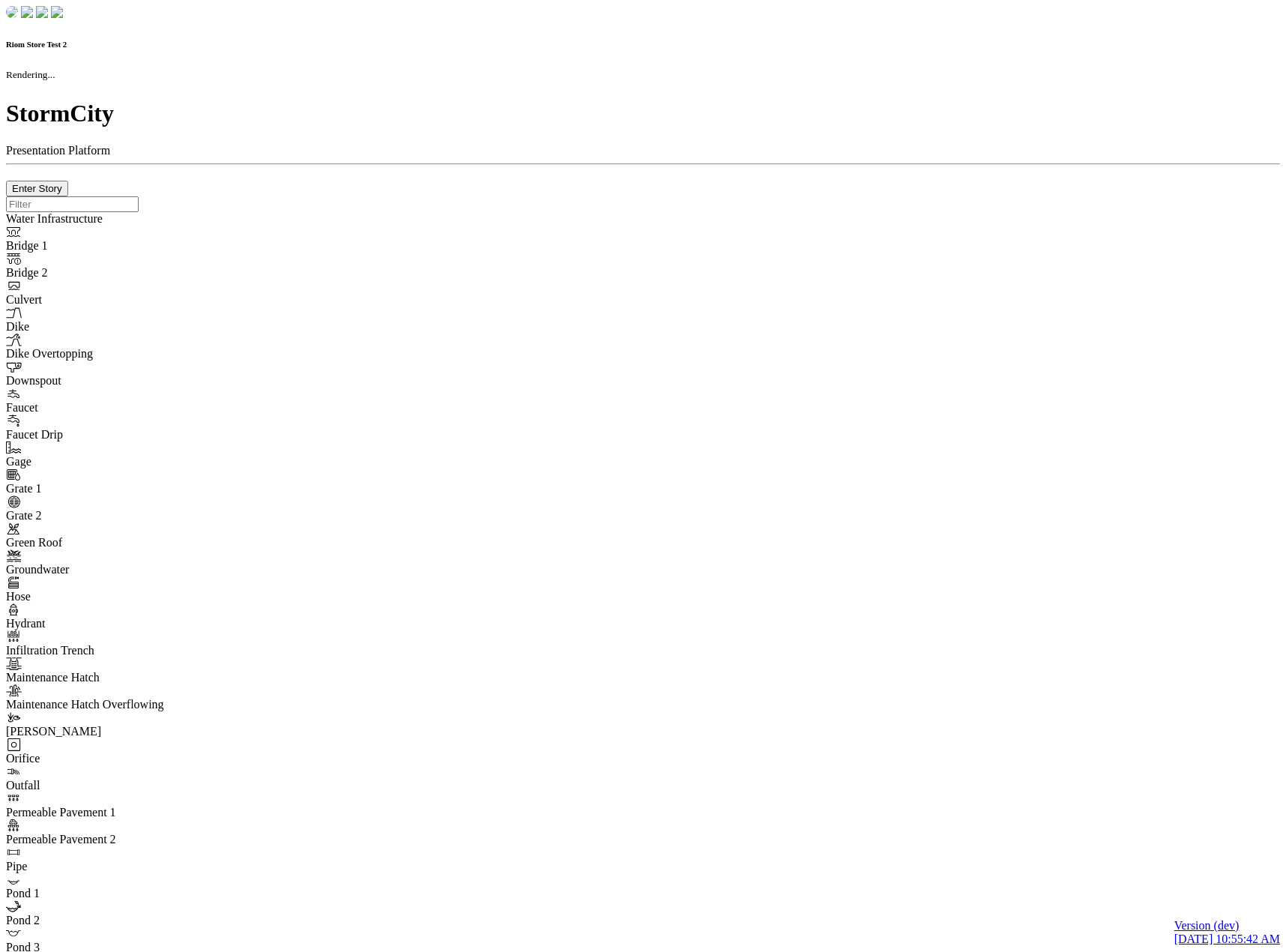
checkbox input "true"
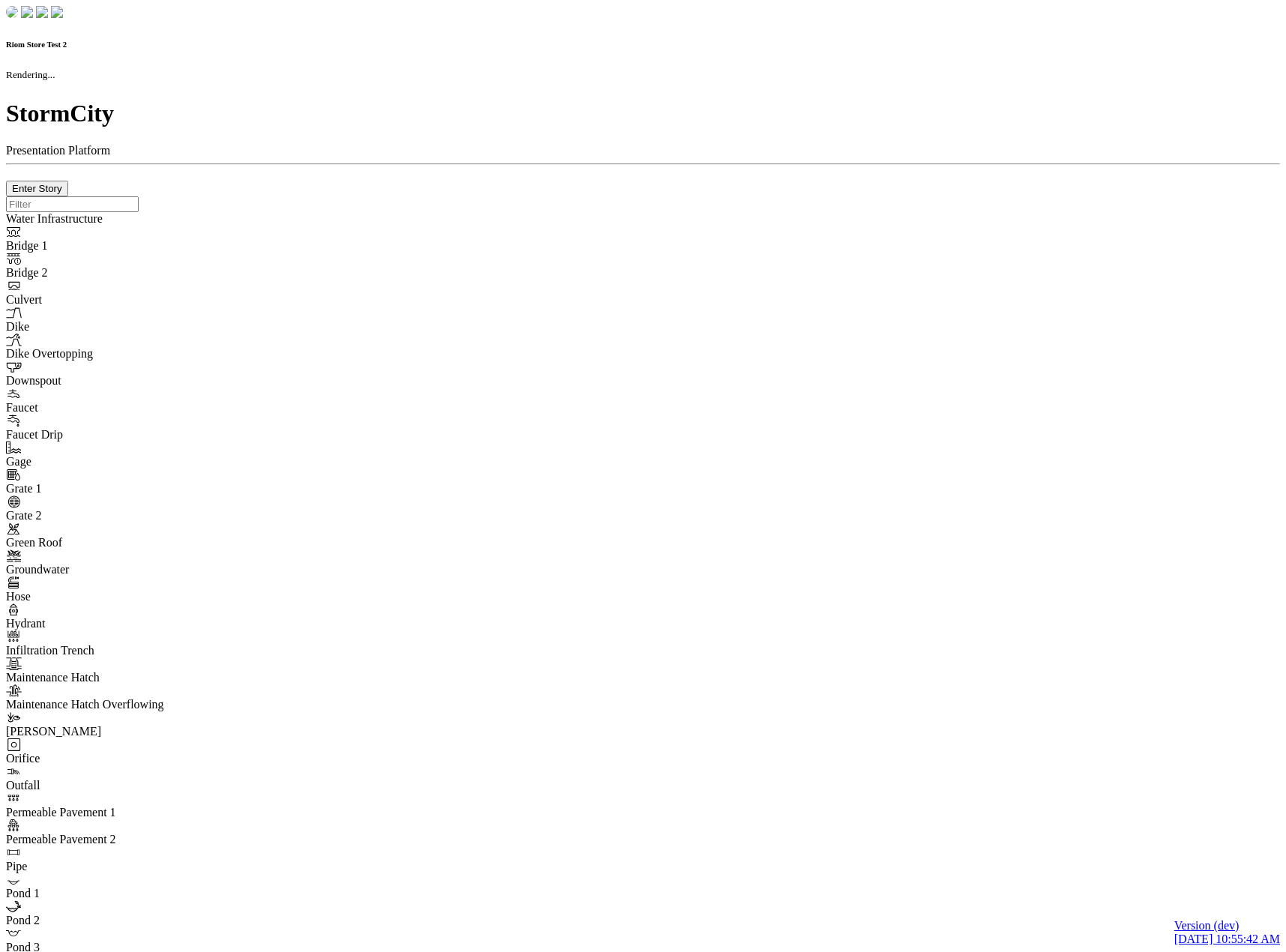
type input "0m"
type textarea "Depth = 0"
checkbox input "true"
select select "CIRCLE"
type input "7"
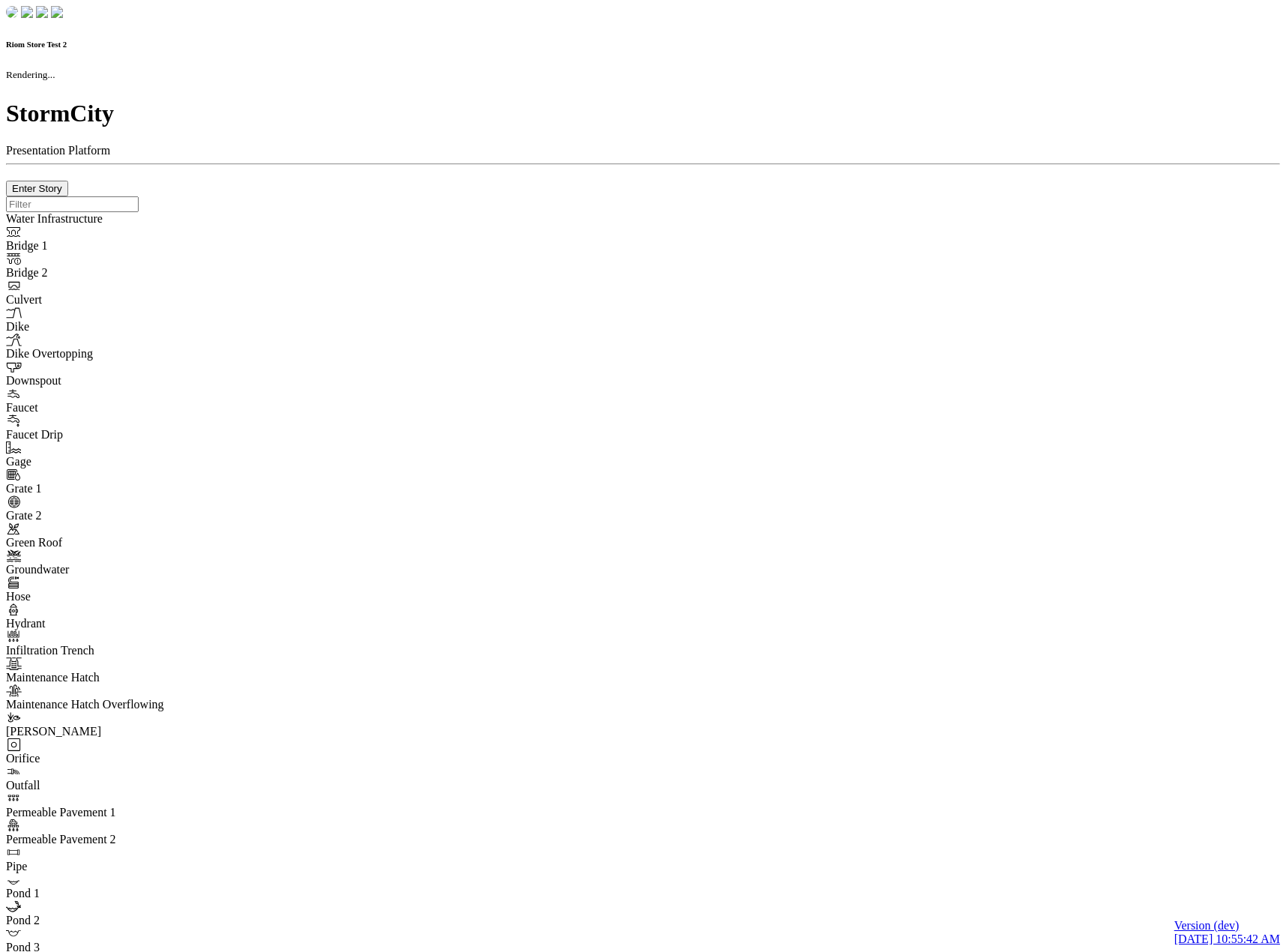
checkbox input "true"
type input "0"
select select "None"
type textarea "<i class="far fa-building"></i>"
type input "7"
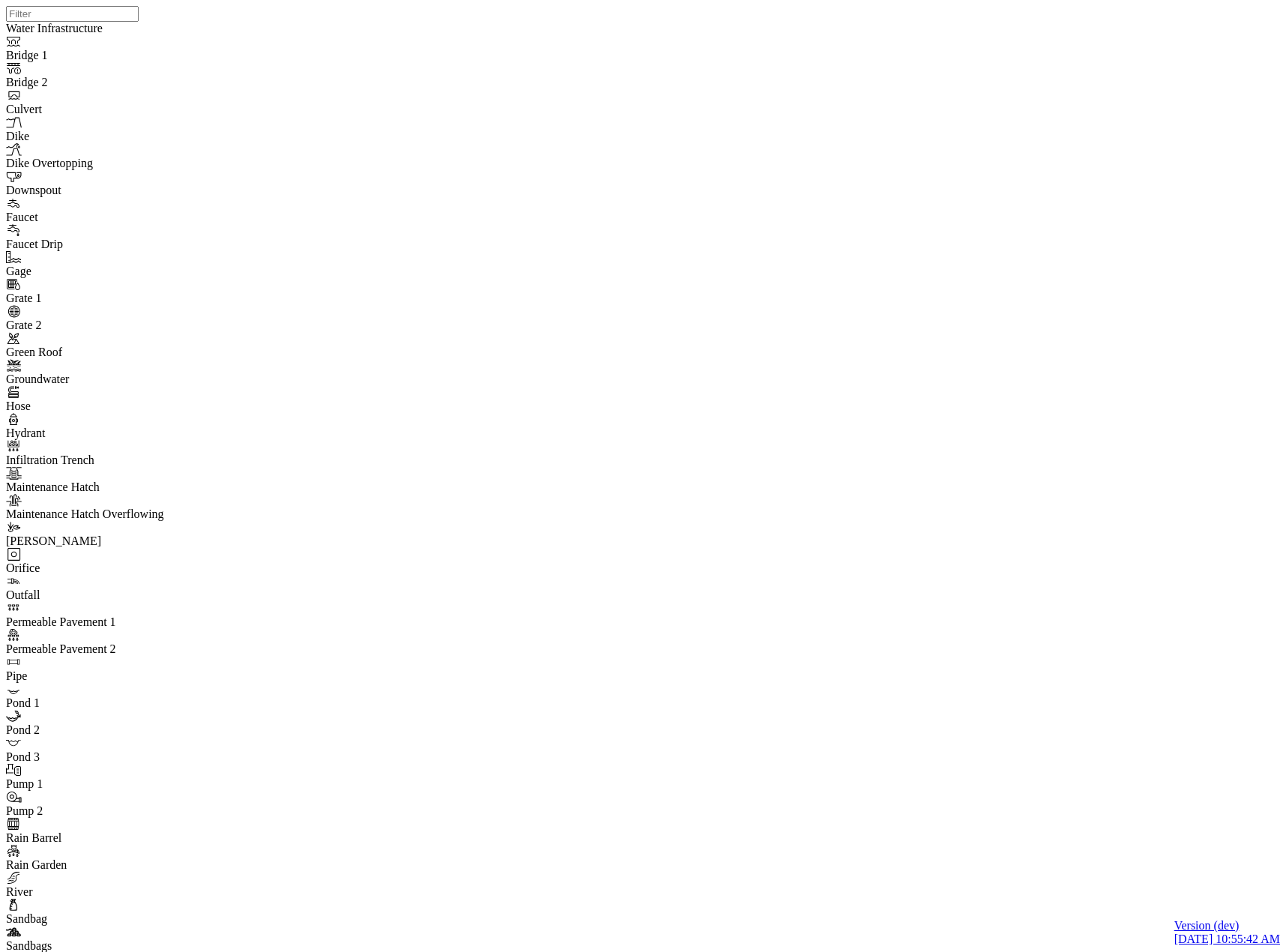
click at [294, 210] on div at bounding box center [649, 456] width 1286 height 914
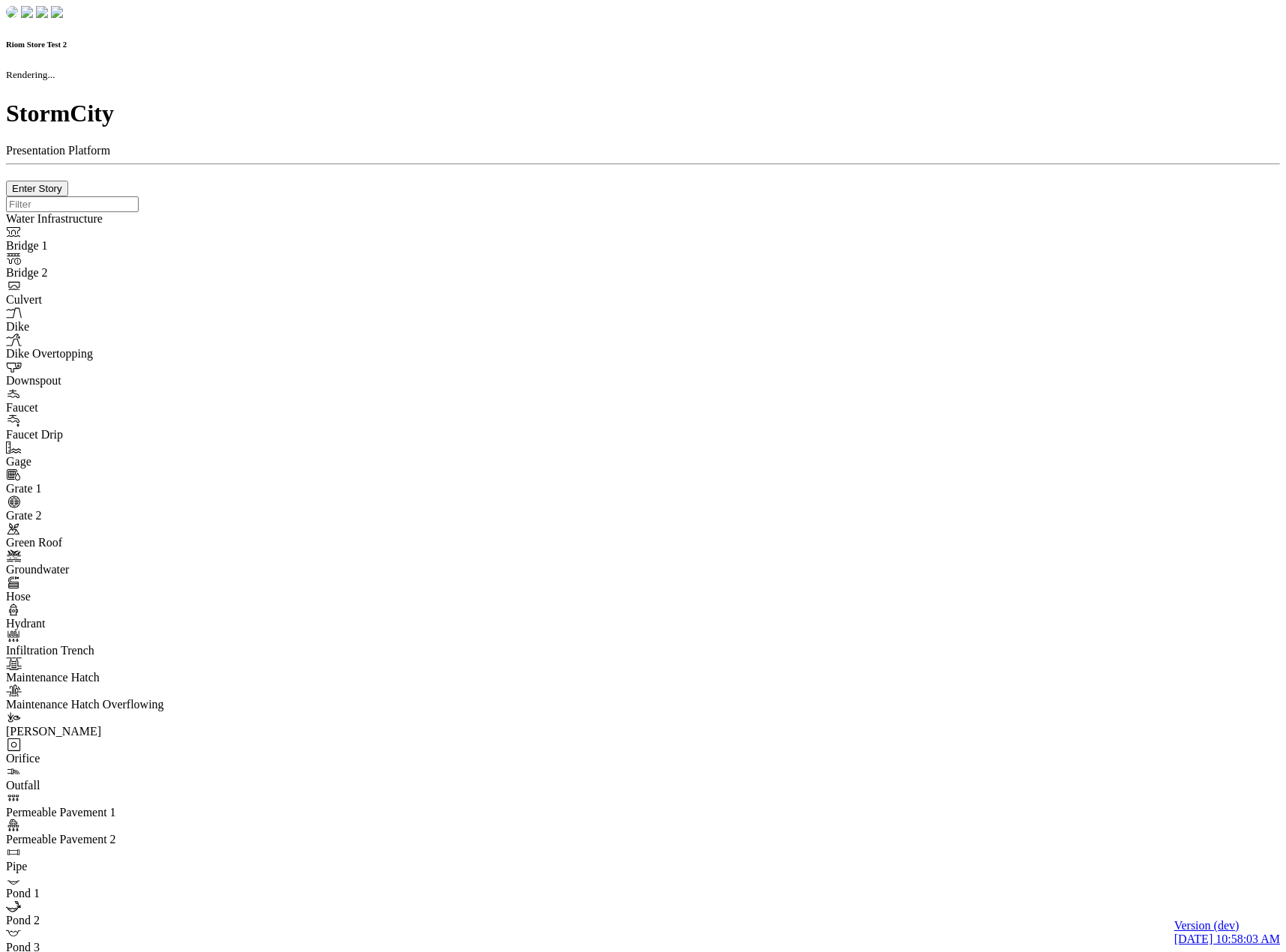
checkbox input "true"
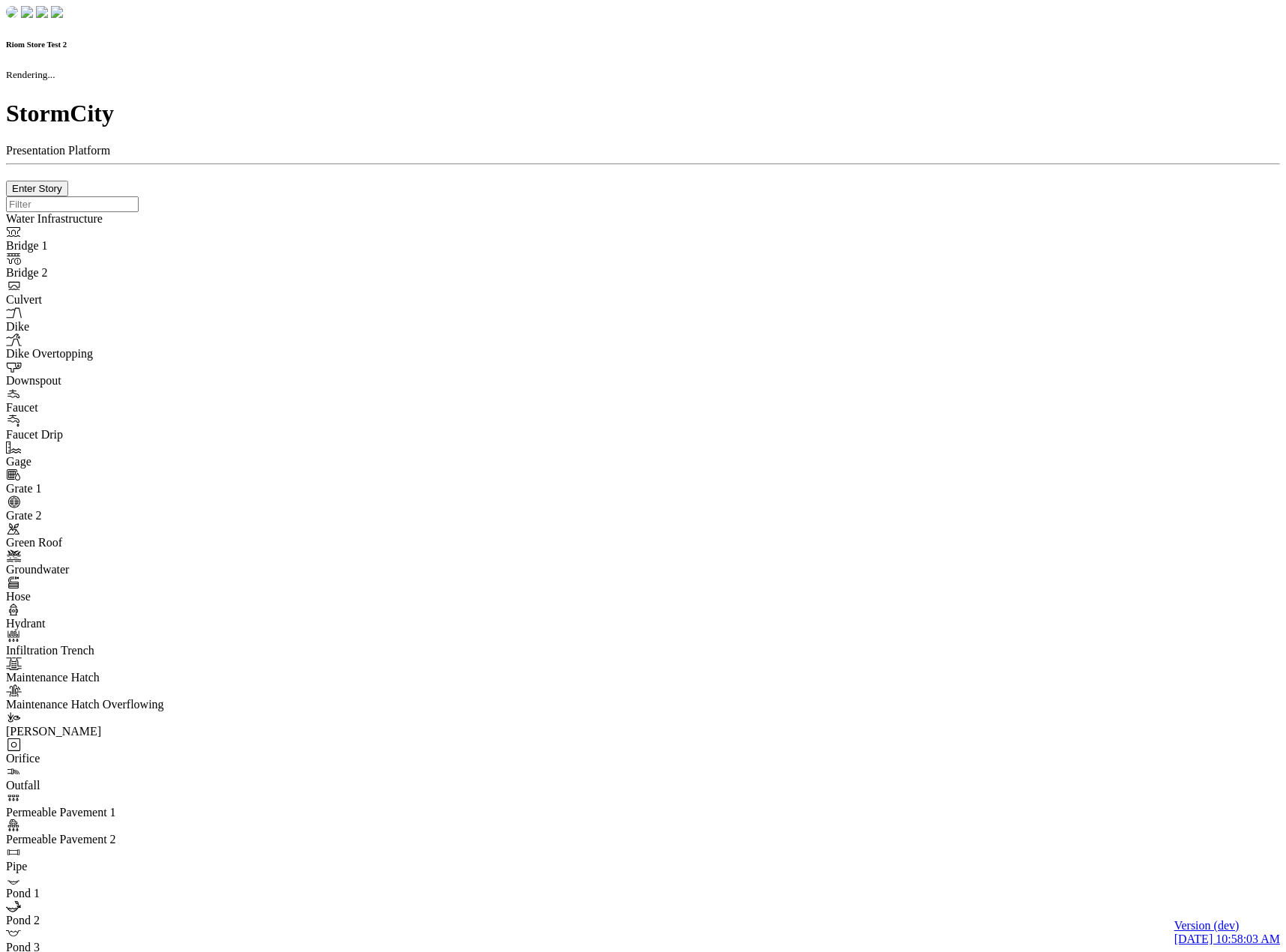
type input "0m"
type textarea "Depth = 0"
checkbox input "true"
select select "CIRCLE"
type input "7"
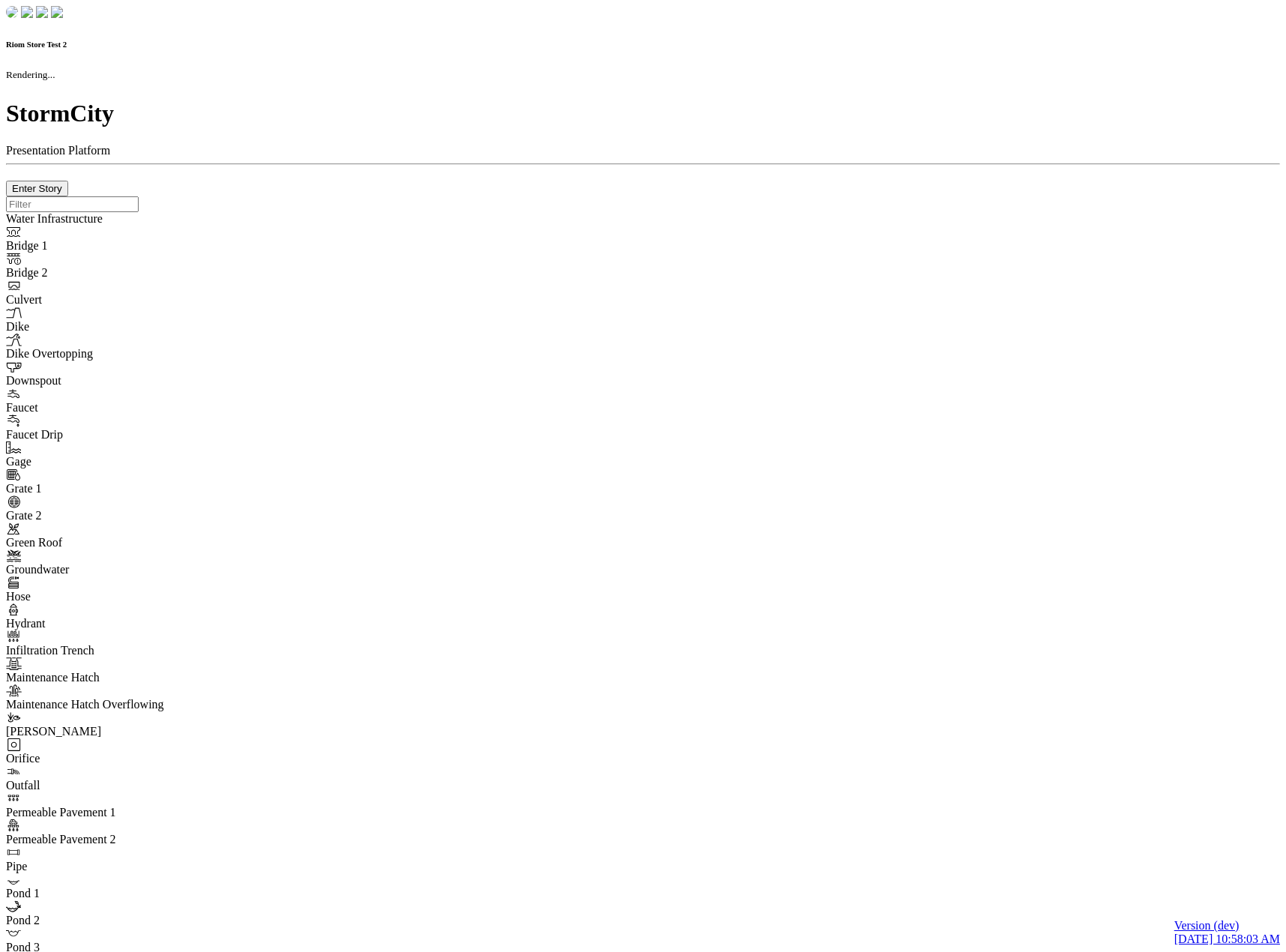
checkbox input "true"
type input "0"
type textarea "<i class="far fa-building"></i>"
select select "None"
type input "7"
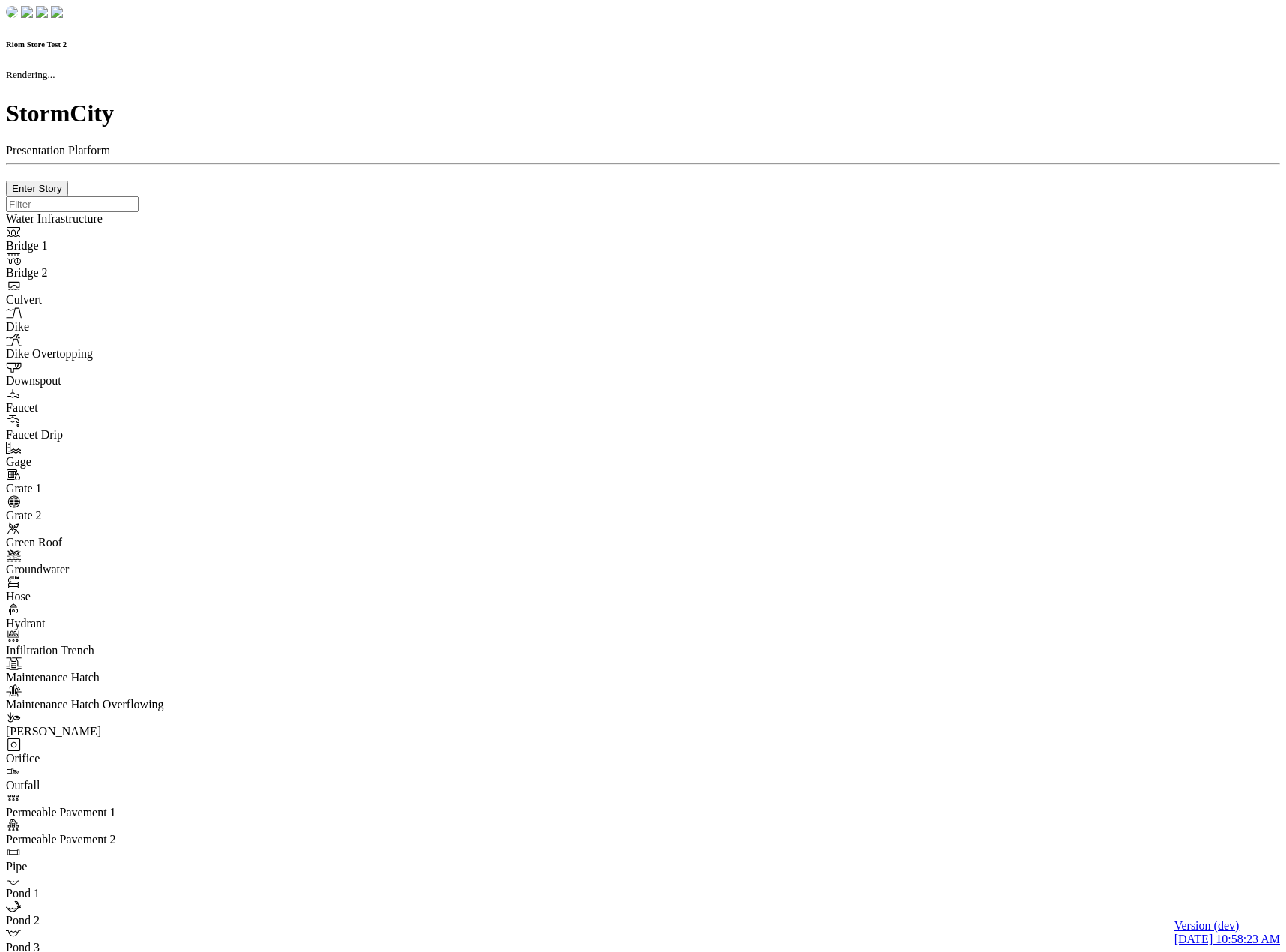
checkbox input "true"
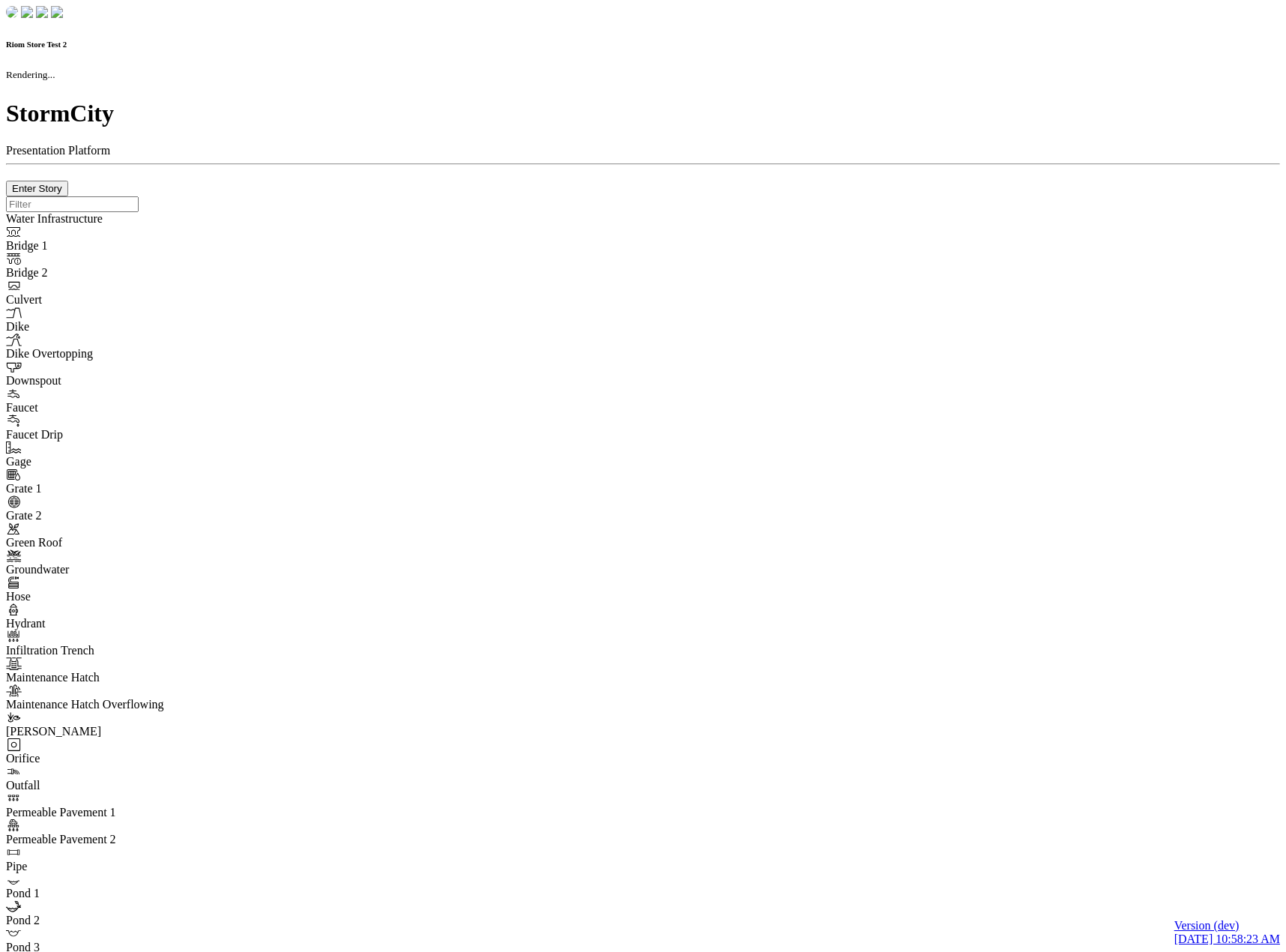
type input "0m"
type textarea "Depth = 0"
checkbox input "true"
select select "CIRCLE"
type input "7"
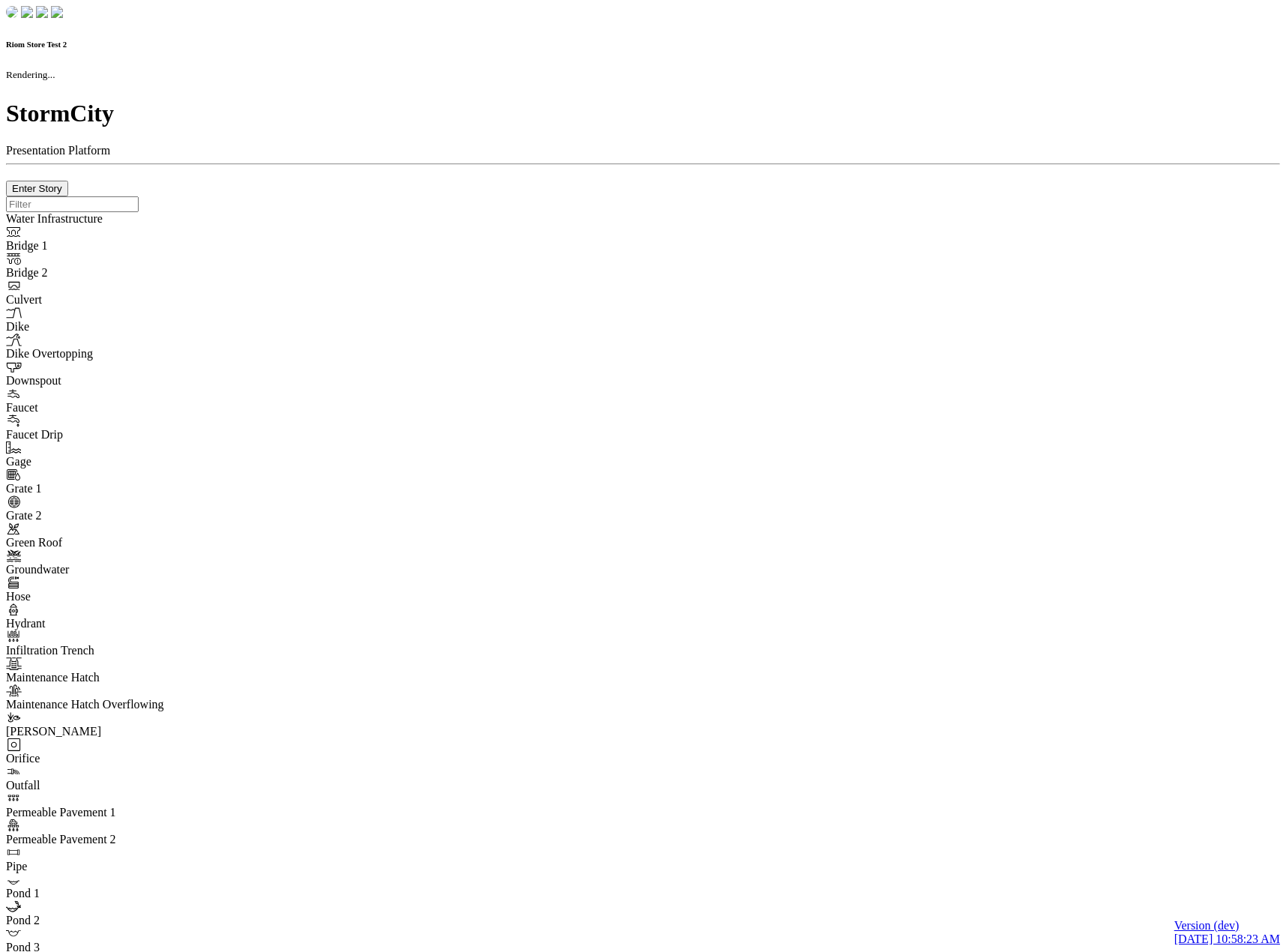
checkbox input "true"
type input "0"
type textarea "<i class="far fa-building"></i>"
select select "None"
type input "7"
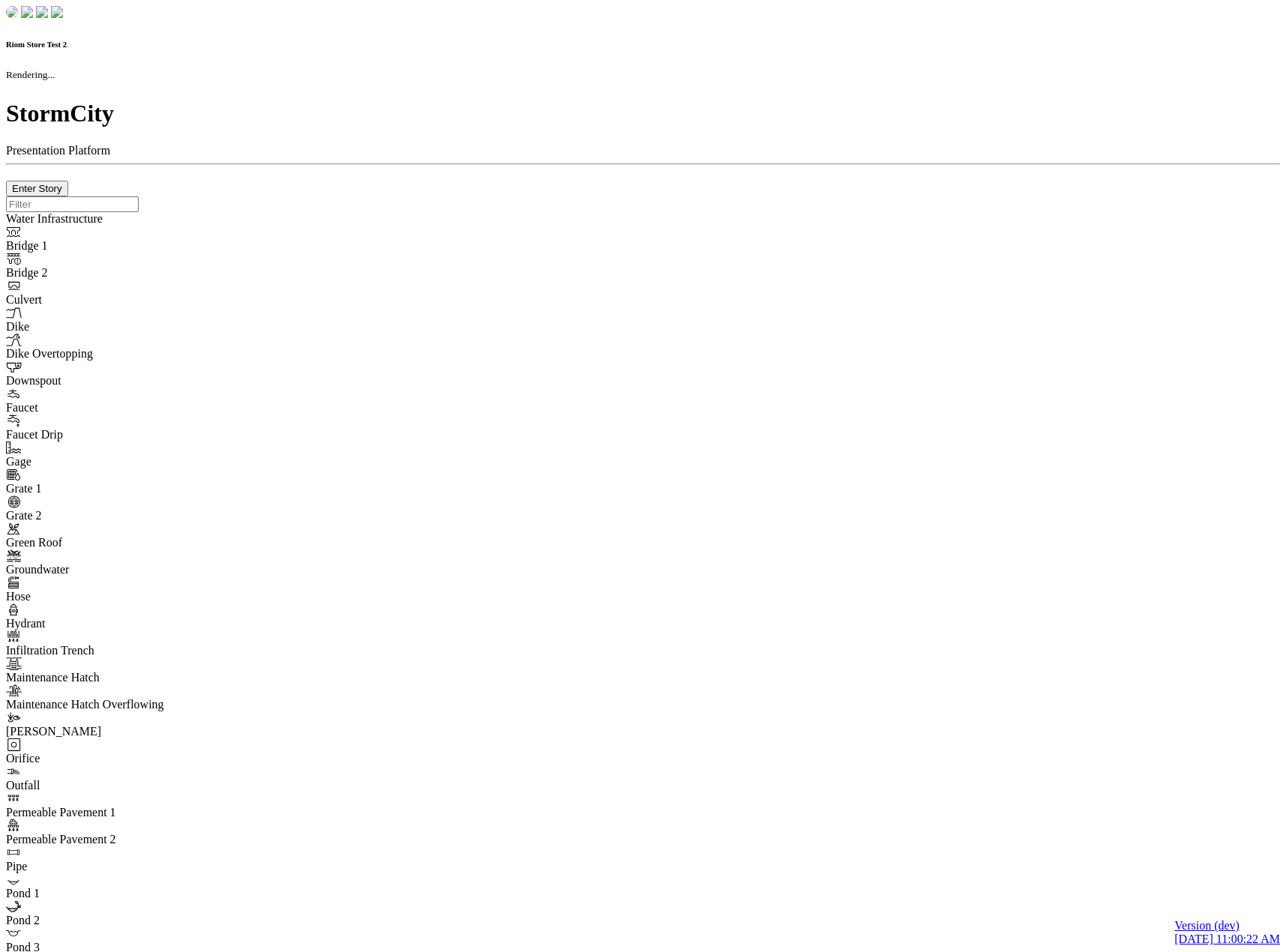
checkbox input "true"
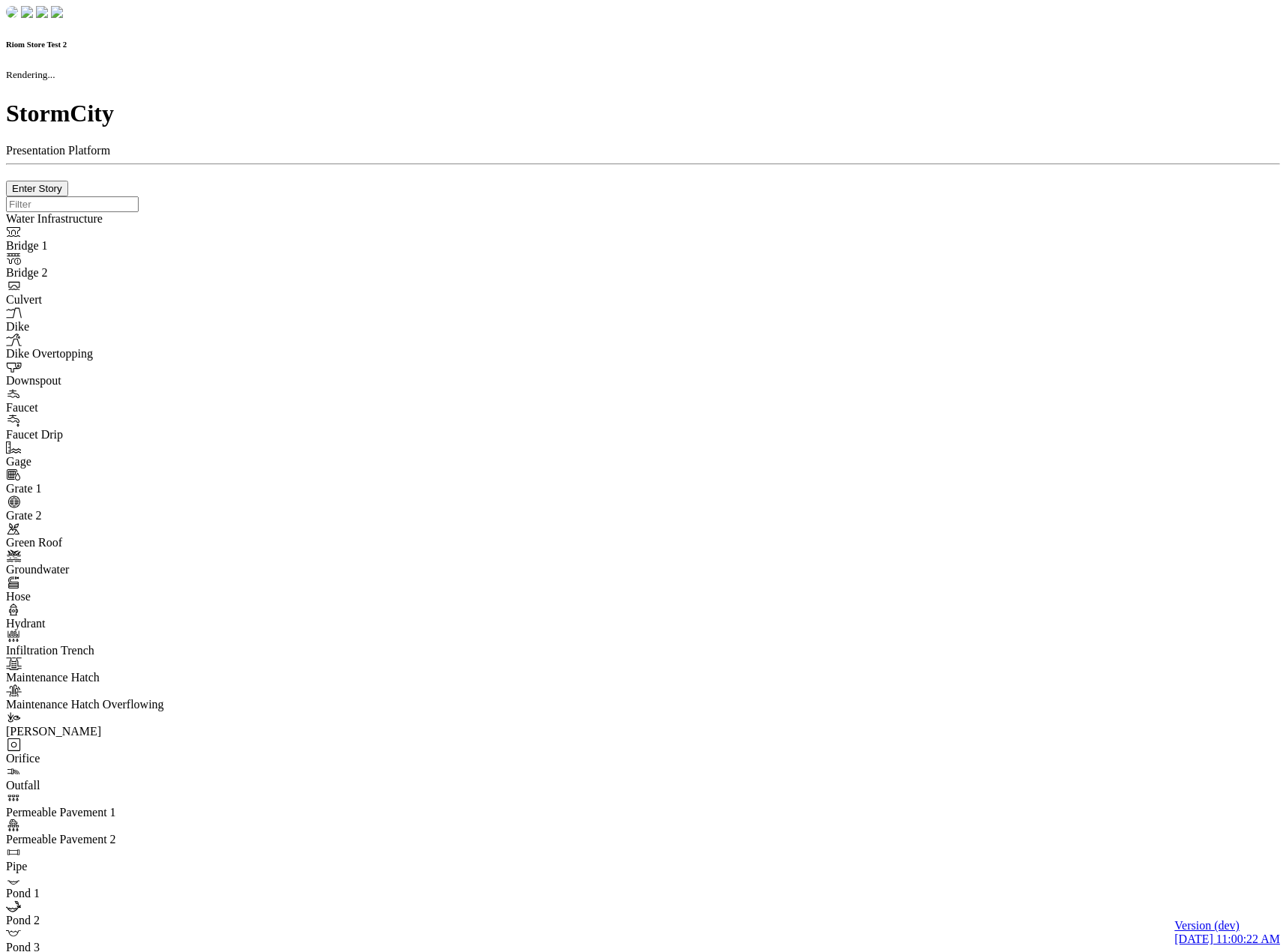
type input "0m"
type textarea "Depth = 0"
checkbox input "true"
select select "CIRCLE"
type input "7"
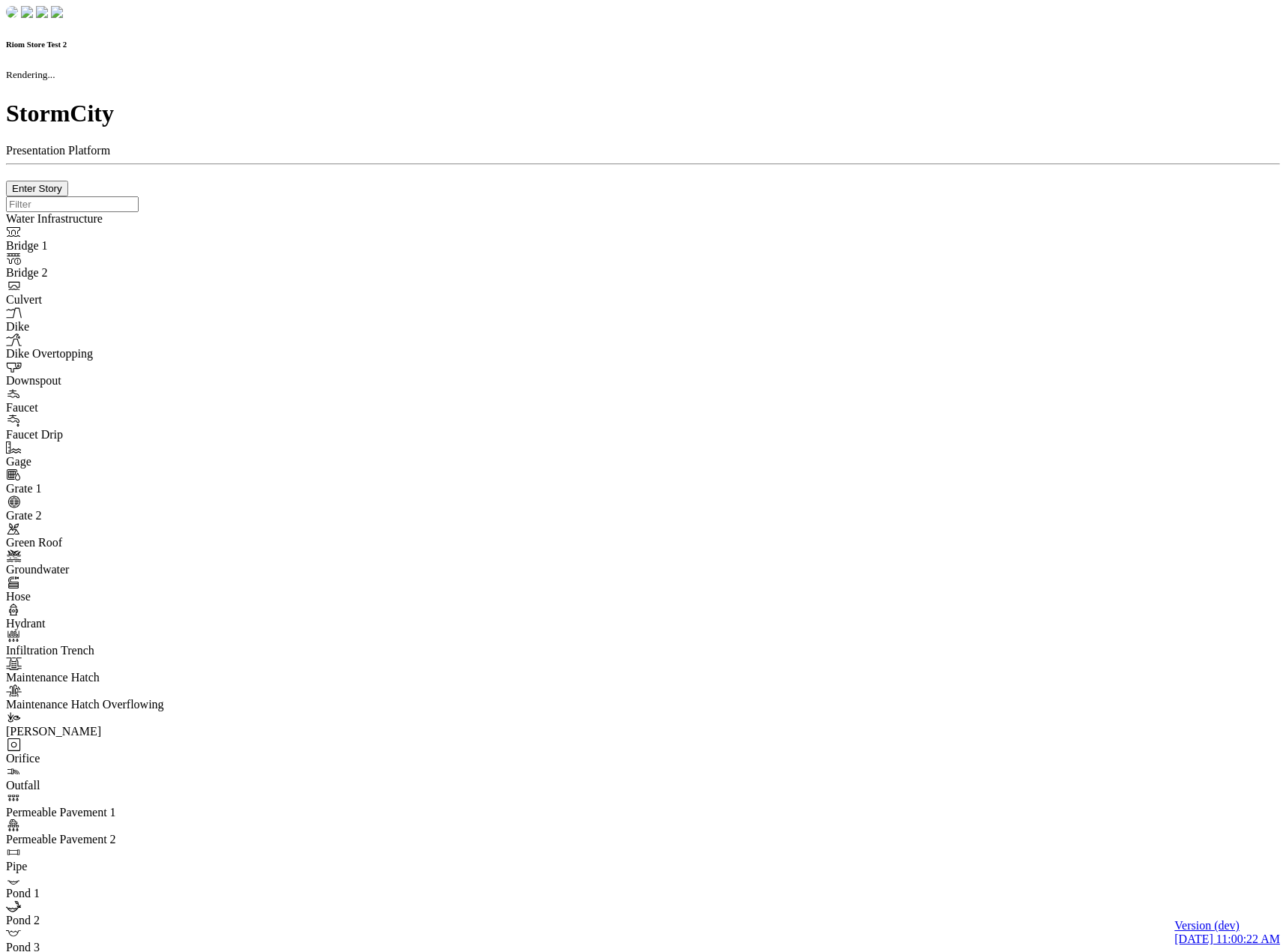
checkbox input "true"
type input "0"
type textarea "<i class="far fa-building"></i>"
select select "None"
type input "7"
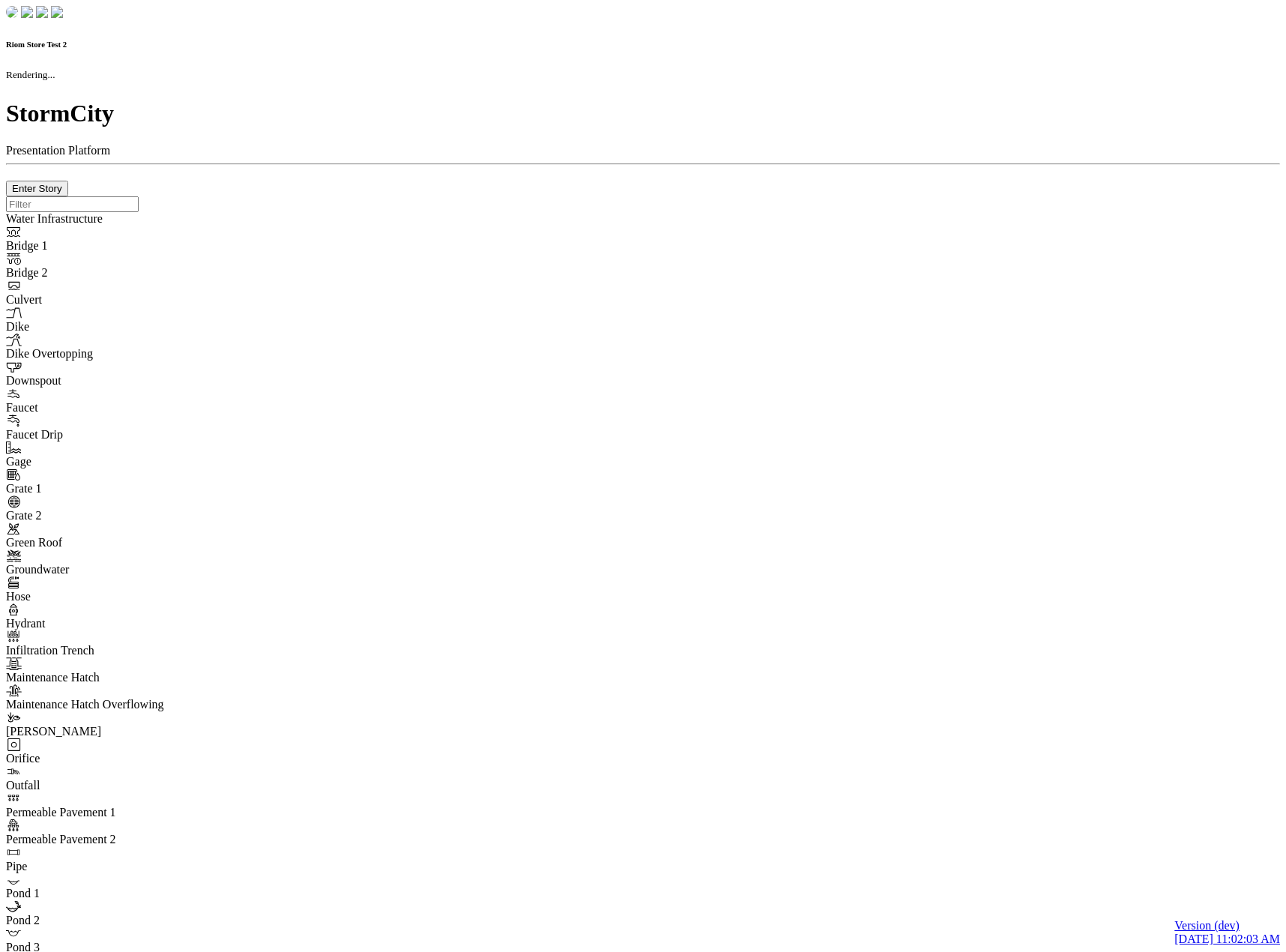
checkbox input "true"
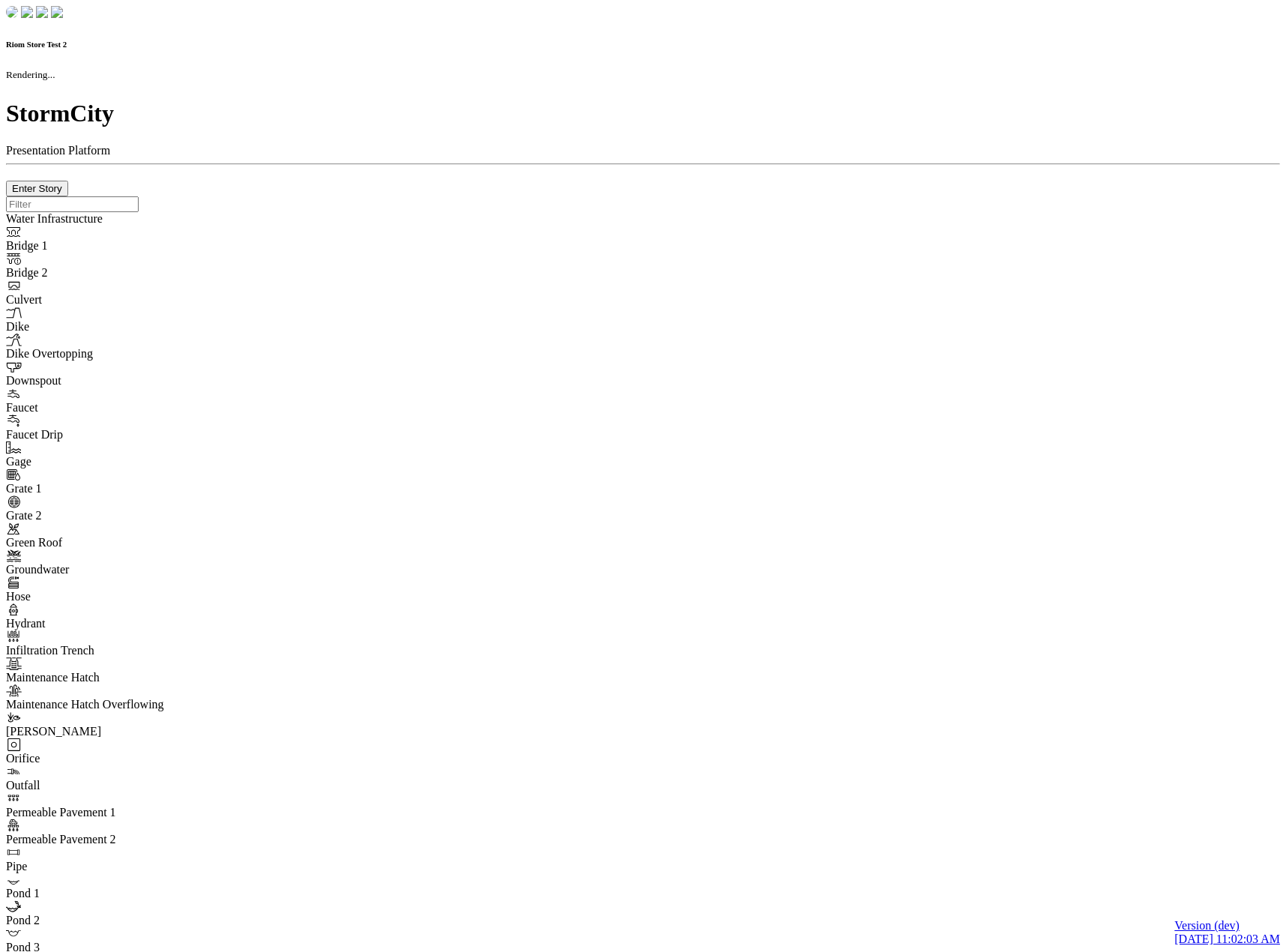
type input "0m"
type textarea "Depth = 0"
checkbox input "true"
select select "CIRCLE"
type input "7"
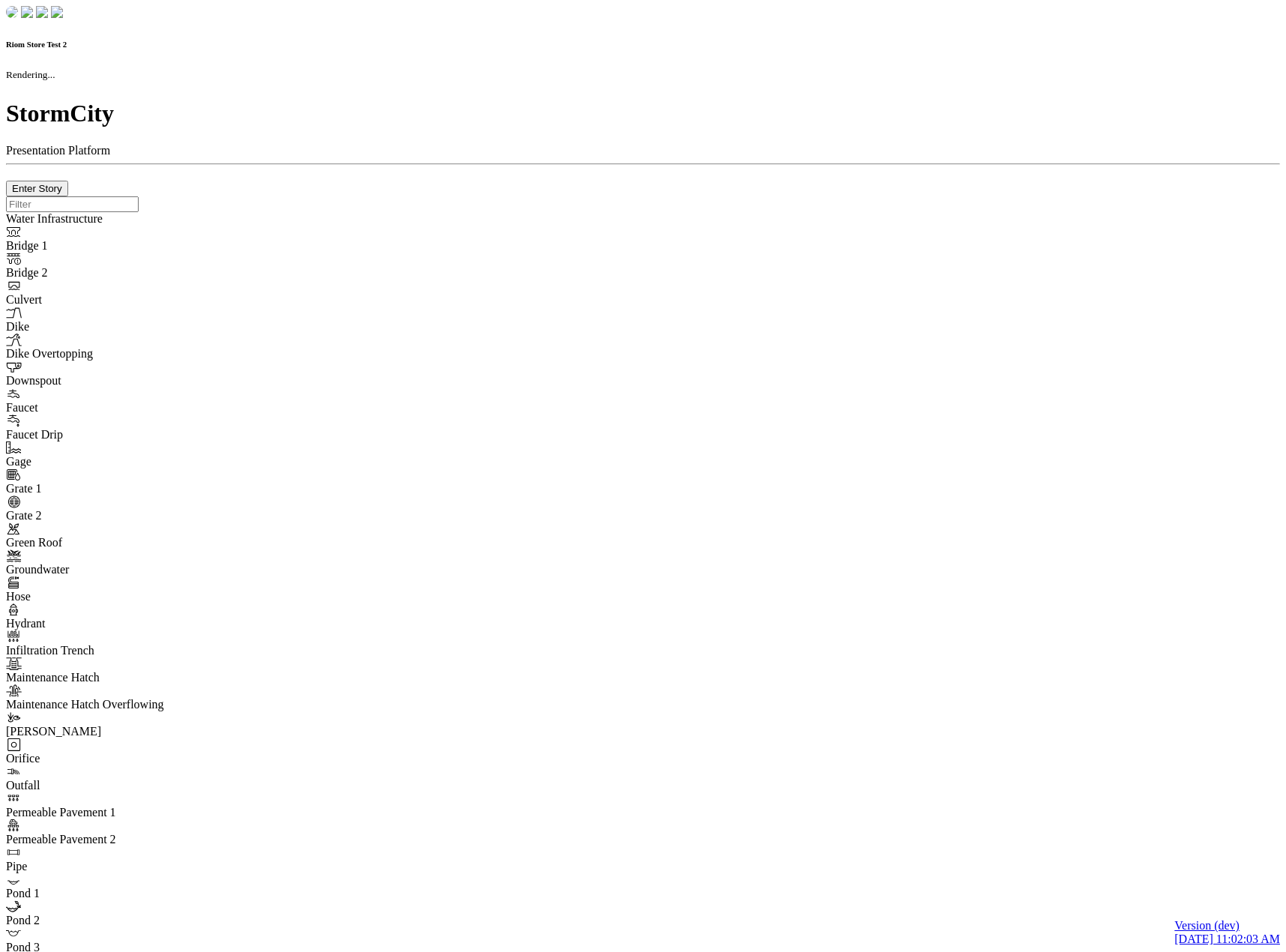
checkbox input "true"
type input "0"
select select "None"
type textarea "<i class="far fa-building"></i>"
type input "7"
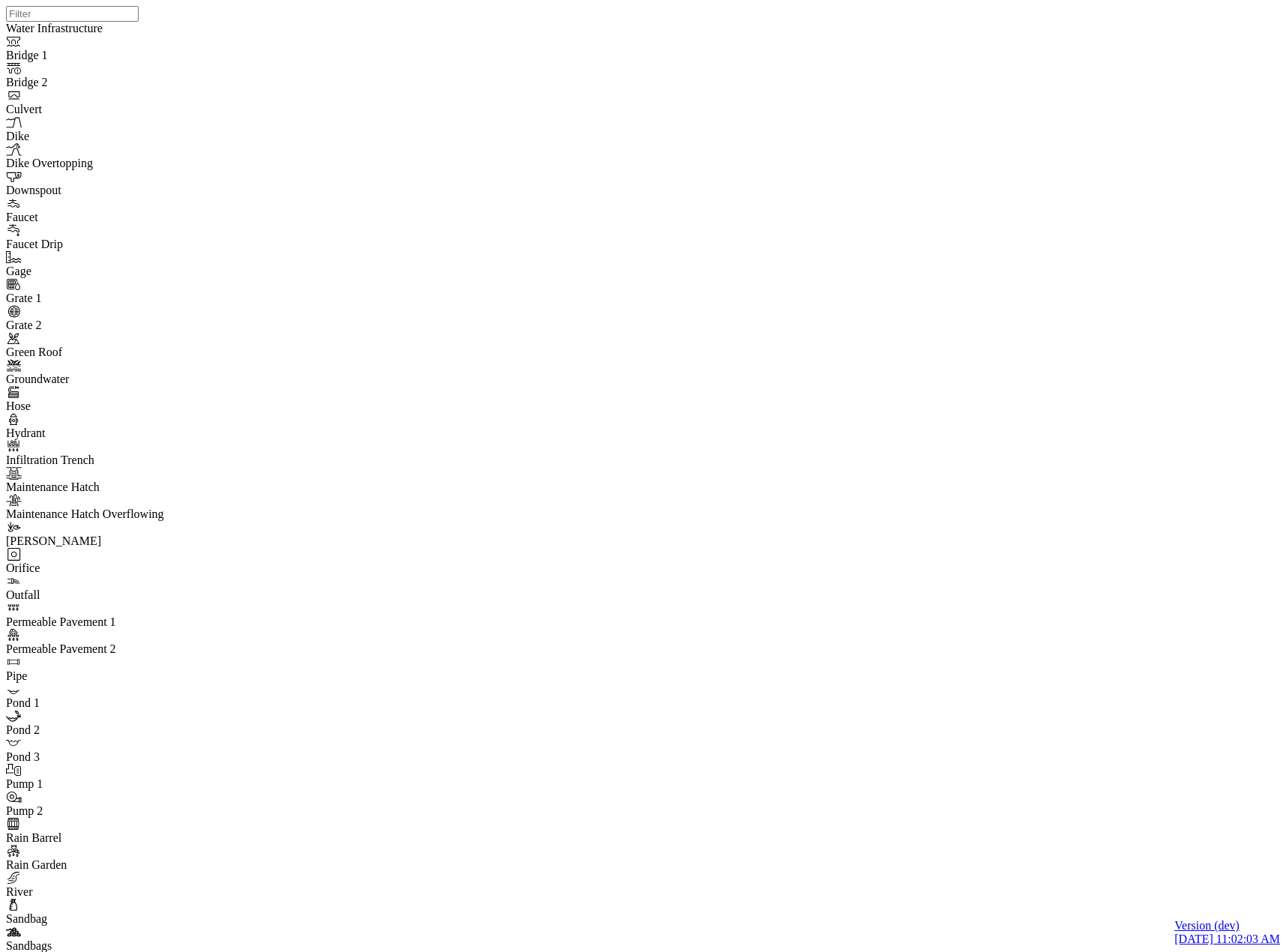
drag, startPoint x: 707, startPoint y: 190, endPoint x: 645, endPoint y: 184, distance: 62.3
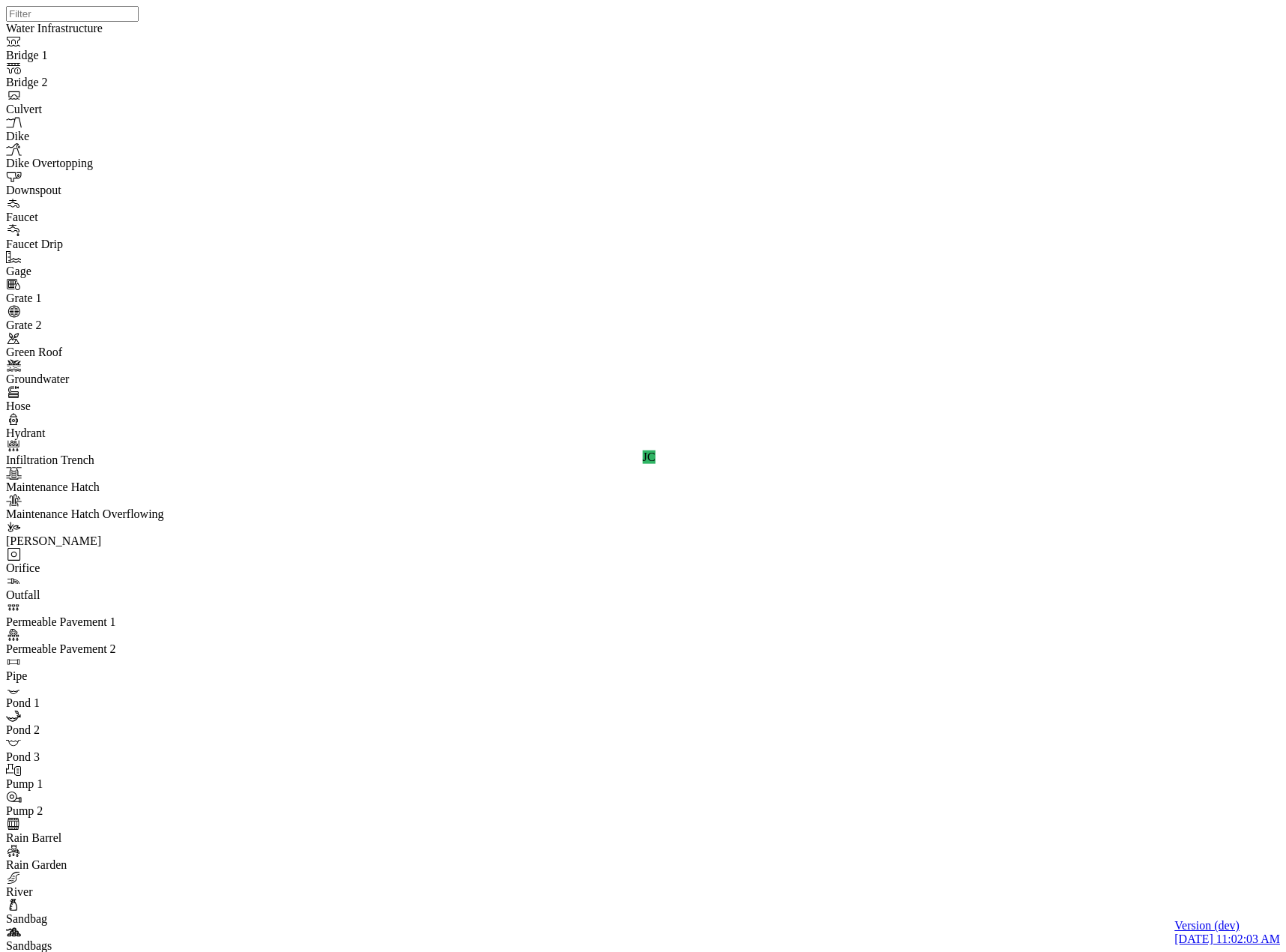
drag, startPoint x: 583, startPoint y: 800, endPoint x: -268, endPoint y: 694, distance: 857.6
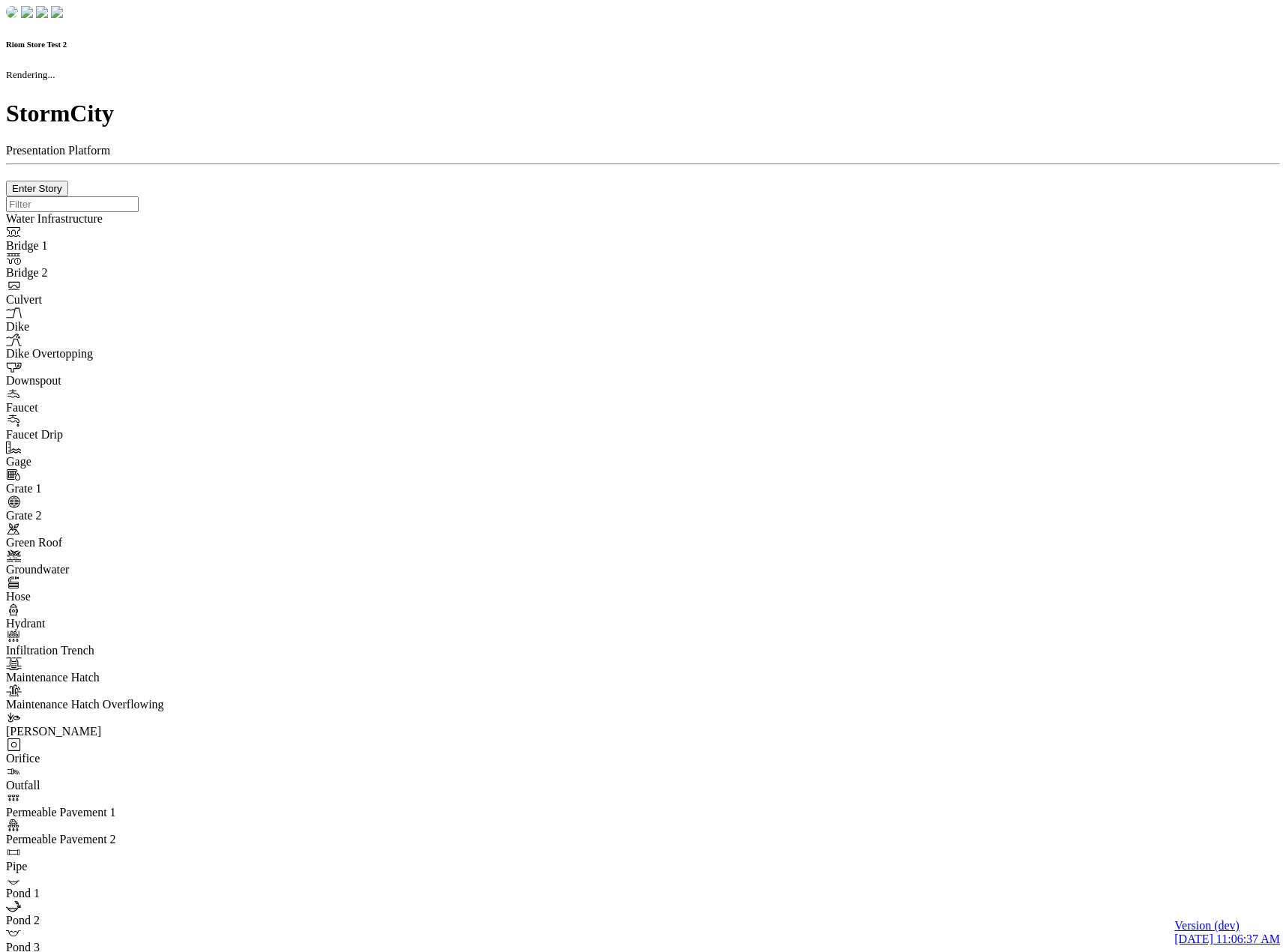
checkbox input "true"
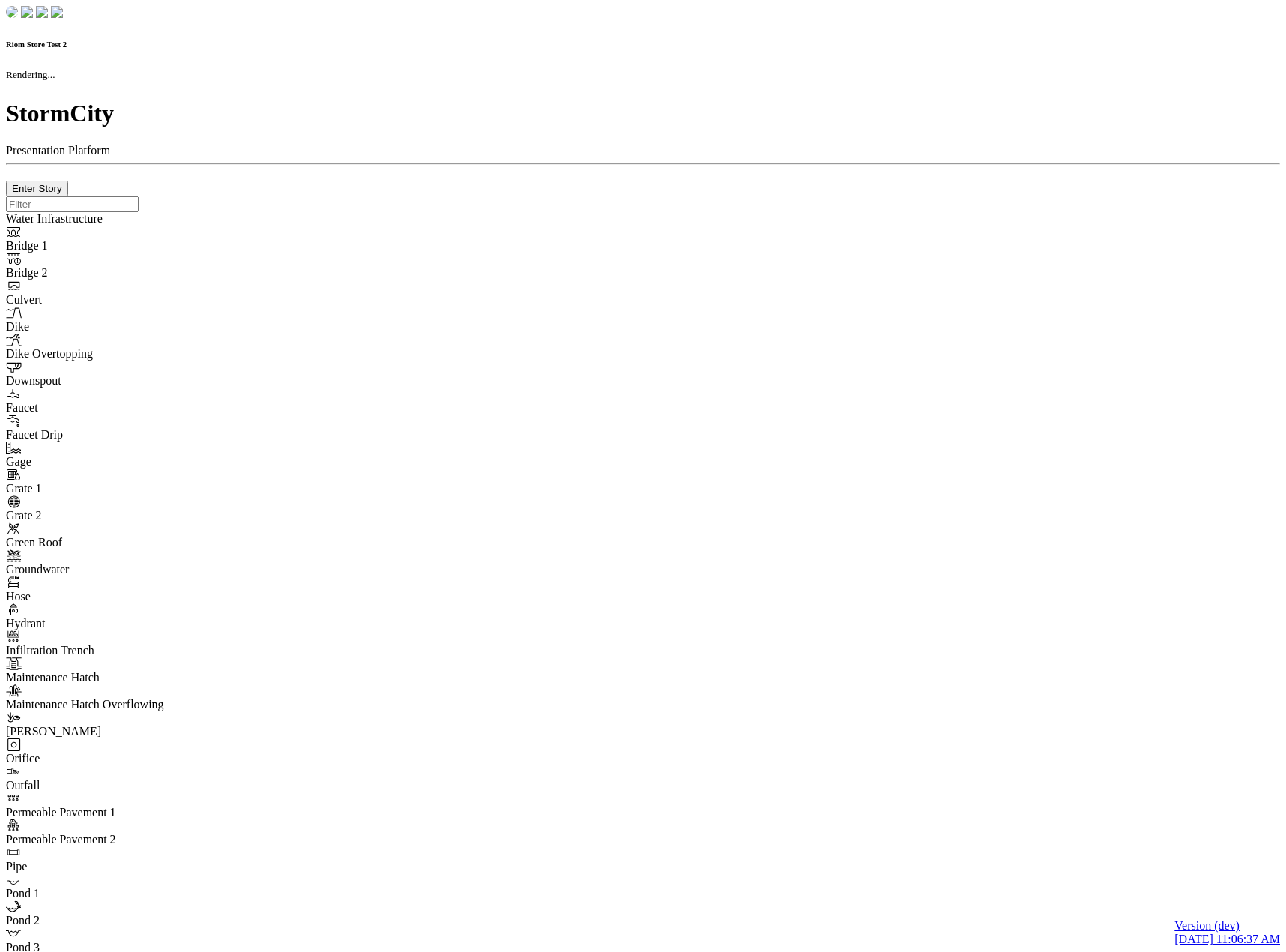
type input "0m"
type textarea "Depth = 0"
checkbox input "true"
select select "CIRCLE"
type input "7"
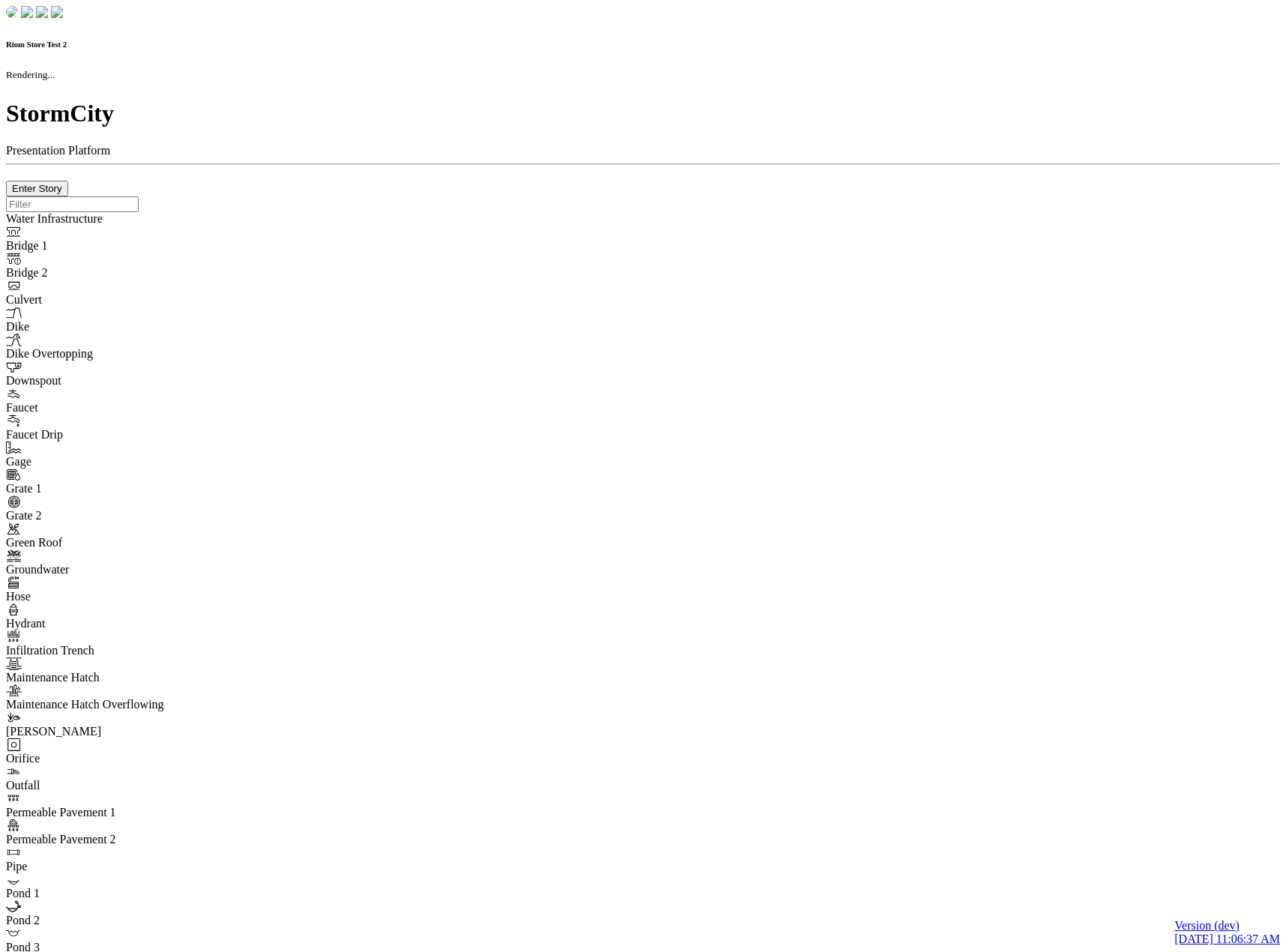
checkbox input "true"
type input "0"
type textarea "<i class="far fa-building"></i>"
select select "None"
type input "7"
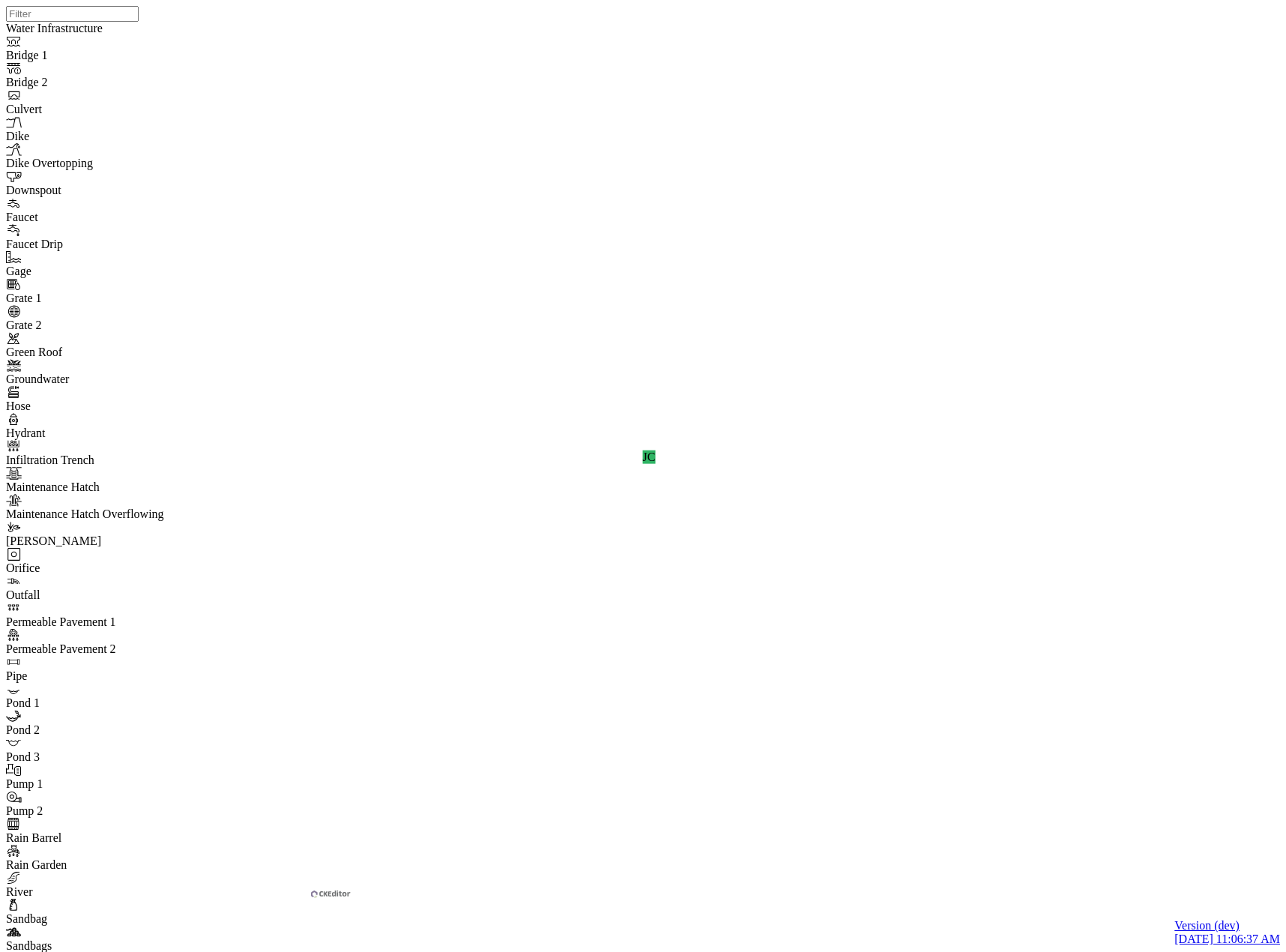
drag, startPoint x: 678, startPoint y: 182, endPoint x: 672, endPoint y: 206, distance: 24.7
drag, startPoint x: 429, startPoint y: 800, endPoint x: 425, endPoint y: 810, distance: 10.8
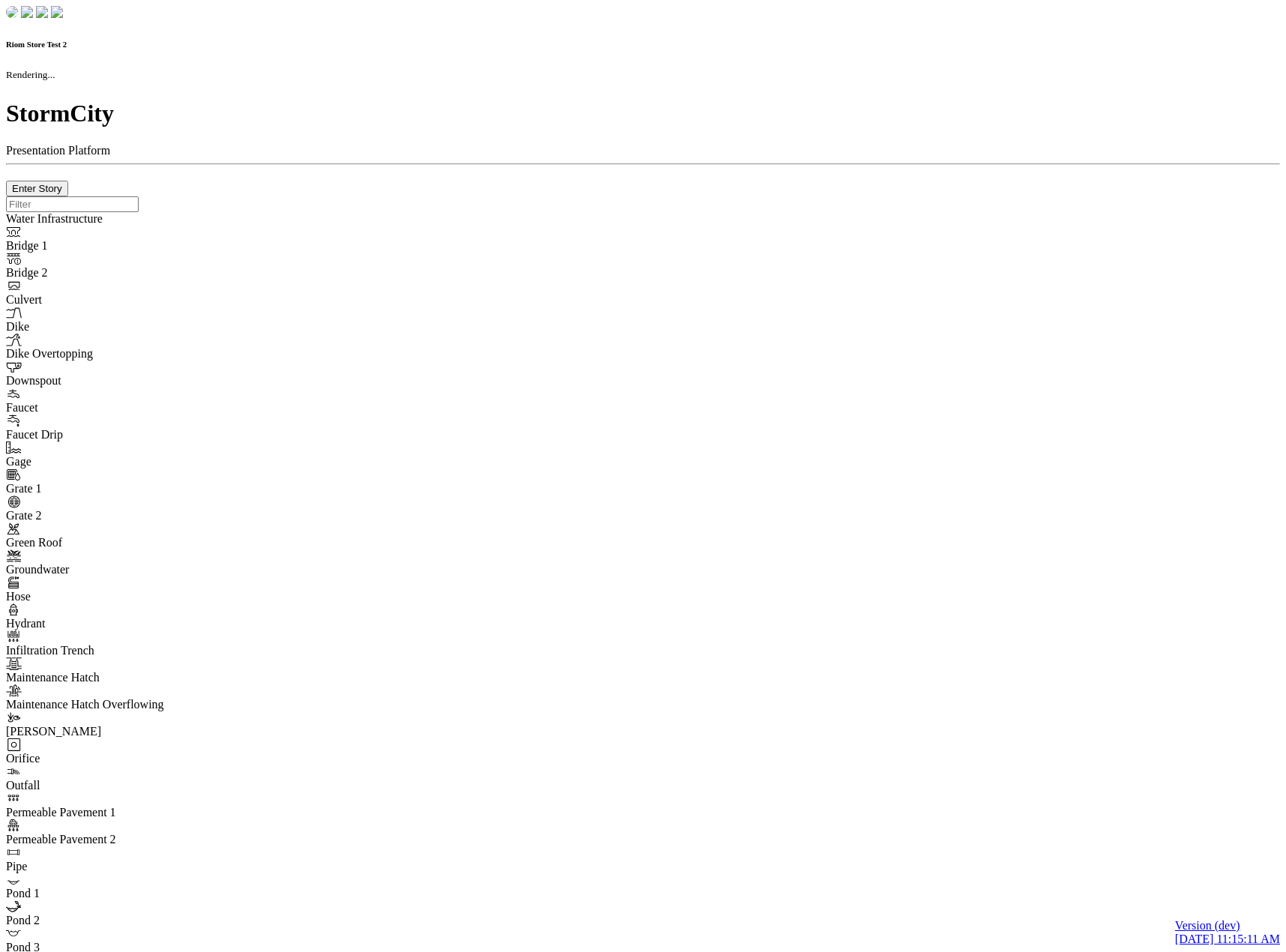
checkbox input "true"
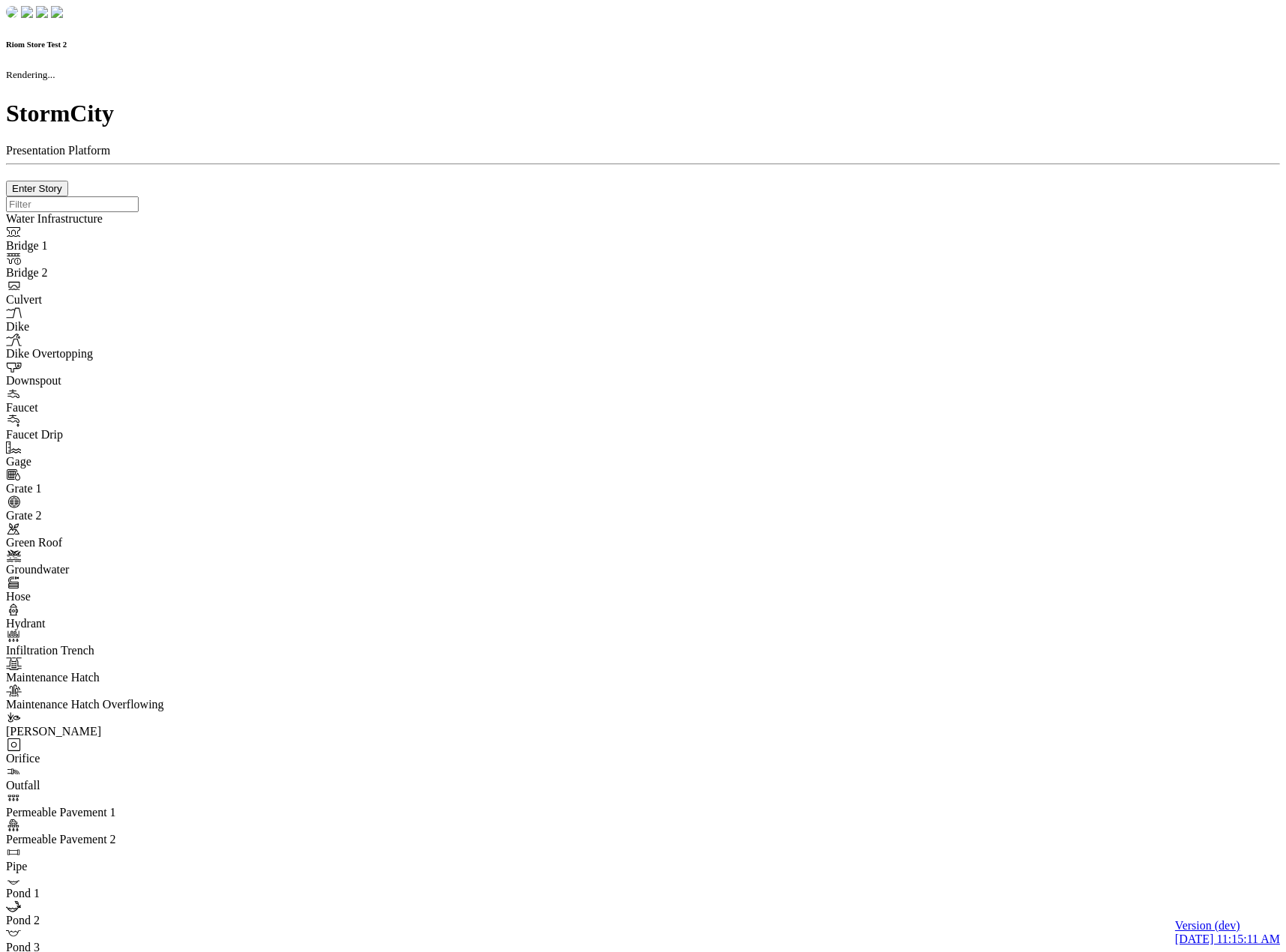
type input "0m"
type textarea "Depth = 0"
checkbox input "true"
select select "CIRCLE"
type input "7"
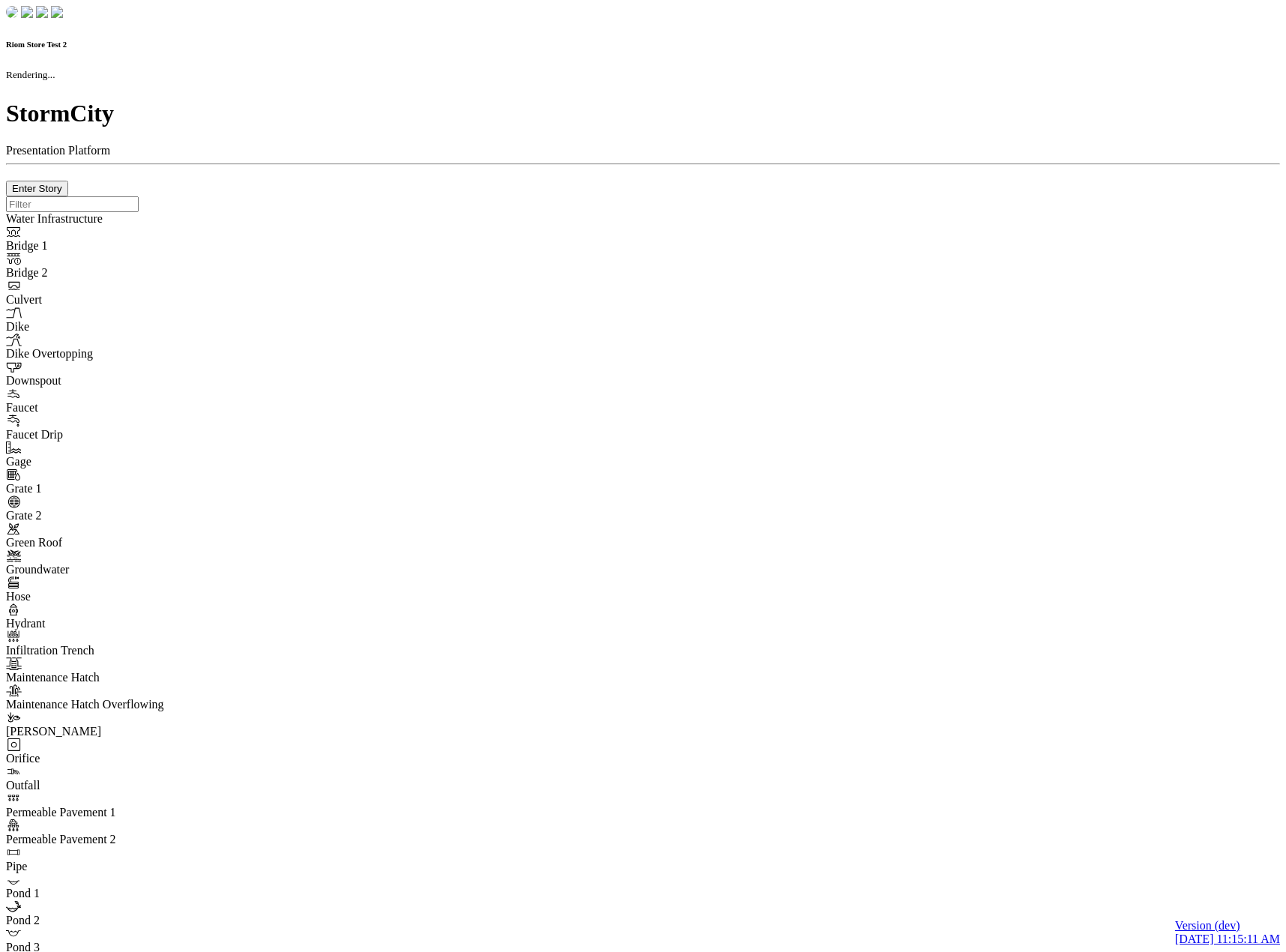
checkbox input "true"
type input "0"
select select "None"
type textarea "<i class="far fa-building"></i>"
type input "7"
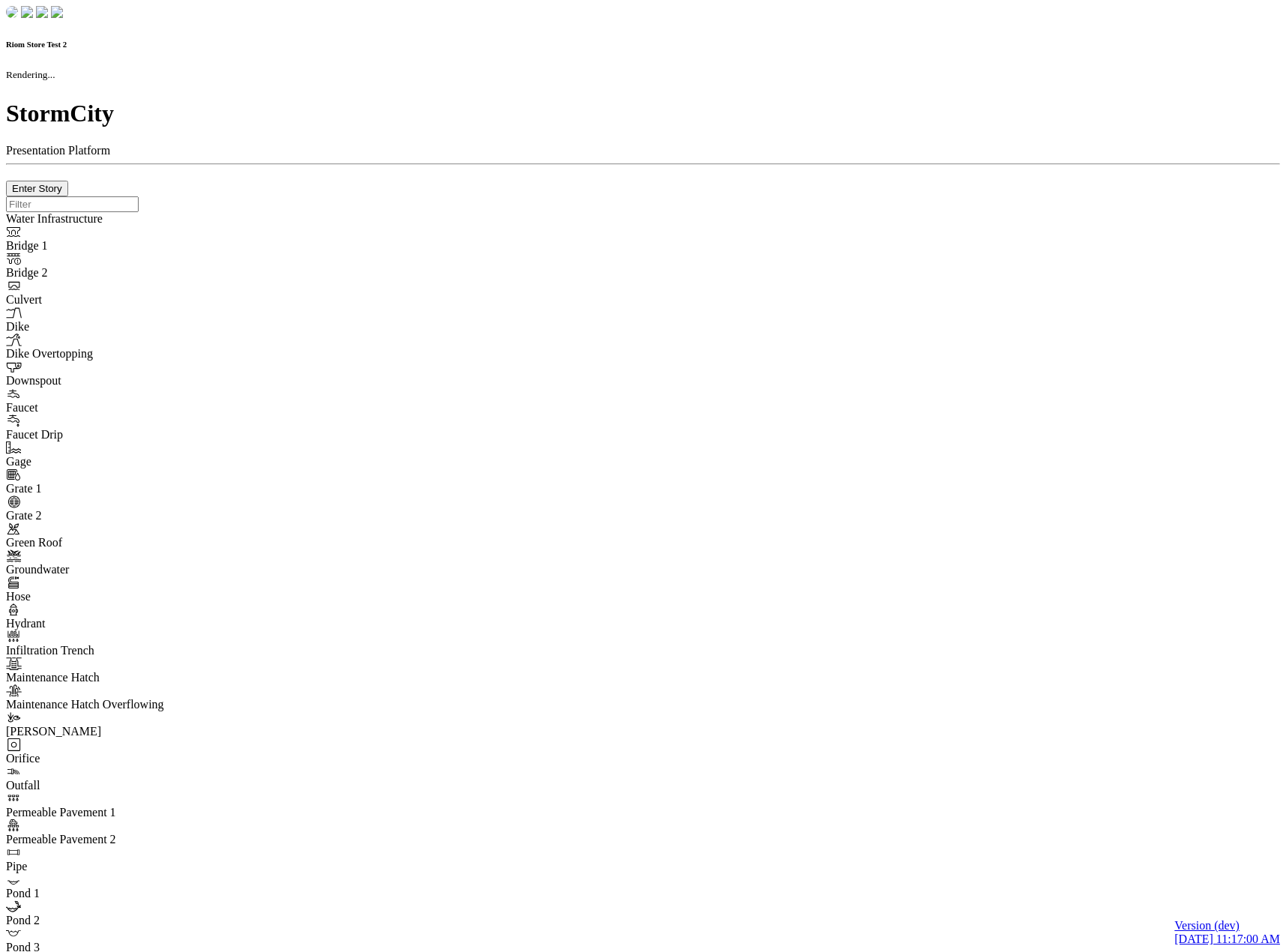
checkbox input "true"
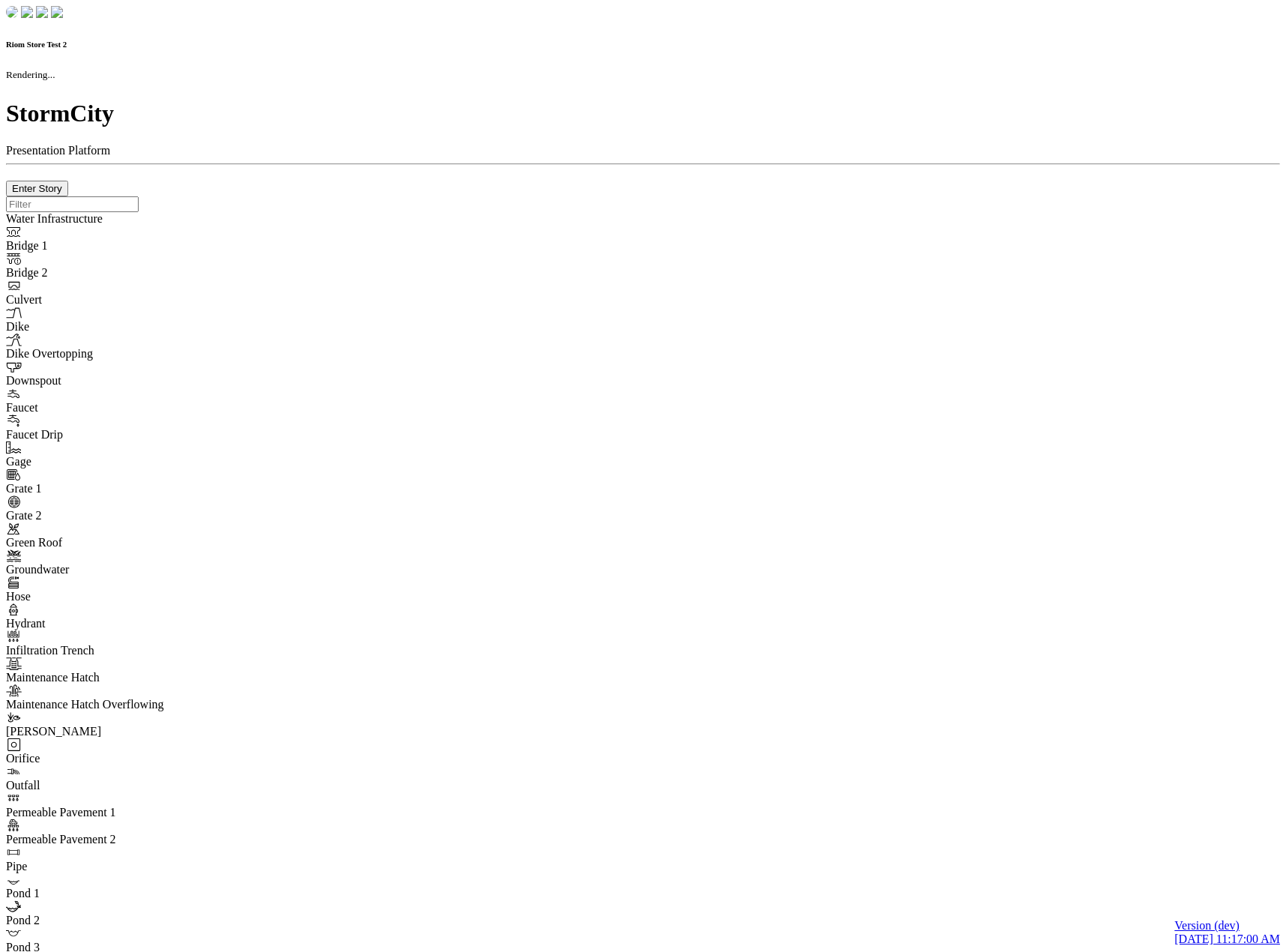
type input "0m"
type textarea "Depth = 0"
checkbox input "true"
select select "CIRCLE"
type input "7"
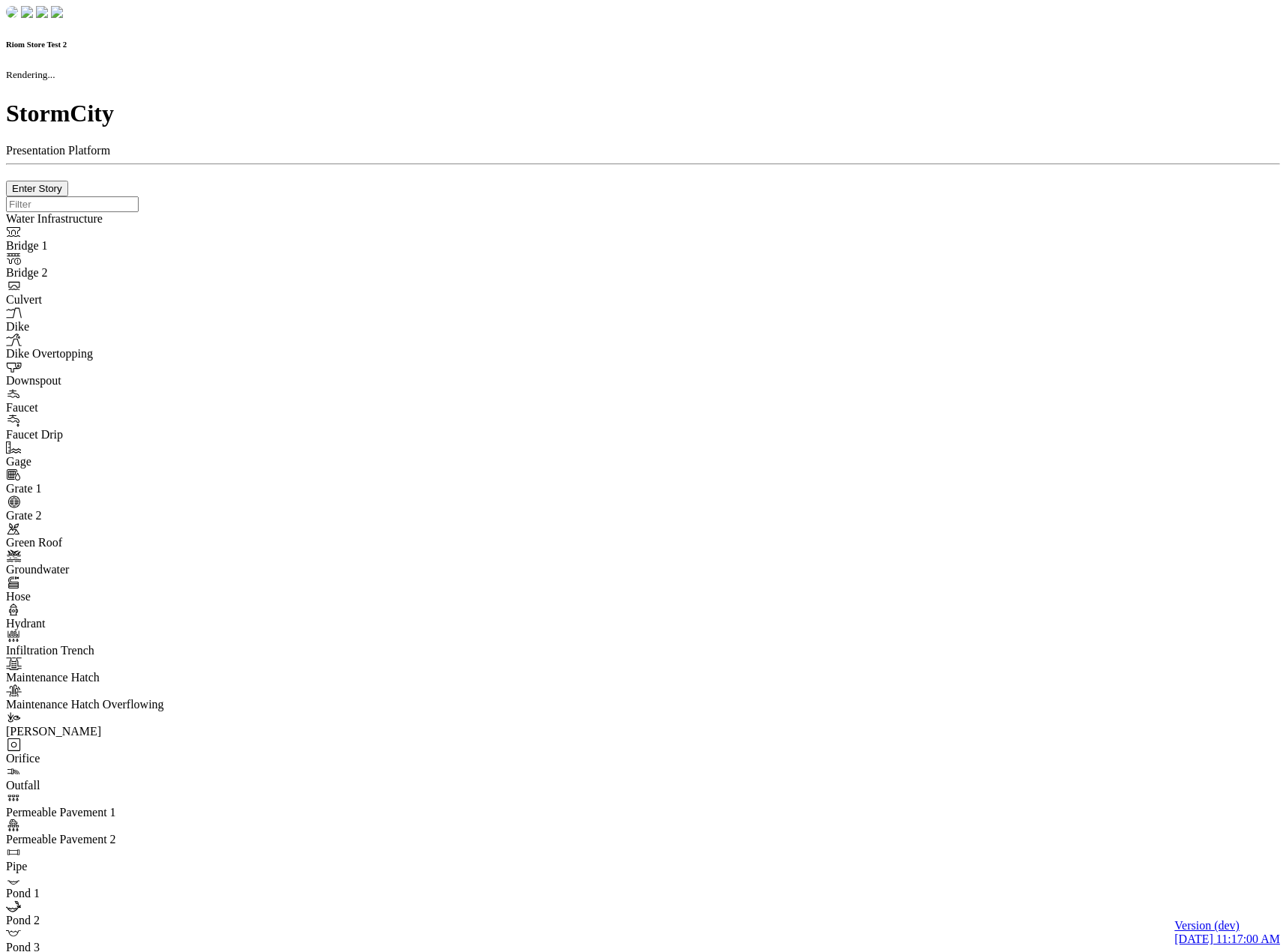
checkbox input "true"
type input "0"
type textarea "<i class="far fa-building"></i>"
select select "None"
type input "7"
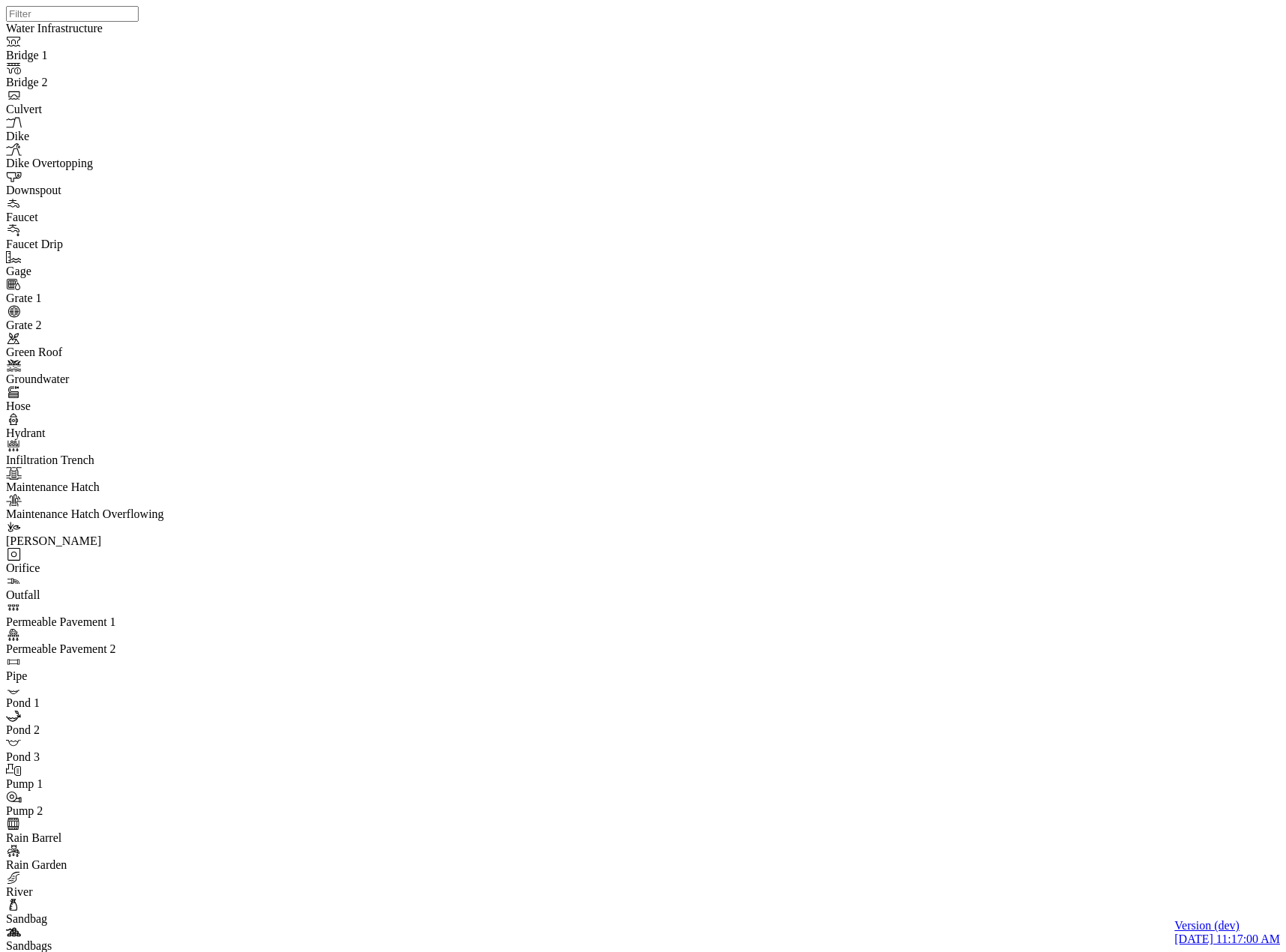
drag, startPoint x: 625, startPoint y: 162, endPoint x: 562, endPoint y: 324, distance: 173.8
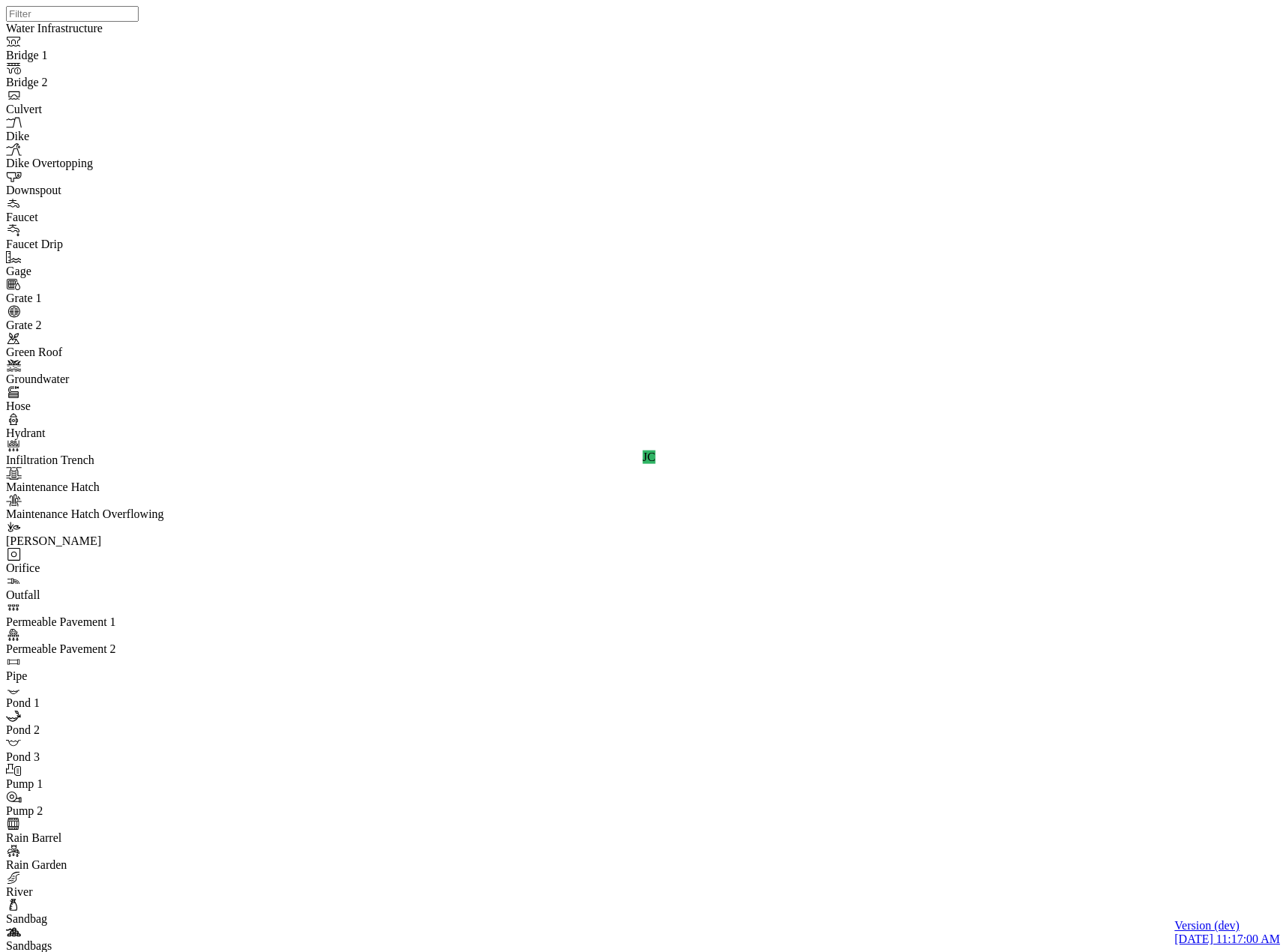
click at [978, 414] on div "JC" at bounding box center [649, 456] width 1286 height 914
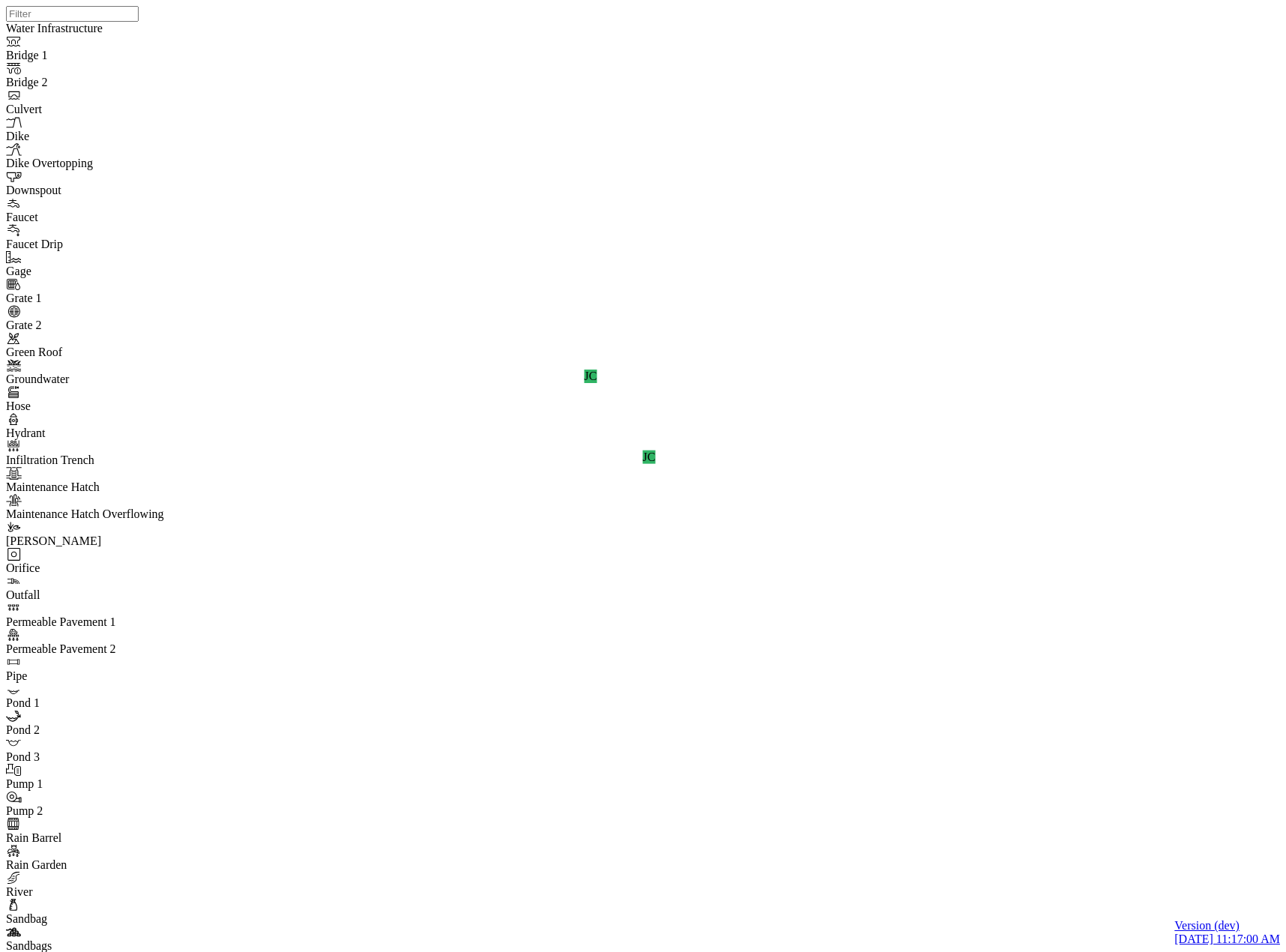
drag, startPoint x: 72, startPoint y: 444, endPoint x: 78, endPoint y: 431, distance: 14.3
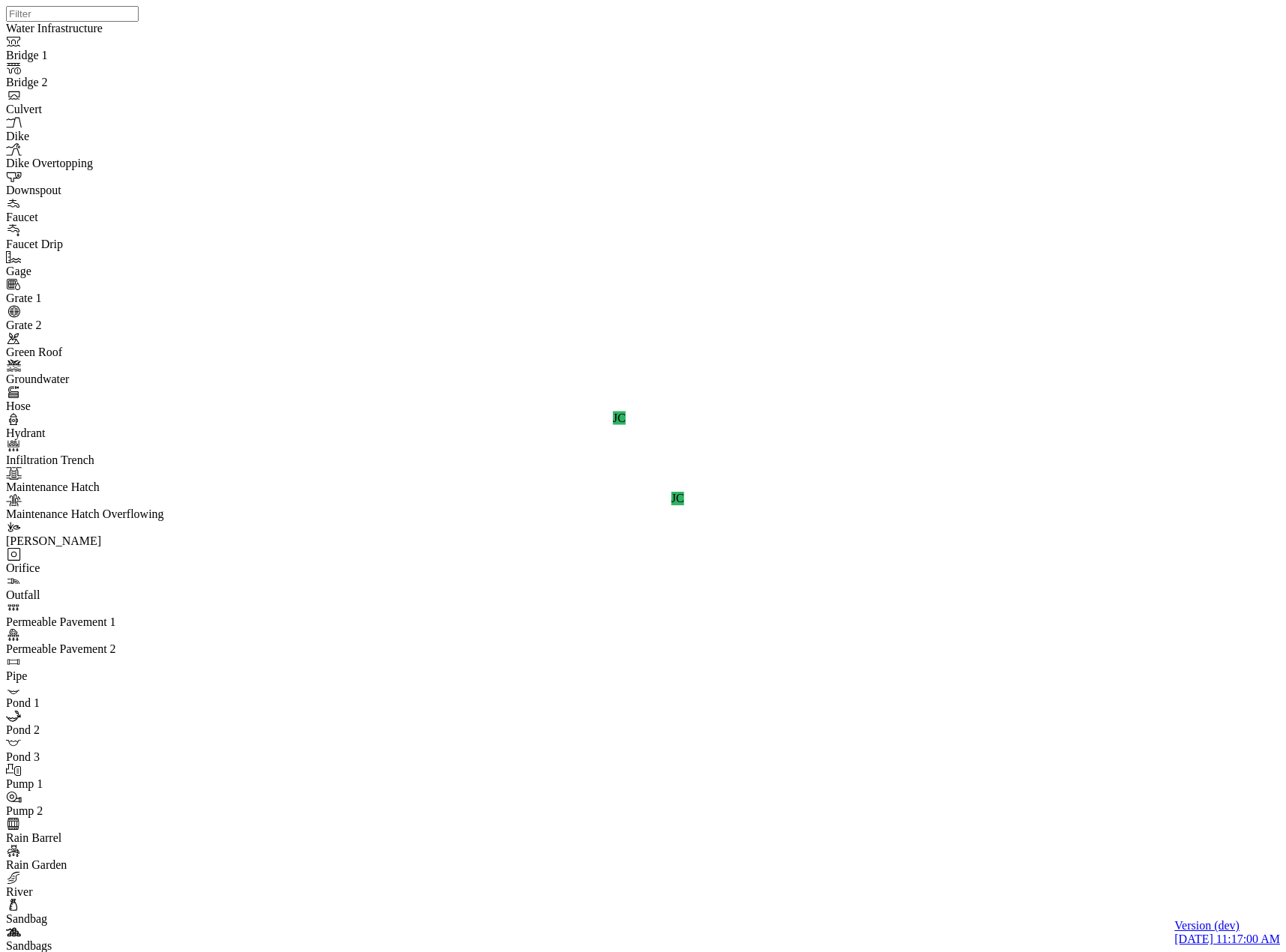
drag, startPoint x: 141, startPoint y: 327, endPoint x: 150, endPoint y: 316, distance: 14.2
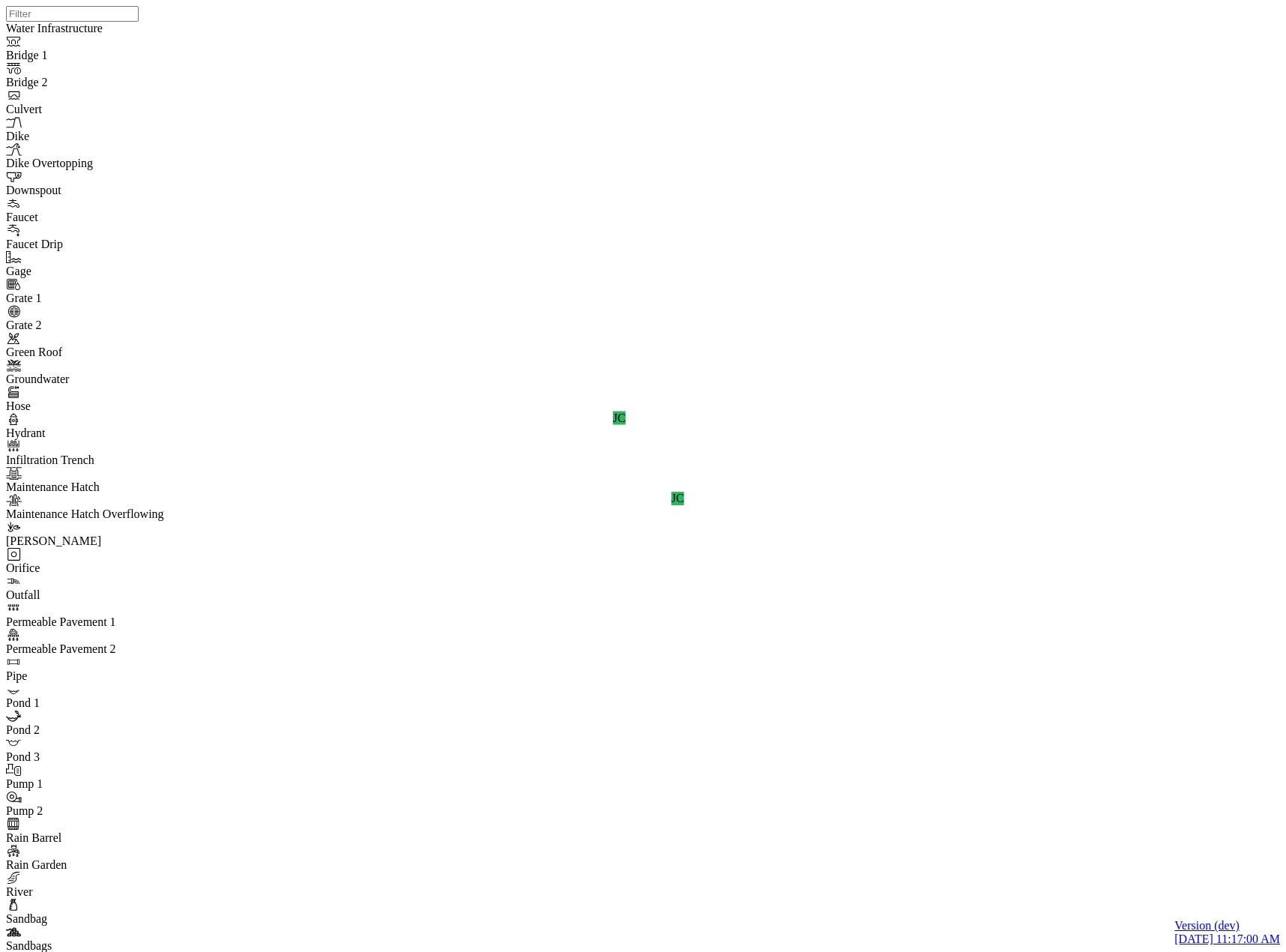
drag, startPoint x: 115, startPoint y: 355, endPoint x: 148, endPoint y: 262, distance: 98.7
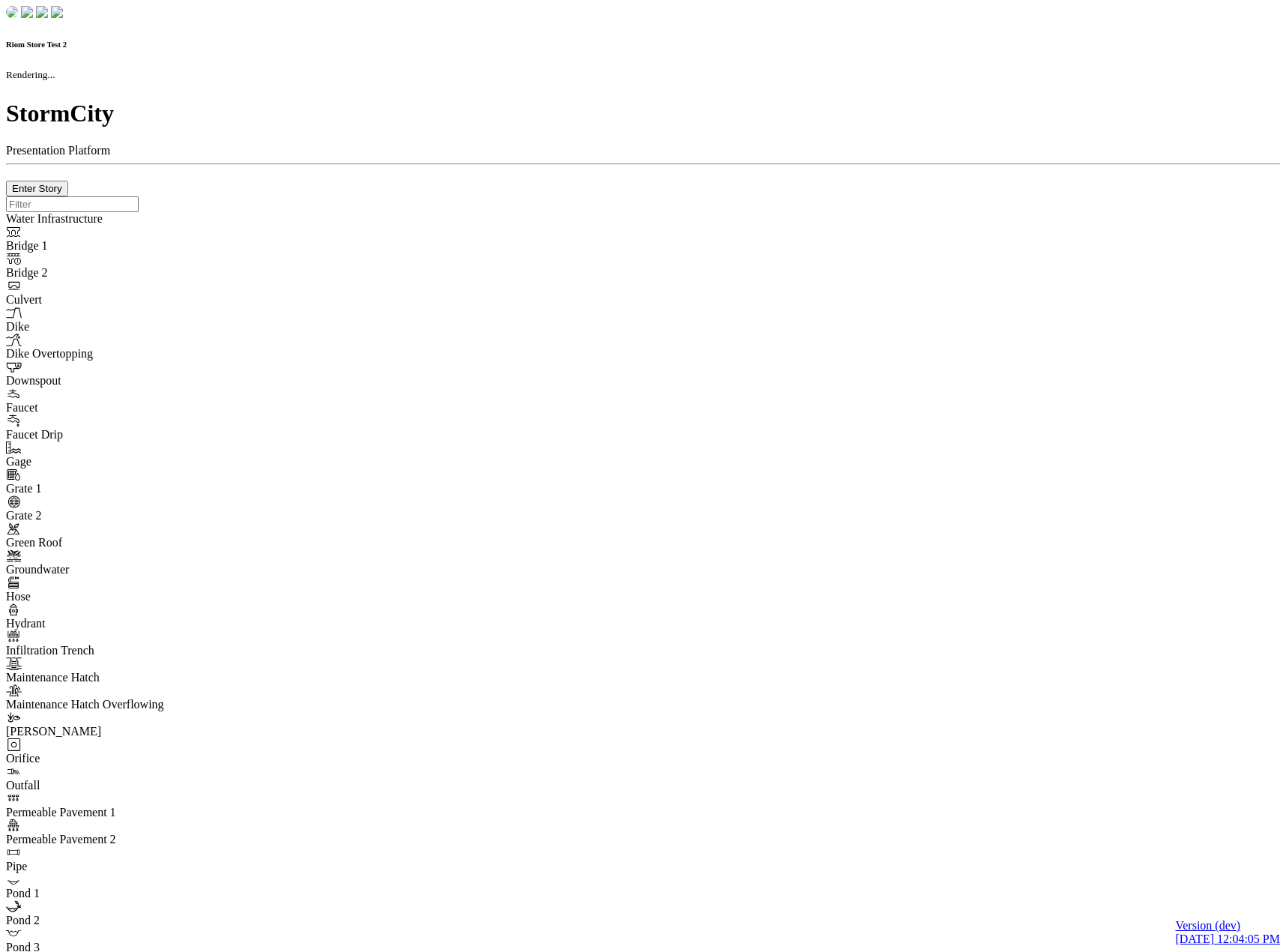
checkbox input "true"
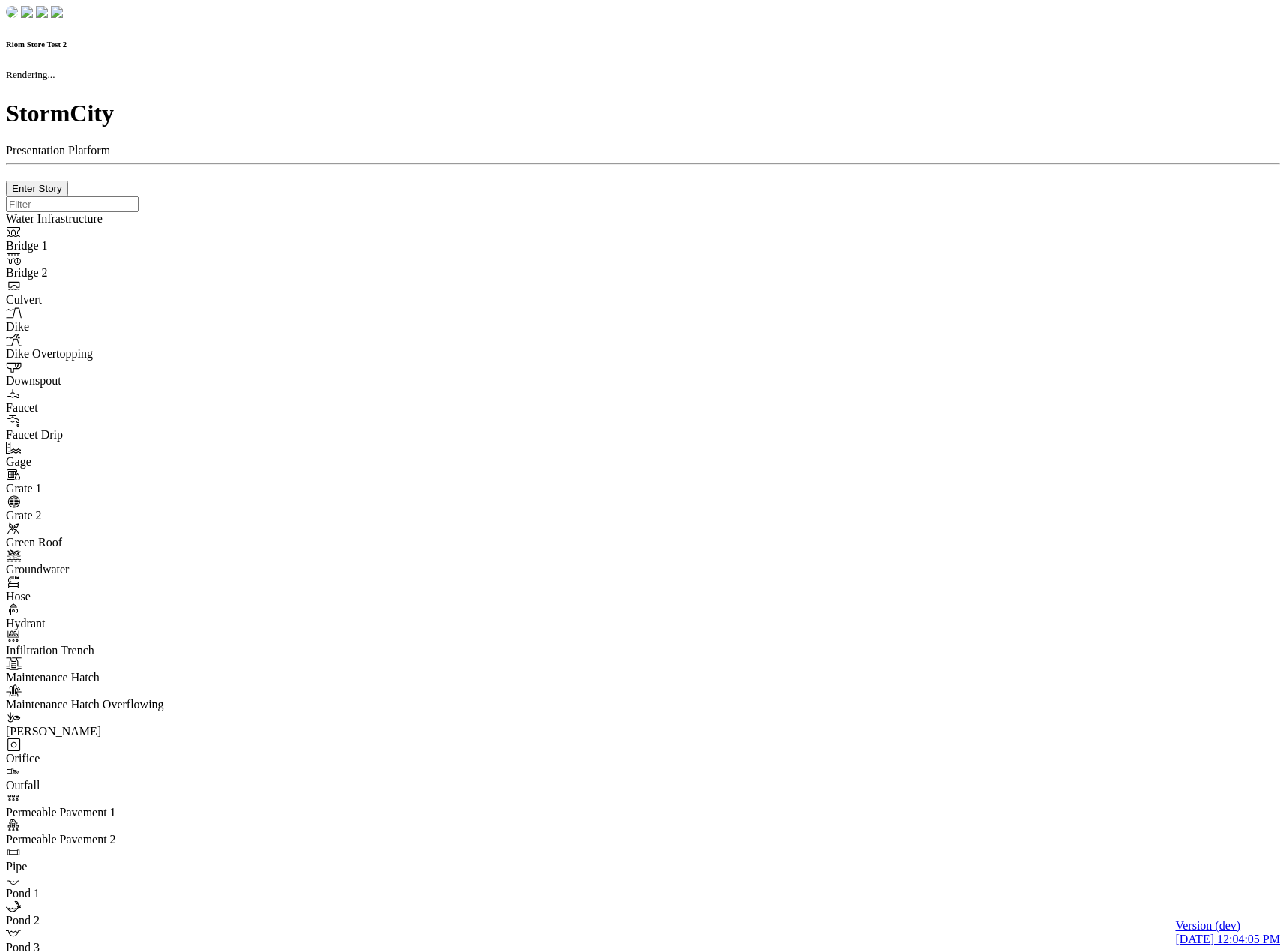
type input "0m"
type textarea "Depth = 0"
checkbox input "true"
select select "CIRCLE"
type input "7"
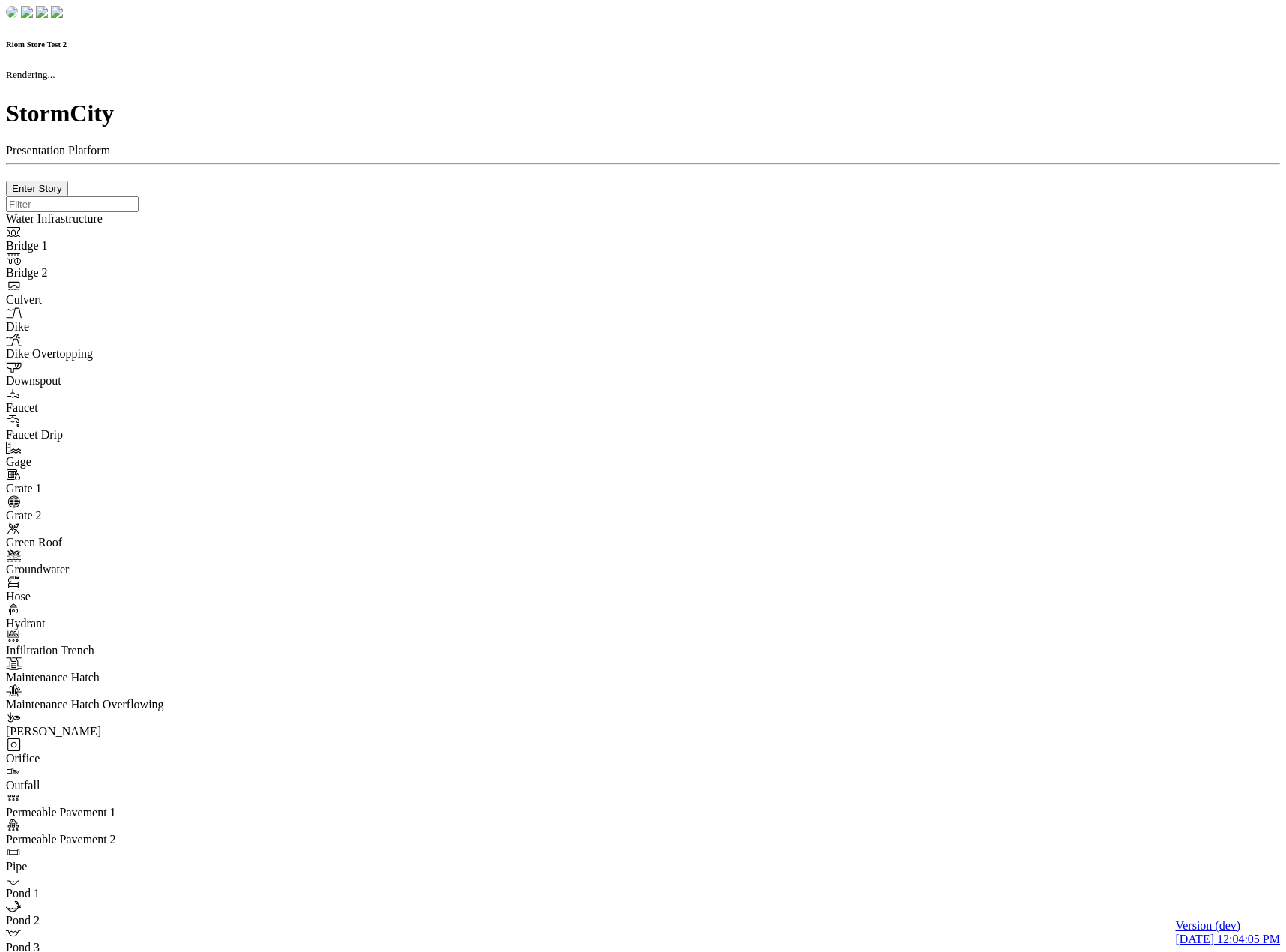
checkbox input "true"
type input "0"
select select "None"
type textarea "<i class="far fa-building"></i>"
type input "7"
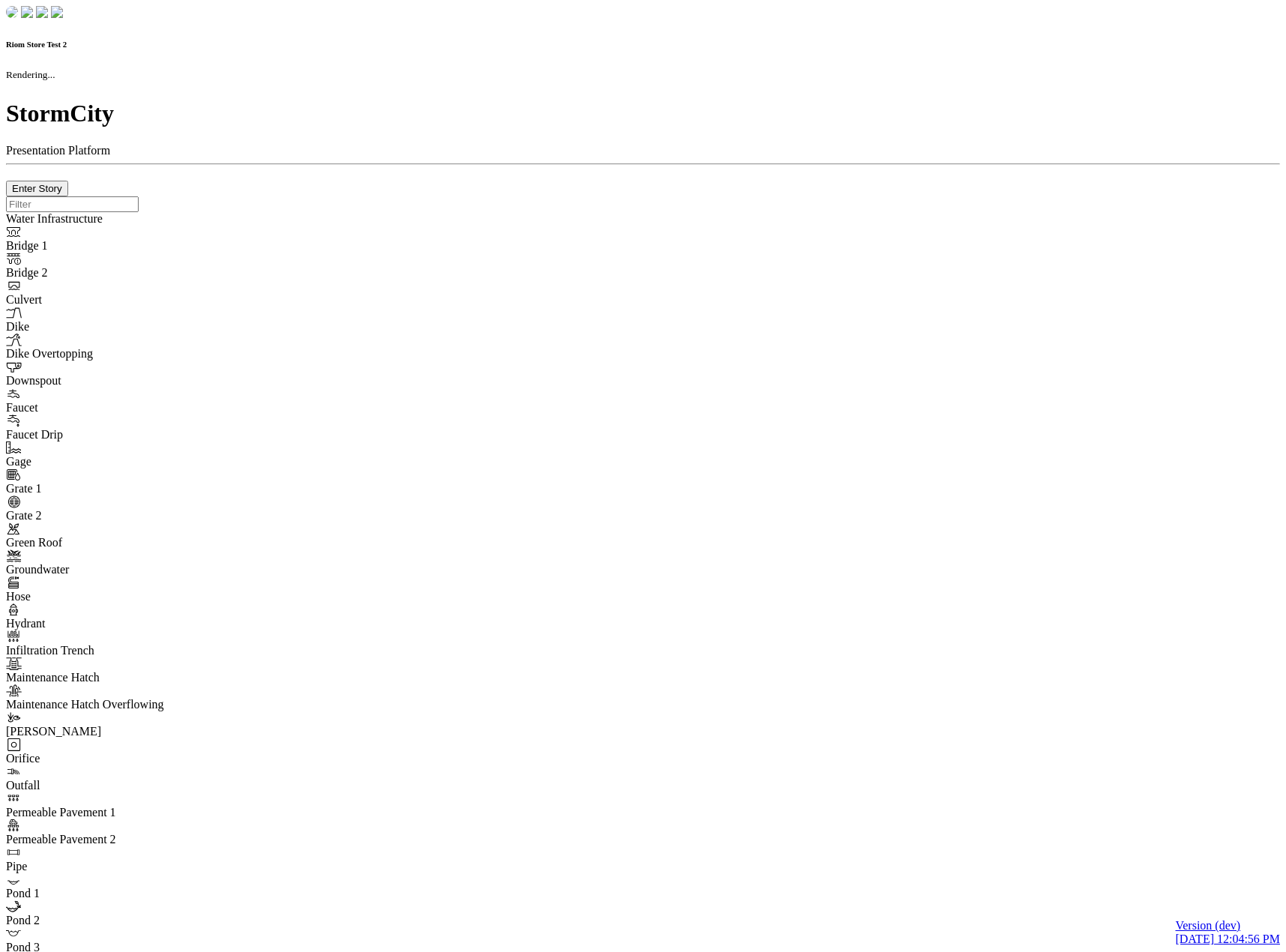
checkbox input "true"
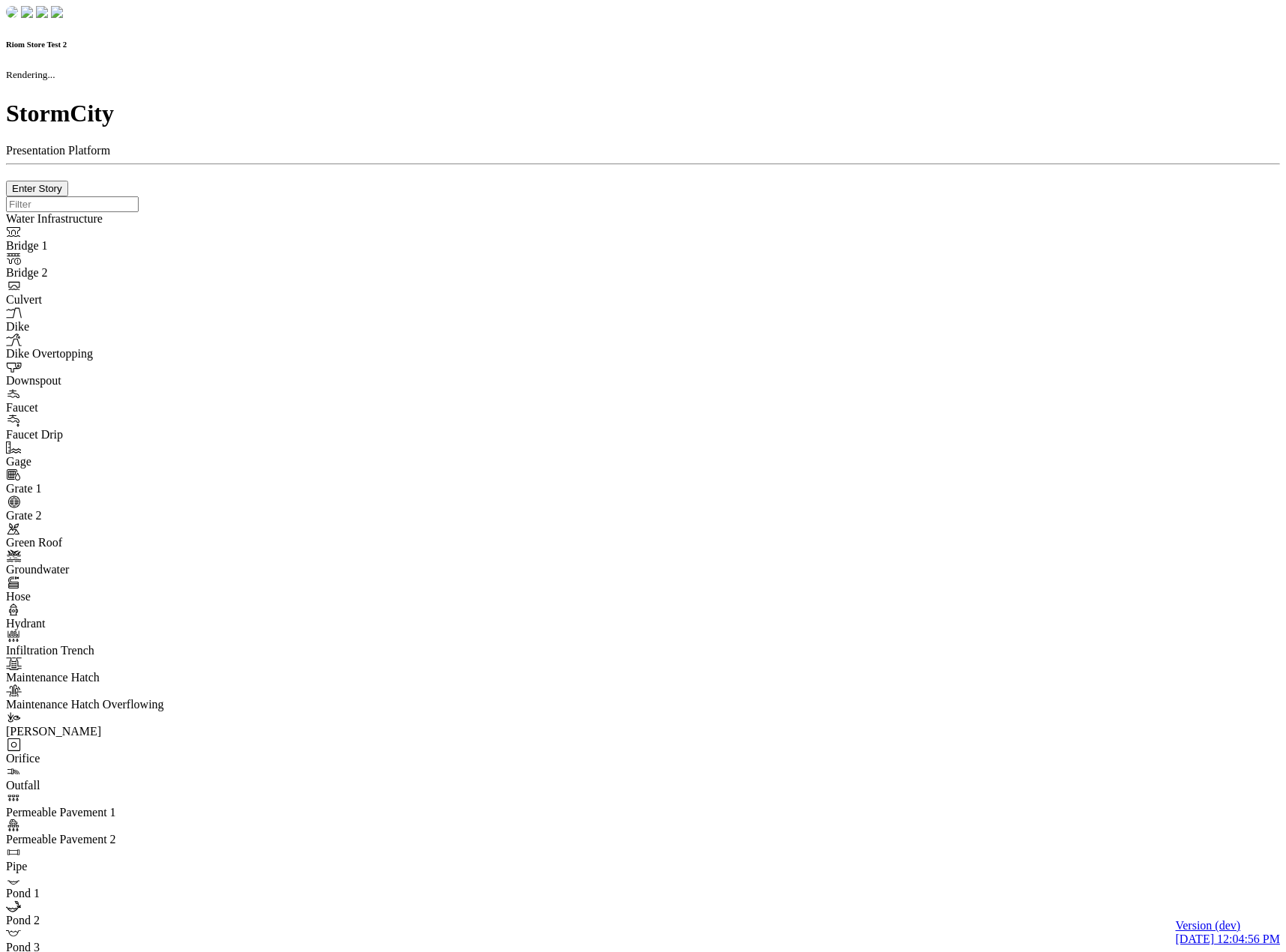
type input "0m"
type textarea "Depth = 0"
checkbox input "true"
select select "CIRCLE"
type input "7"
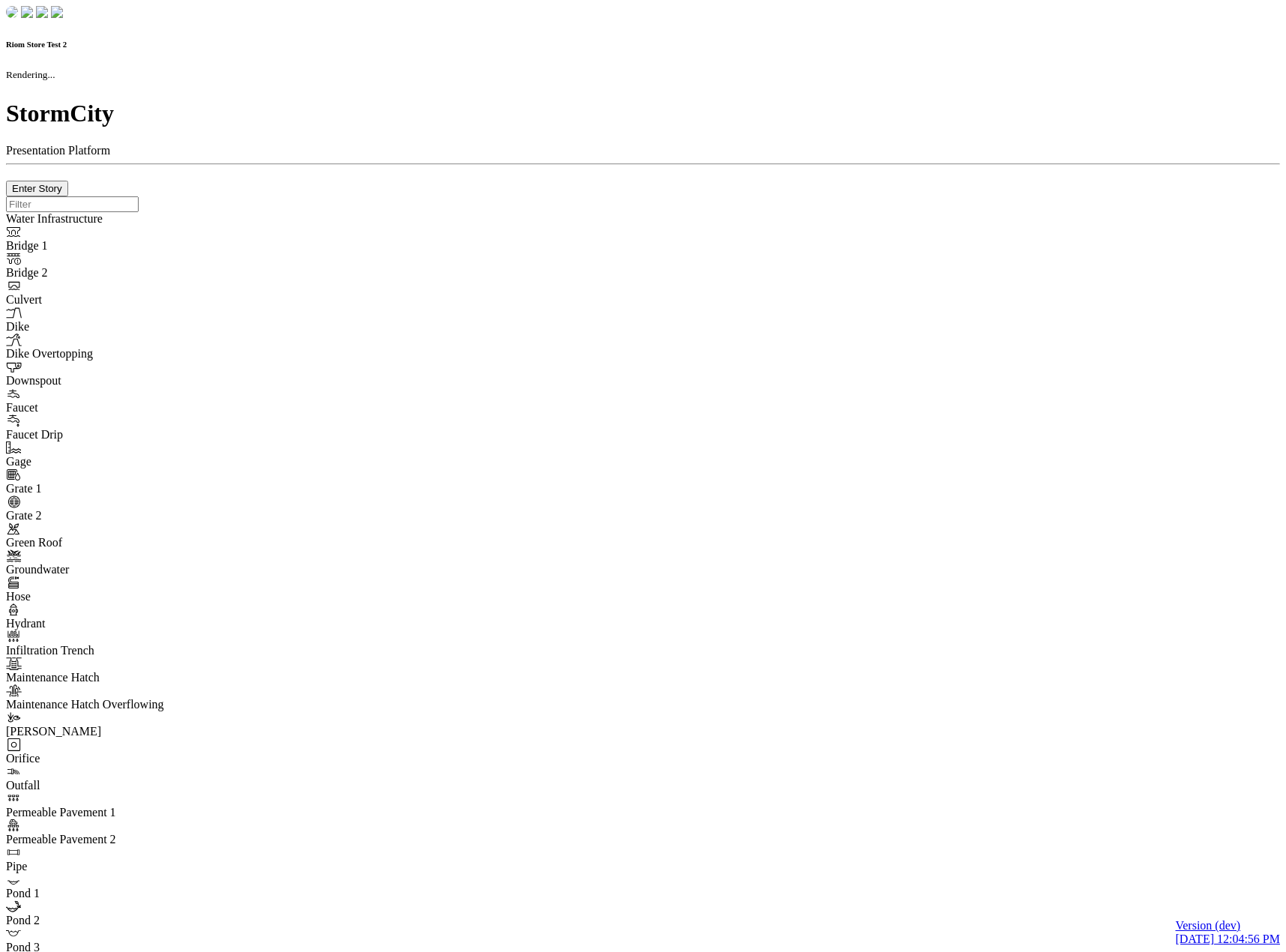
checkbox input "true"
type input "0"
select select "None"
type textarea "<i class="far fa-building"></i>"
type input "7"
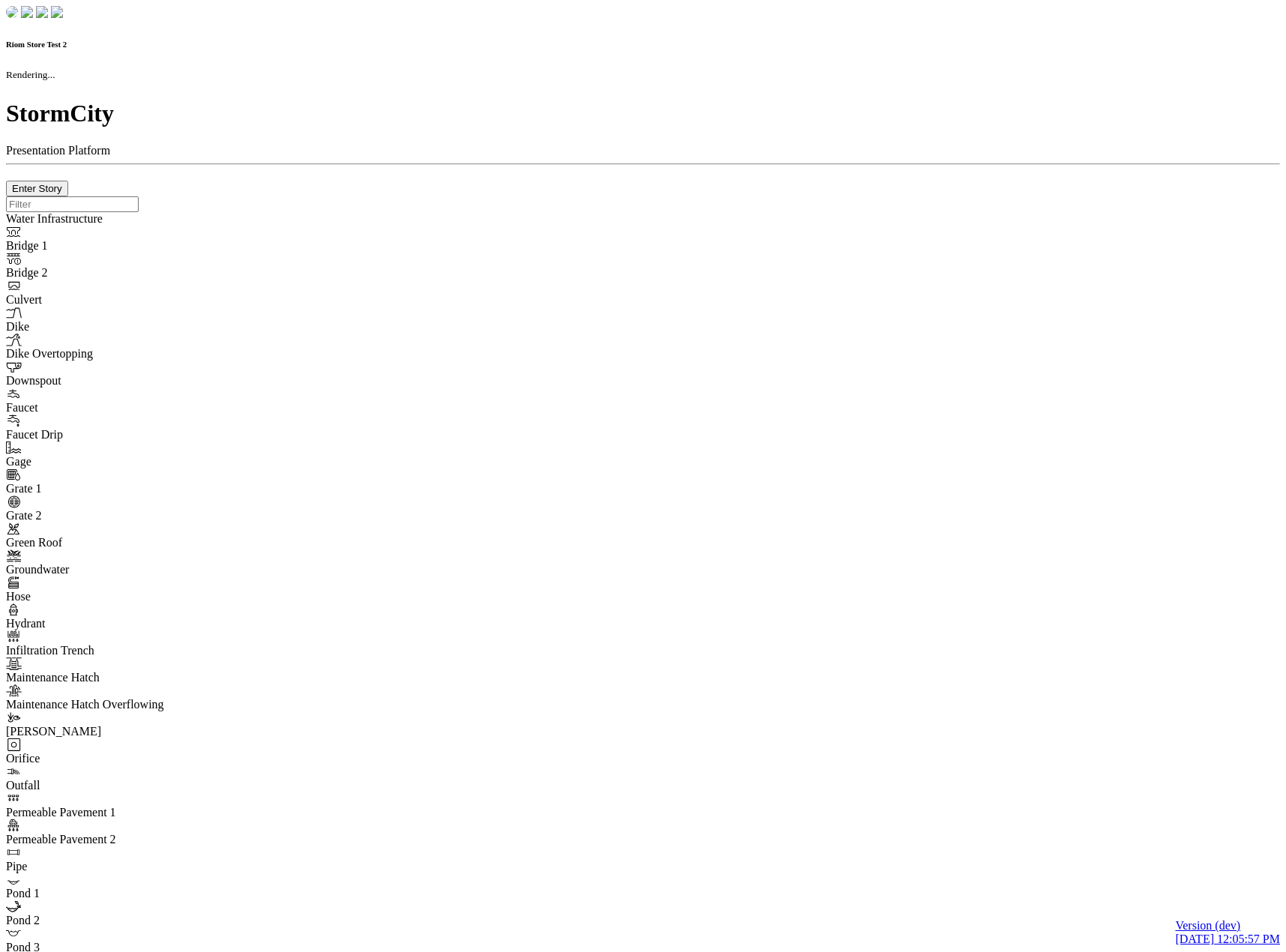
checkbox input "true"
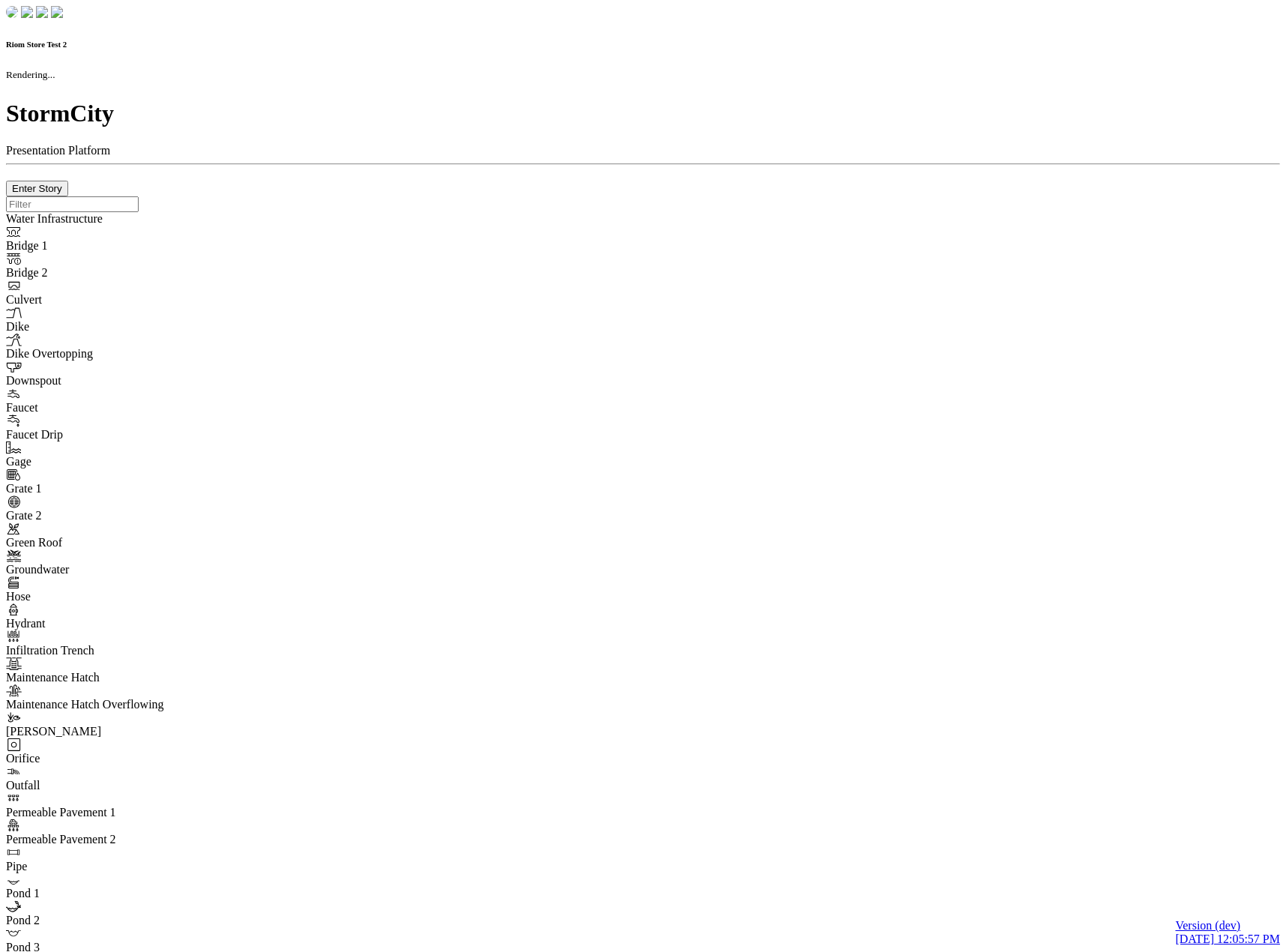
type input "0m"
type textarea "Depth = 0"
checkbox input "true"
select select "CIRCLE"
type input "7"
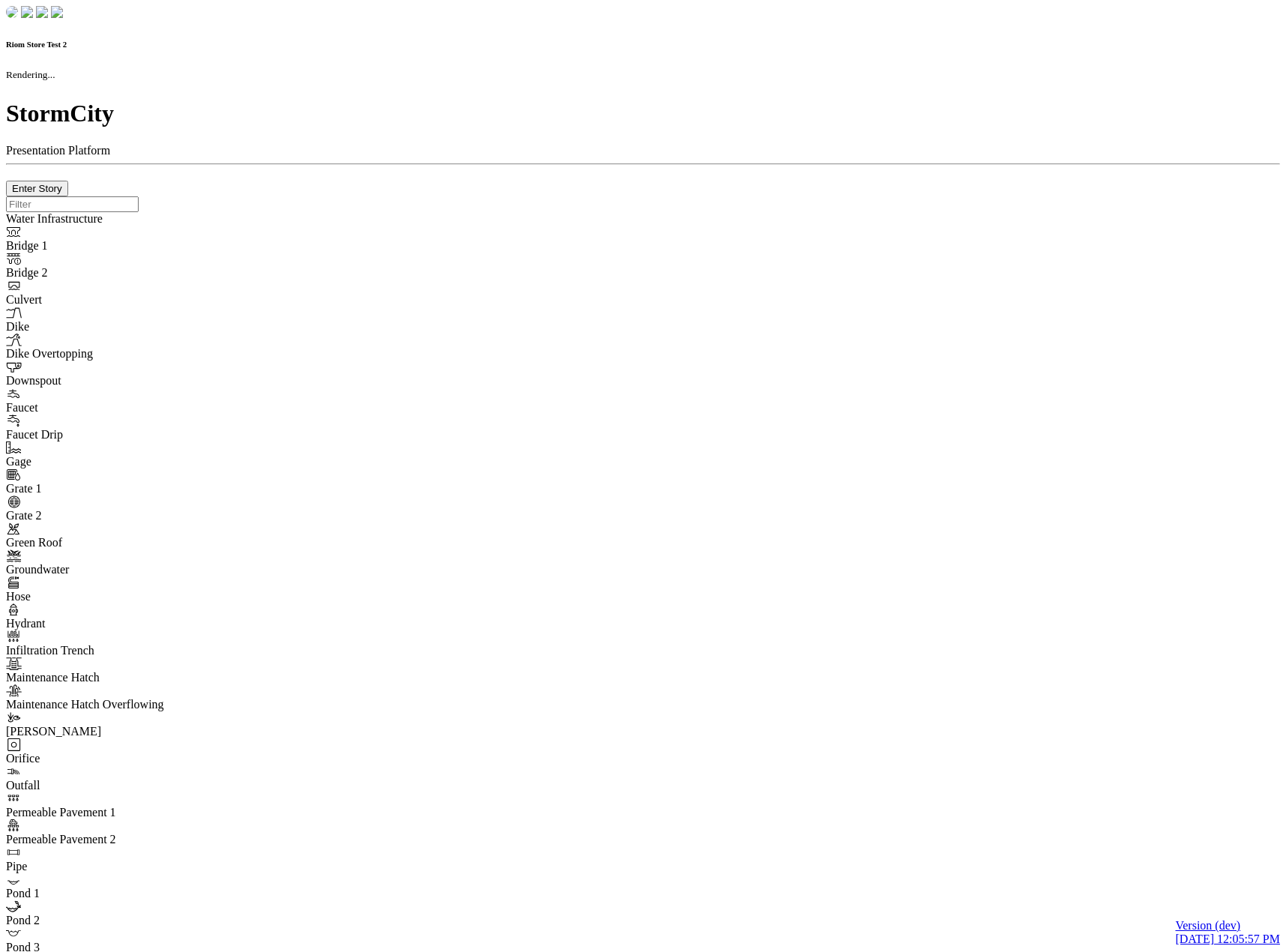
checkbox input "true"
type input "0"
type textarea "<i class="far fa-building"></i>"
select select "None"
type input "7"
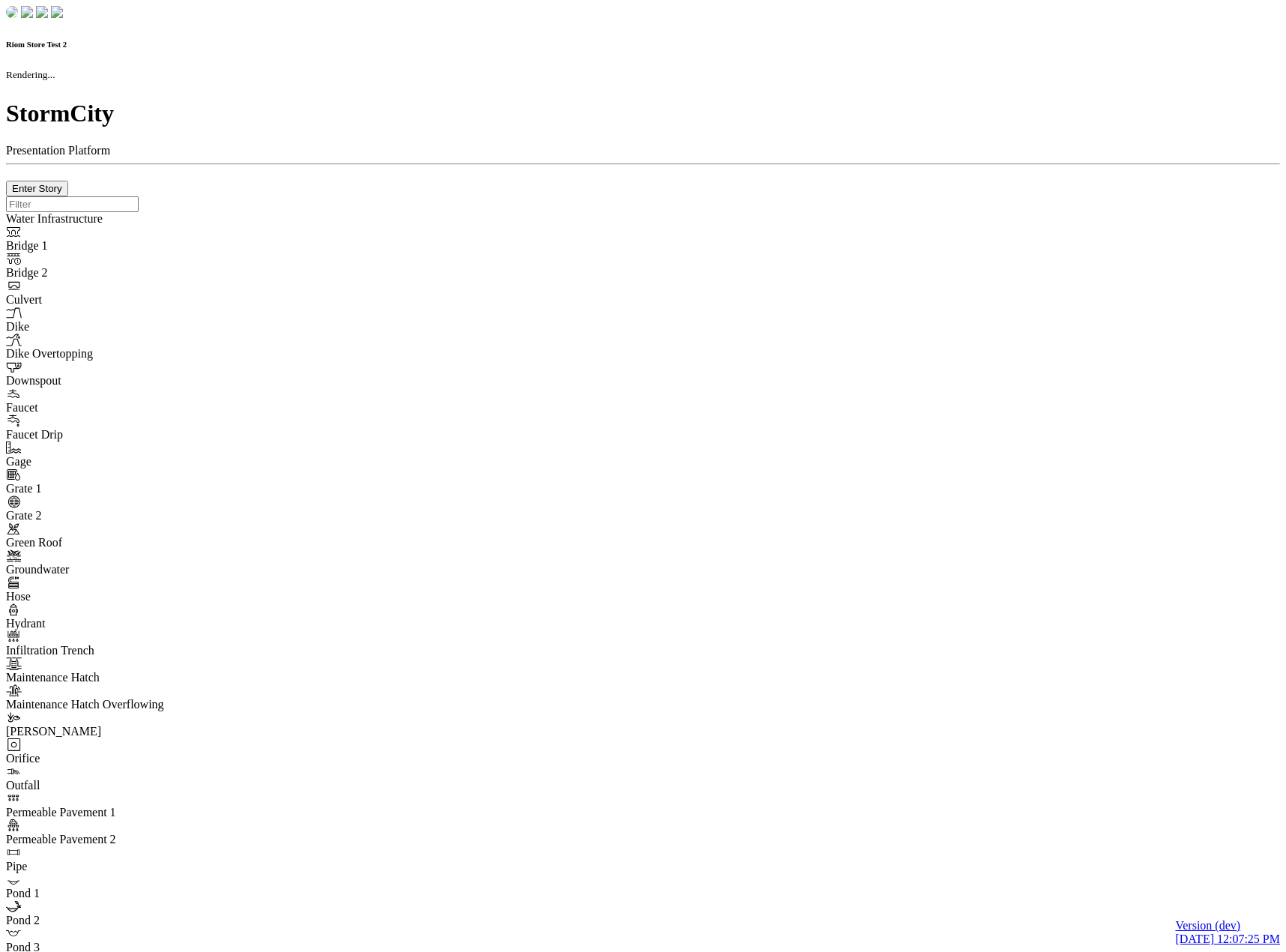
checkbox input "true"
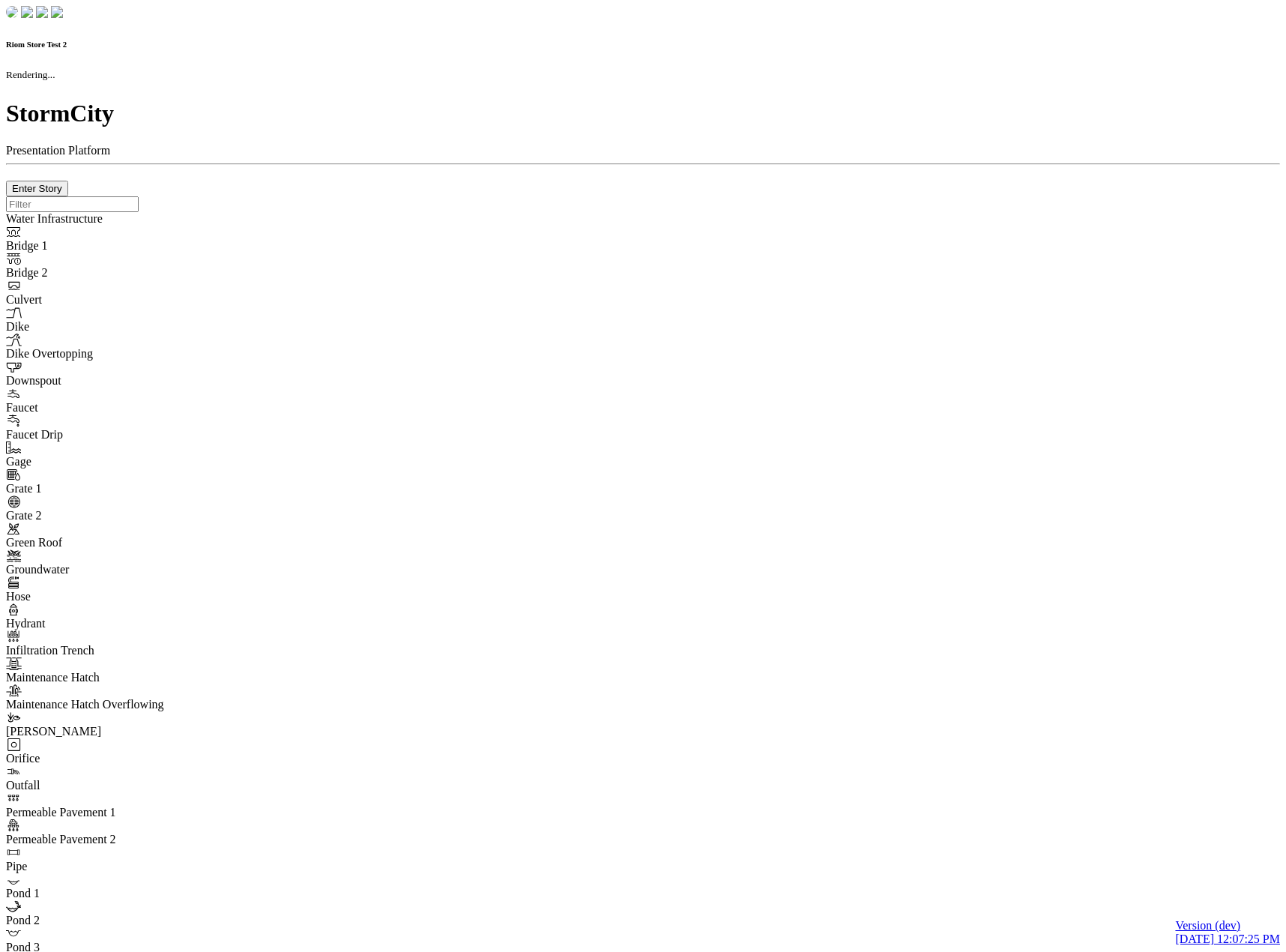
type input "0m"
type textarea "Depth = 0"
checkbox input "true"
select select "CIRCLE"
type input "7"
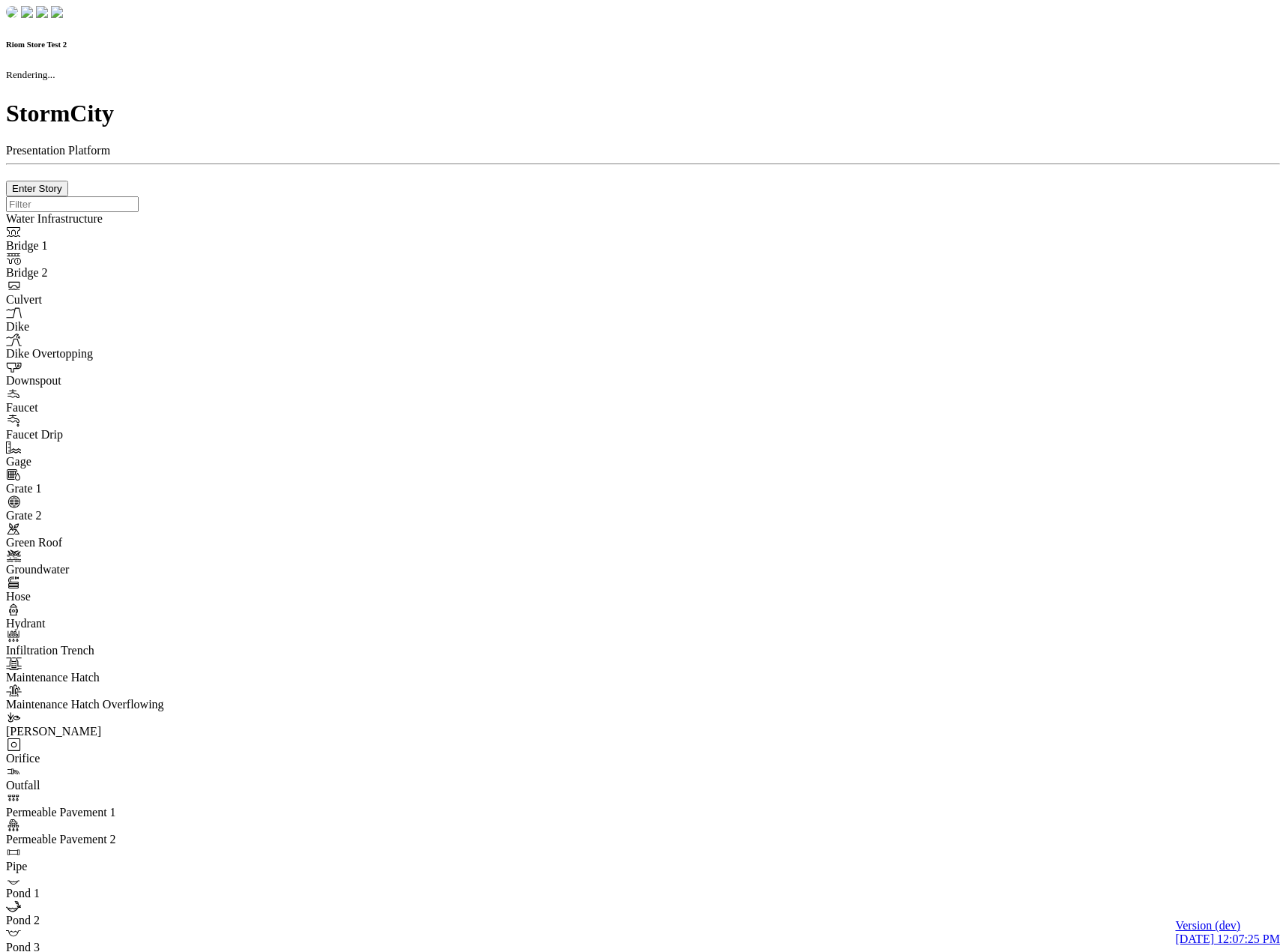
checkbox input "true"
type input "0"
type textarea "<i class="far fa-building"></i>"
type input "7"
select select "None"
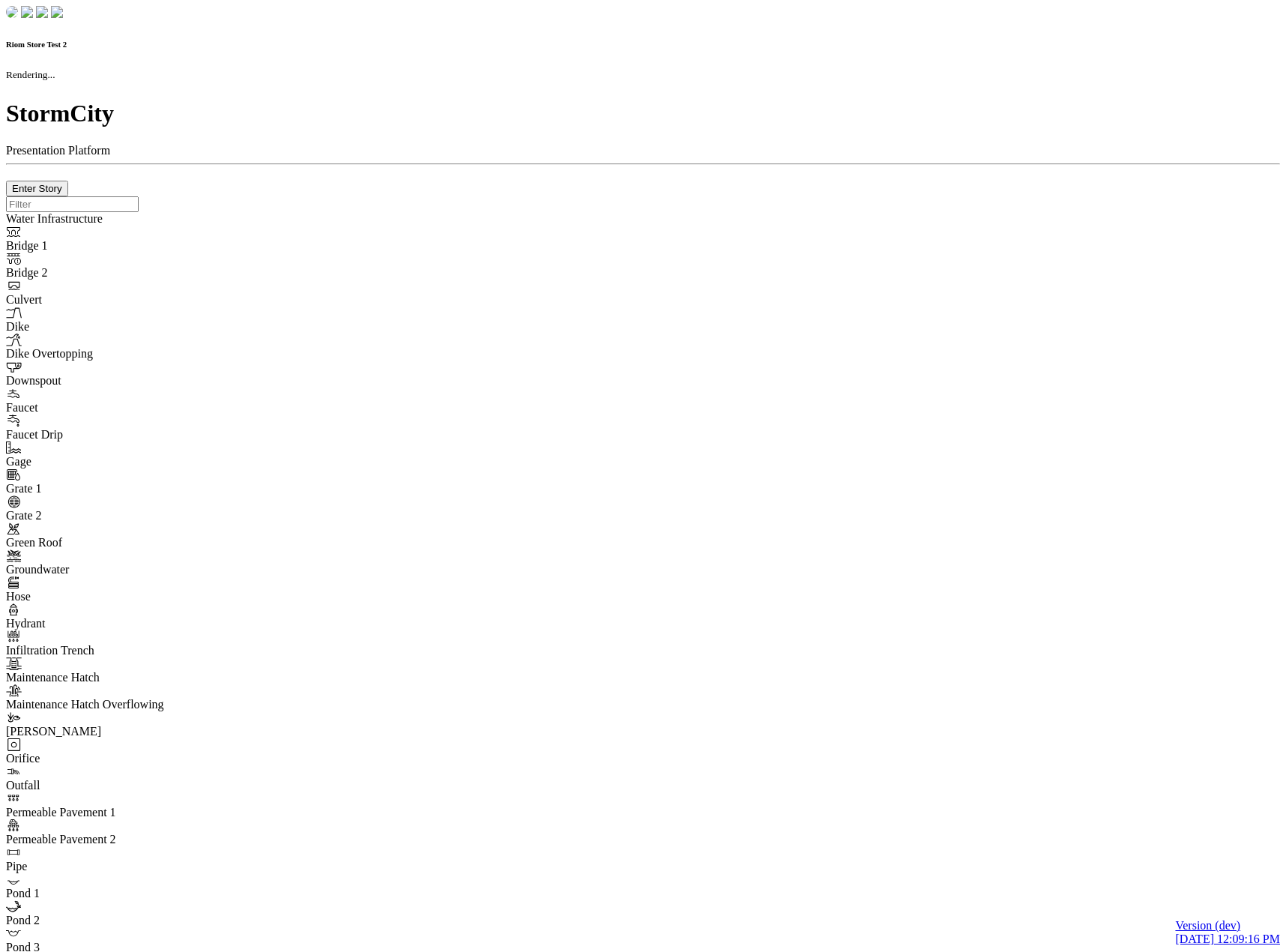
checkbox input "true"
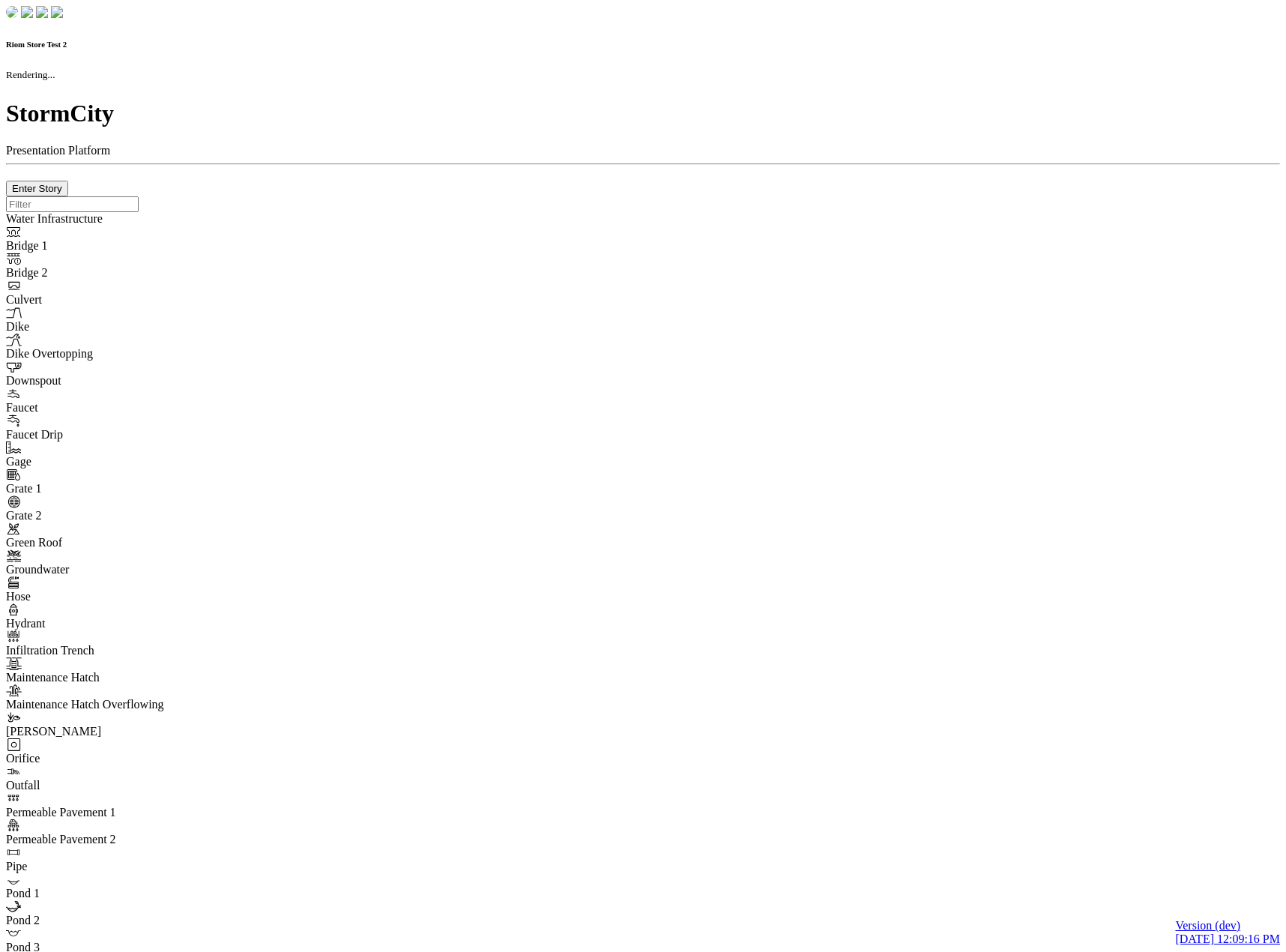
type input "0m"
type textarea "Depth = 0"
checkbox input "true"
select select "CIRCLE"
type input "7"
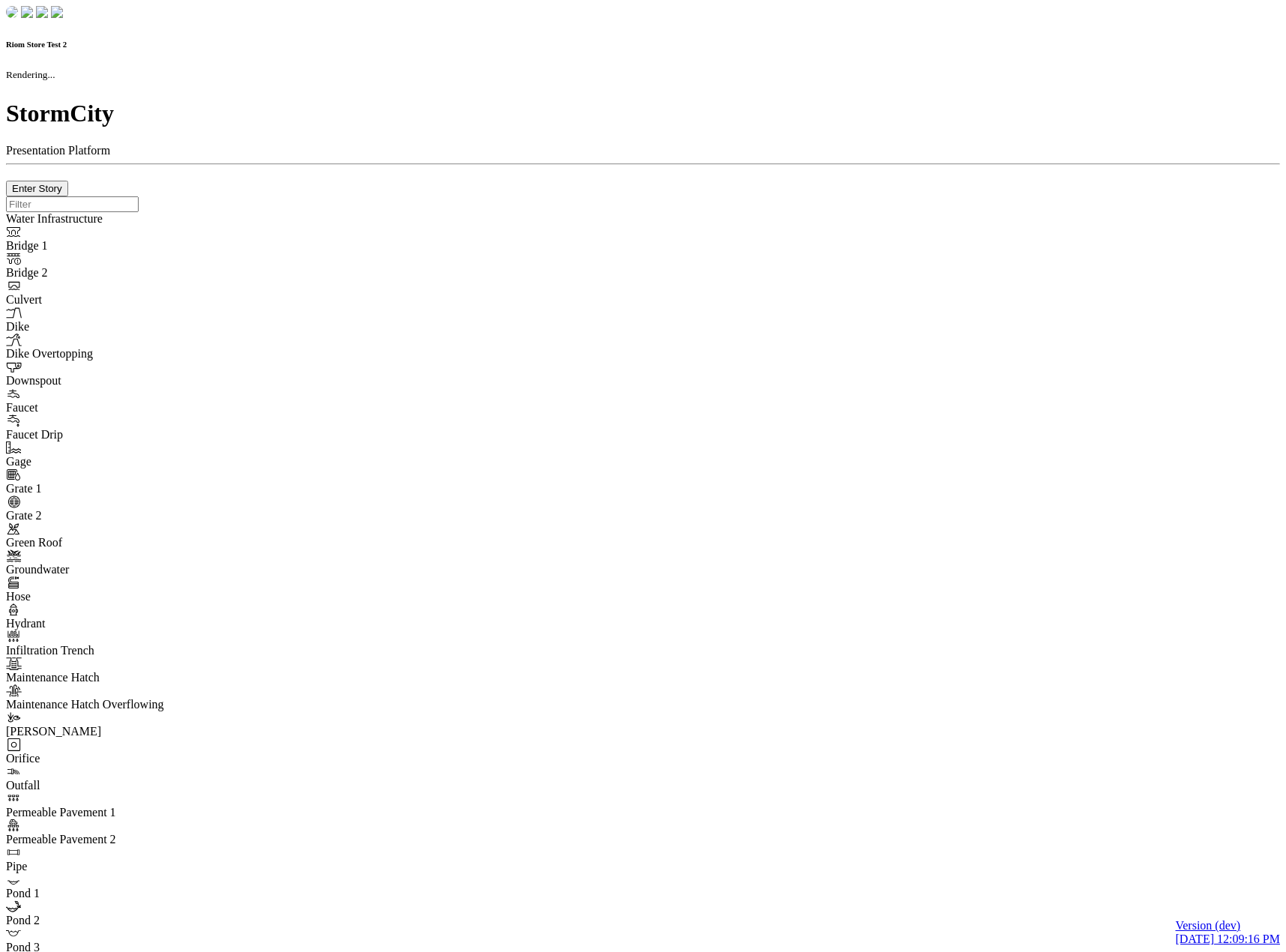
checkbox input "true"
type input "0"
type textarea "<i class="far fa-building"></i>"
select select "None"
type input "7"
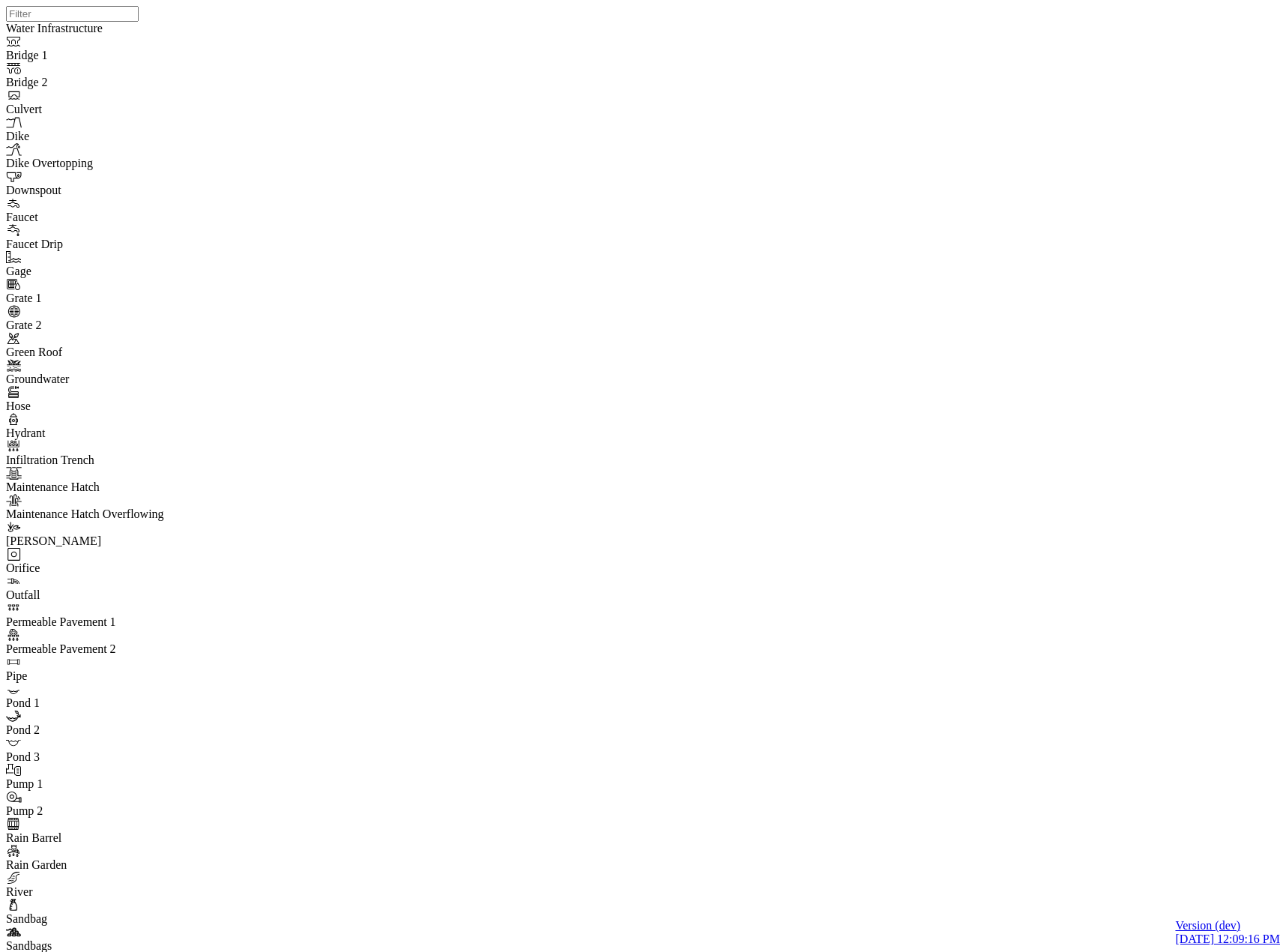
drag, startPoint x: 268, startPoint y: 207, endPoint x: 272, endPoint y: 214, distance: 8.1
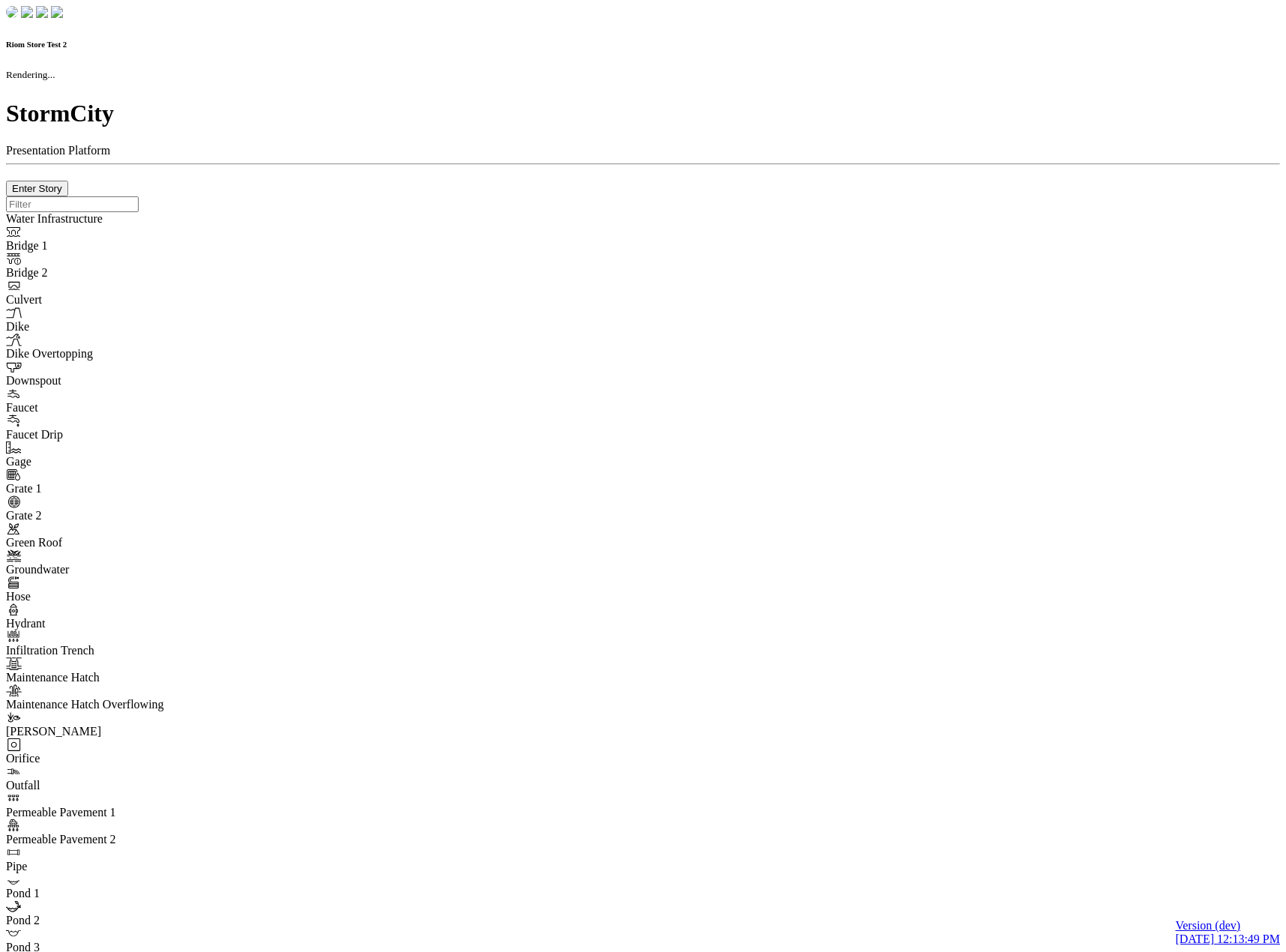
checkbox input "true"
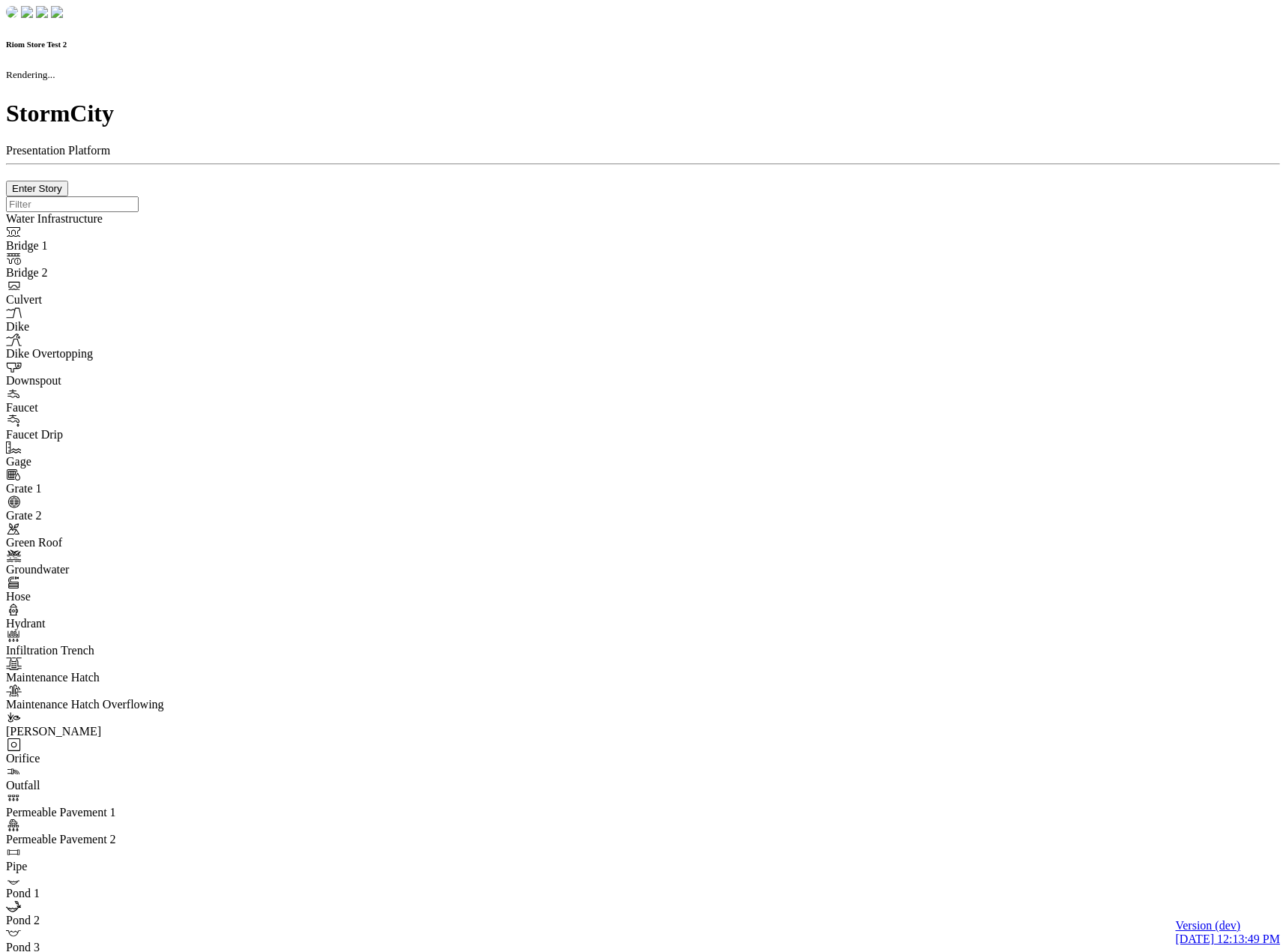
type input "0m"
type textarea "Depth = 0"
checkbox input "true"
select select "CIRCLE"
type input "7"
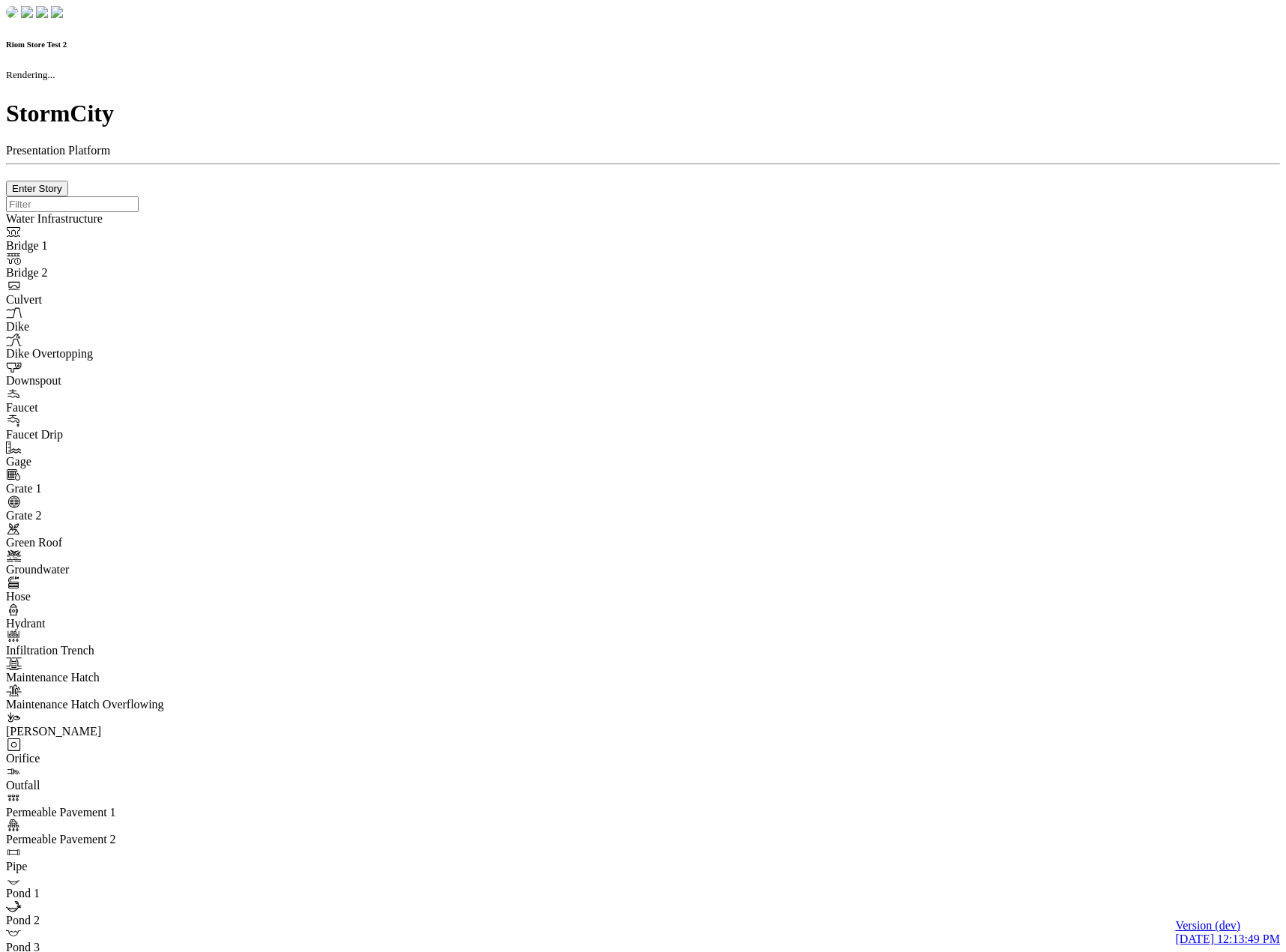
checkbox input "true"
type input "0"
type textarea "<i class="far fa-building"></i>"
select select "None"
type input "7"
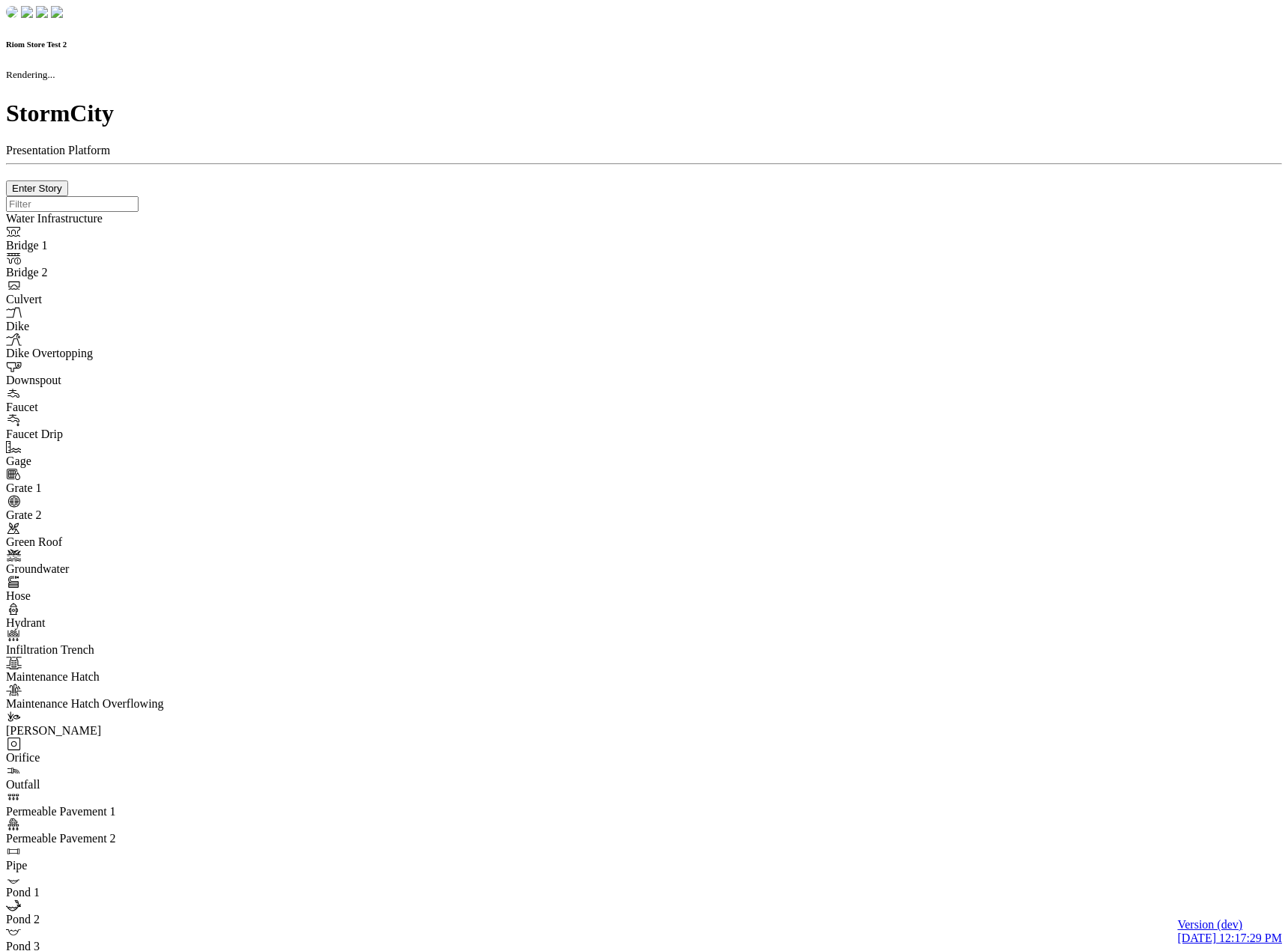
checkbox input "true"
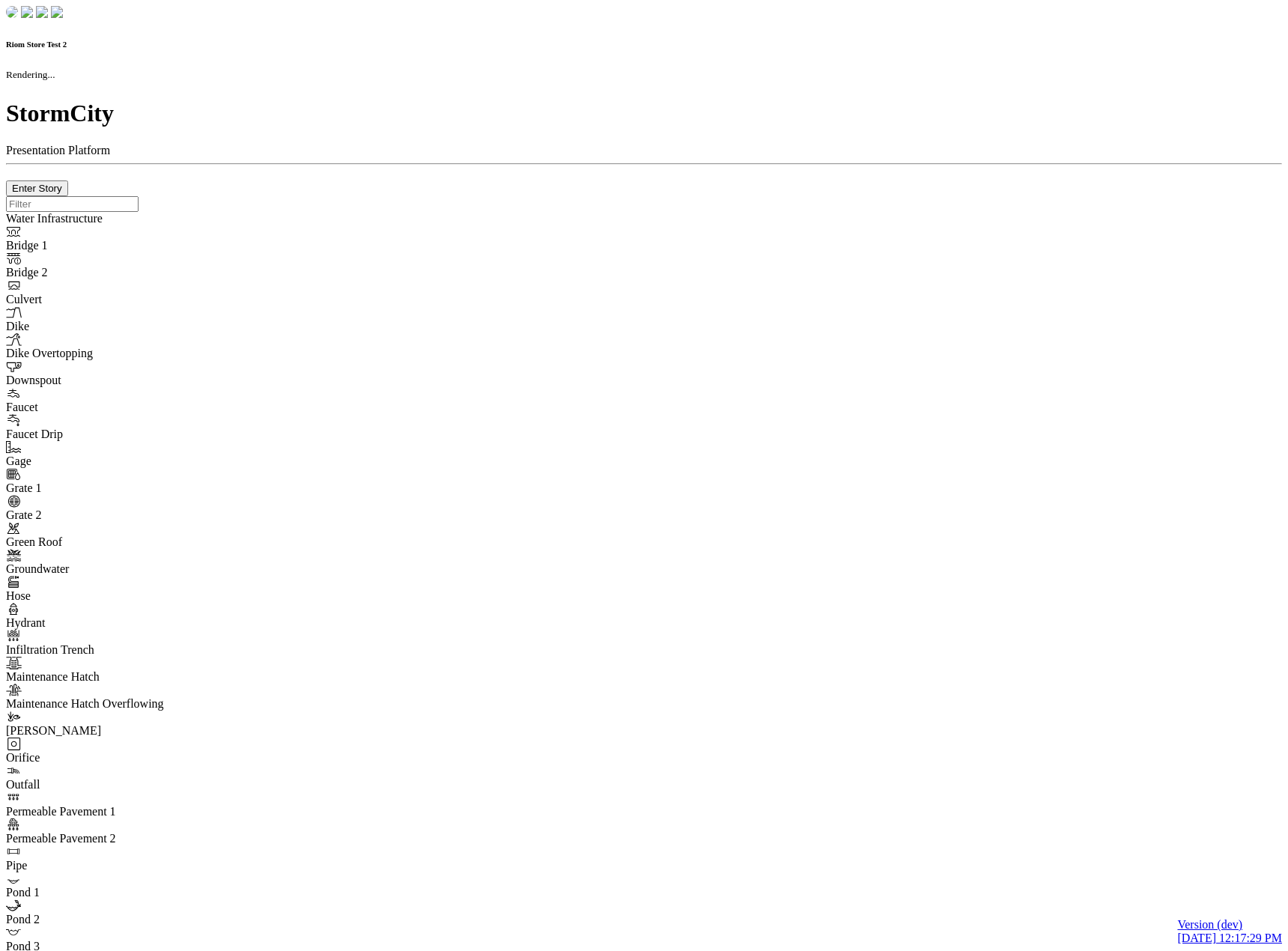
type input "0m"
type textarea "Depth = 0"
checkbox input "true"
select select "CIRCLE"
type input "7"
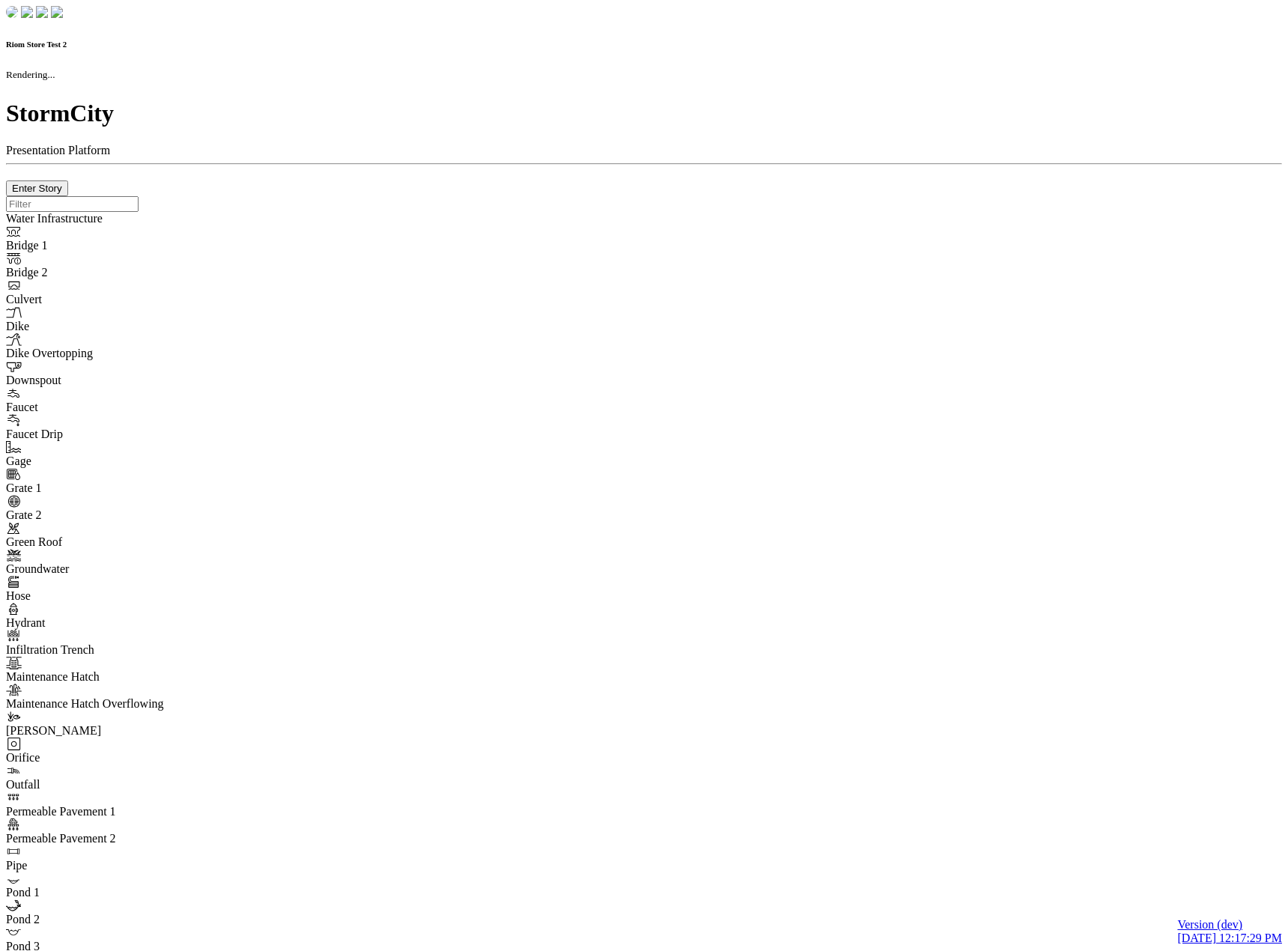
checkbox input "true"
type input "0"
select select "None"
type textarea "<i class="far fa-building"></i>"
type input "7"
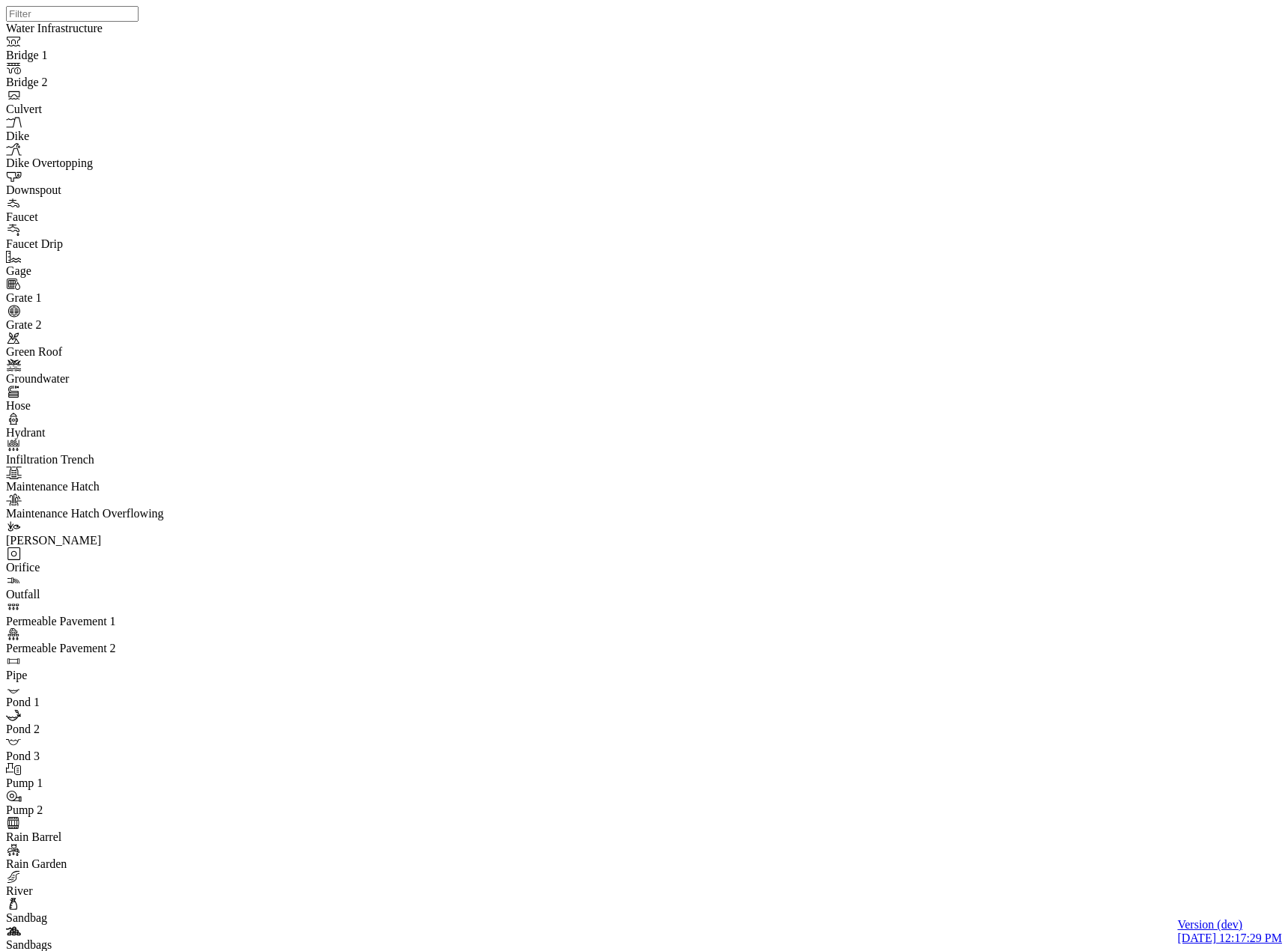
drag, startPoint x: 1284, startPoint y: 390, endPoint x: 1217, endPoint y: 377, distance: 68.2
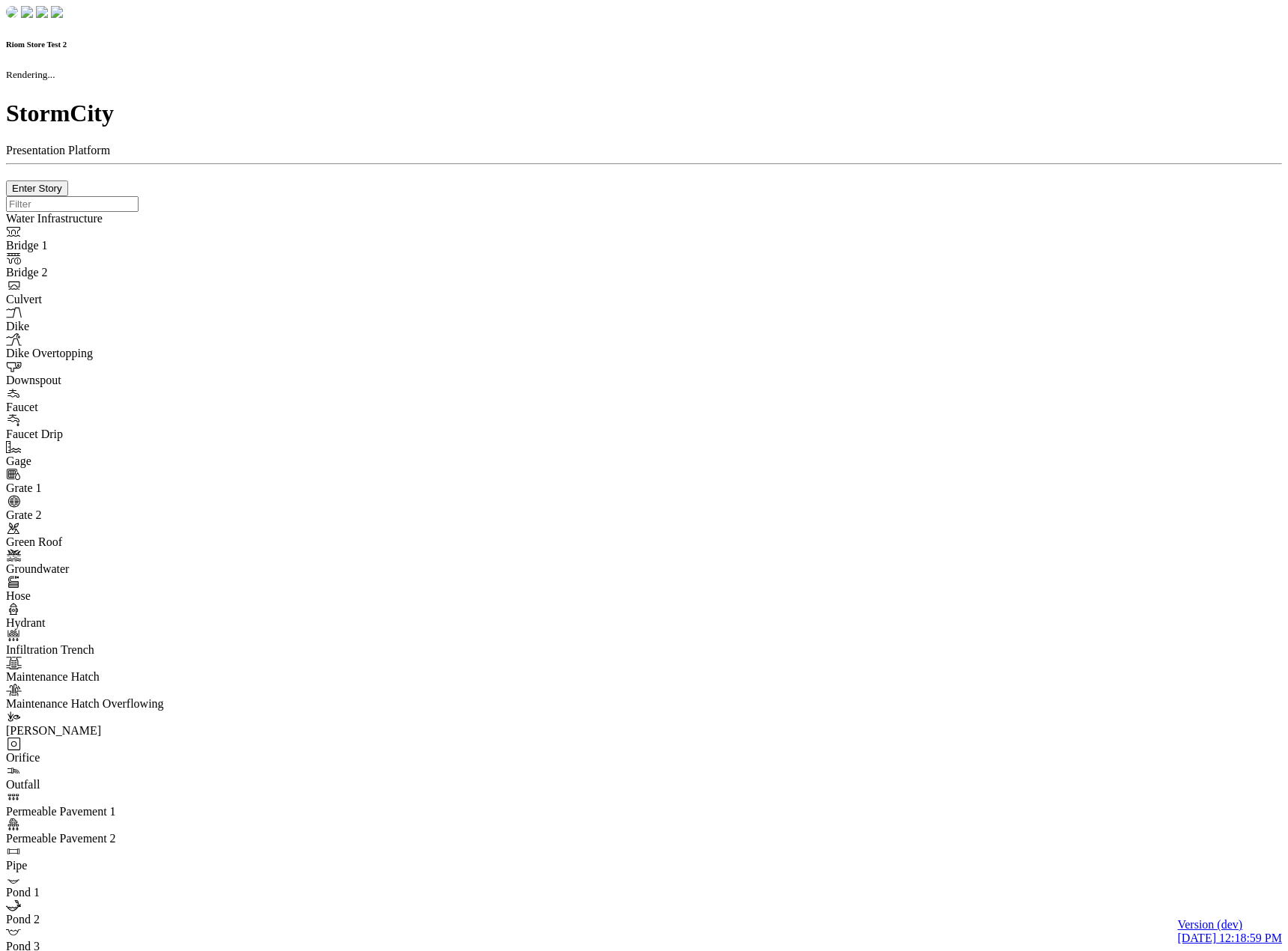
checkbox input "true"
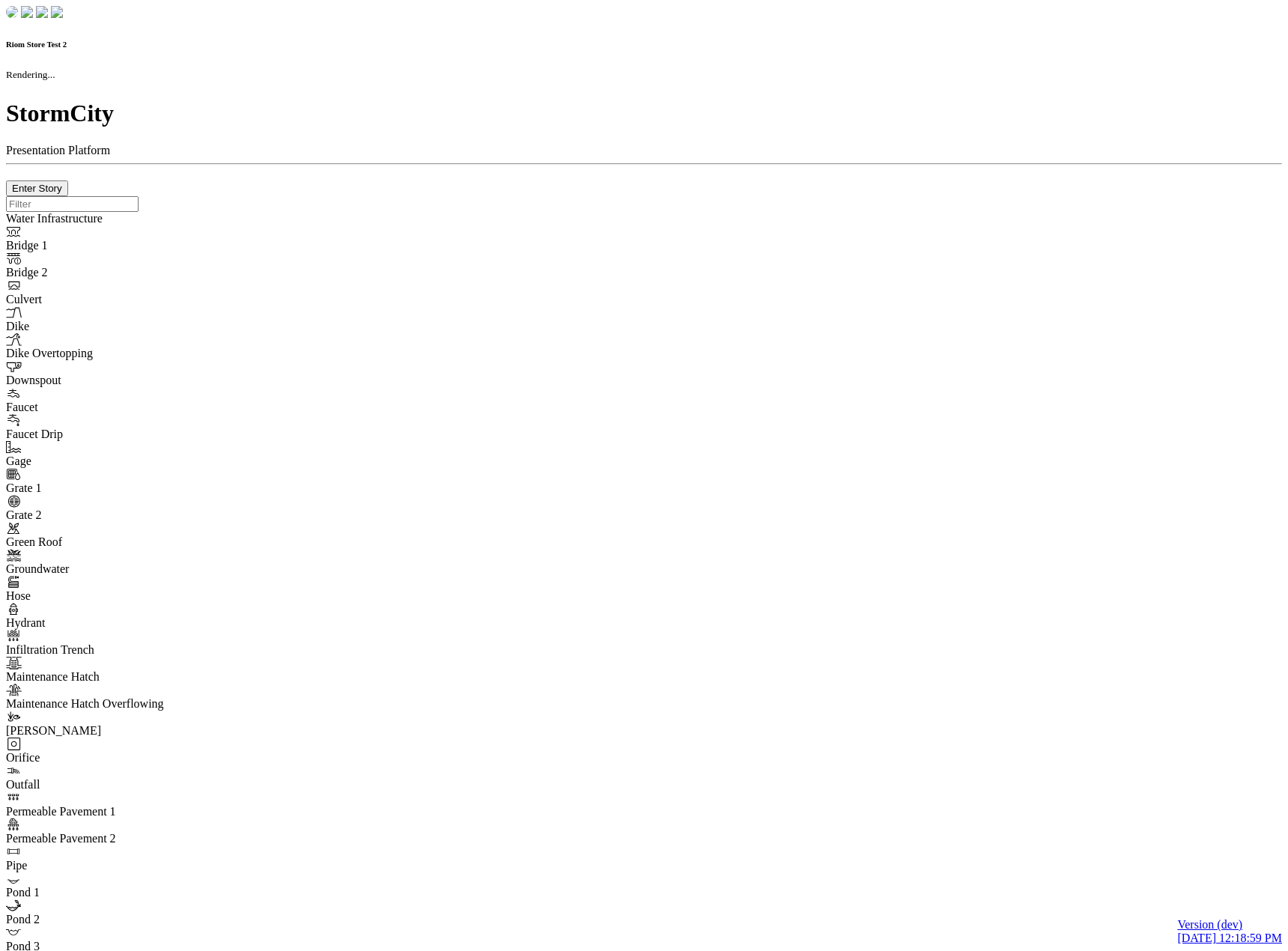
type input "0m"
type textarea "Depth = 0"
checkbox input "true"
select select "CIRCLE"
type input "7"
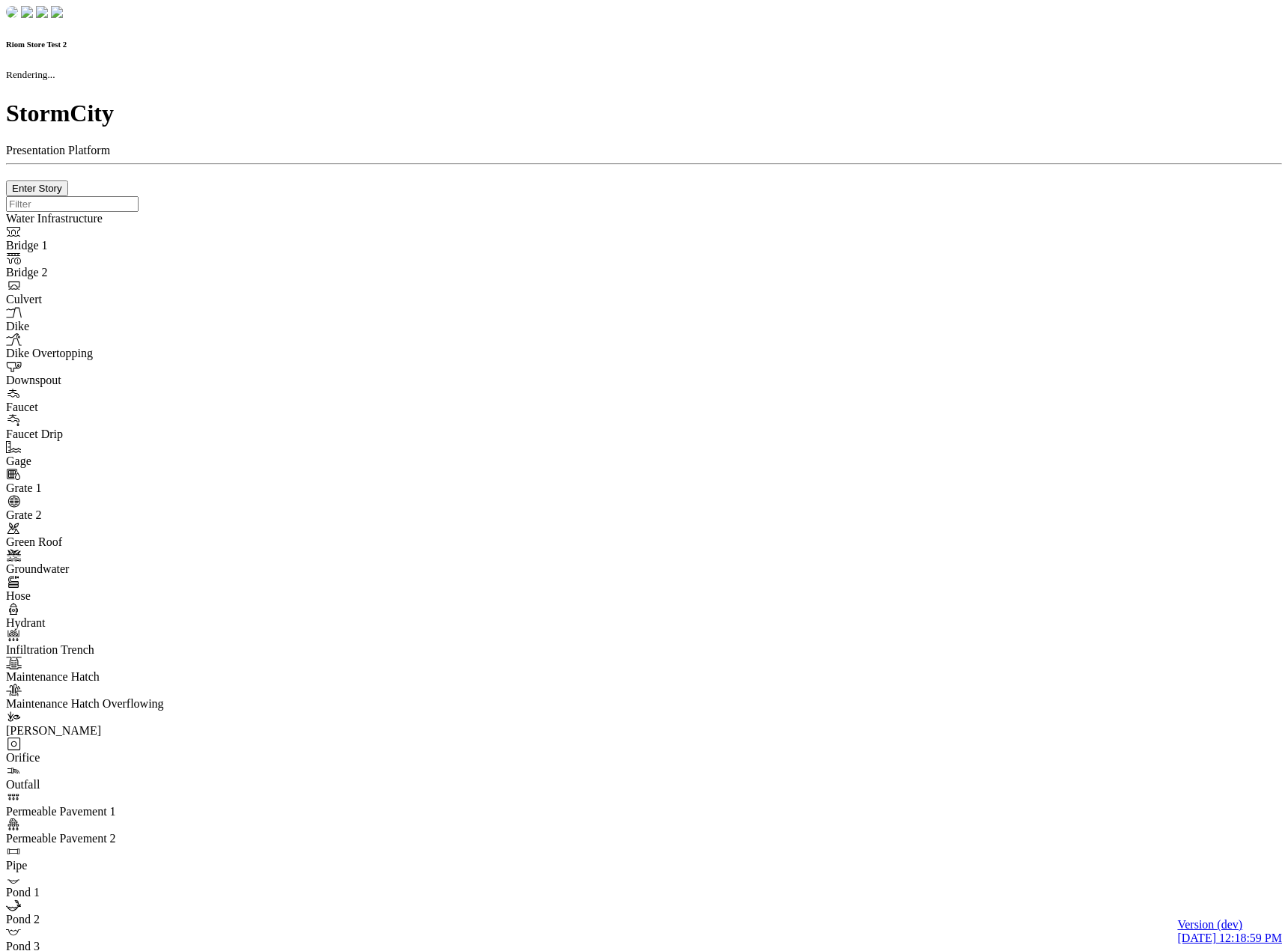
checkbox input "true"
type input "0"
type textarea "<i class="far fa-building"></i>"
select select "None"
type input "7"
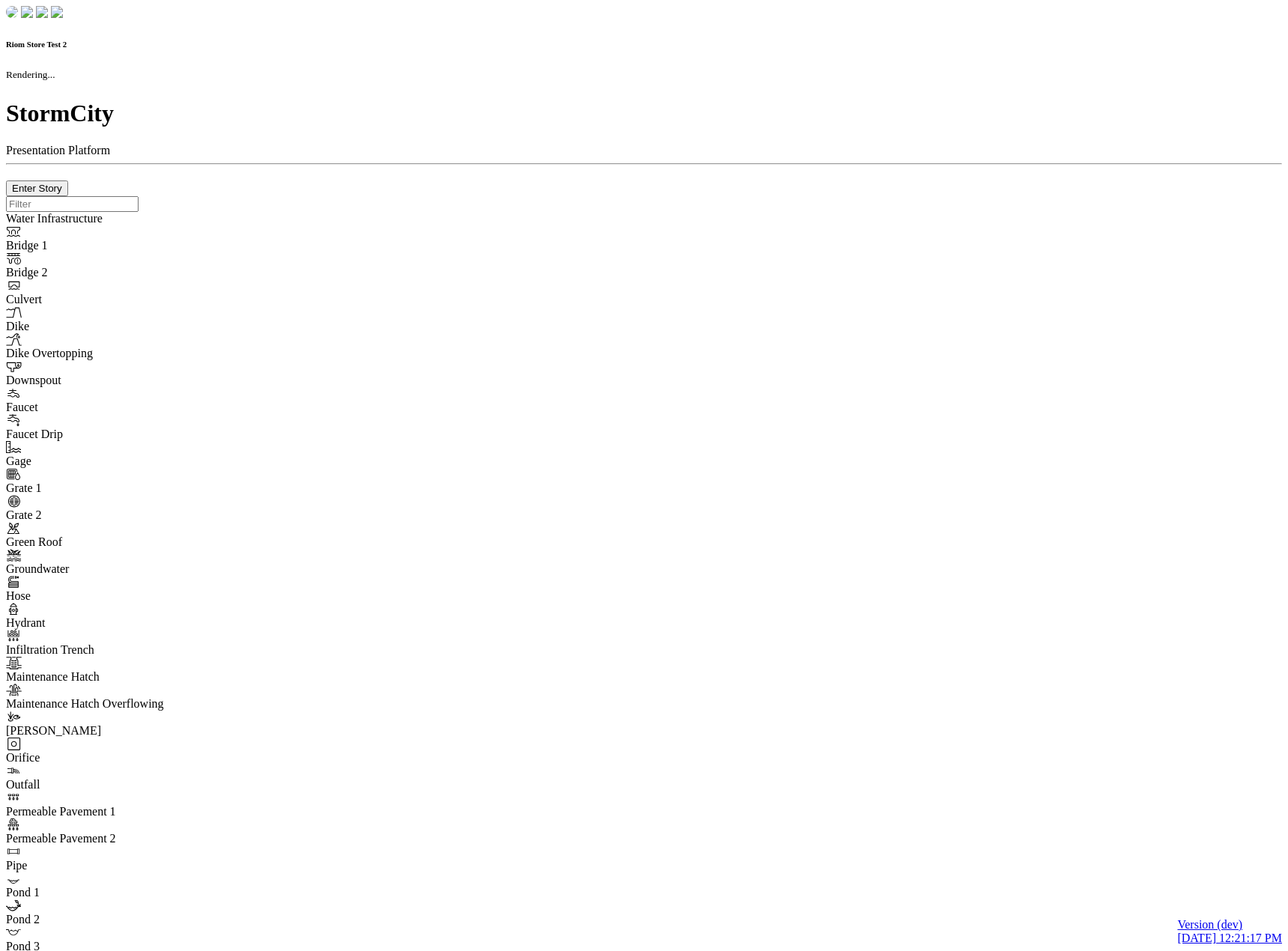
checkbox input "true"
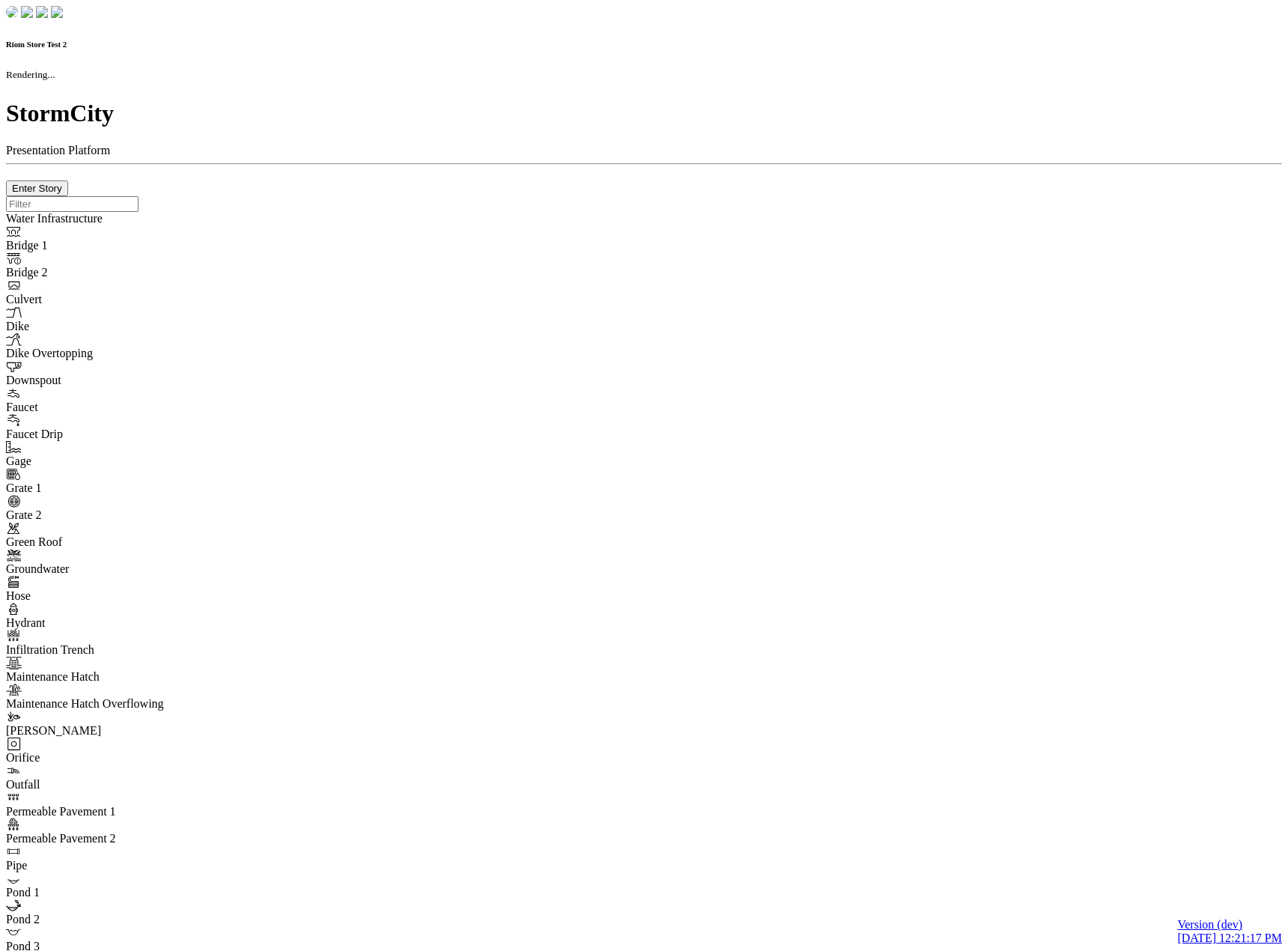
type input "0m"
type textarea "Depth = 0"
checkbox input "true"
select select "CIRCLE"
type input "7"
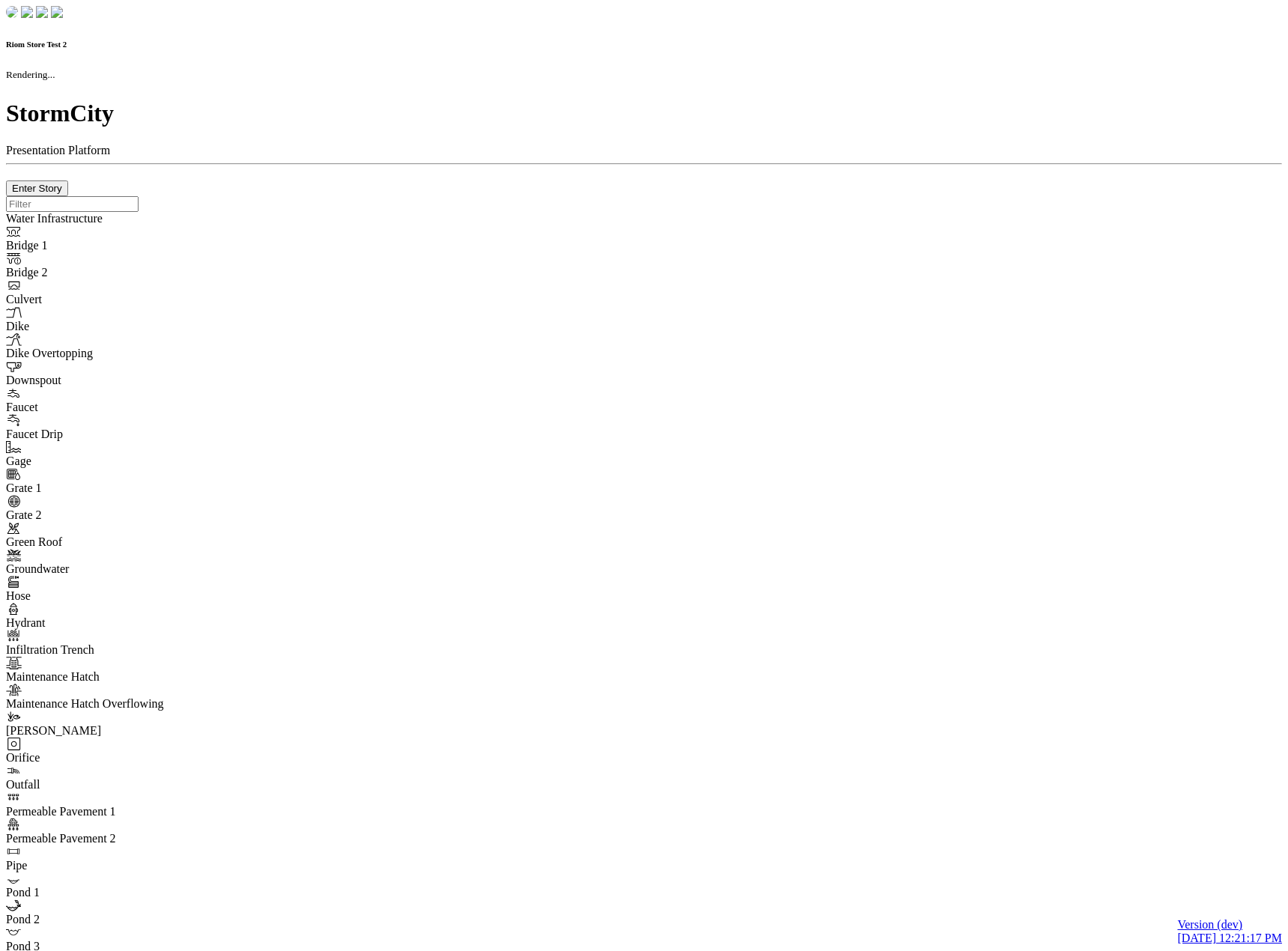
checkbox input "true"
type input "0"
type textarea "<i class="far fa-building"></i>"
select select "None"
type input "7"
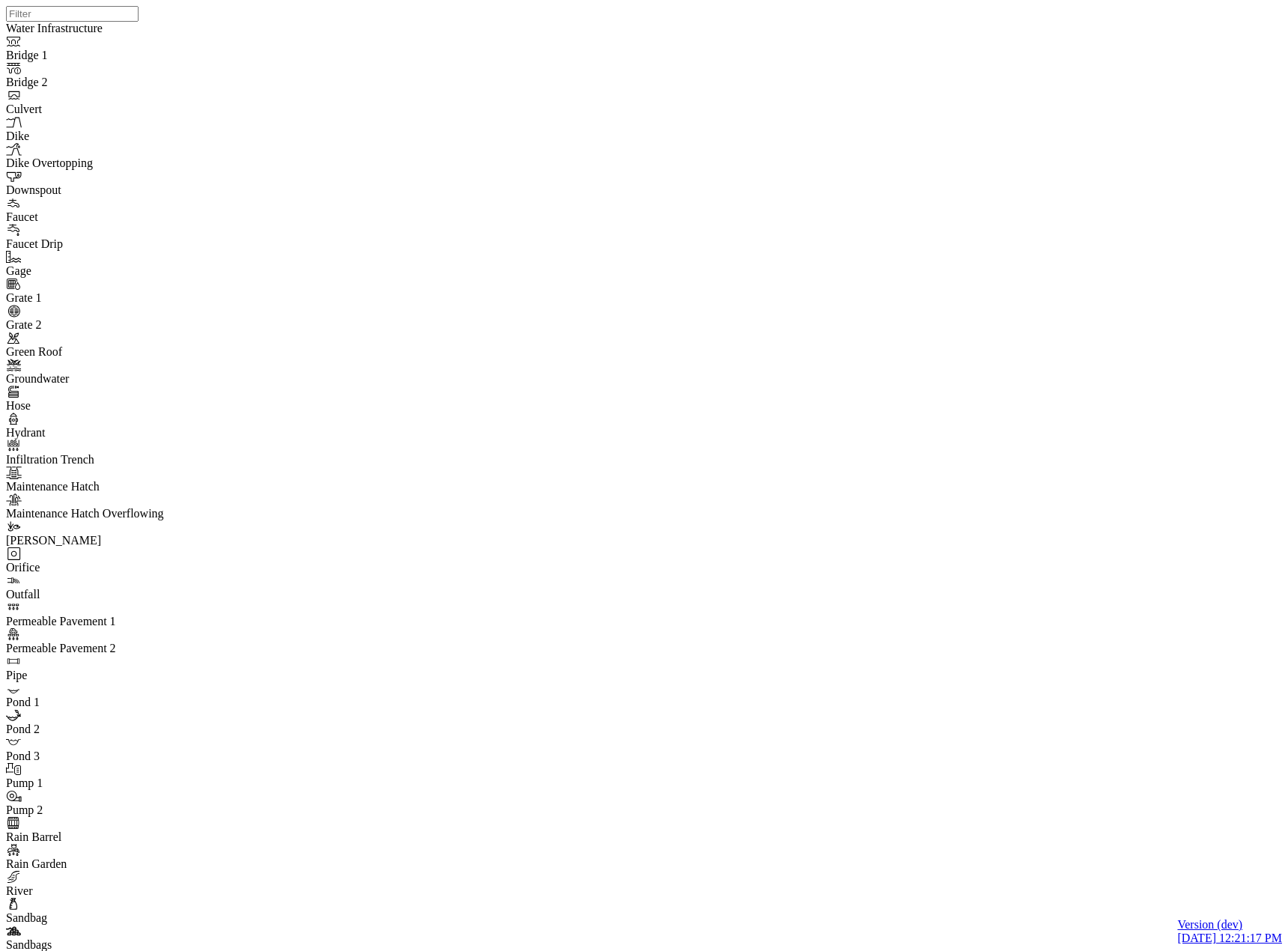
click at [754, 199] on span "Normal" at bounding box center [767, 194] width 37 height 12
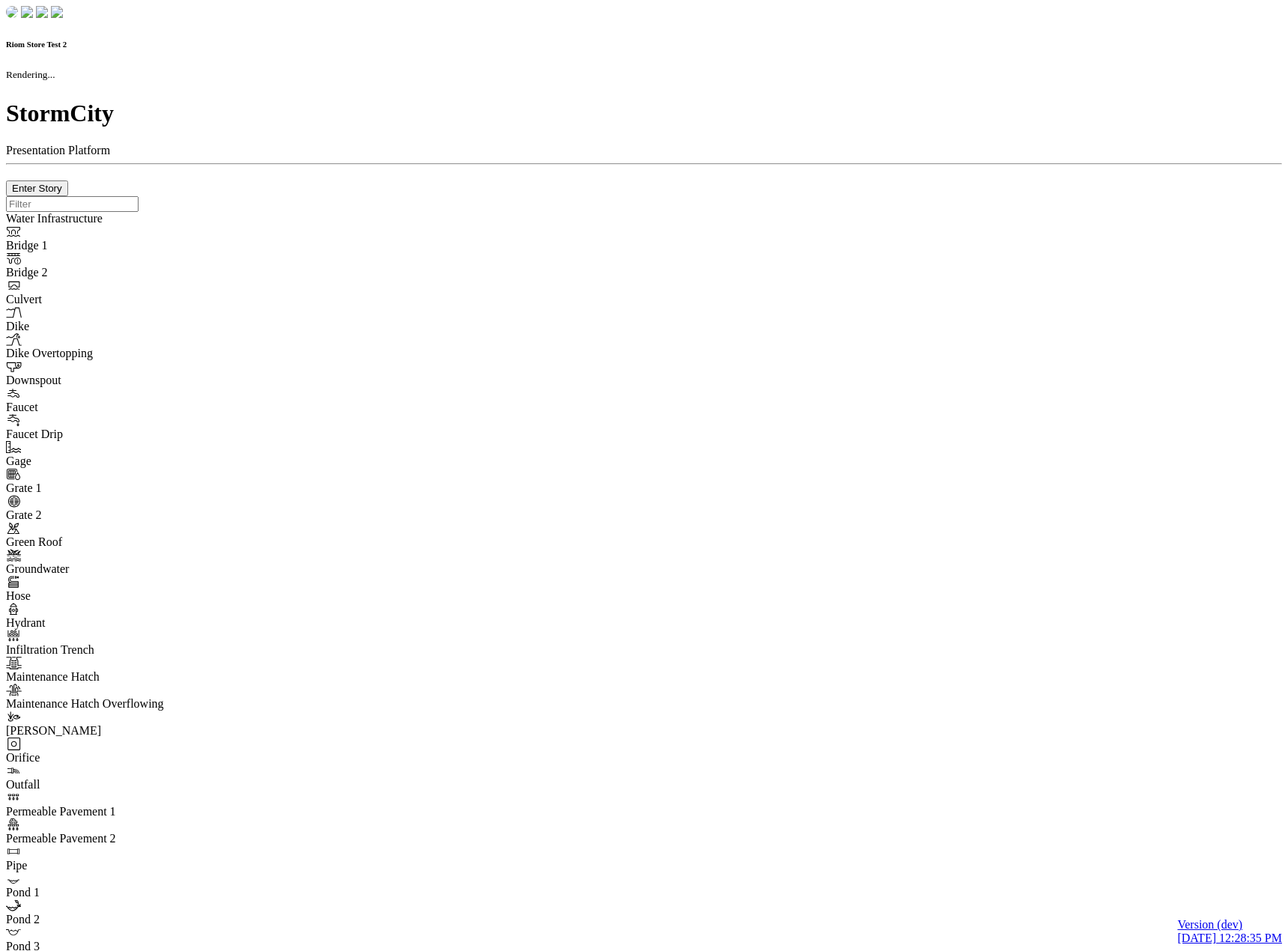
checkbox input "true"
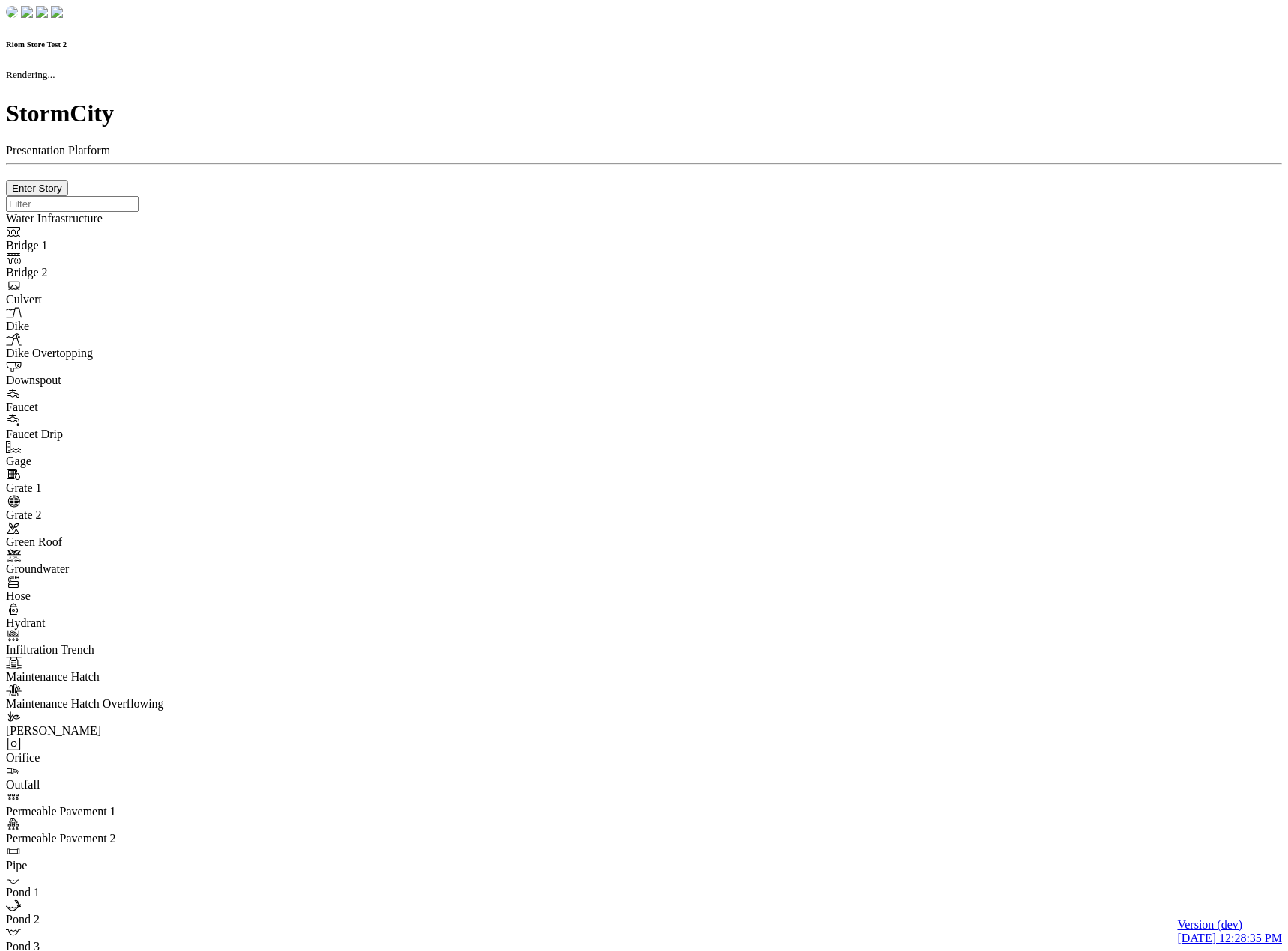
type input "0m"
type textarea "Depth = 0"
checkbox input "true"
select select "CIRCLE"
type input "7"
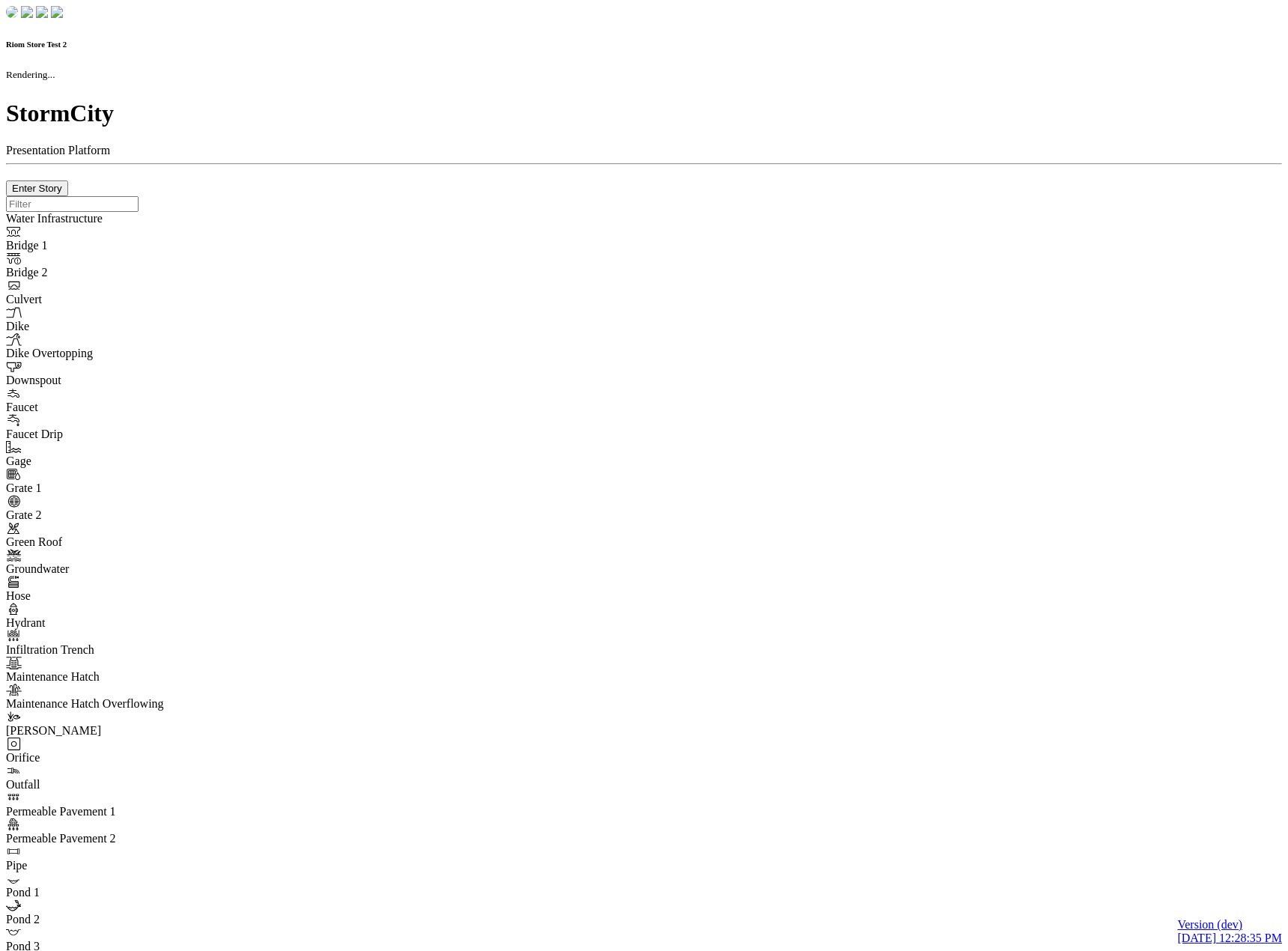
checkbox input "true"
type input "0"
type textarea "<i class="far fa-building"></i>"
select select "None"
type input "7"
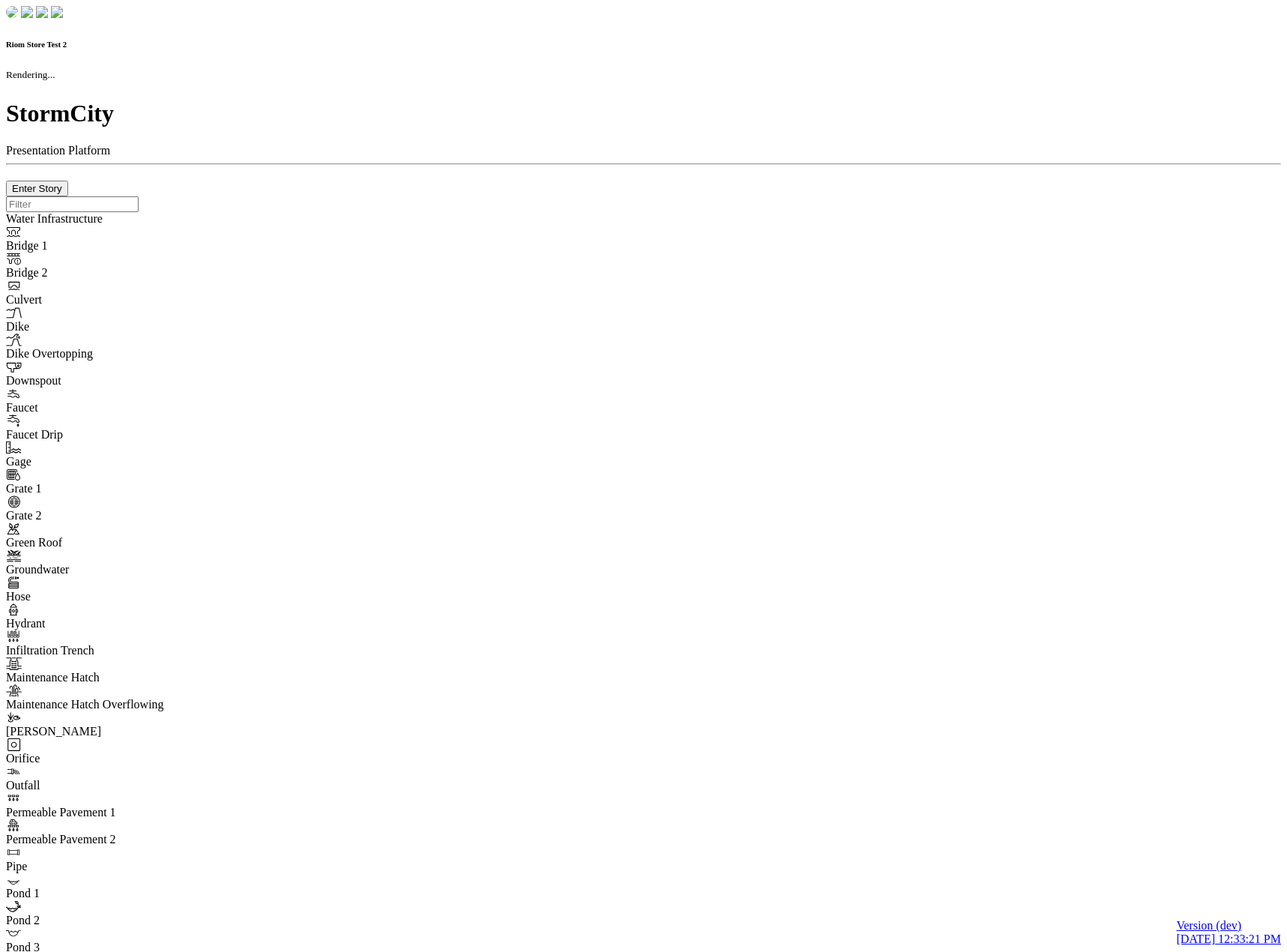
checkbox input "true"
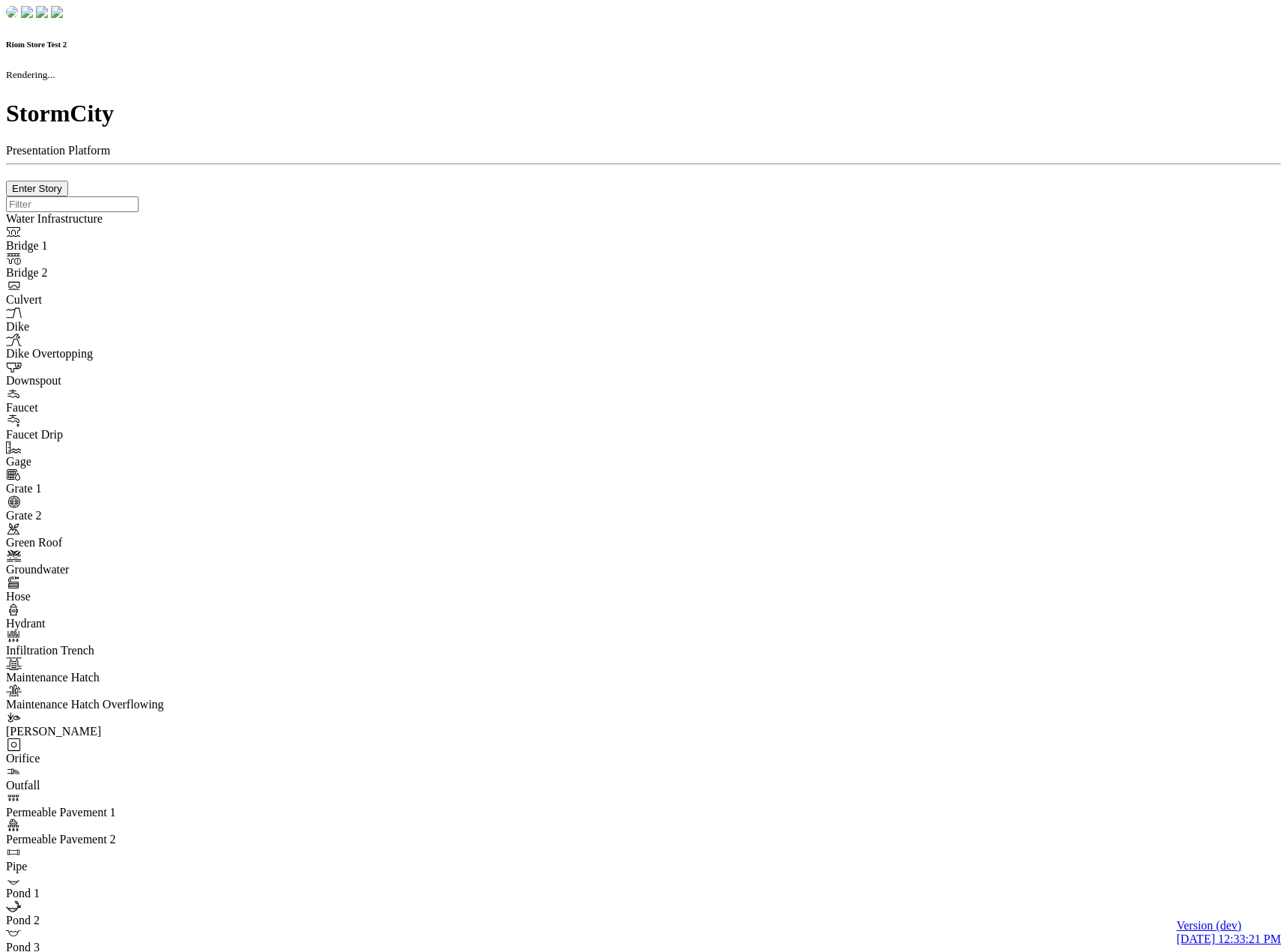
type input "0m"
type textarea "Depth = 0"
checkbox input "true"
select select "CIRCLE"
type input "7"
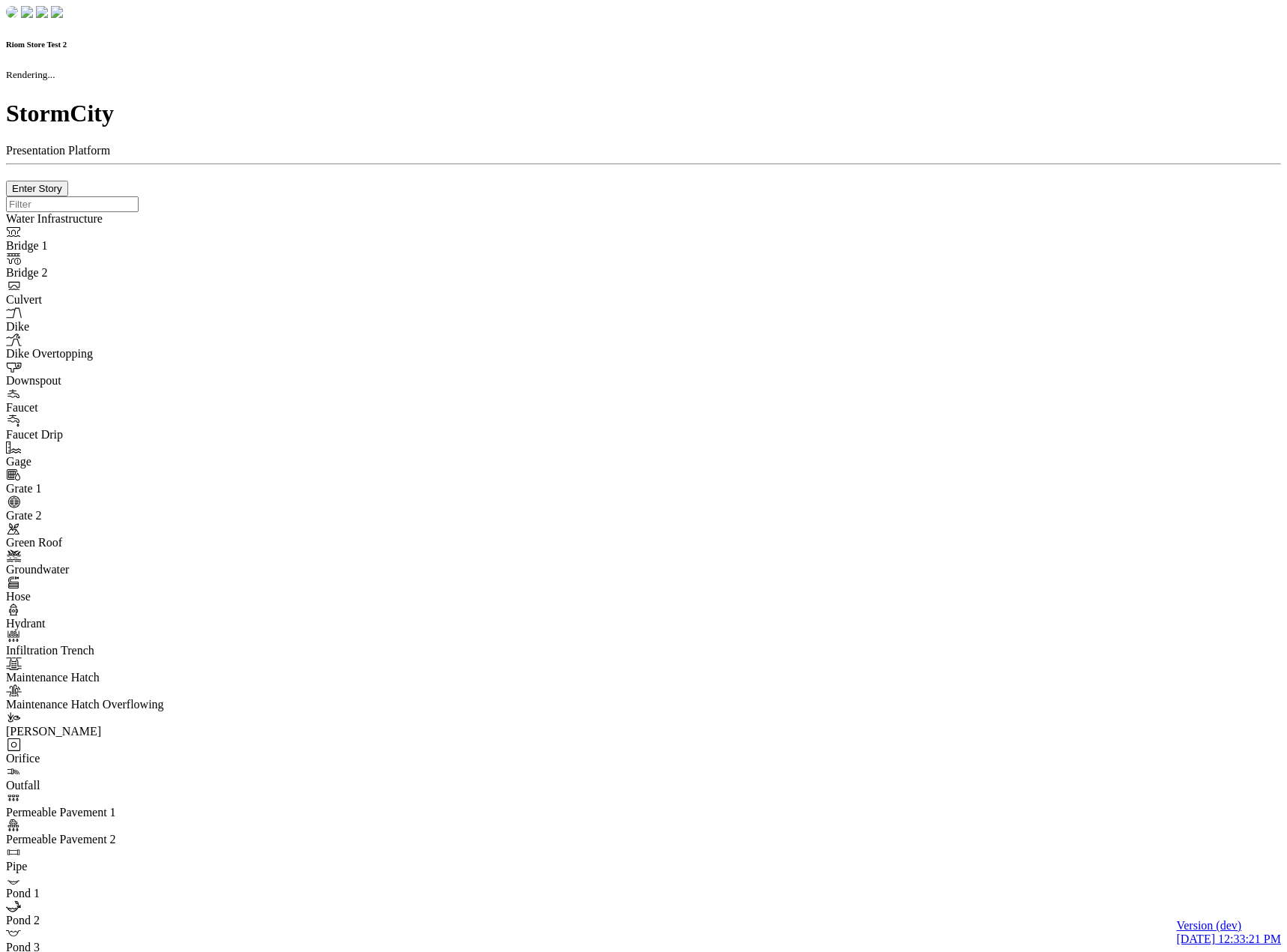
checkbox input "true"
type input "0"
select select "None"
type textarea "<i class="far fa-building"></i>"
type input "7"
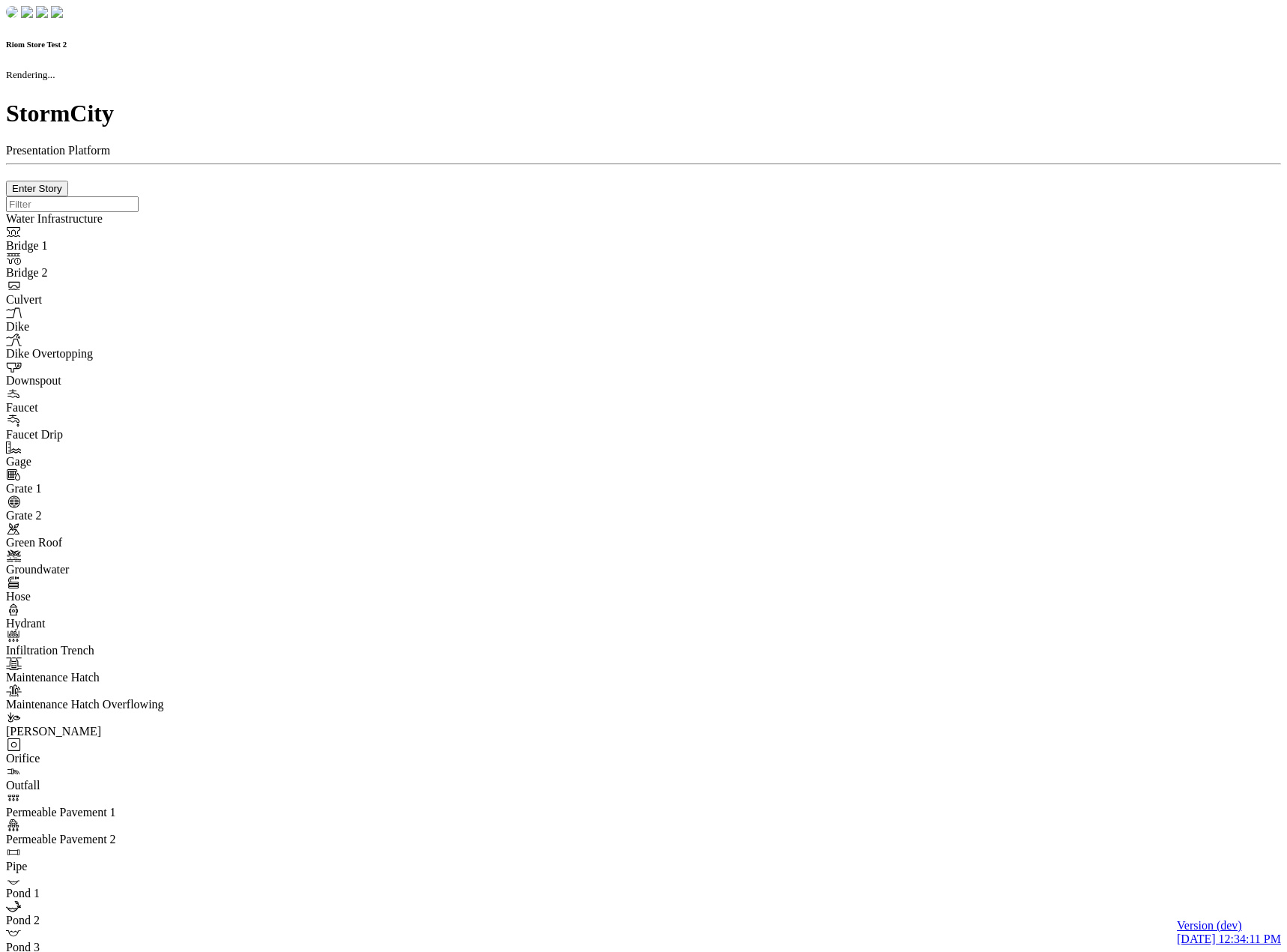
checkbox input "true"
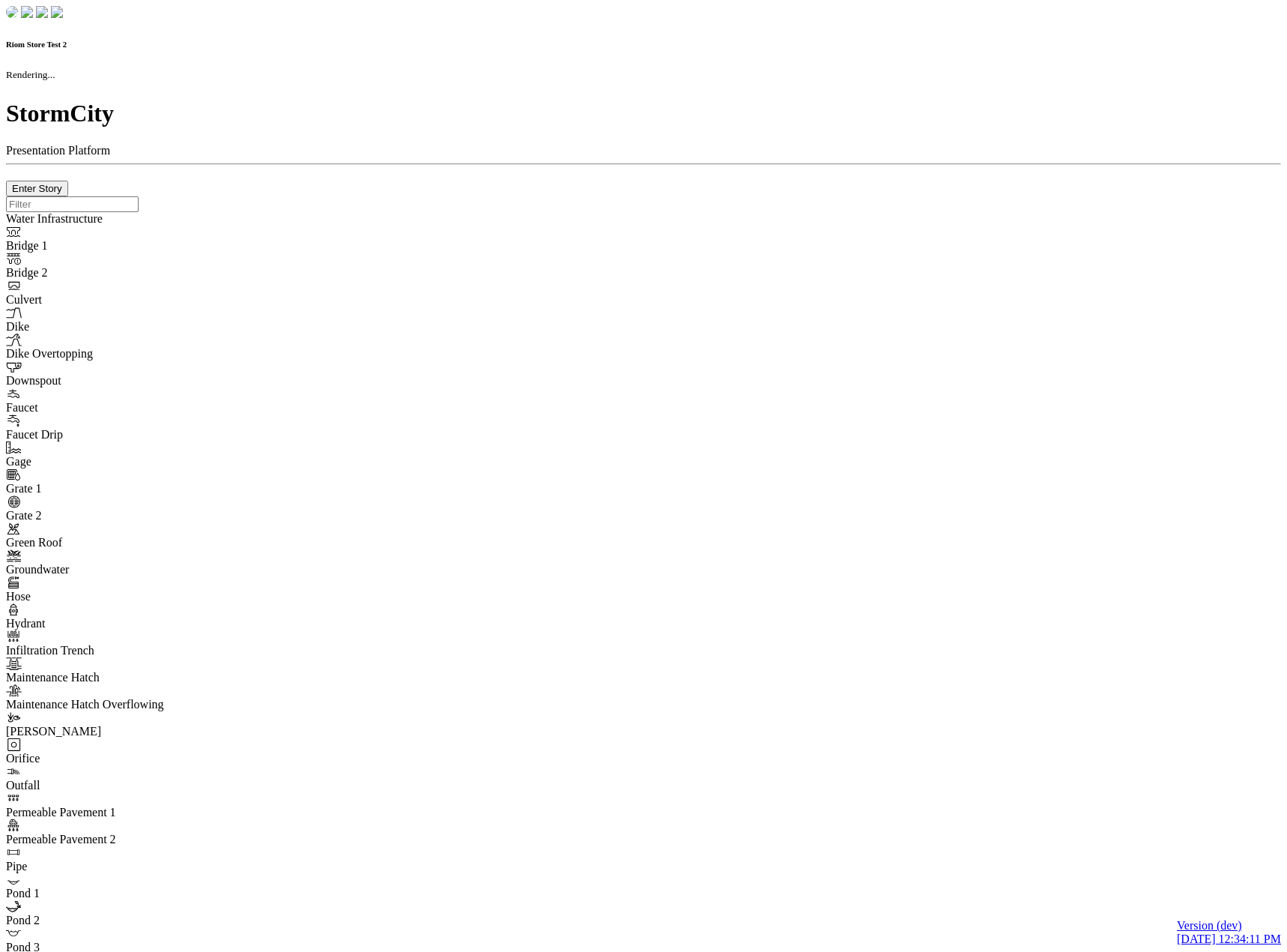
type input "0m"
type textarea "Depth = 0"
checkbox input "true"
select select "CIRCLE"
type input "7"
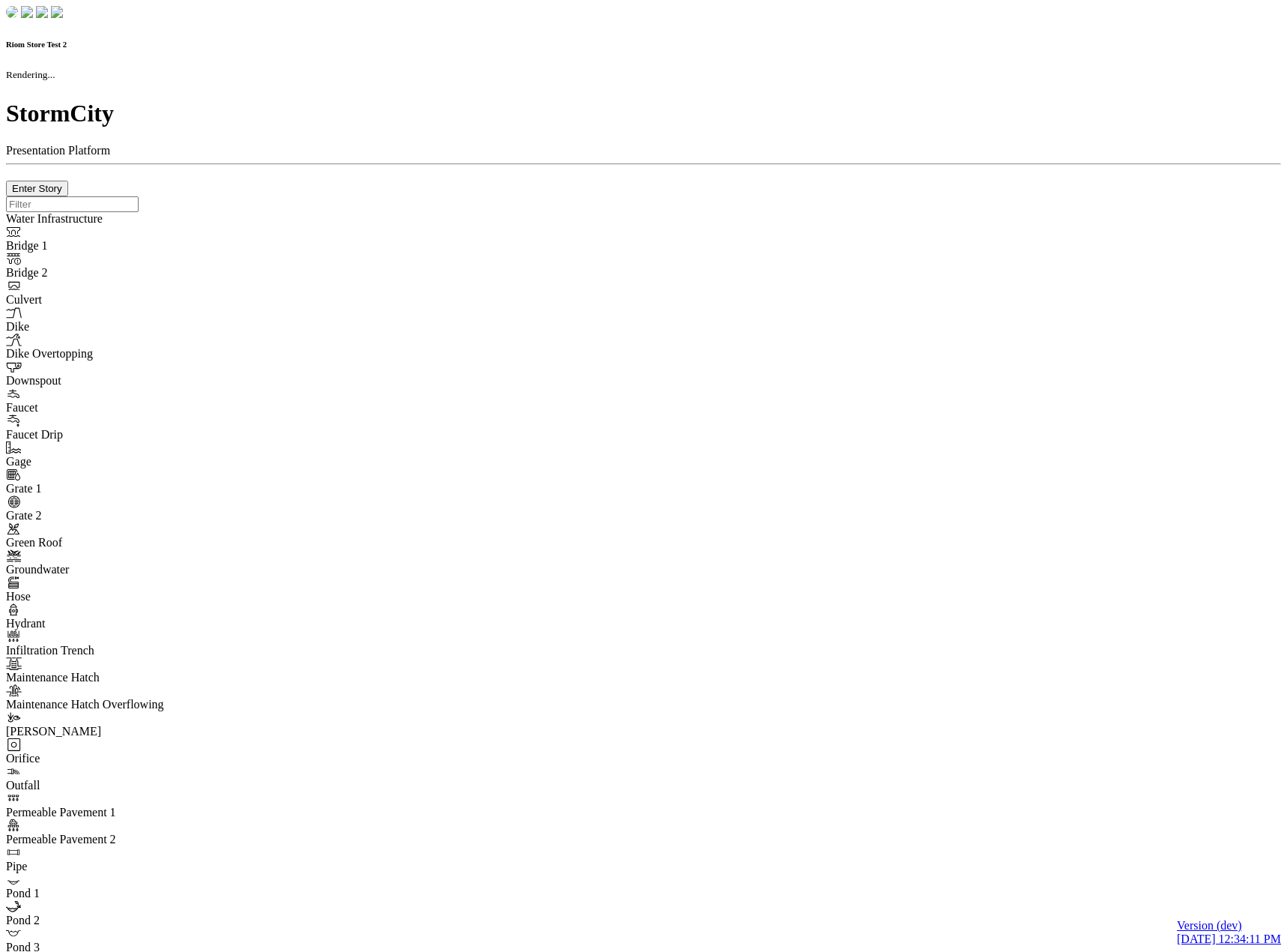
checkbox input "true"
type input "0"
type textarea "<i class="far fa-building"></i>"
select select "None"
type input "7"
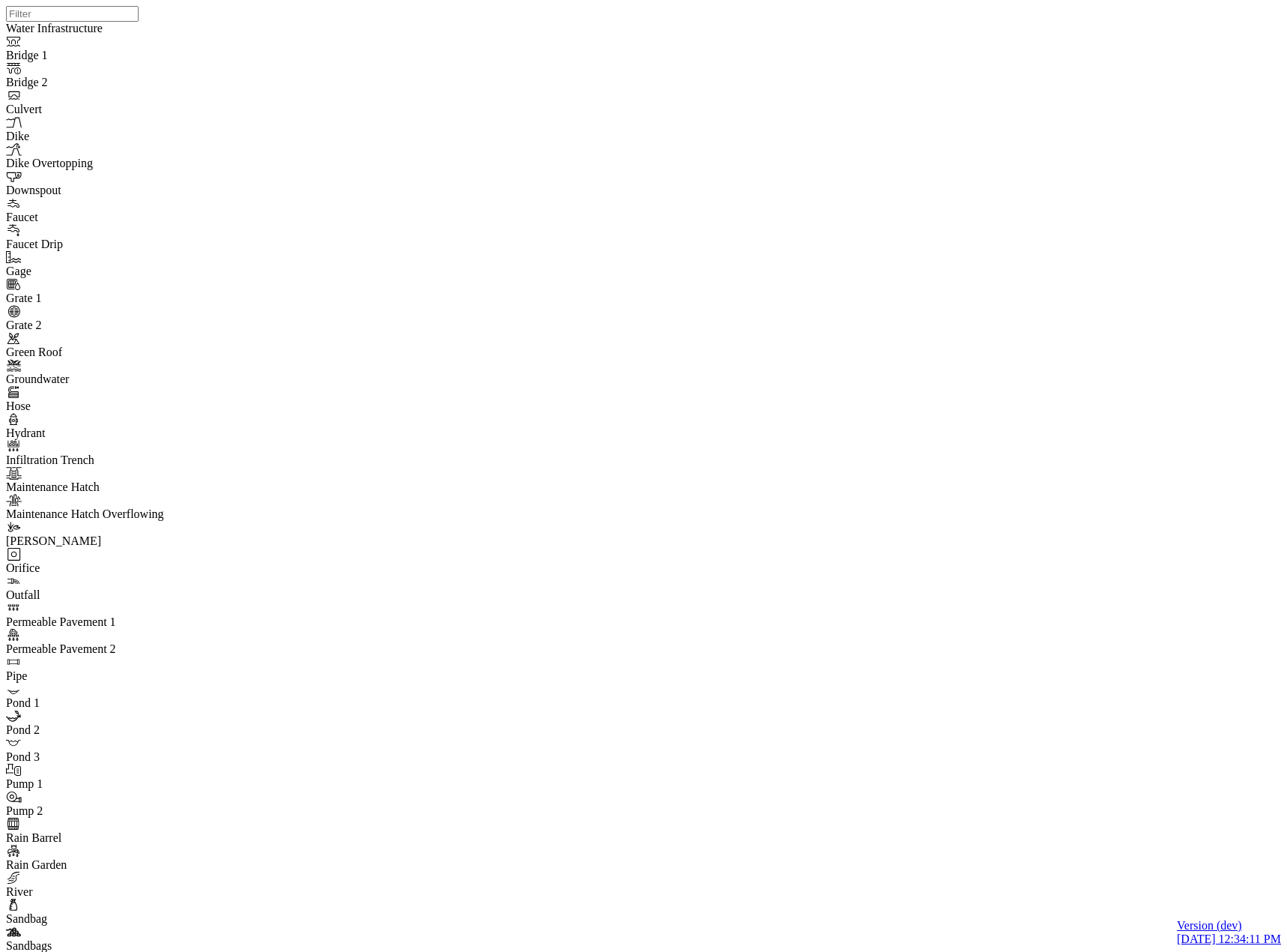
drag, startPoint x: 83, startPoint y: 639, endPoint x: 103, endPoint y: 637, distance: 20.1
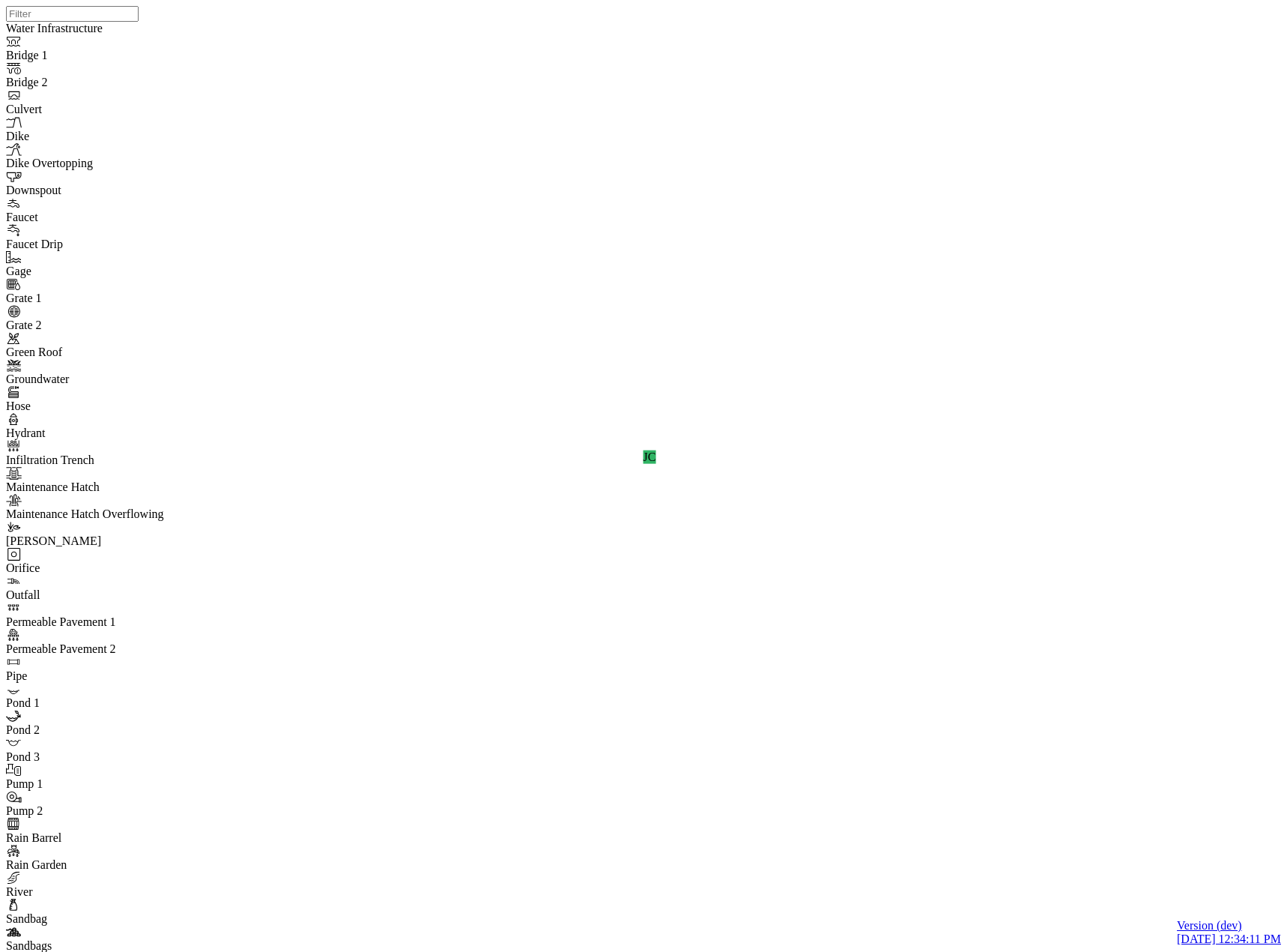
drag, startPoint x: 244, startPoint y: 94, endPoint x: 243, endPoint y: 145, distance: 51.0
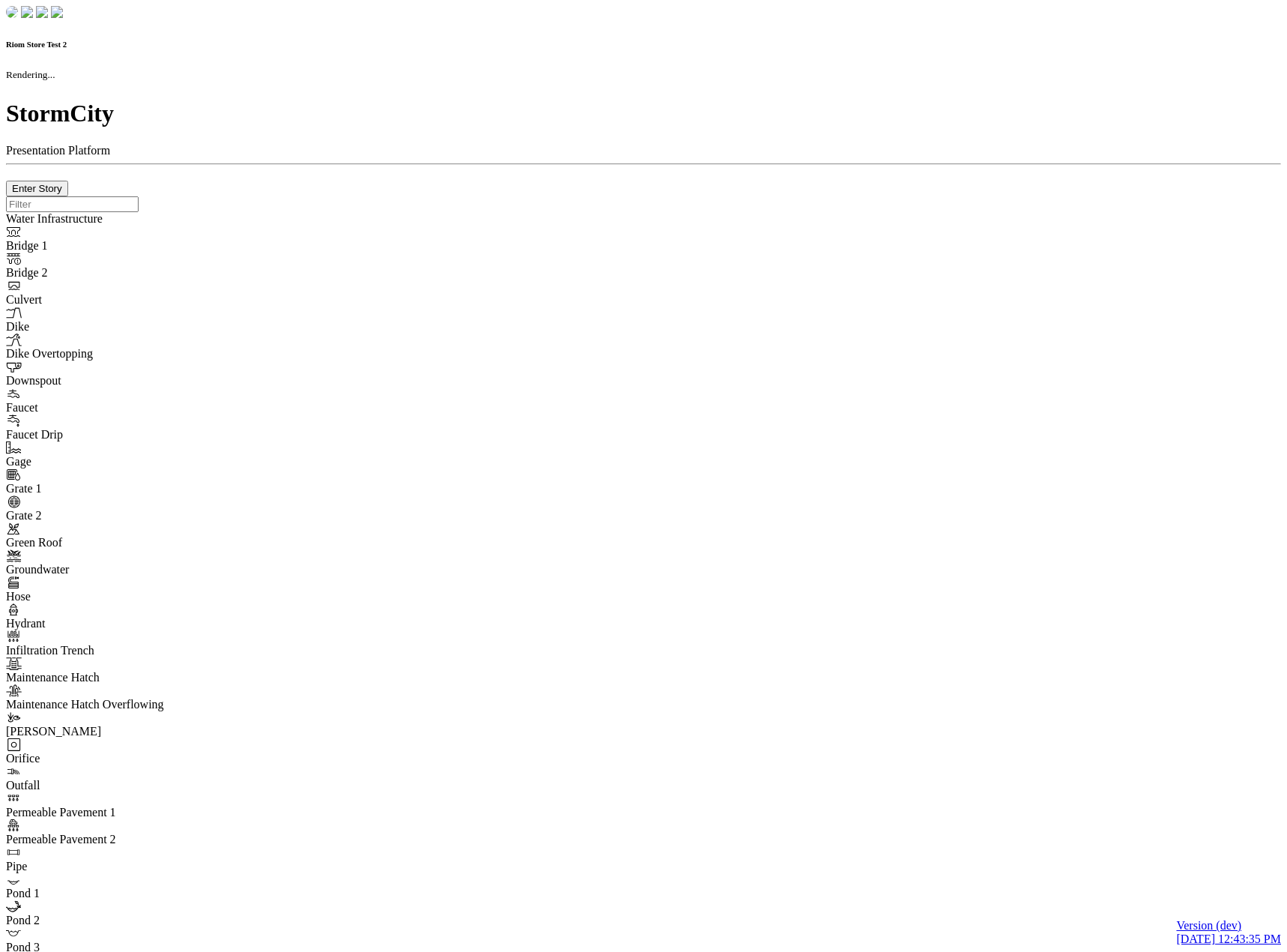
checkbox input "true"
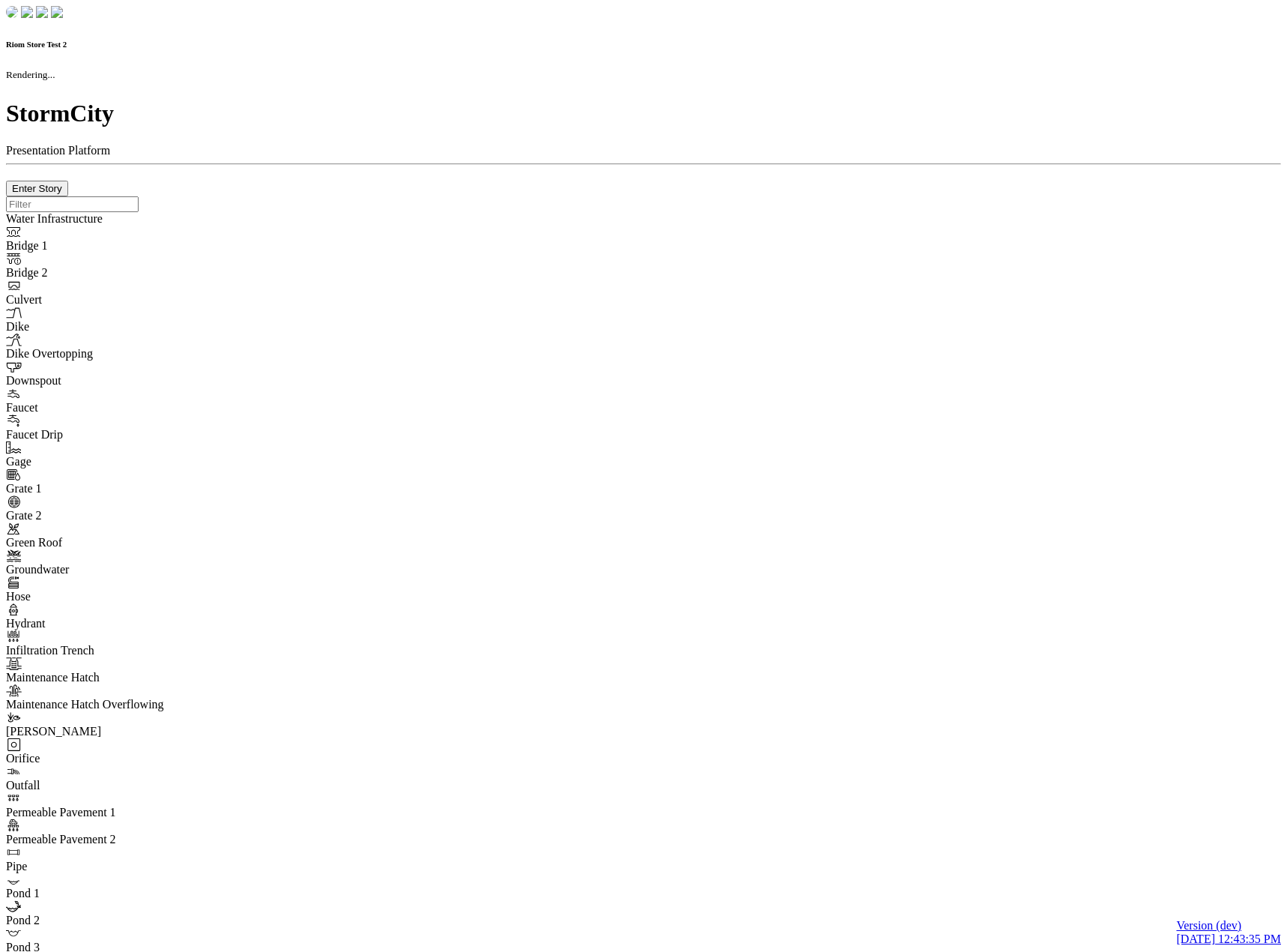
type input "0m"
type textarea "Depth = 0"
checkbox input "true"
select select "CIRCLE"
type input "7"
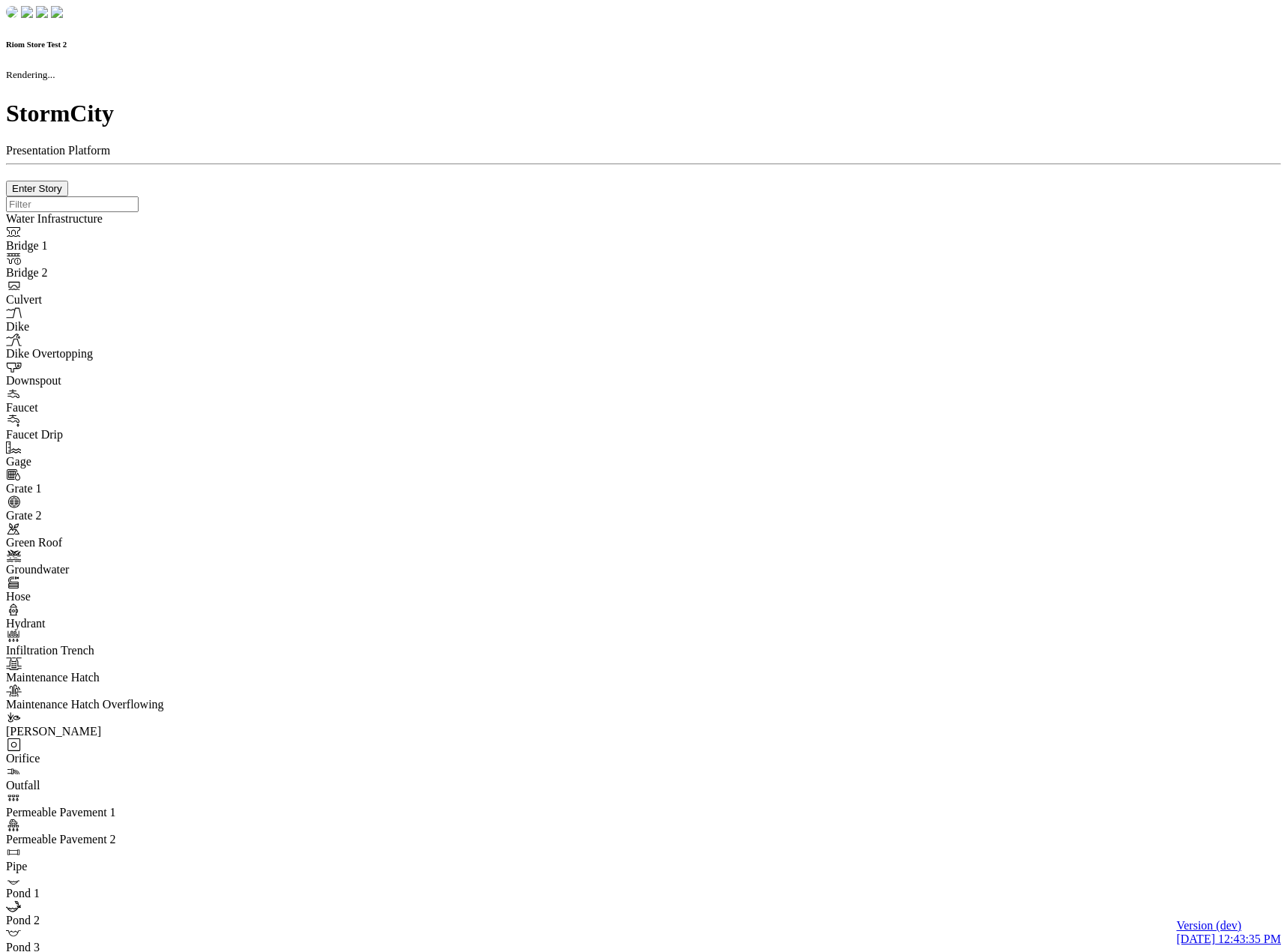
checkbox input "true"
type input "0"
type textarea "<i class="far fa-building"></i>"
select select "None"
type input "7"
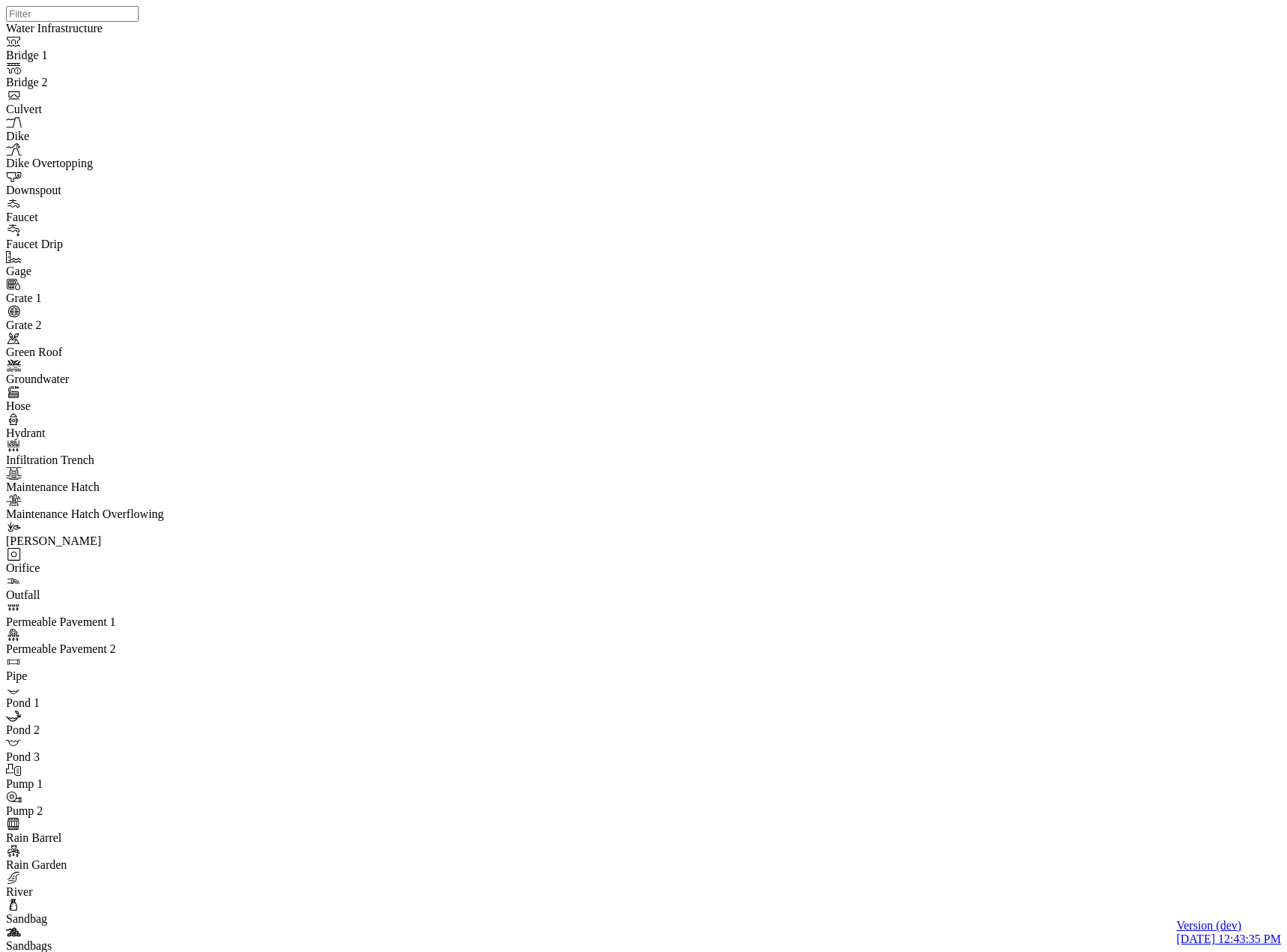
click at [767, 339] on div "JC" at bounding box center [650, 456] width 1287 height 914
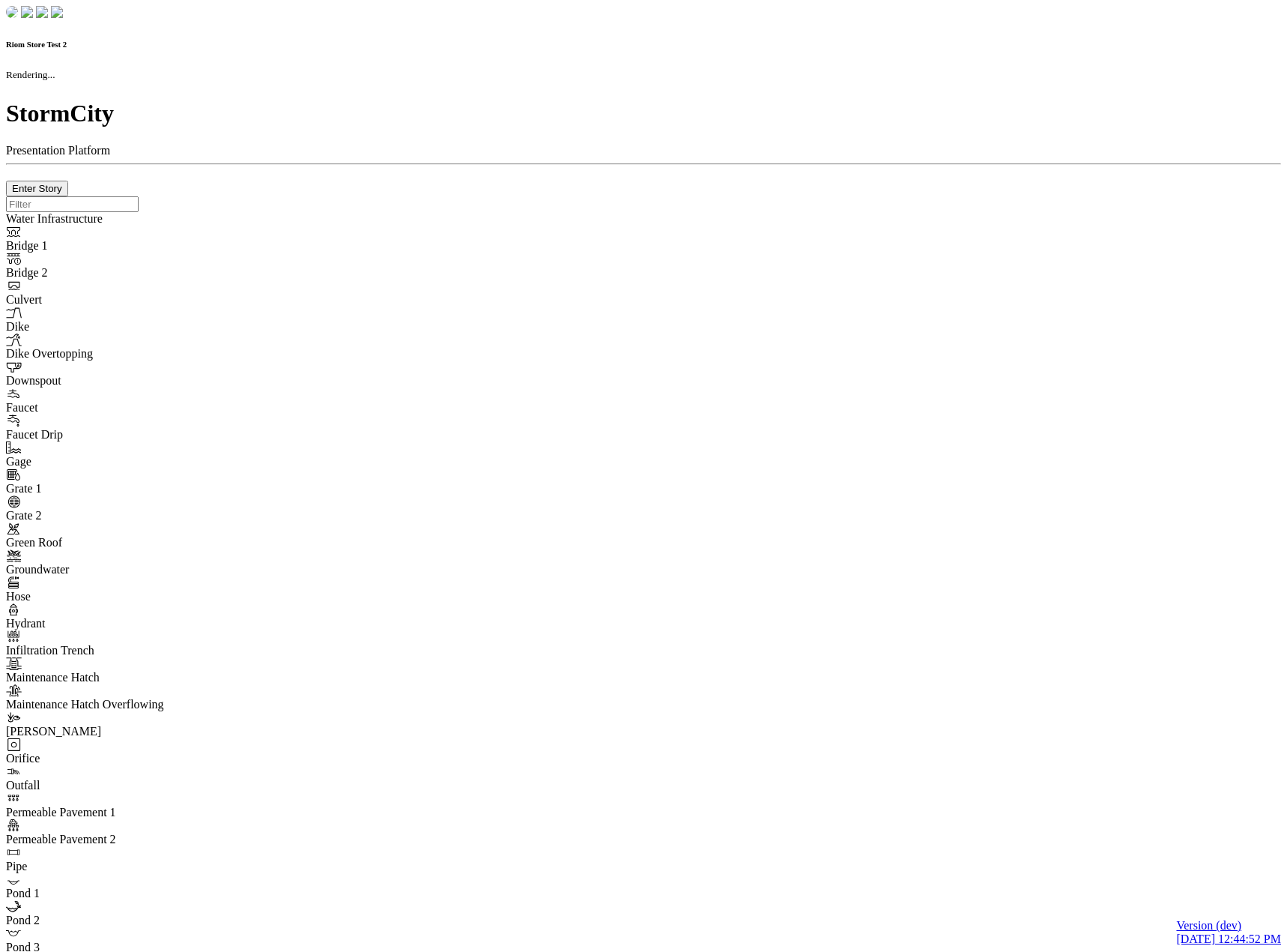
checkbox input "true"
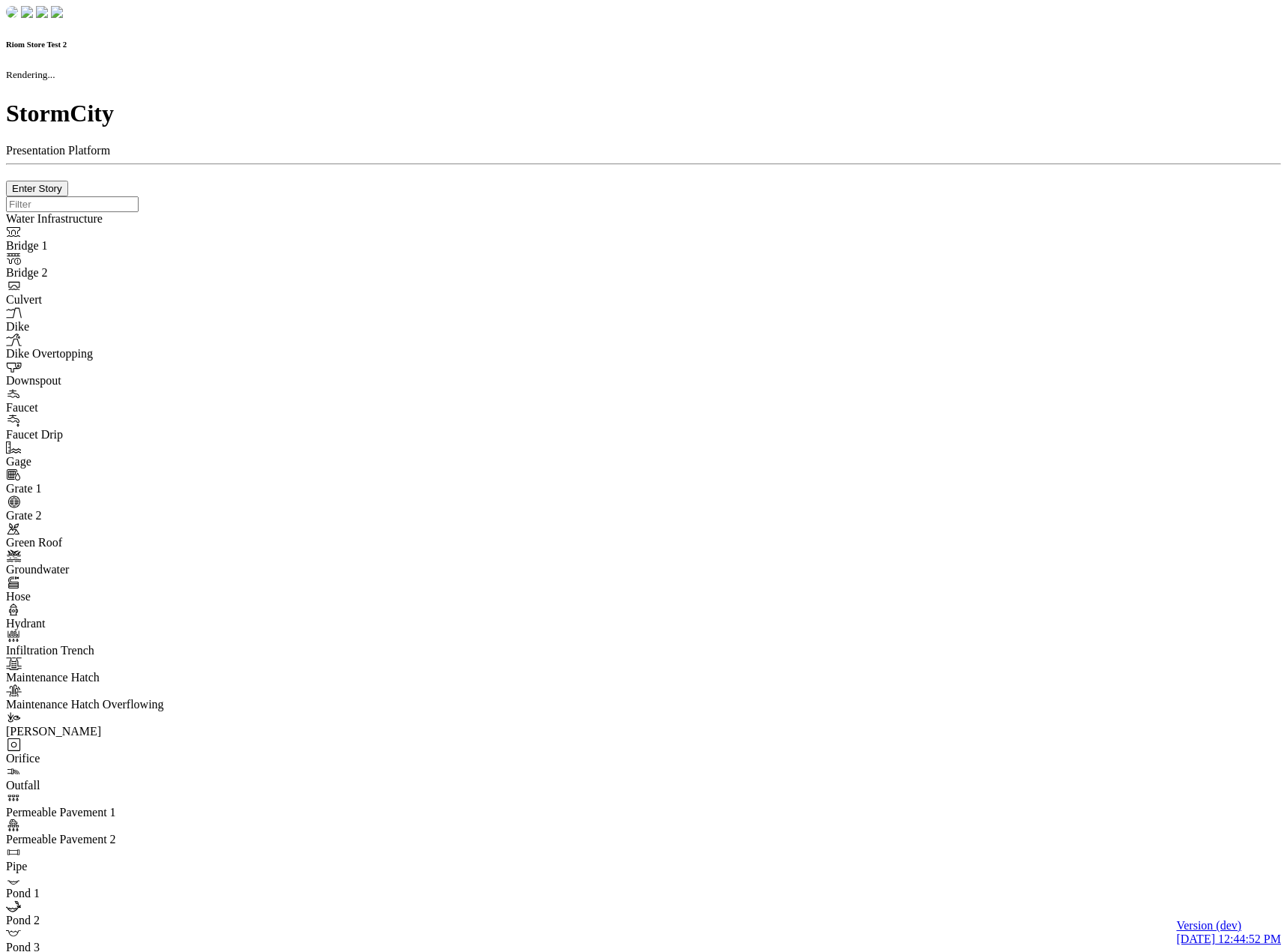
type input "0m"
type textarea "Depth = 0"
checkbox input "true"
select select "CIRCLE"
type input "7"
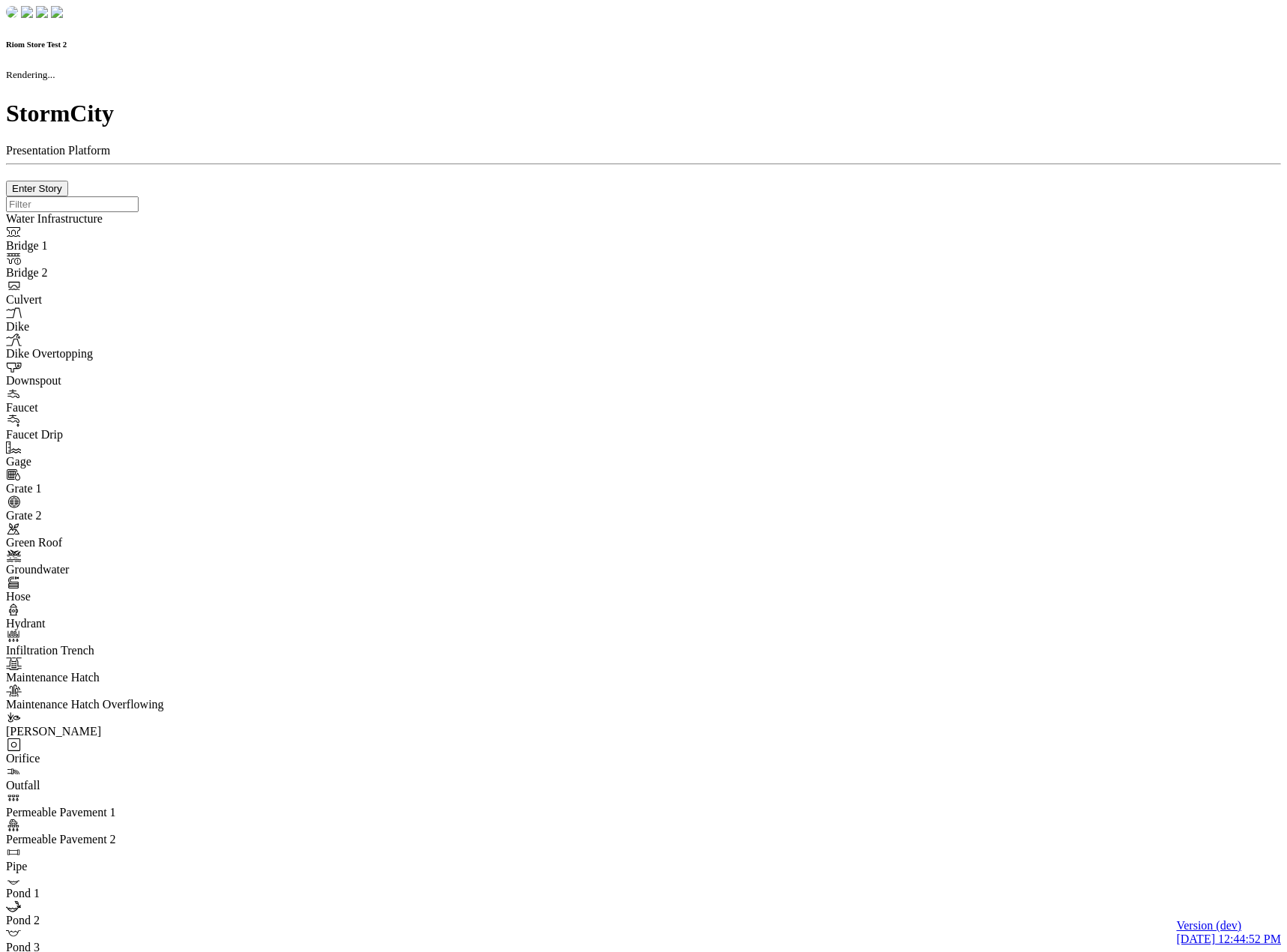
checkbox input "true"
type input "0"
type textarea "<i class="far fa-building"></i>"
select select "None"
type input "7"
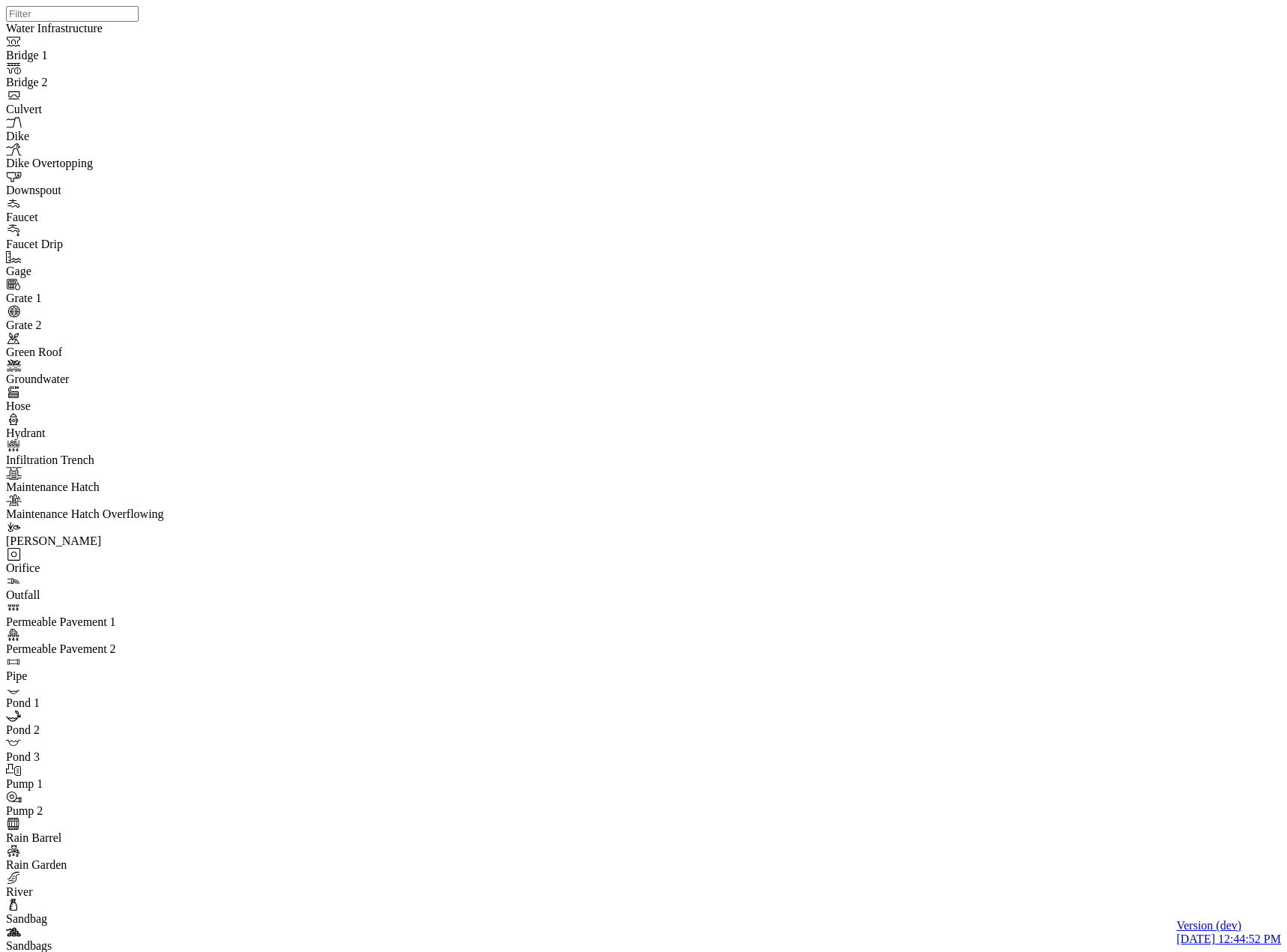
click at [841, 303] on div "JC" at bounding box center [650, 456] width 1287 height 914
click at [872, 374] on div "JC JC" at bounding box center [650, 456] width 1287 height 914
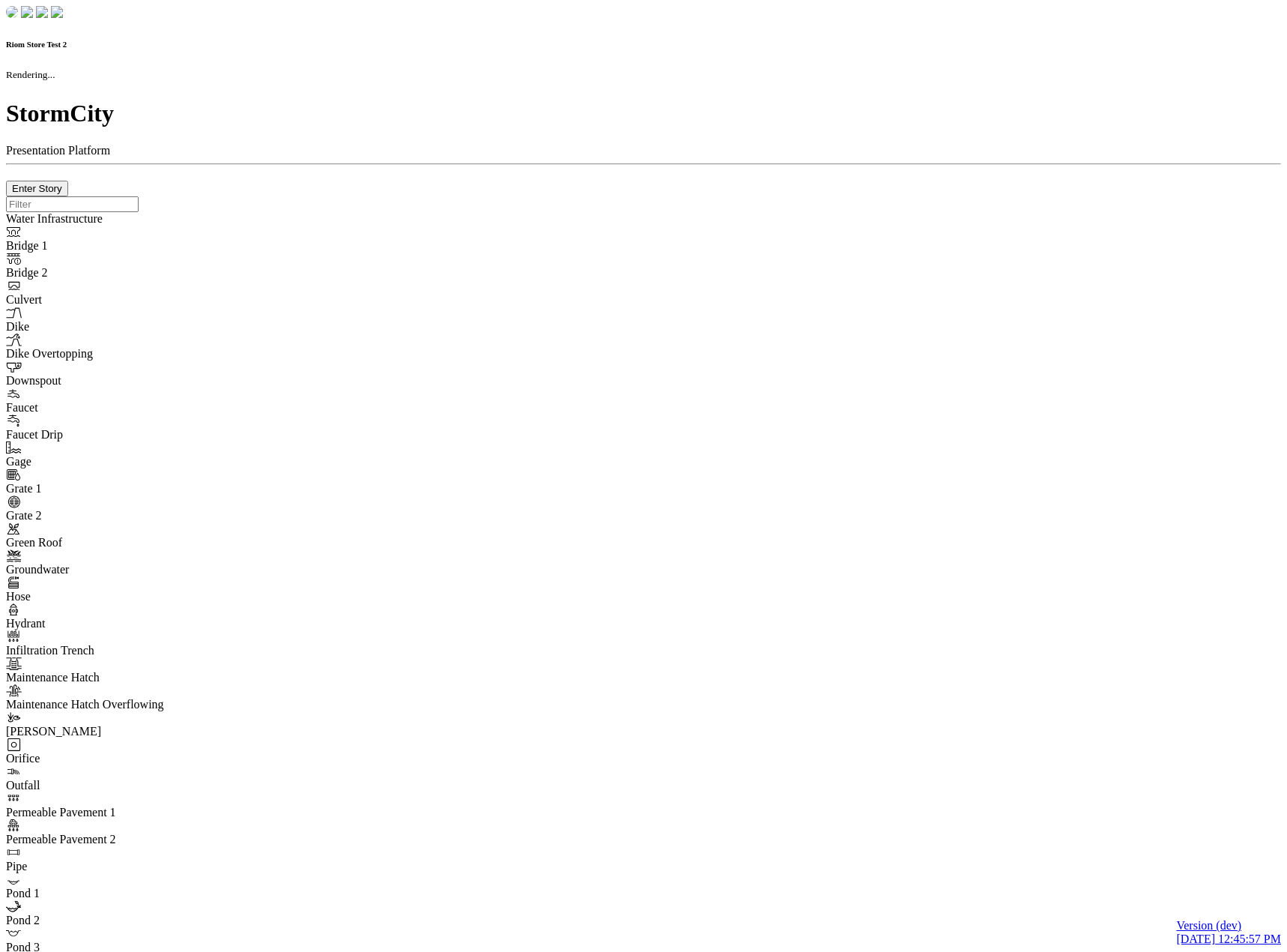
checkbox input "true"
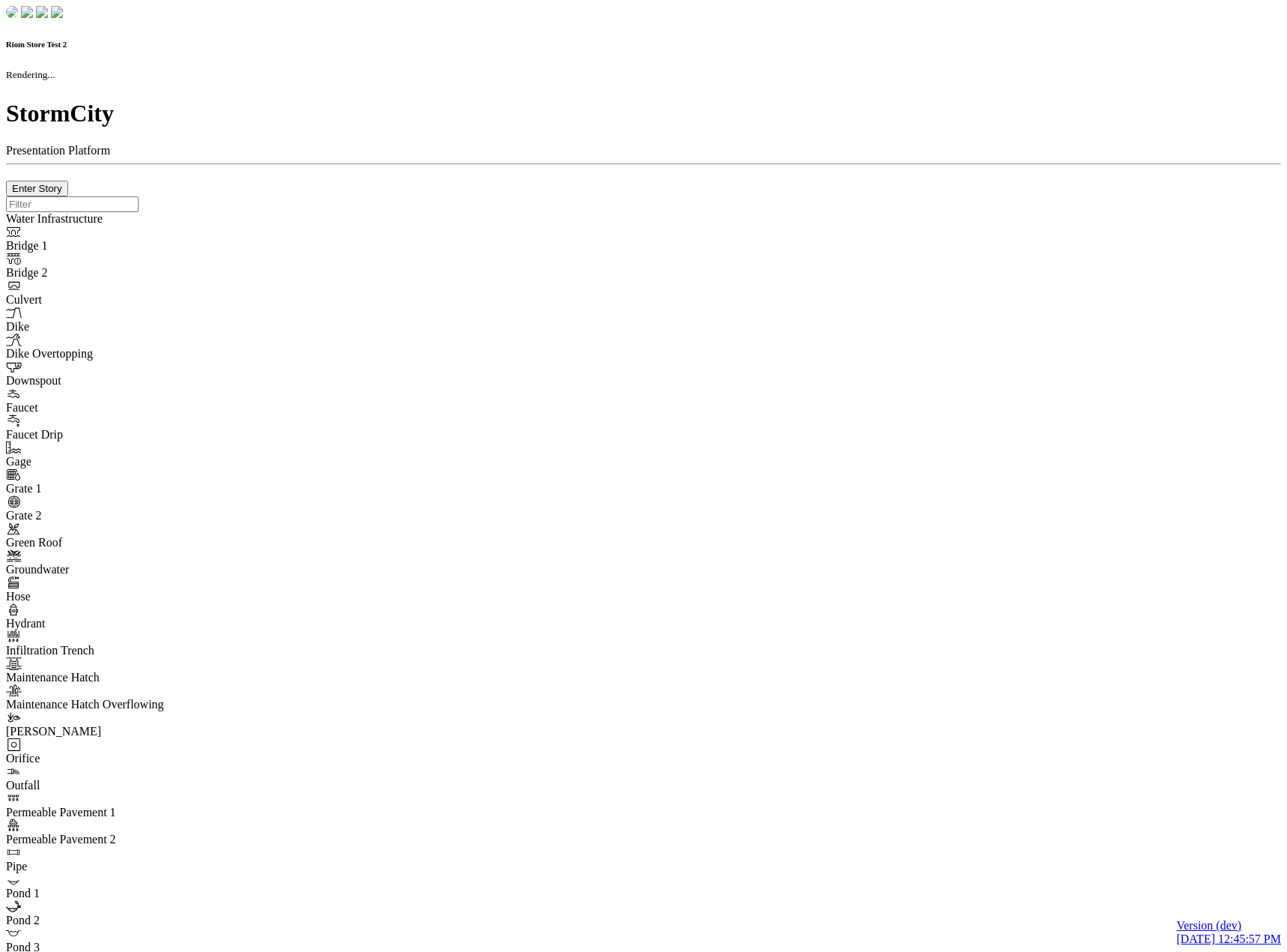
type input "0m"
type textarea "Depth = 0"
checkbox input "true"
select select "CIRCLE"
type input "7"
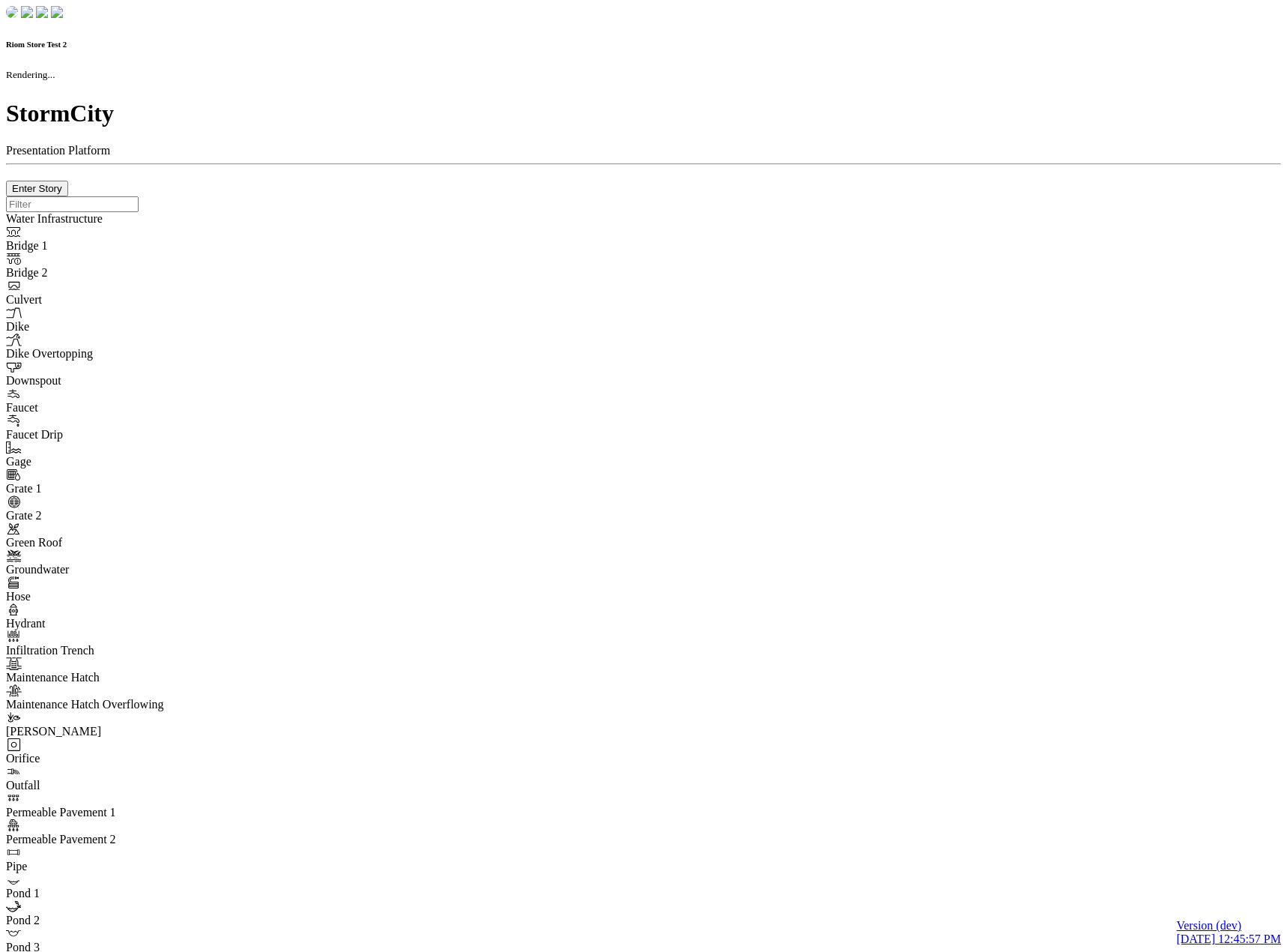
checkbox input "true"
type input "0"
type textarea "<i class="far fa-building"></i>"
select select "None"
type input "7"
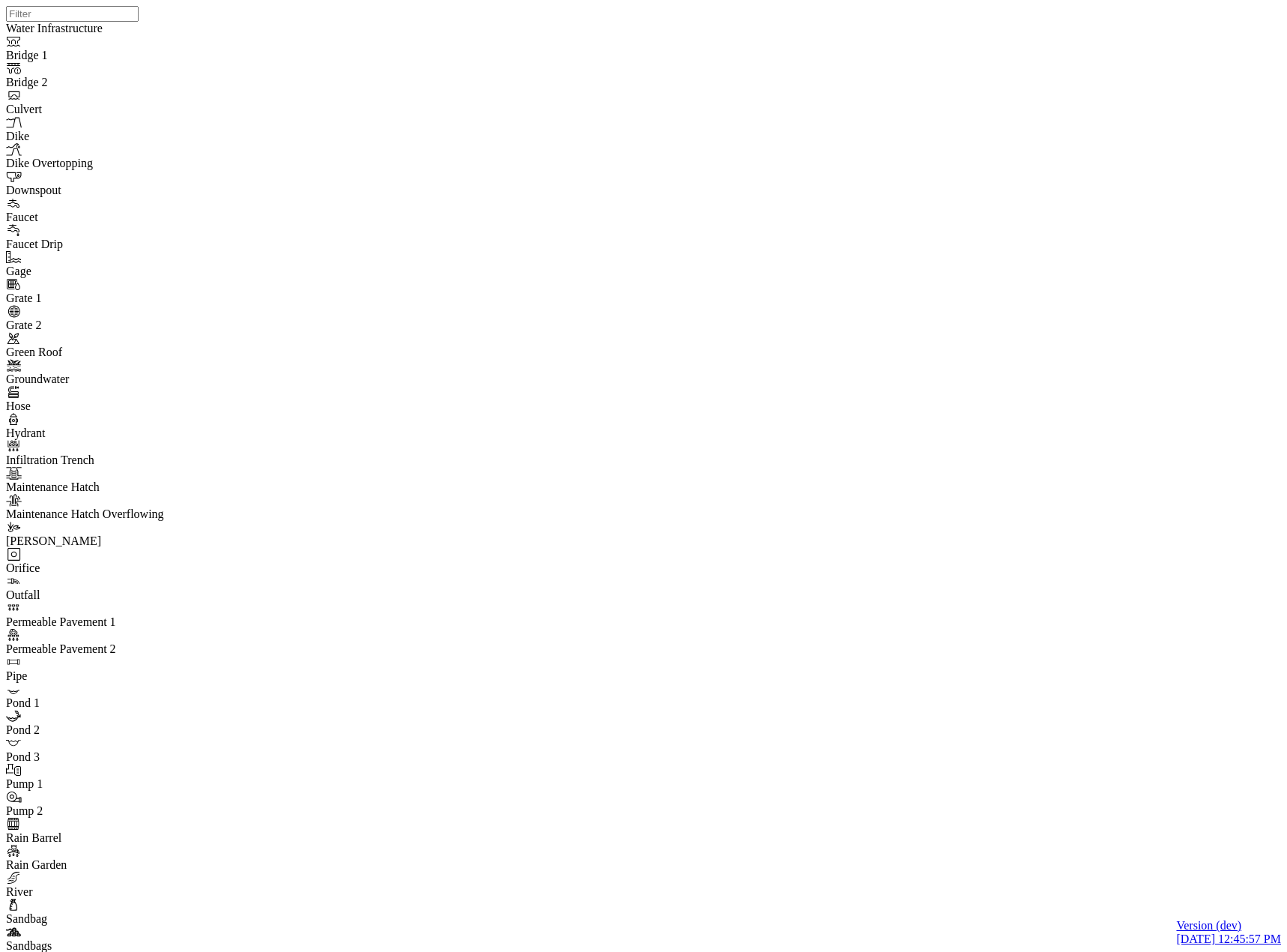
click at [718, 297] on div "JC" at bounding box center [650, 456] width 1287 height 914
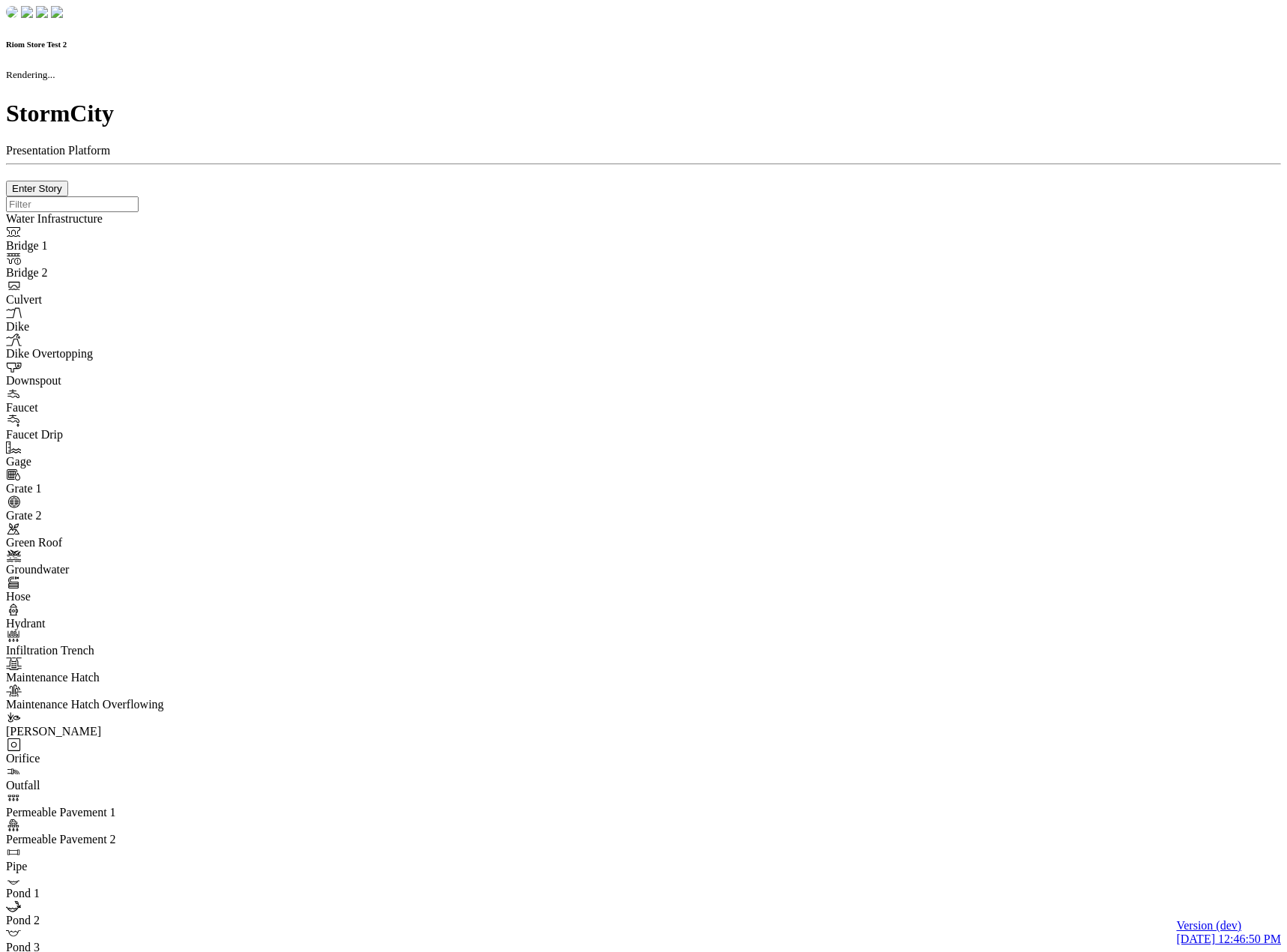
checkbox input "true"
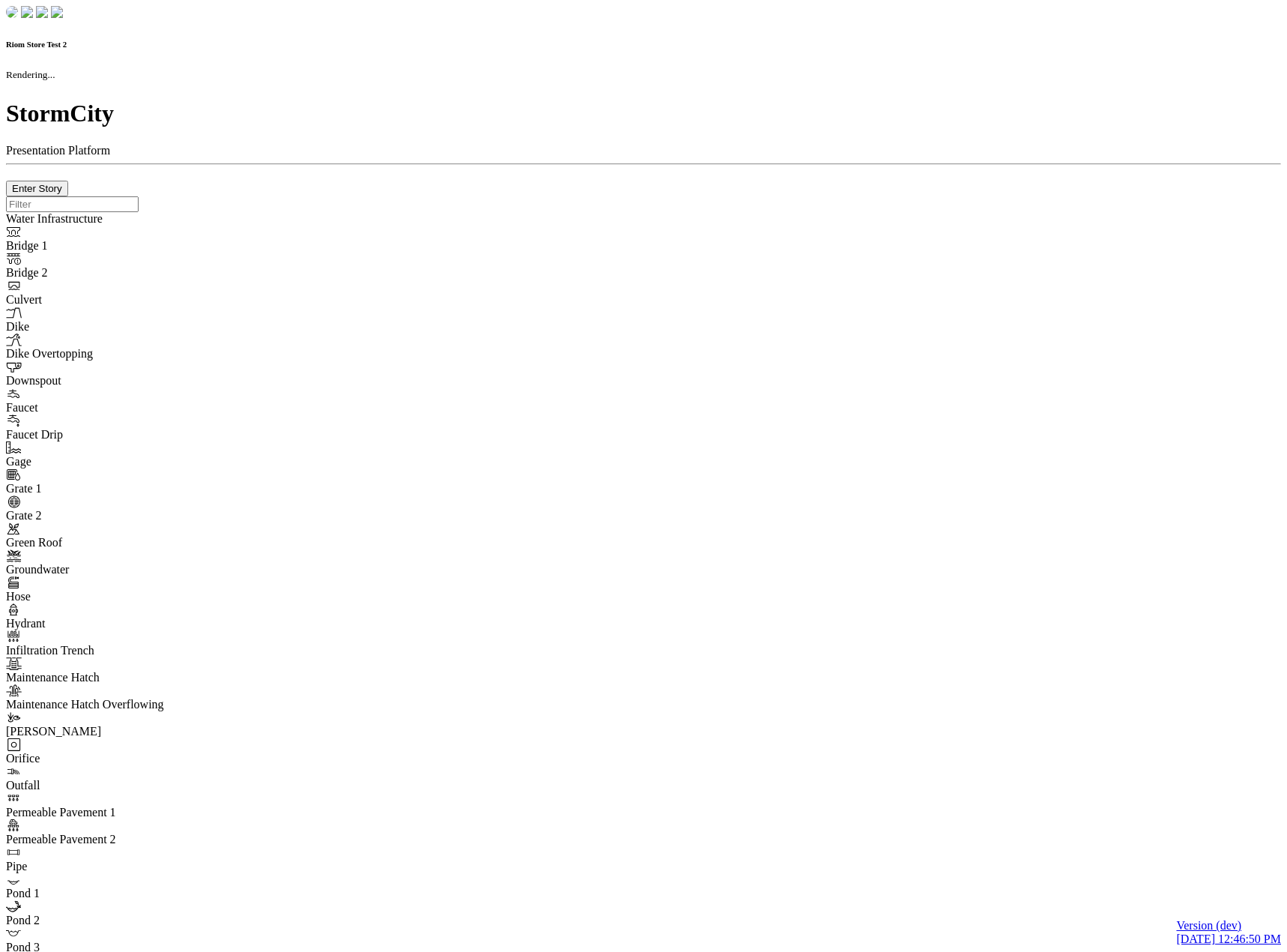
type input "0m"
type textarea "Depth = 0"
checkbox input "true"
select select "CIRCLE"
type input "7"
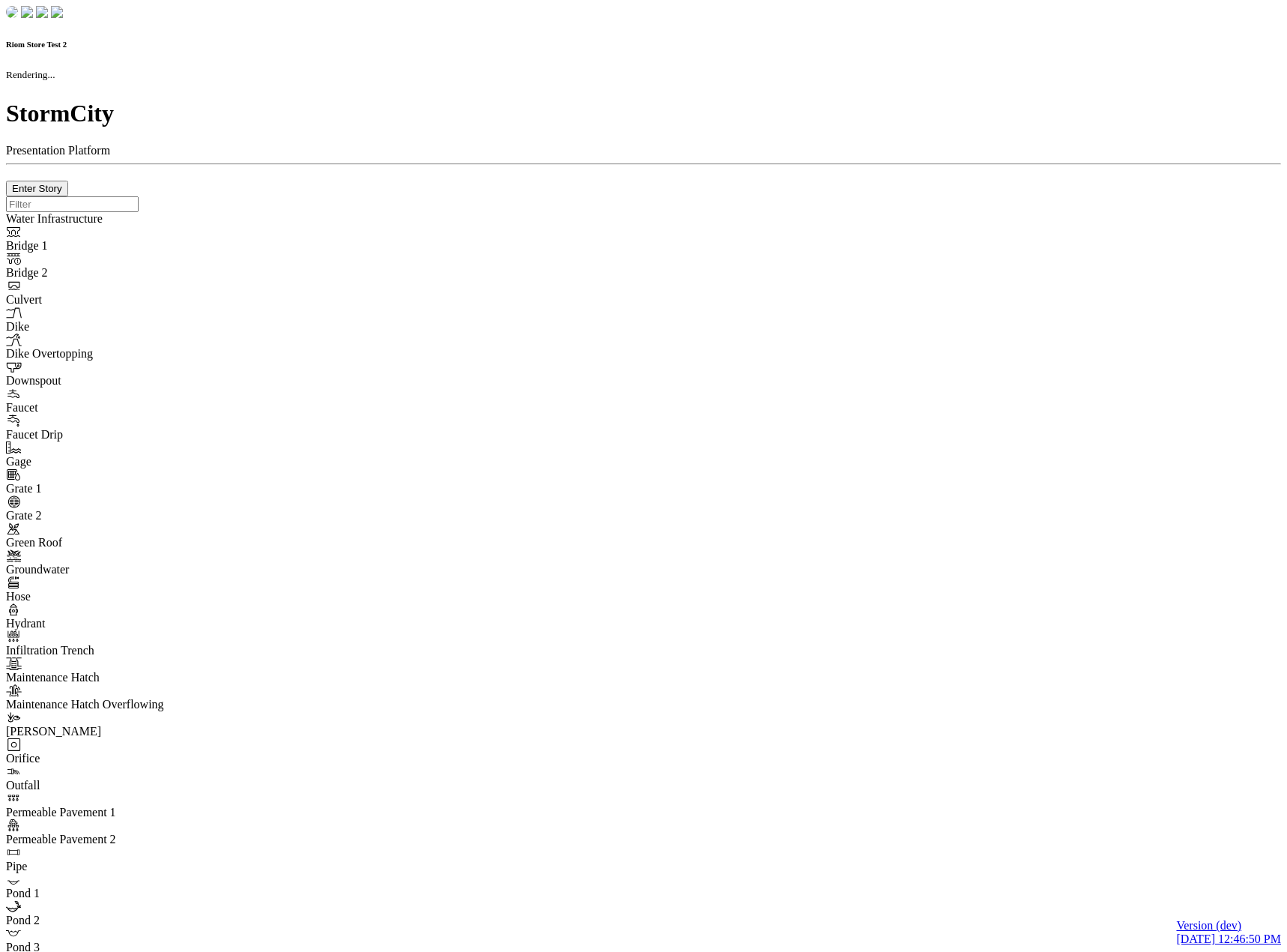
checkbox input "true"
type input "0"
select select "None"
type textarea "<i class="far fa-building"></i>"
type input "7"
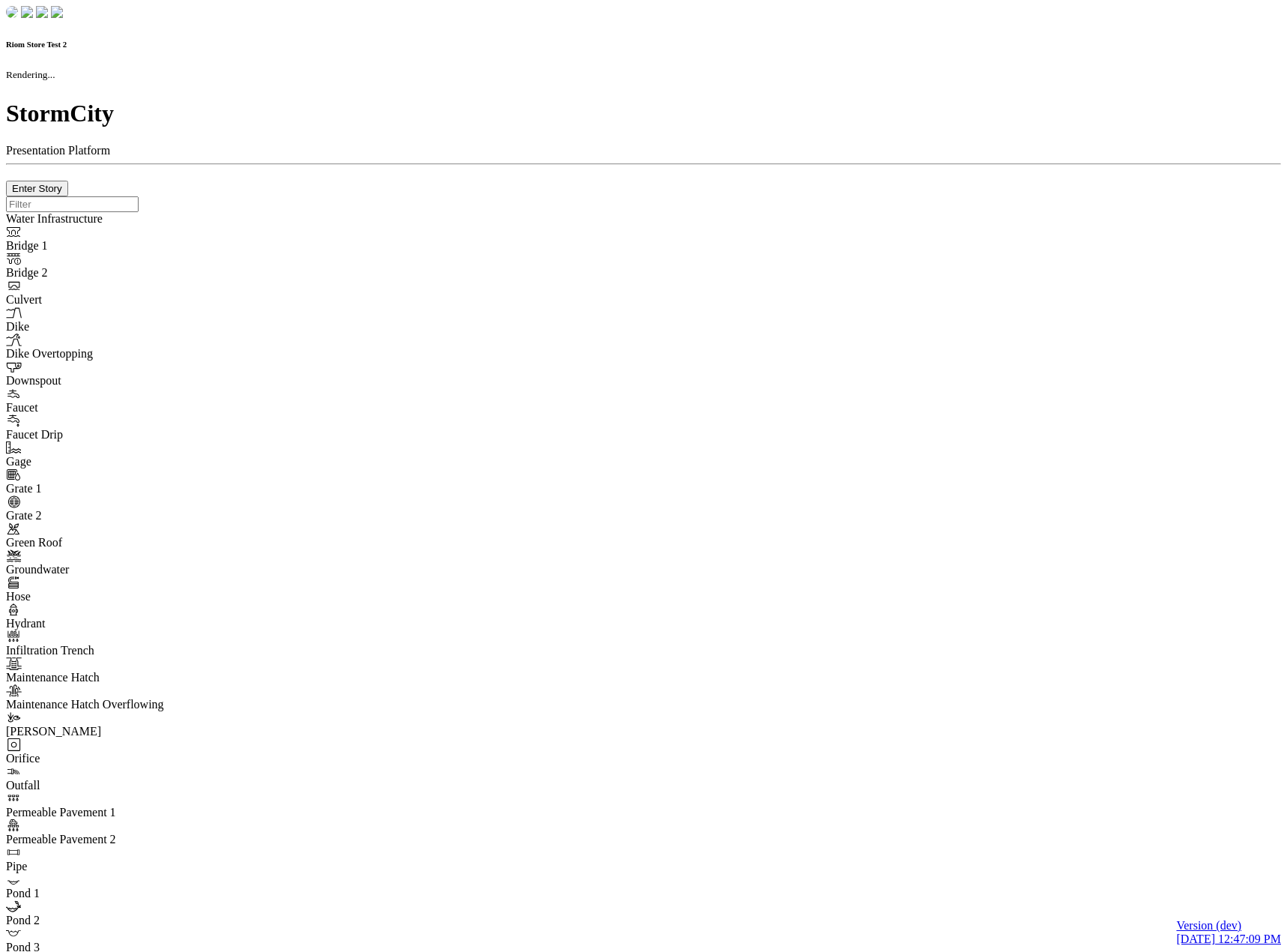
checkbox input "true"
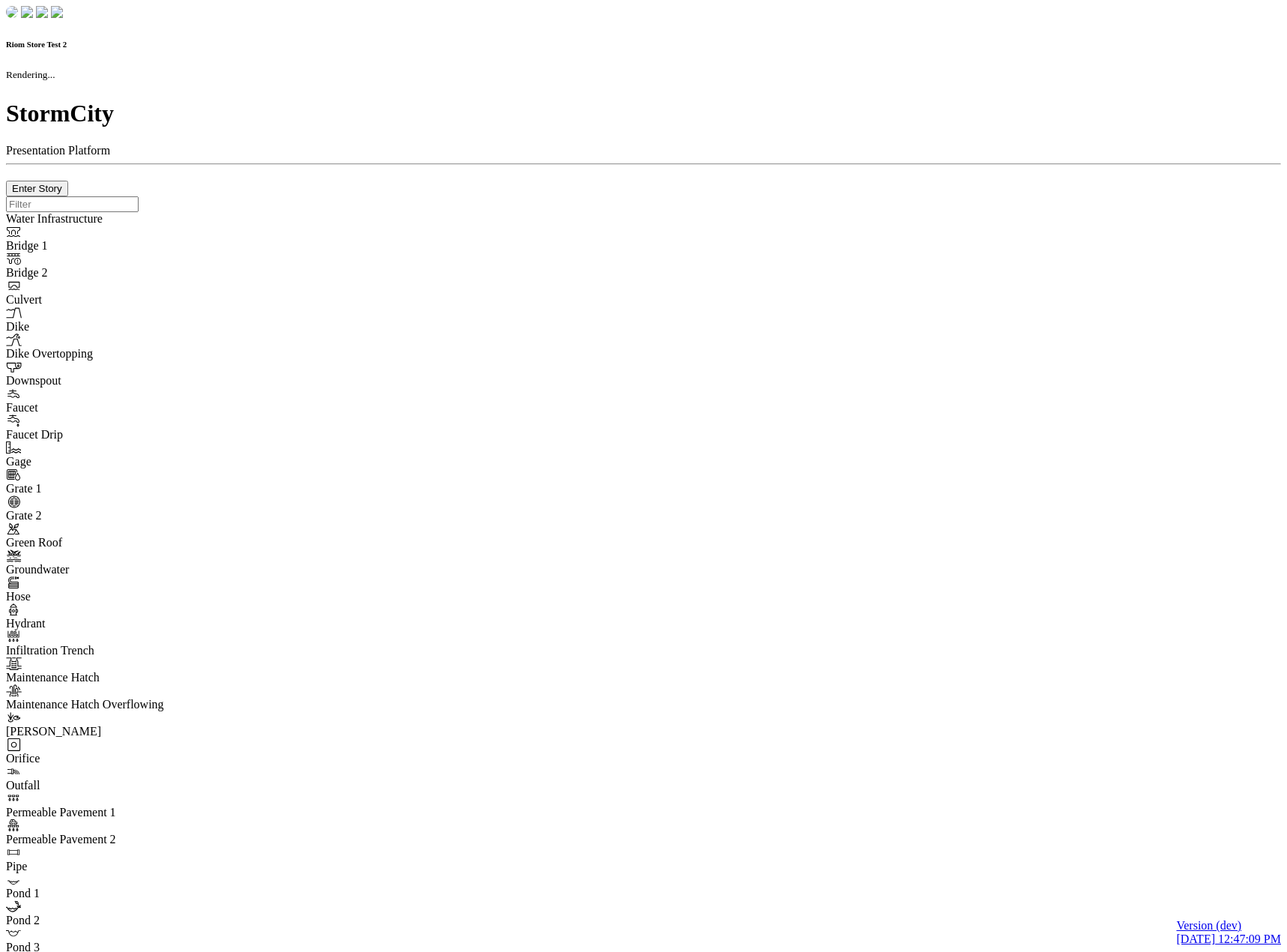
type input "0m"
type textarea "Depth = 0"
checkbox input "true"
select select "CIRCLE"
type input "7"
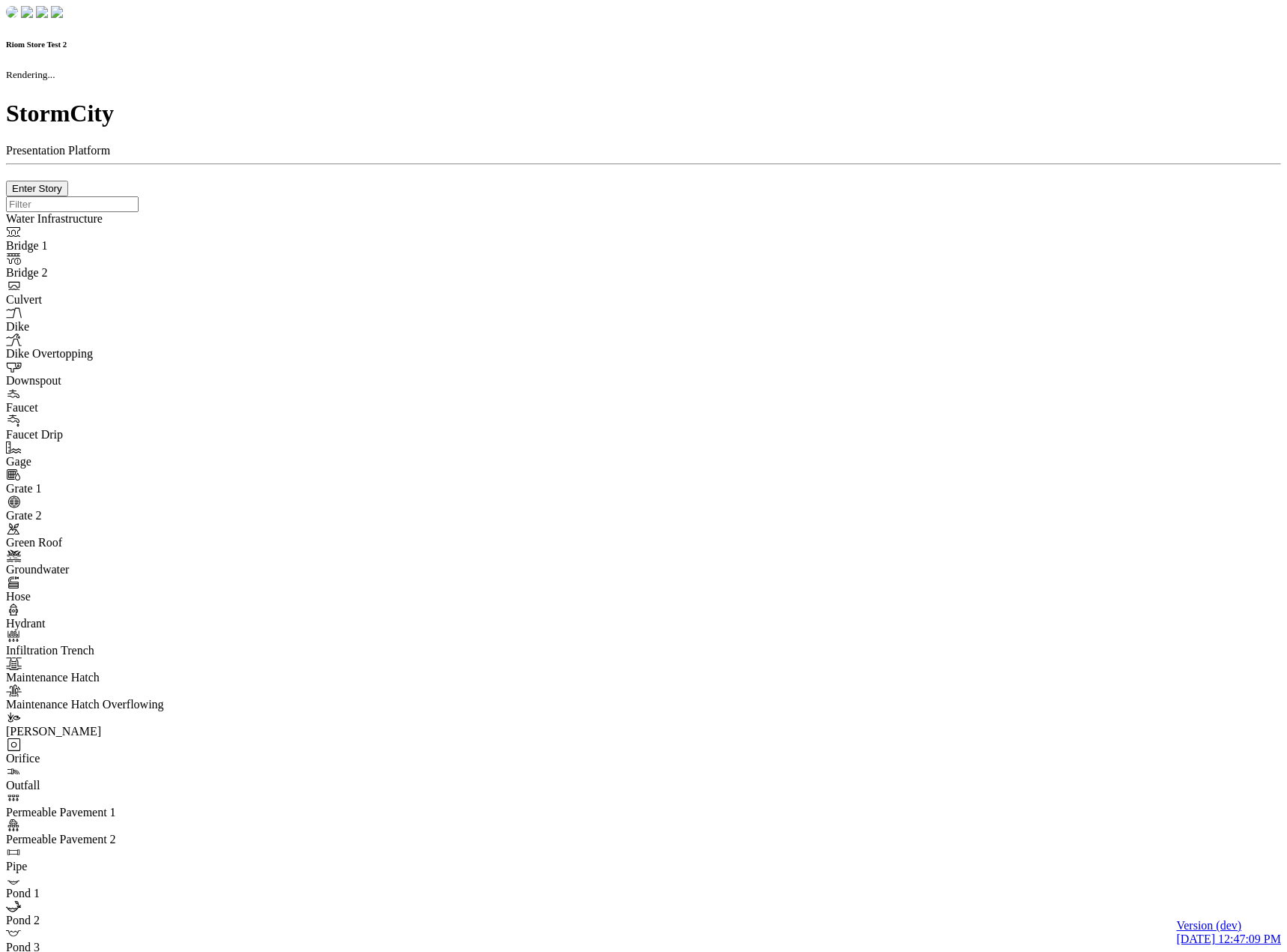
checkbox input "true"
type input "0"
type textarea "<i class="far fa-building"></i>"
select select "None"
type input "7"
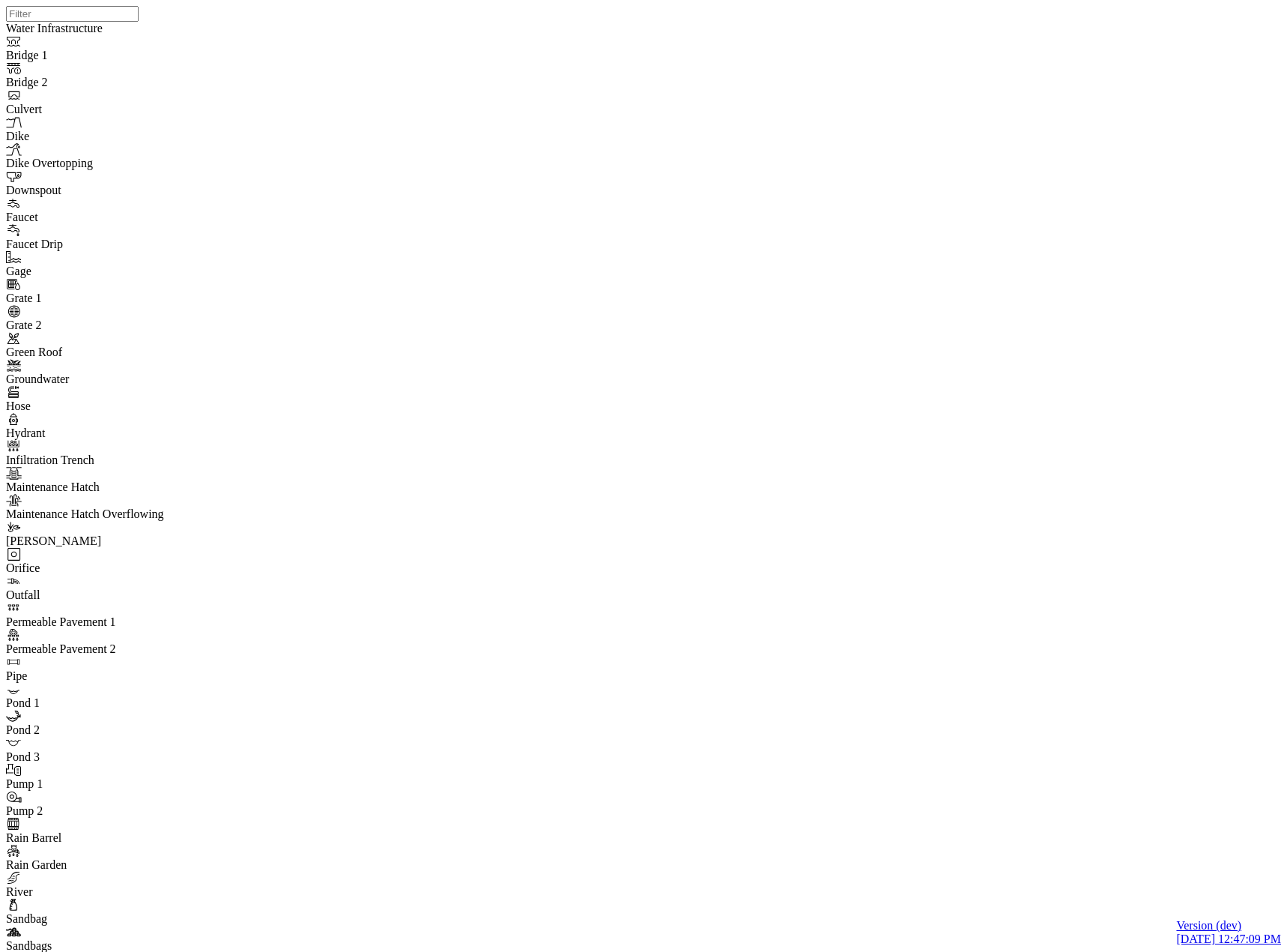
click at [677, 308] on div "JC" at bounding box center [650, 456] width 1287 height 914
click at [704, 341] on div "JC" at bounding box center [650, 456] width 1287 height 914
click at [704, 300] on div "JC" at bounding box center [650, 456] width 1287 height 914
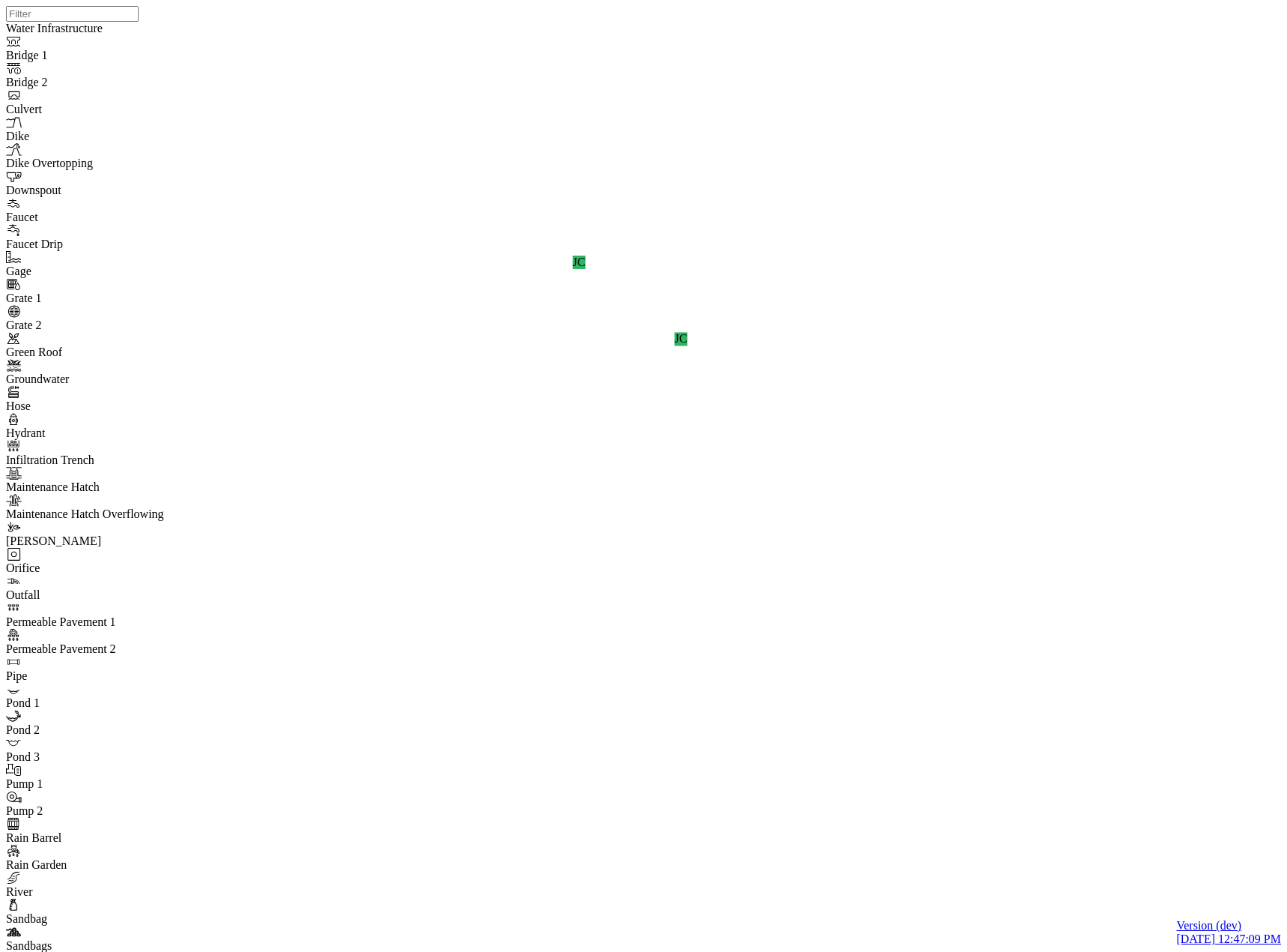
click at [1008, 332] on div "JC" at bounding box center [650, 456] width 1287 height 914
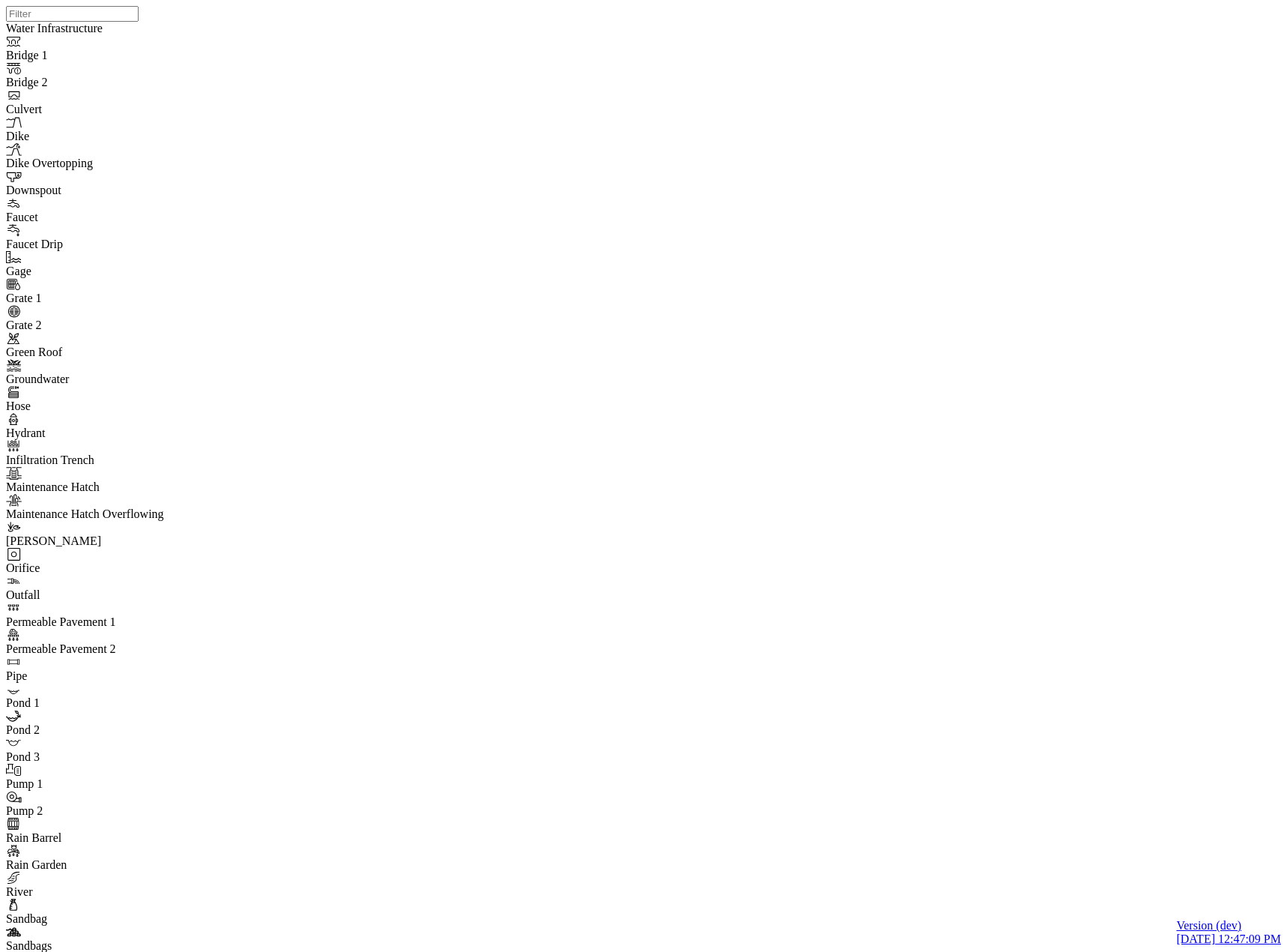
click at [742, 152] on div "Low" at bounding box center [765, 151] width 68 height 13
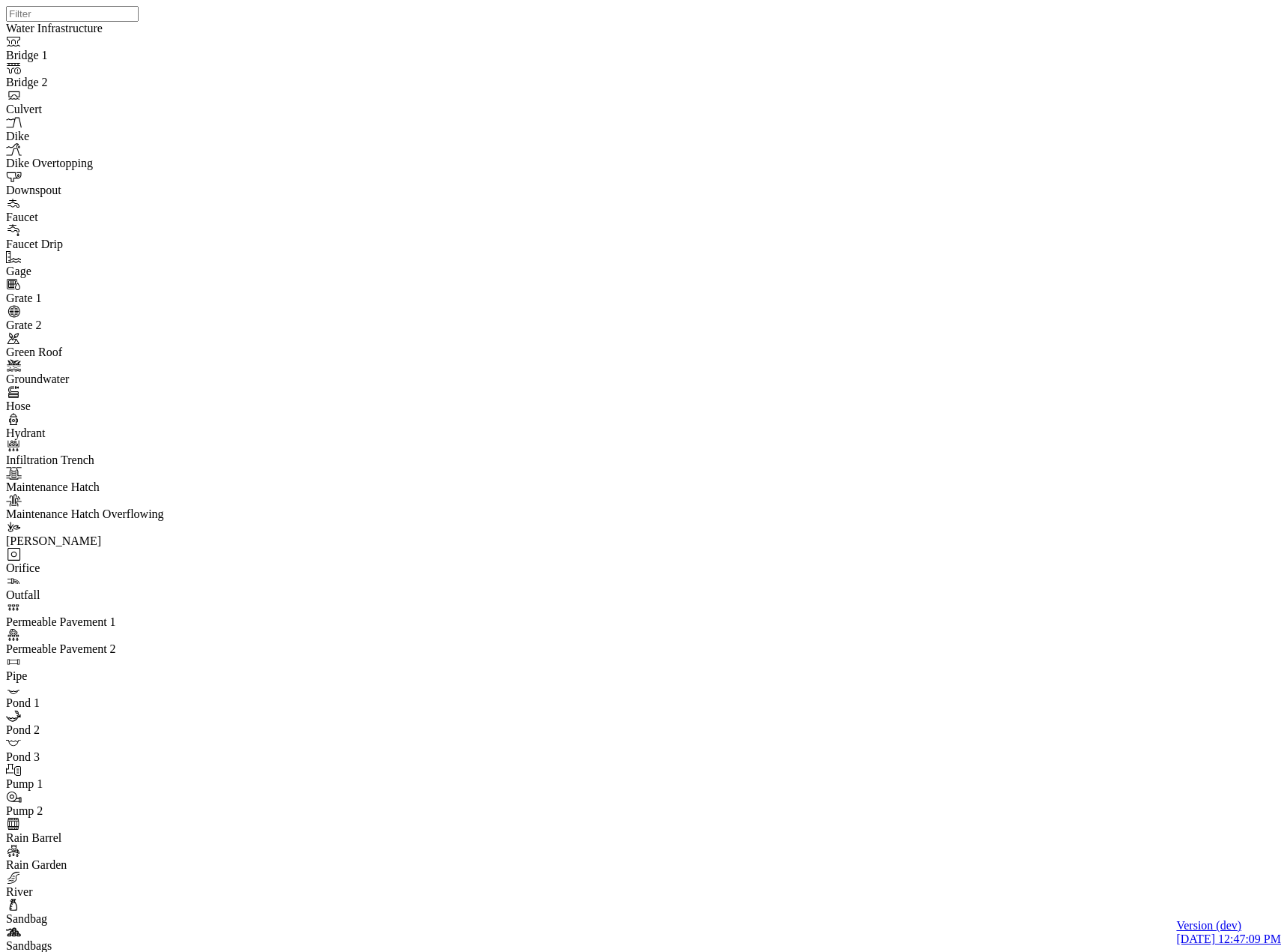
type input "Low priority on create"
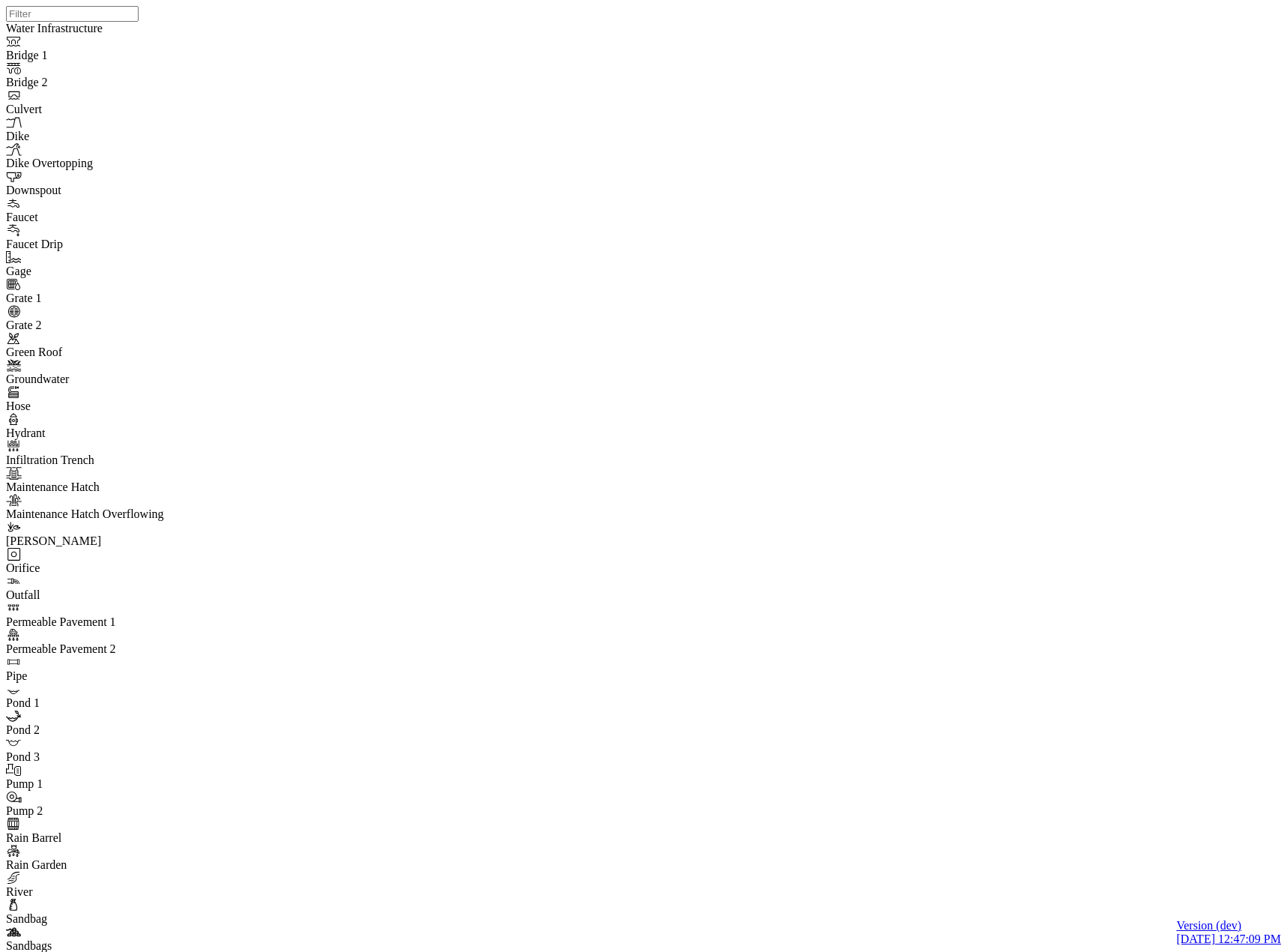
click at [762, 215] on div "High" at bounding box center [779, 208] width 51 height 13
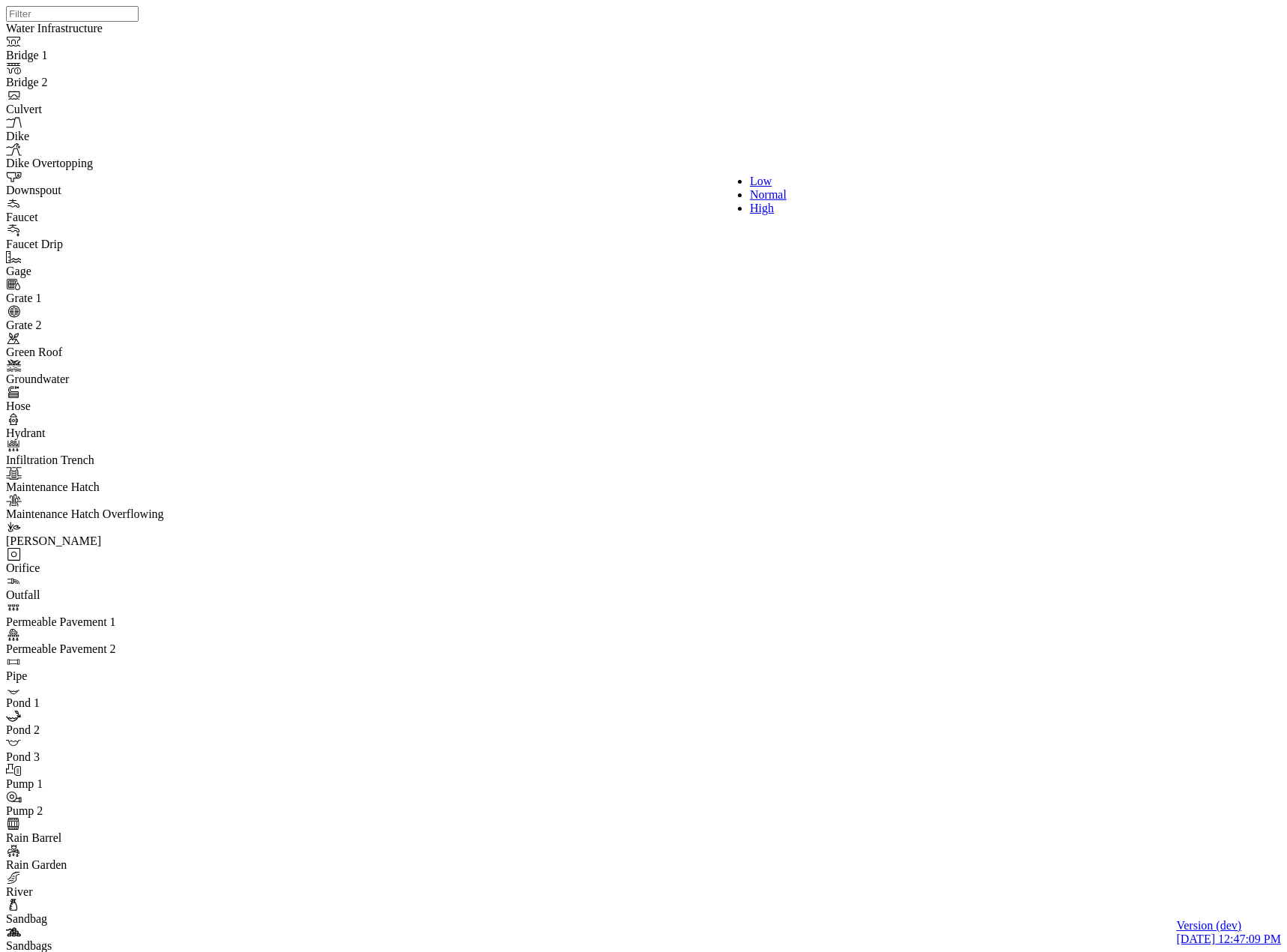
click at [750, 179] on div "Low" at bounding box center [776, 181] width 54 height 13
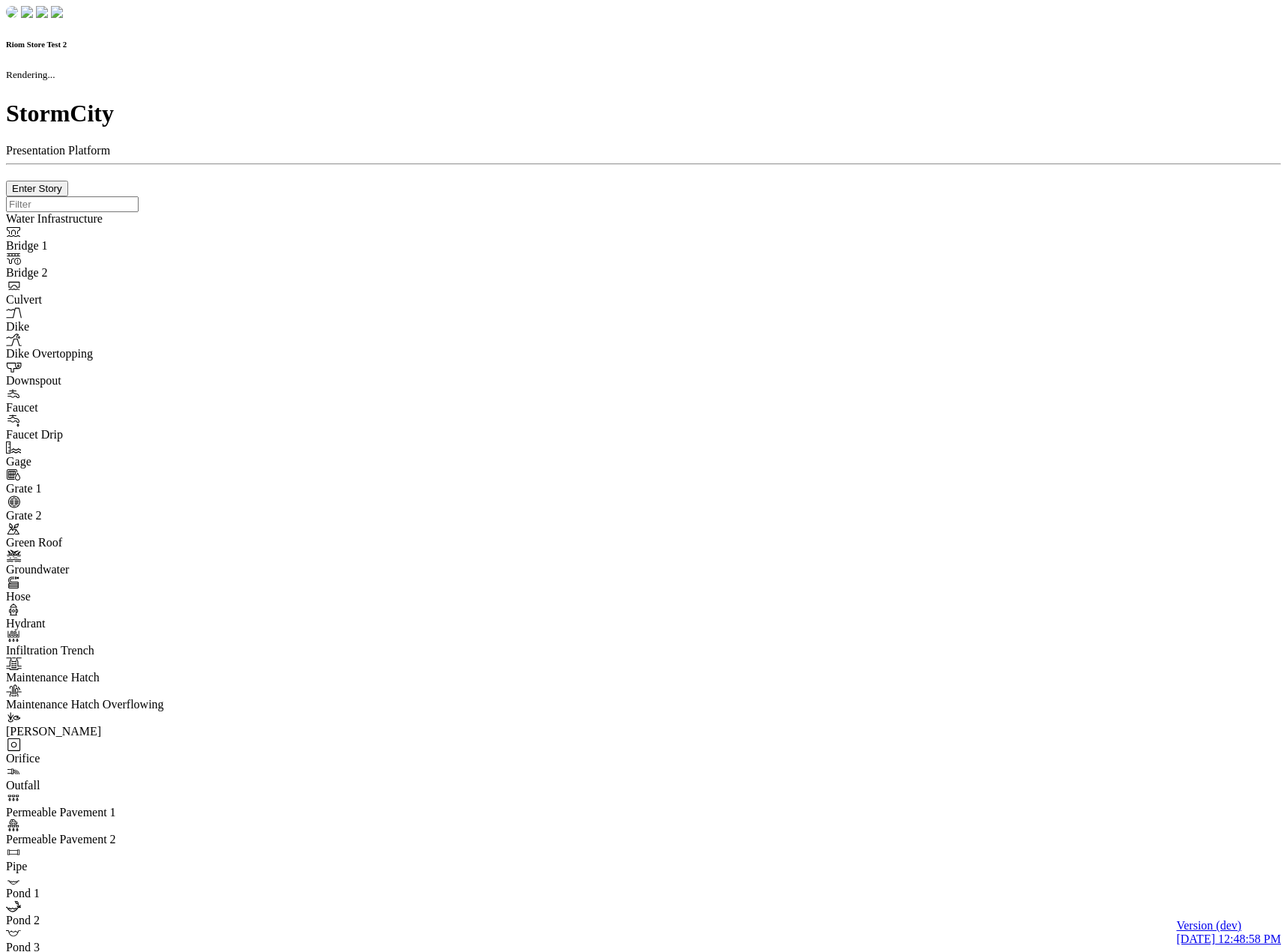
checkbox input "true"
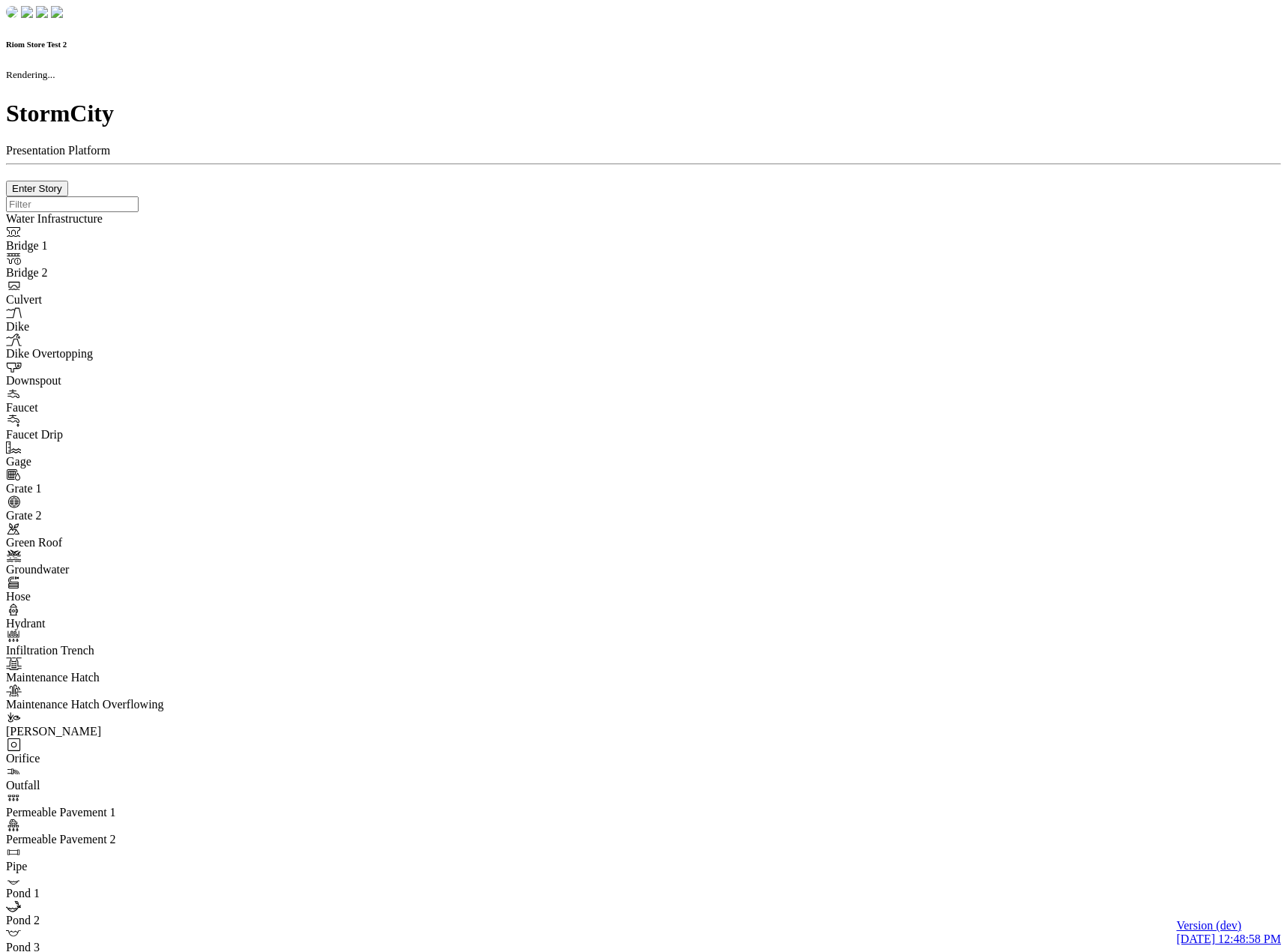
type input "0m"
type textarea "Depth = 0"
checkbox input "true"
select select "CIRCLE"
type input "7"
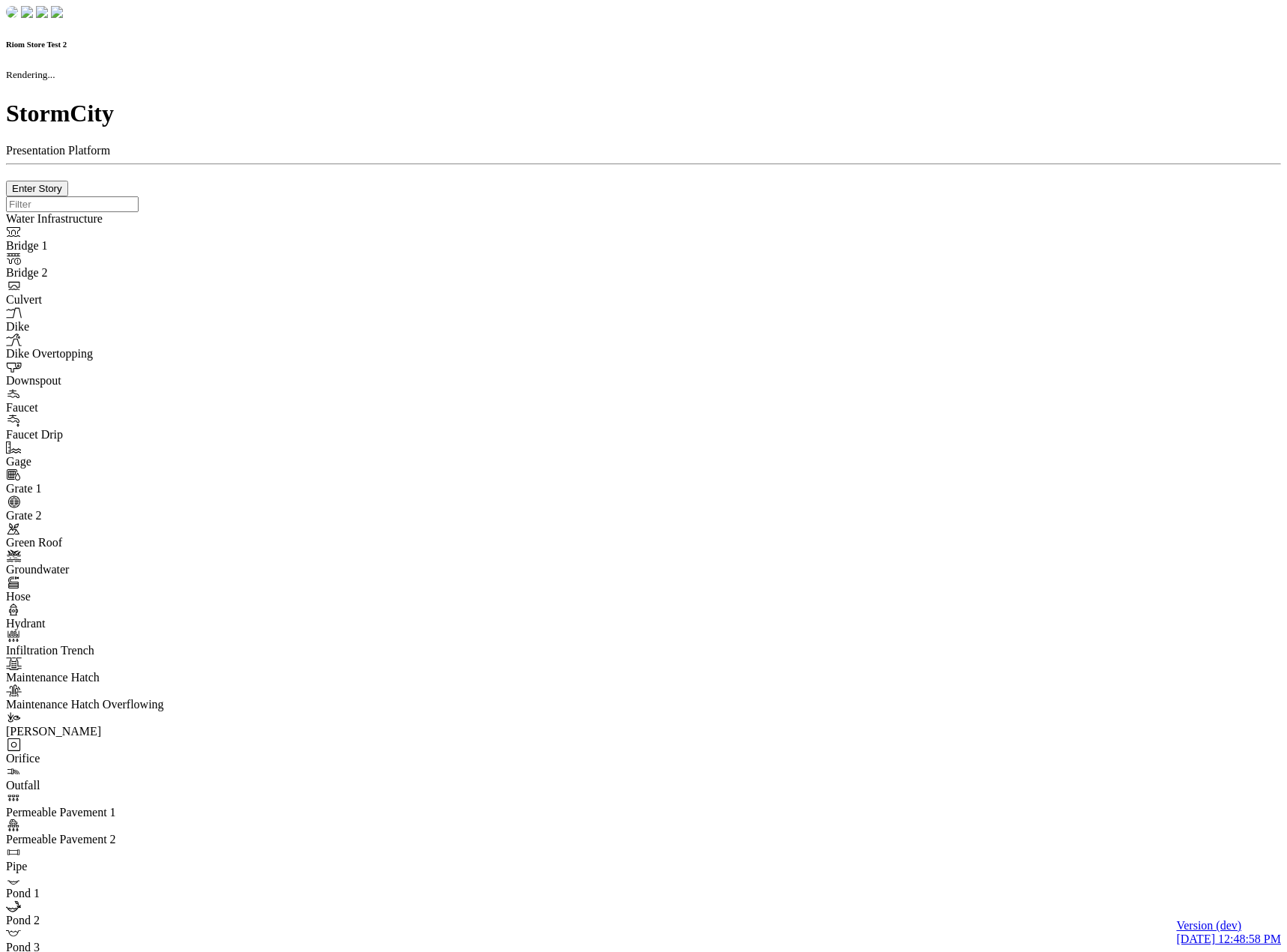
checkbox input "true"
type input "0"
select select "None"
type textarea "<i class="far fa-building"></i>"
type input "7"
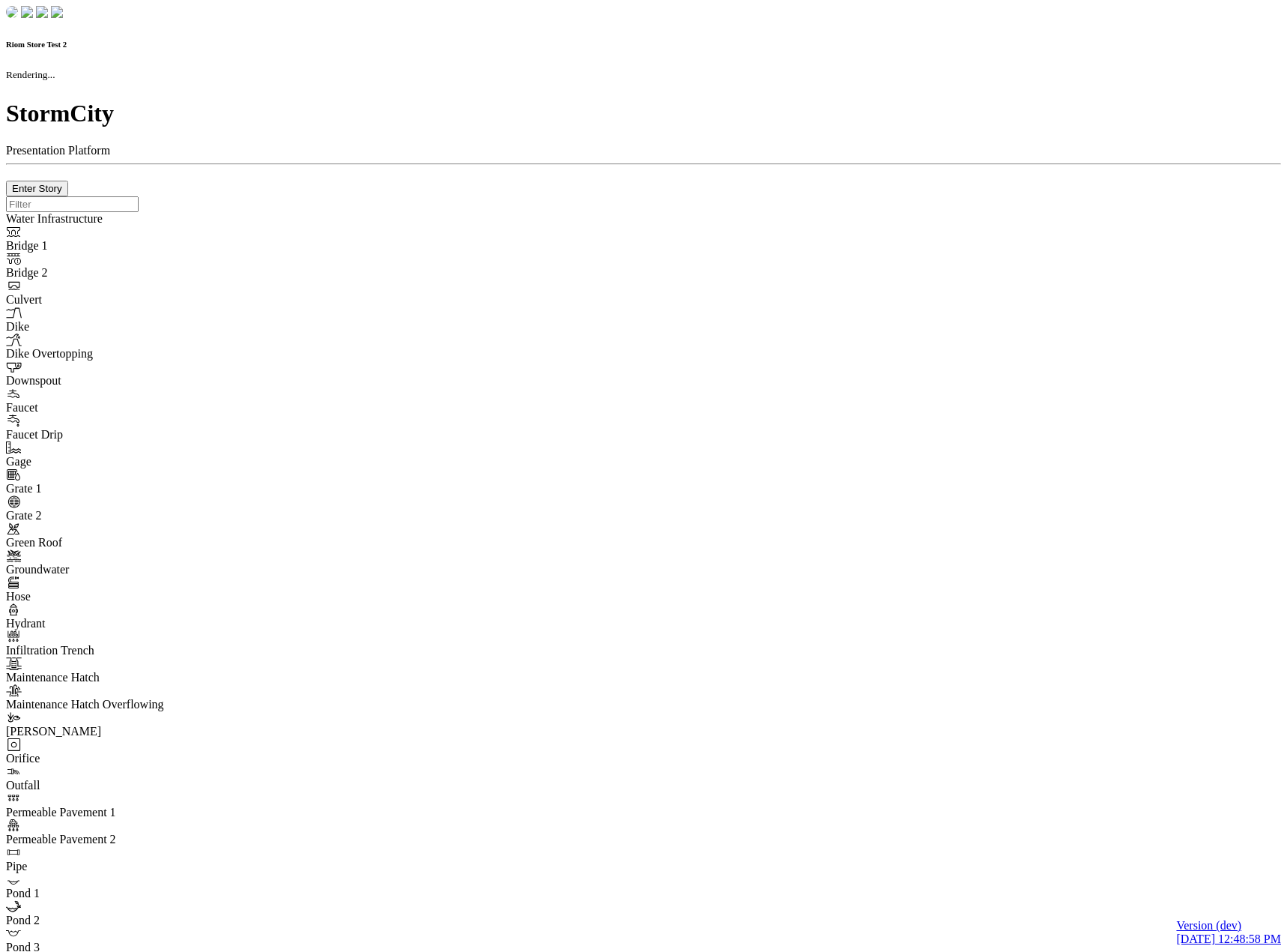
click at [202, 196] on div at bounding box center [644, 196] width 1275 height 0
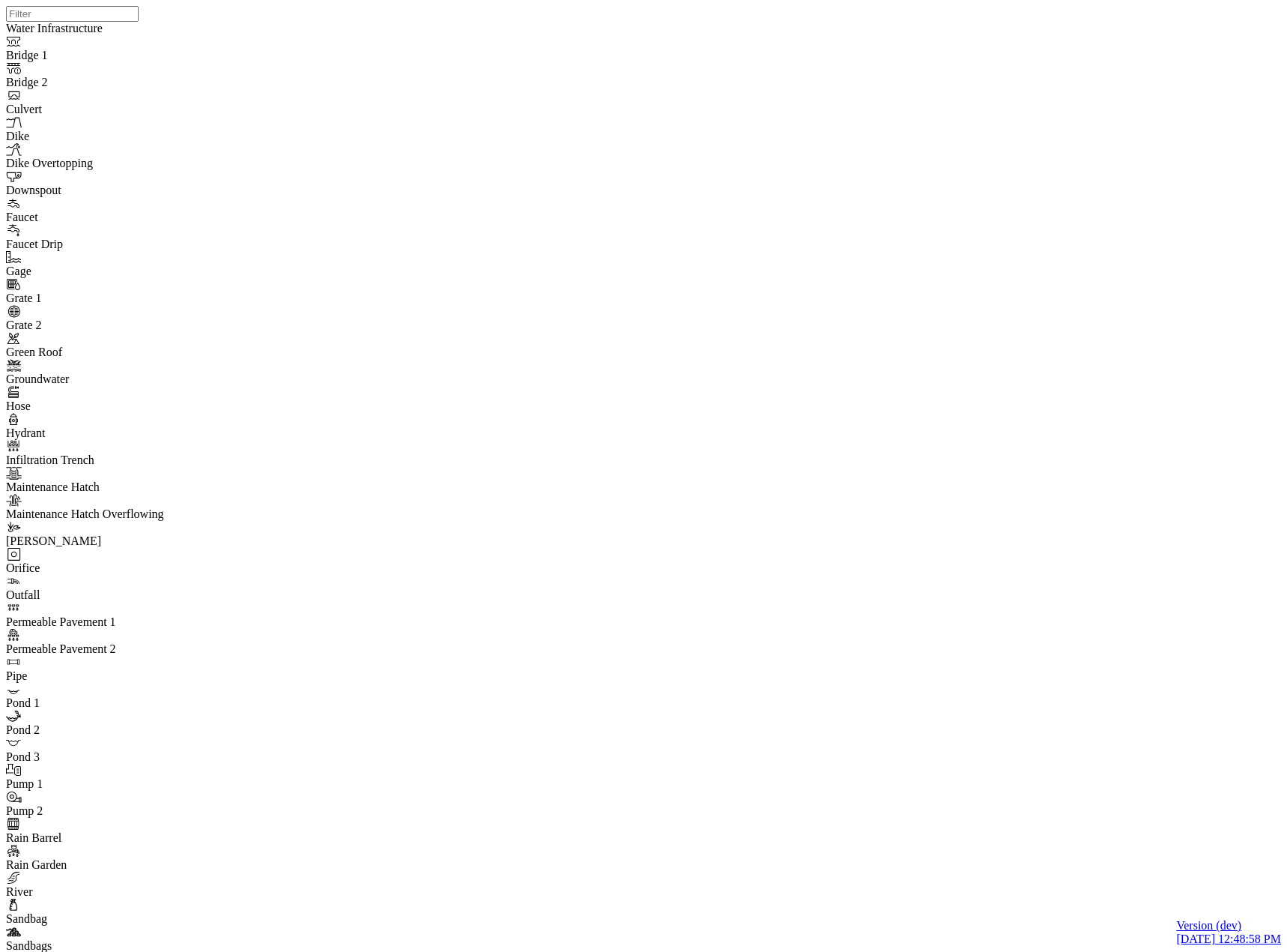
type input "Low priority on create"
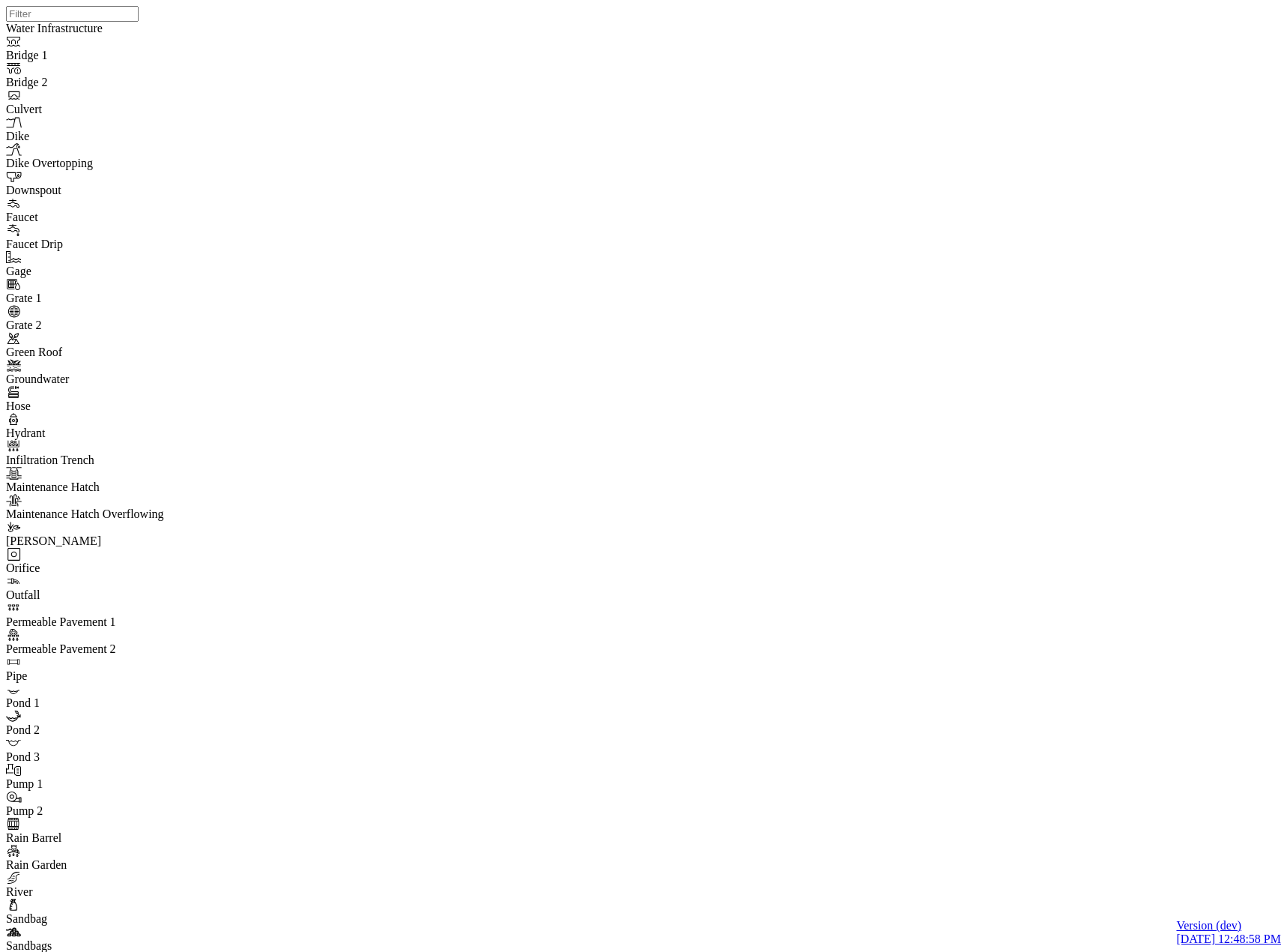
click at [742, 154] on div "Low" at bounding box center [765, 151] width 68 height 13
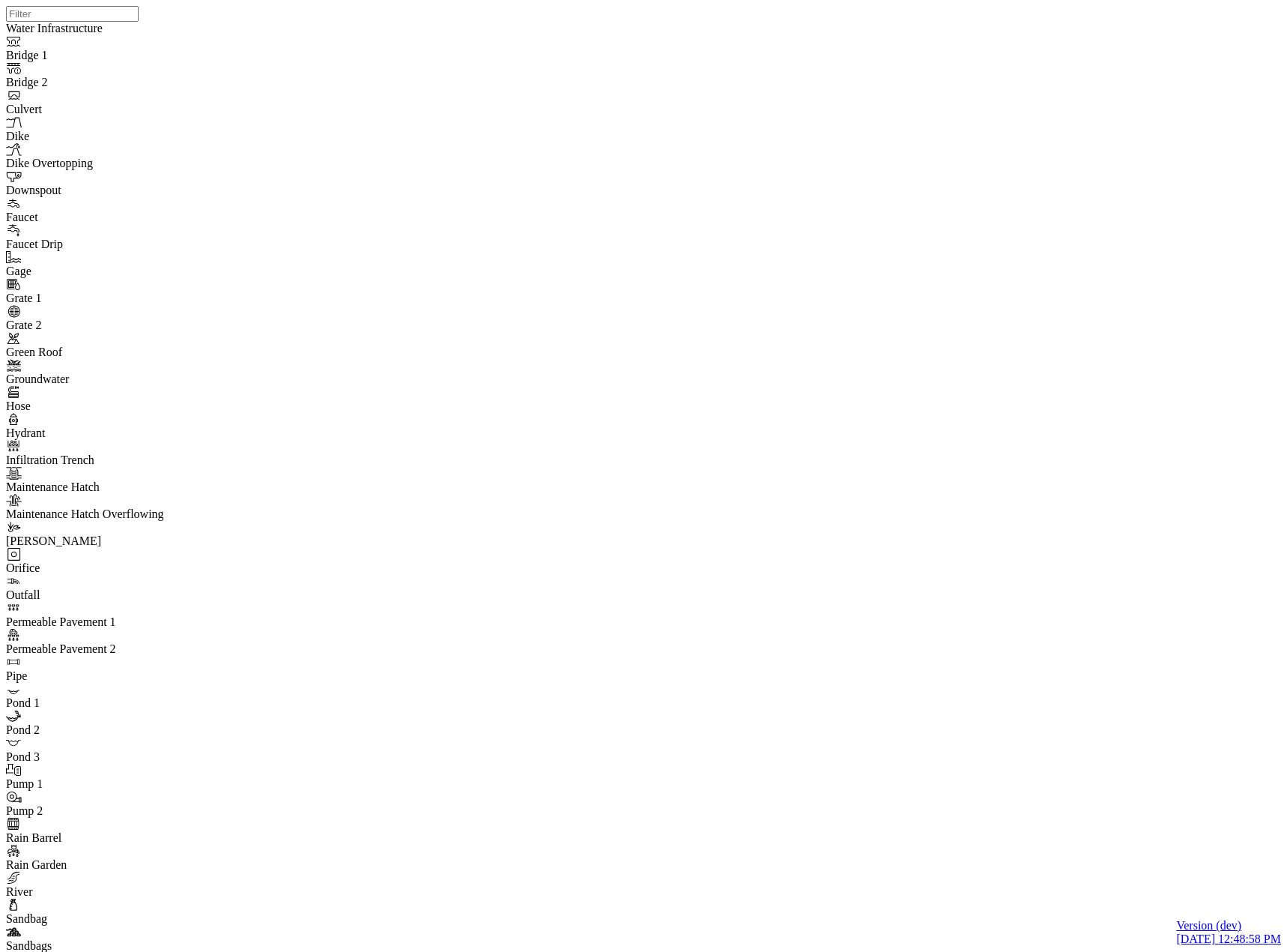
click at [580, 201] on div "[PERSON_NAME]" at bounding box center [632, 194] width 195 height 13
